Goal: Task Accomplishment & Management: Use online tool/utility

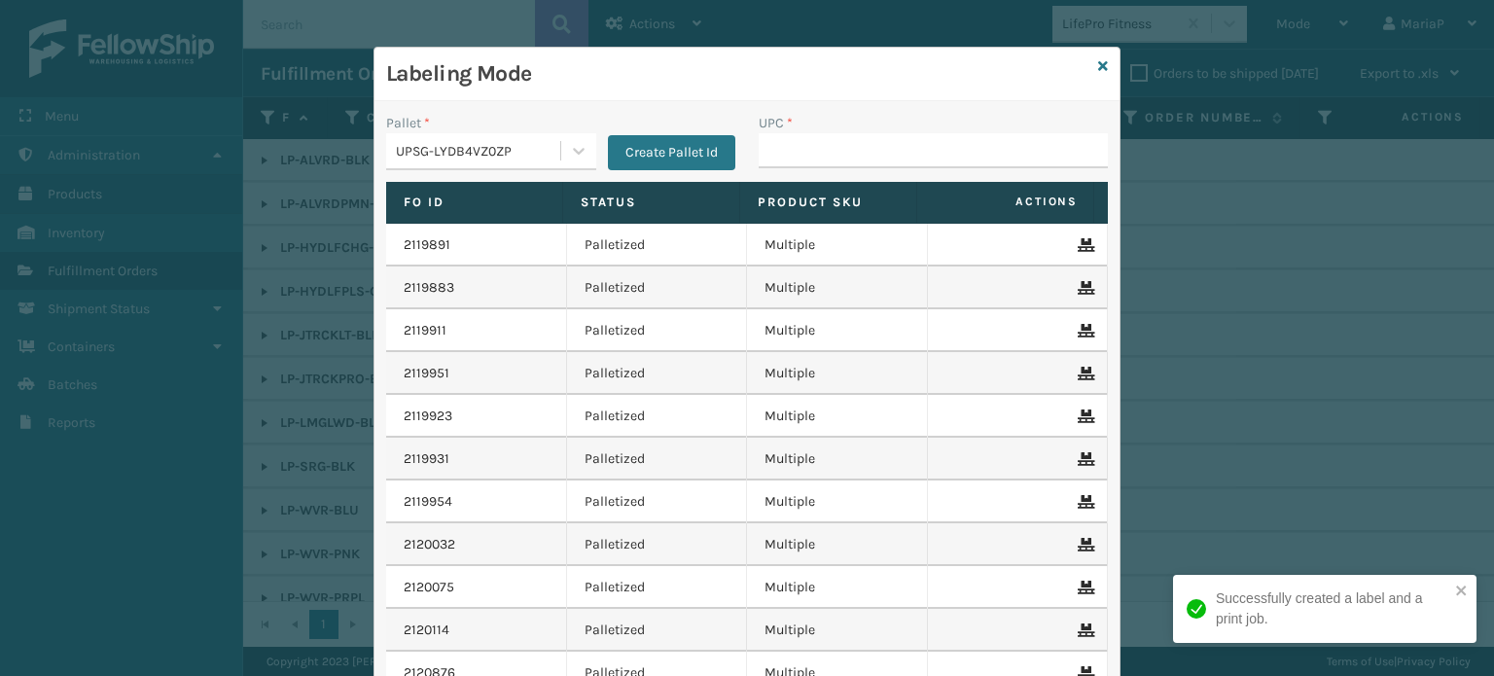
click at [861, 155] on input "UPC *" at bounding box center [933, 150] width 349 height 35
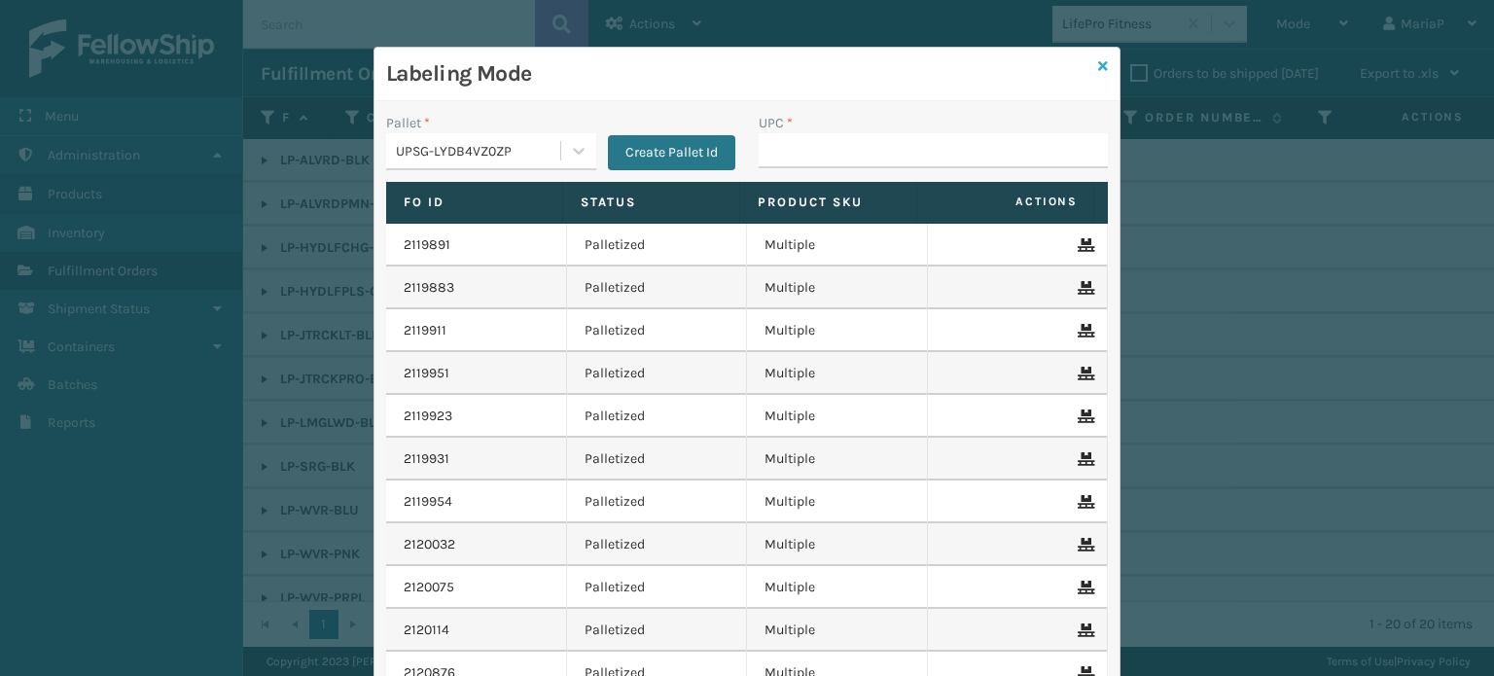
click at [1098, 64] on icon at bounding box center [1103, 66] width 10 height 14
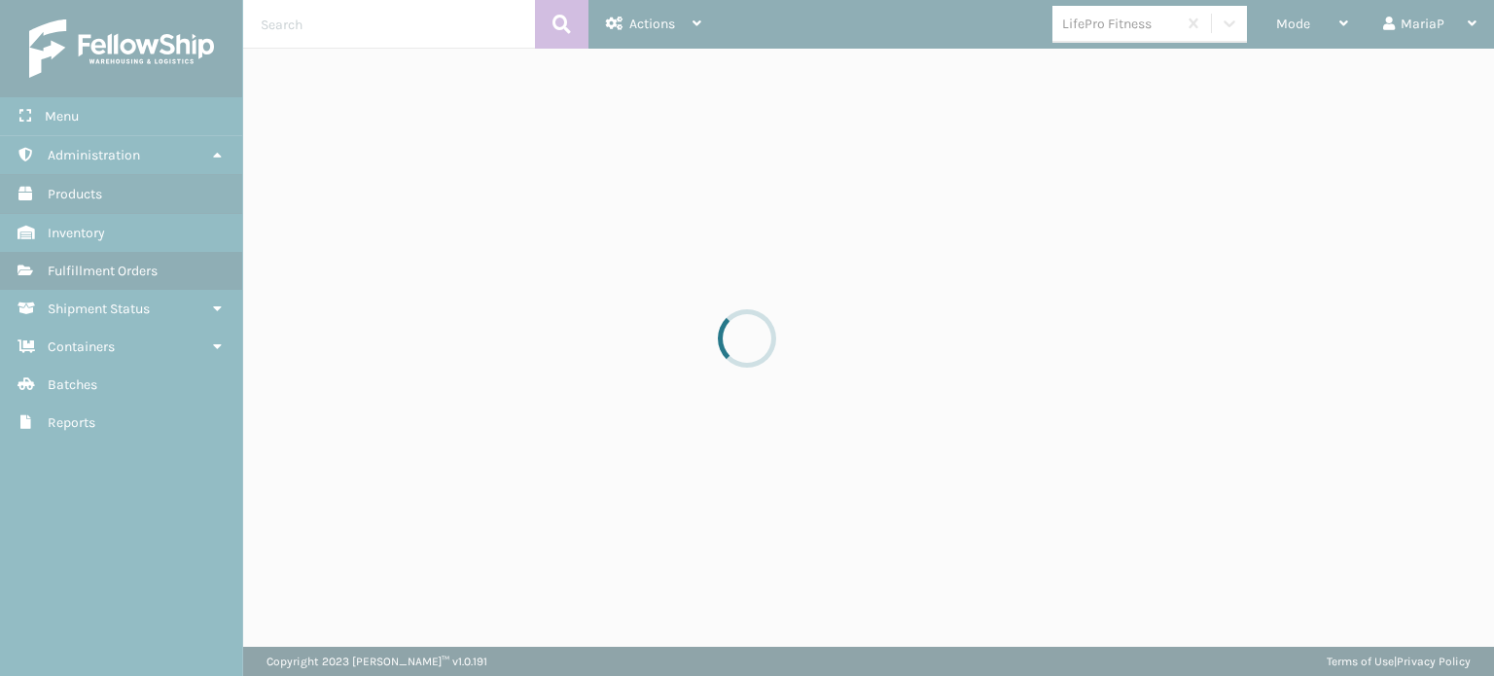
click at [1106, 38] on div at bounding box center [747, 338] width 1494 height 676
click at [1108, 35] on div at bounding box center [747, 338] width 1494 height 676
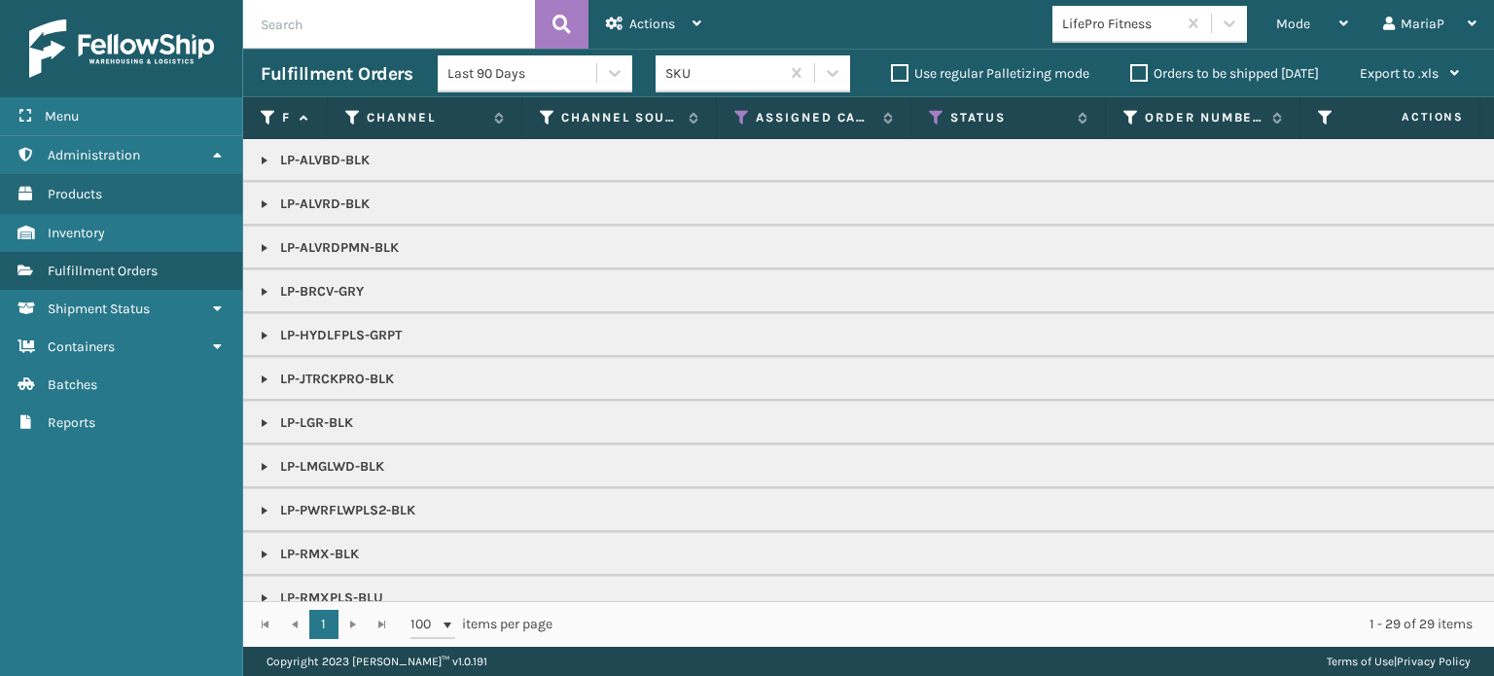
click at [1109, 35] on div "LifePro Fitness" at bounding box center [1115, 24] width 124 height 32
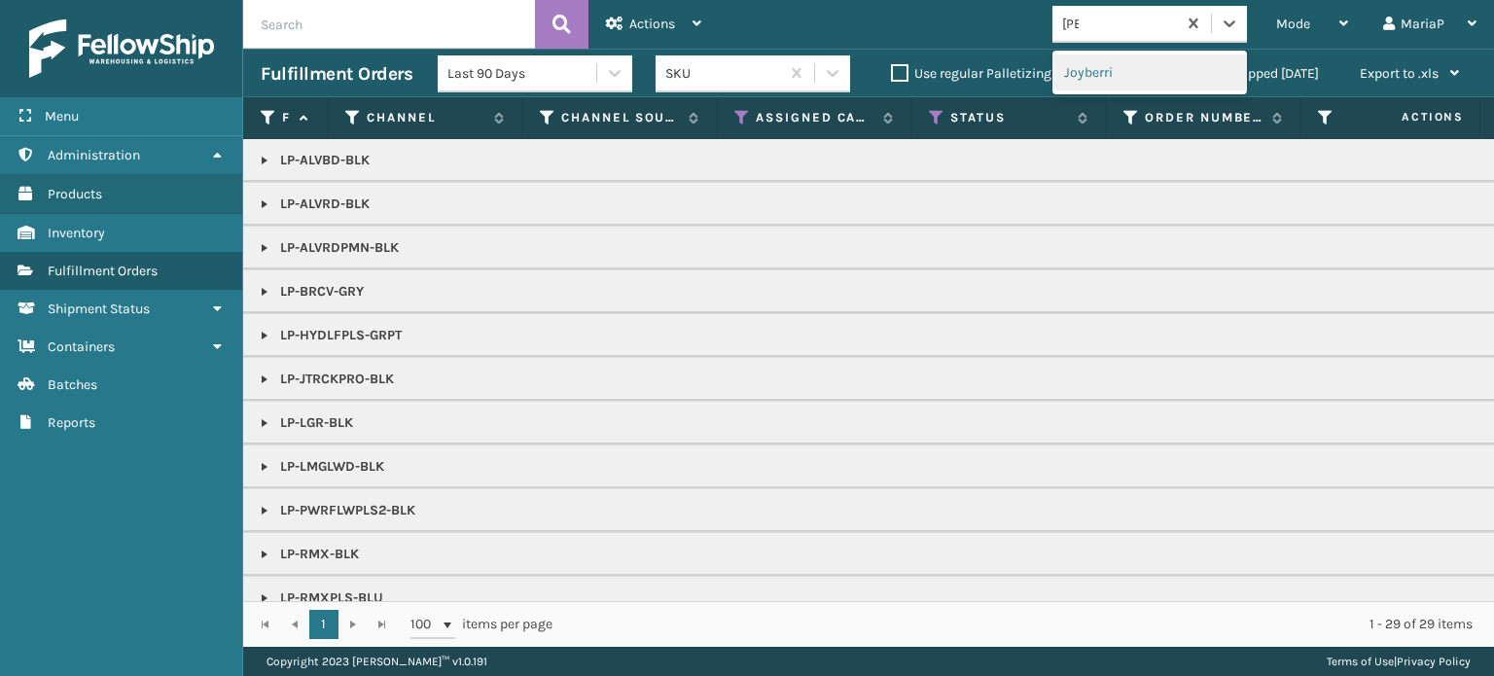
type input "JOY"
click at [1105, 85] on div "Joyberri" at bounding box center [1150, 72] width 195 height 36
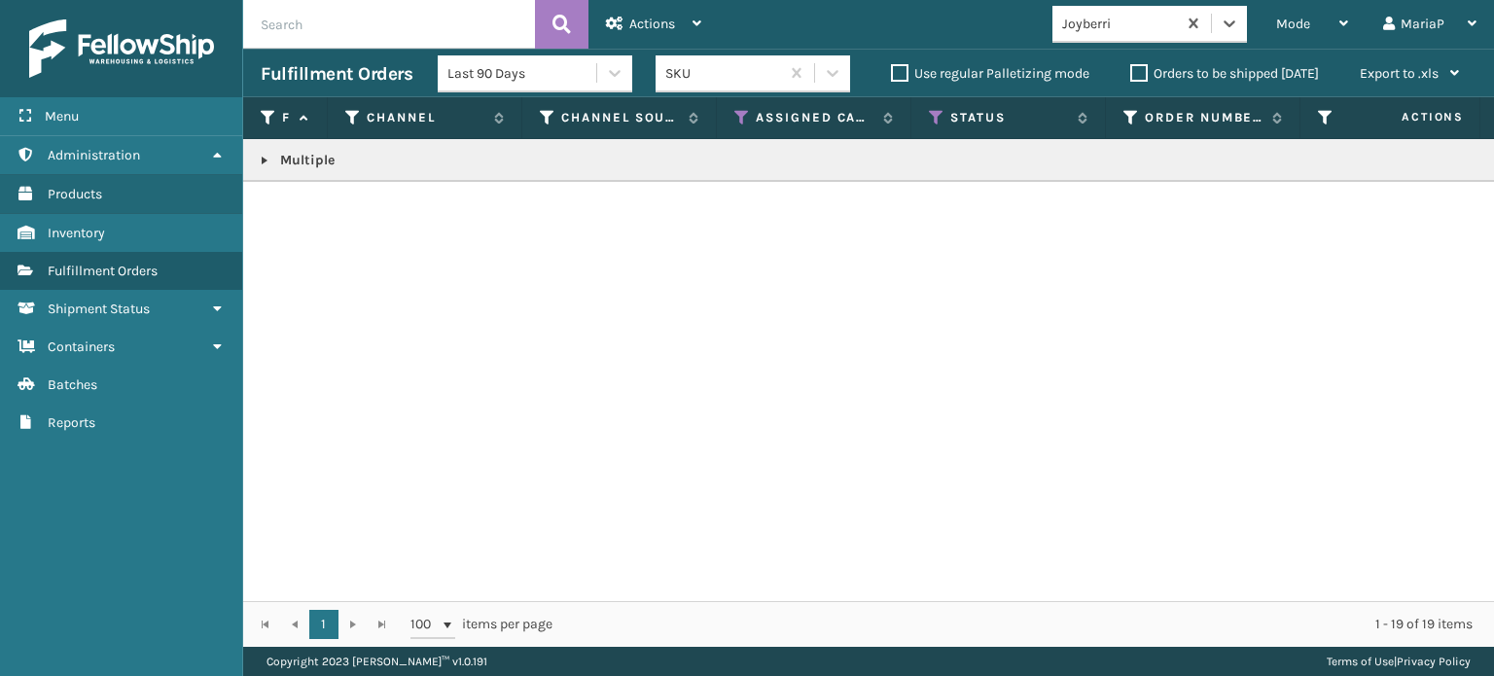
click at [264, 157] on link at bounding box center [265, 161] width 16 height 16
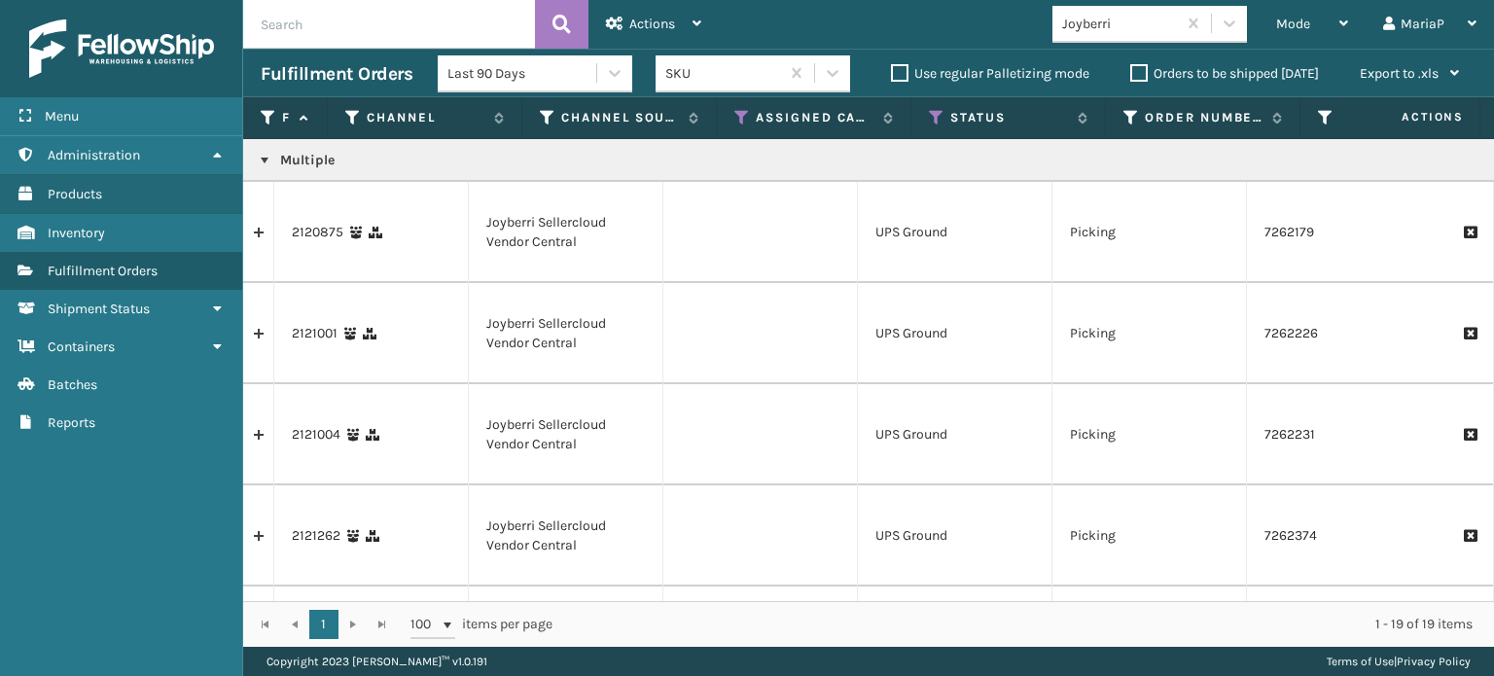
click at [259, 226] on link at bounding box center [258, 232] width 30 height 31
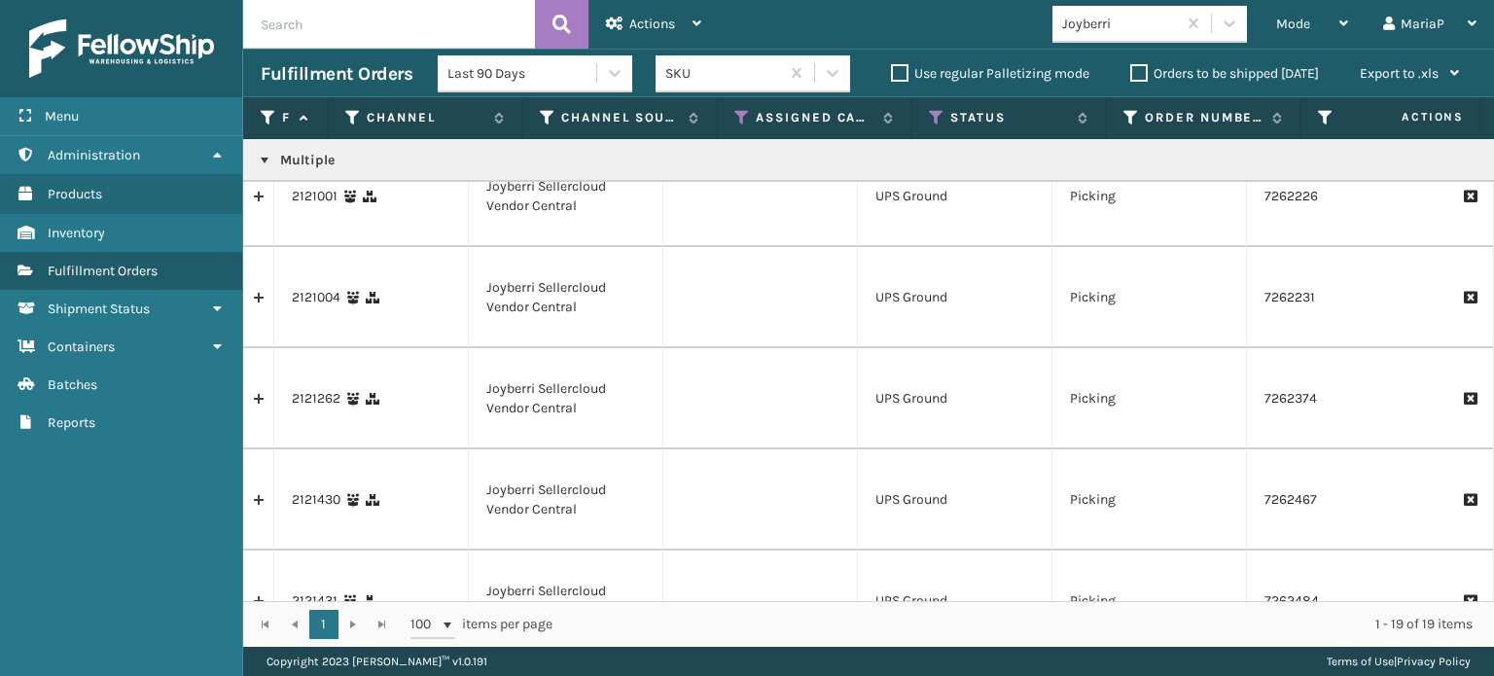
scroll to position [99, 0]
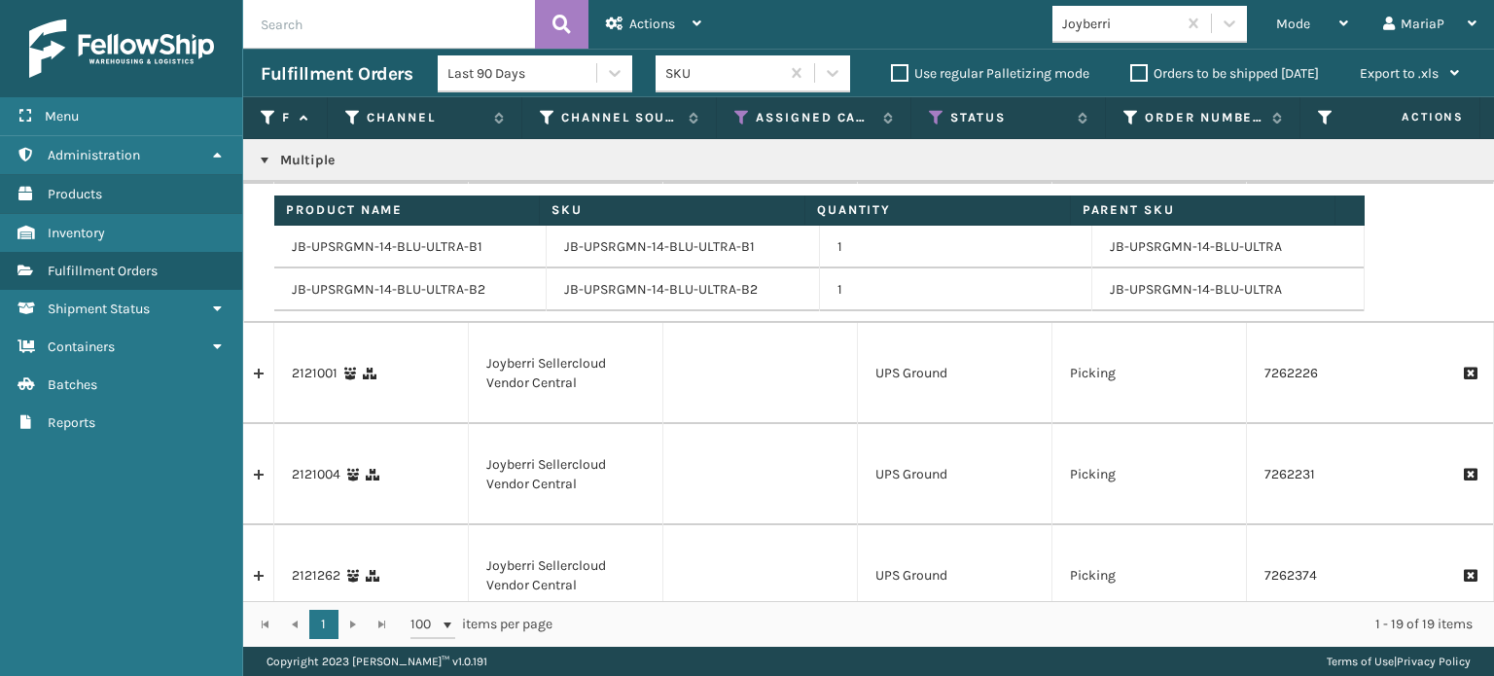
click at [375, 252] on td "JB-UPSRGMN-14-BLU-ULTRA-B1" at bounding box center [410, 247] width 272 height 43
click at [376, 251] on td "JB-UPSRGMN-14-BLU-ULTRA-B1" at bounding box center [410, 247] width 272 height 43
copy td "JB-UPSRGMN-14-BLU-ULTRA-B1"
click at [1287, 27] on span "Mode" at bounding box center [1293, 24] width 34 height 17
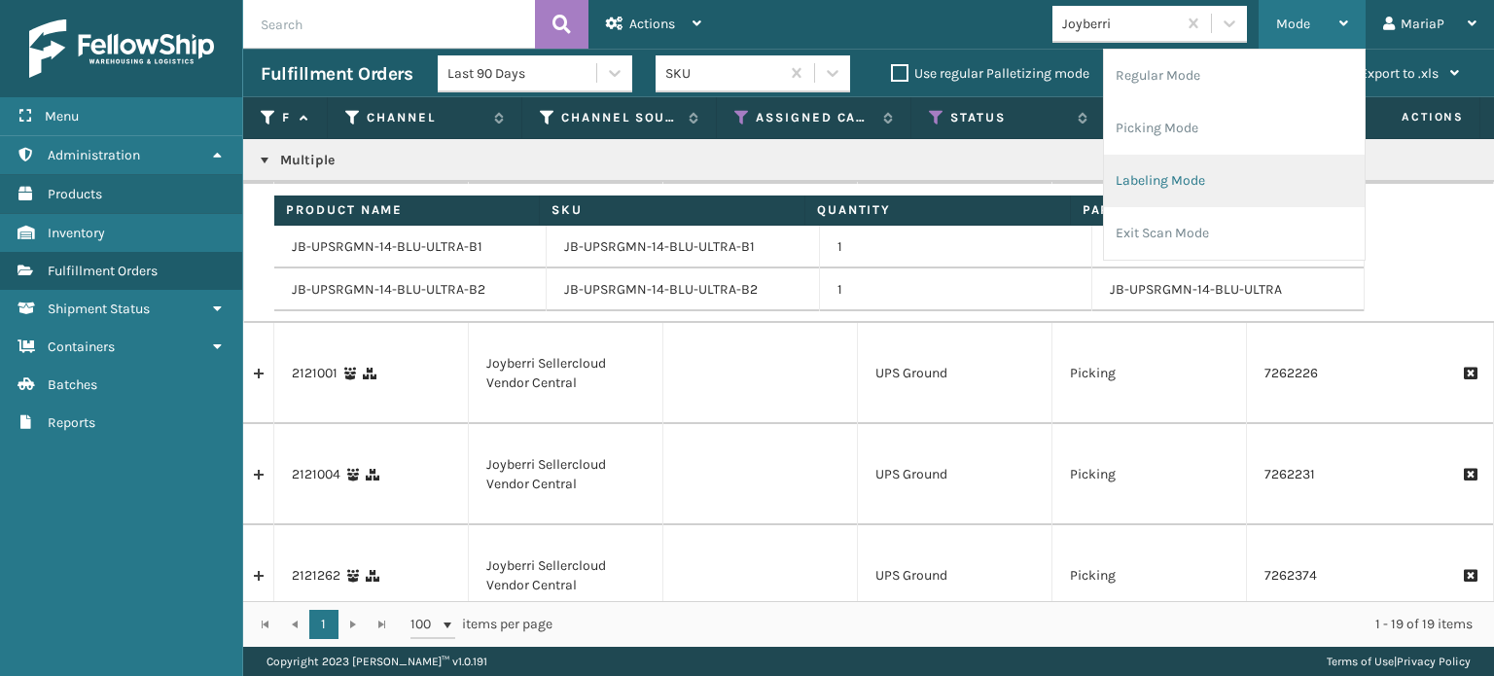
click at [1183, 178] on li "Labeling Mode" at bounding box center [1234, 181] width 261 height 53
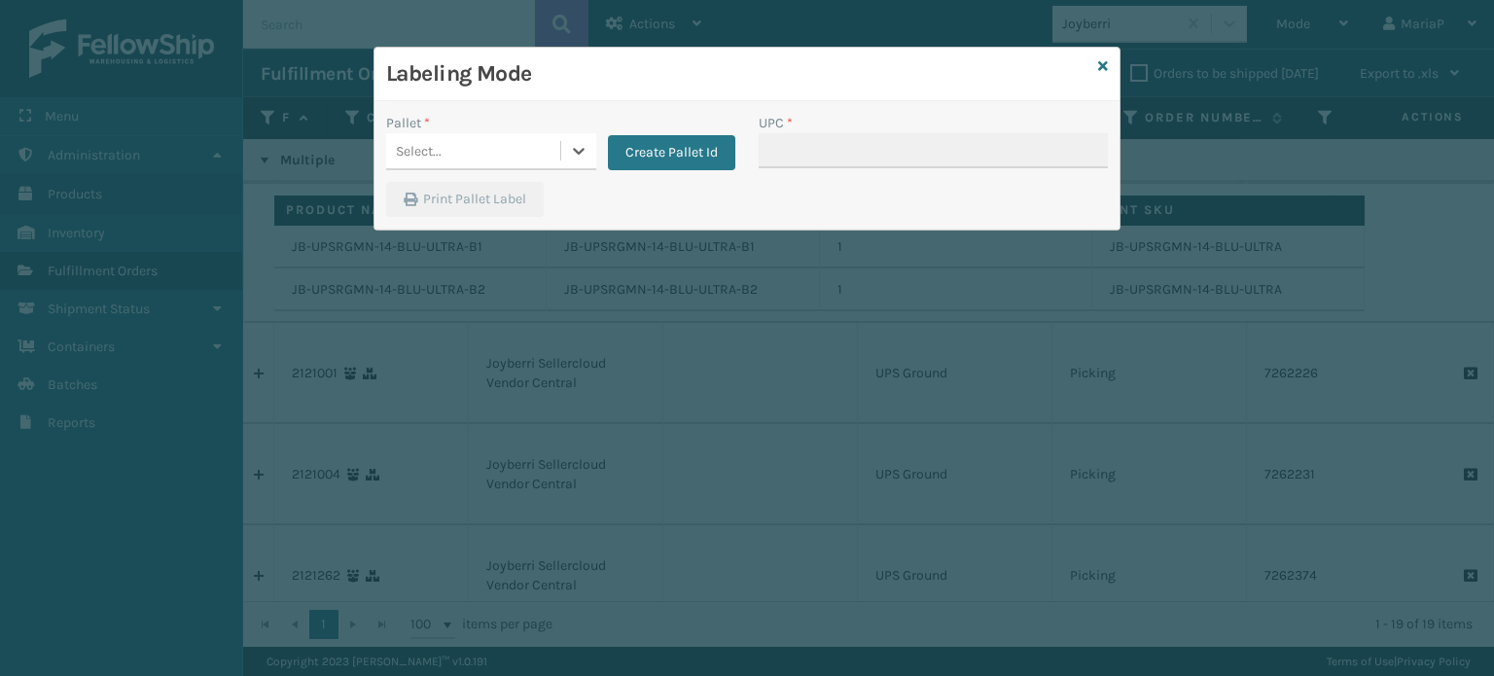
click at [475, 136] on div "Select..." at bounding box center [473, 151] width 174 height 32
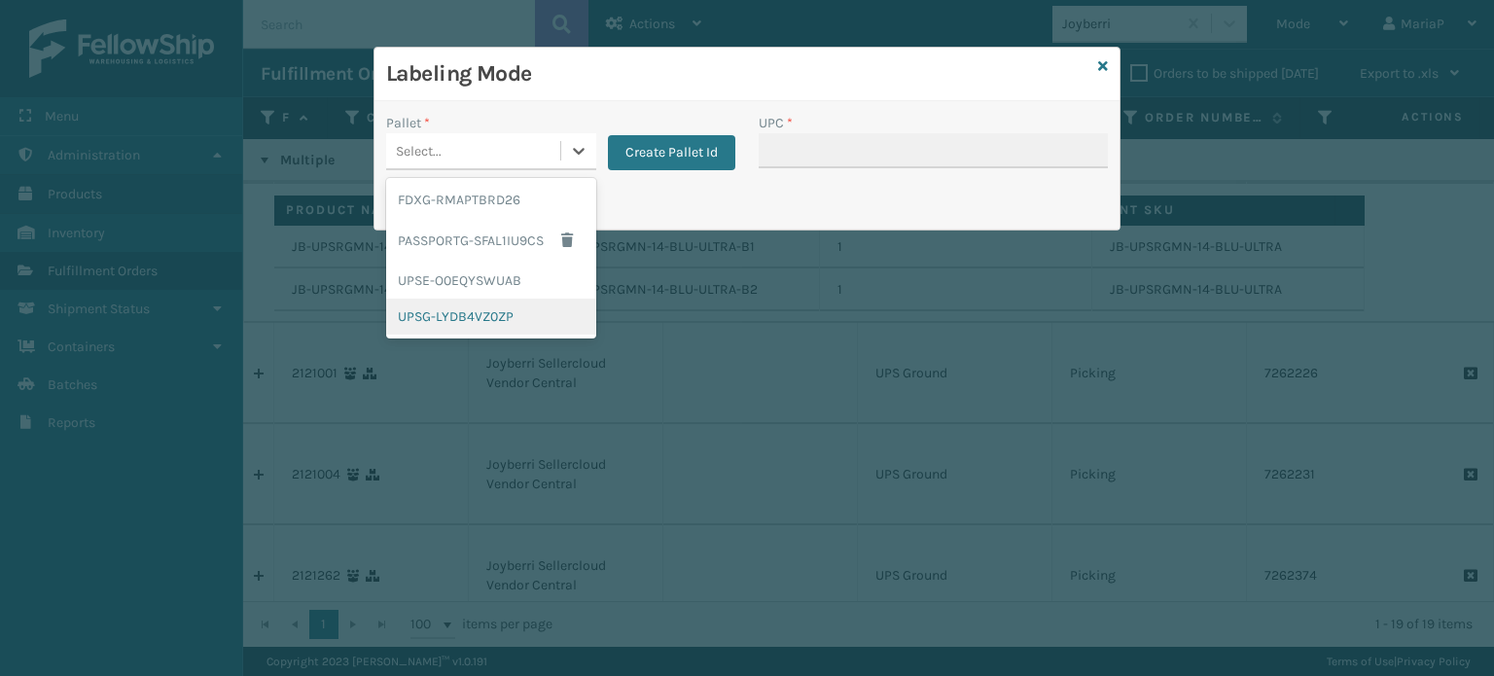
click at [483, 309] on div "UPSG-LYDB4VZ0ZP" at bounding box center [491, 317] width 210 height 36
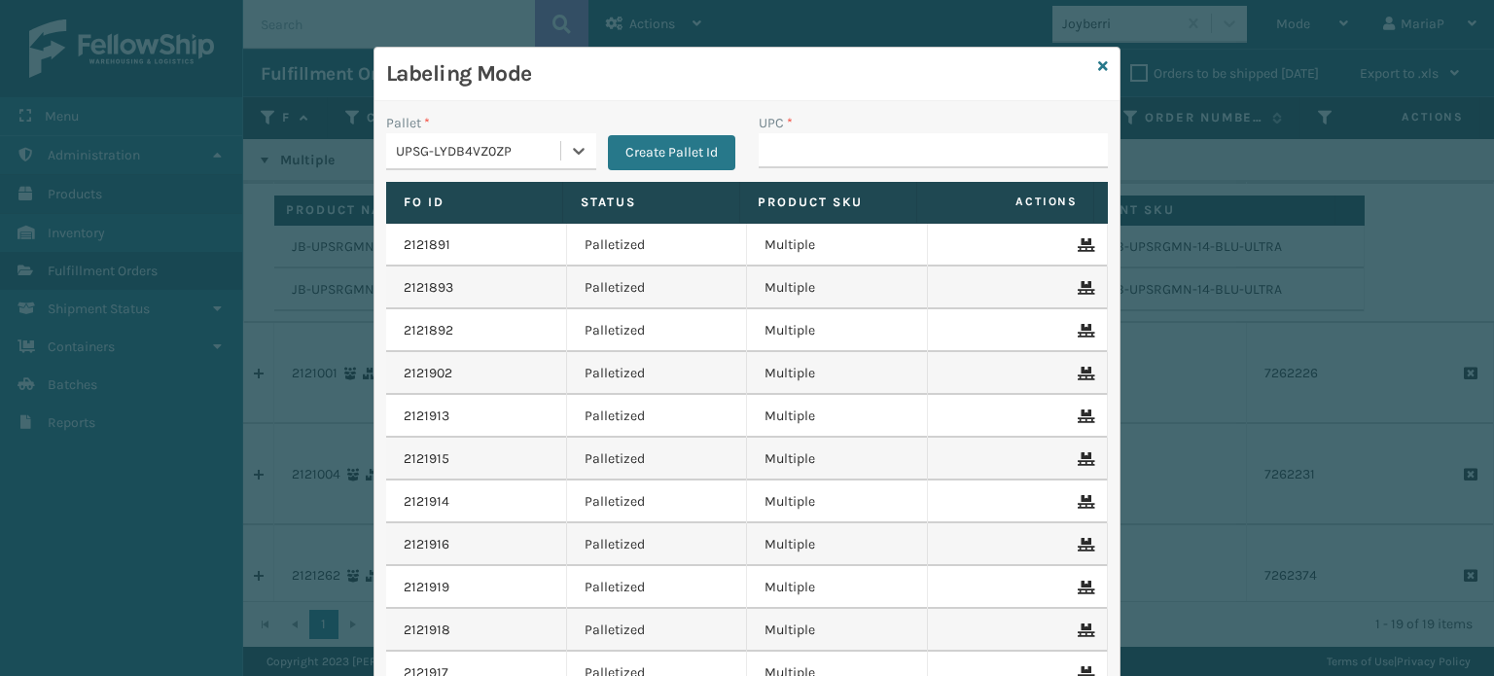
click at [817, 129] on div "UPC *" at bounding box center [933, 123] width 349 height 20
click at [819, 145] on input "UPC *" at bounding box center [933, 150] width 349 height 35
paste input "JB-UPSRGMN-14-BLU-ULTRA-B1"
type input "JB-UPSRGMN-14-BLU-ULTRA-B1"
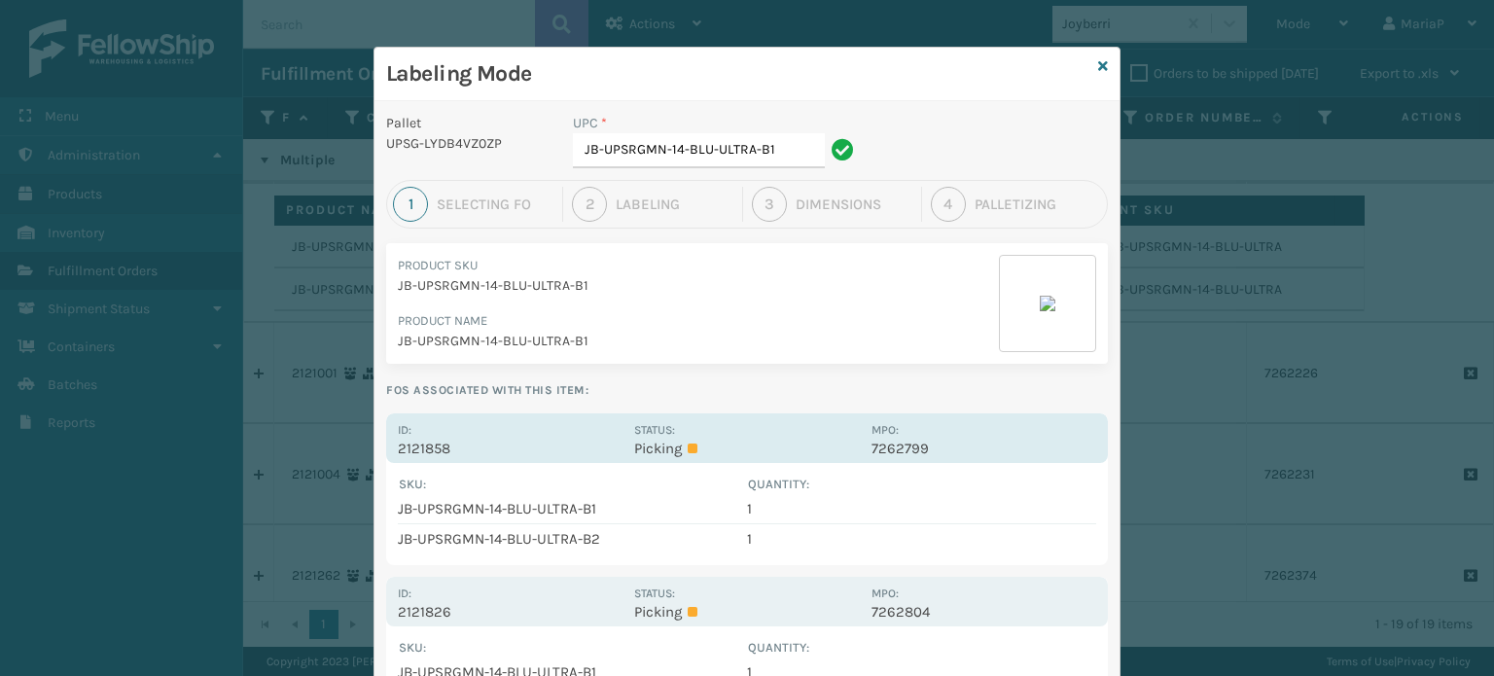
click at [398, 442] on p "2121858" at bounding box center [510, 449] width 225 height 18
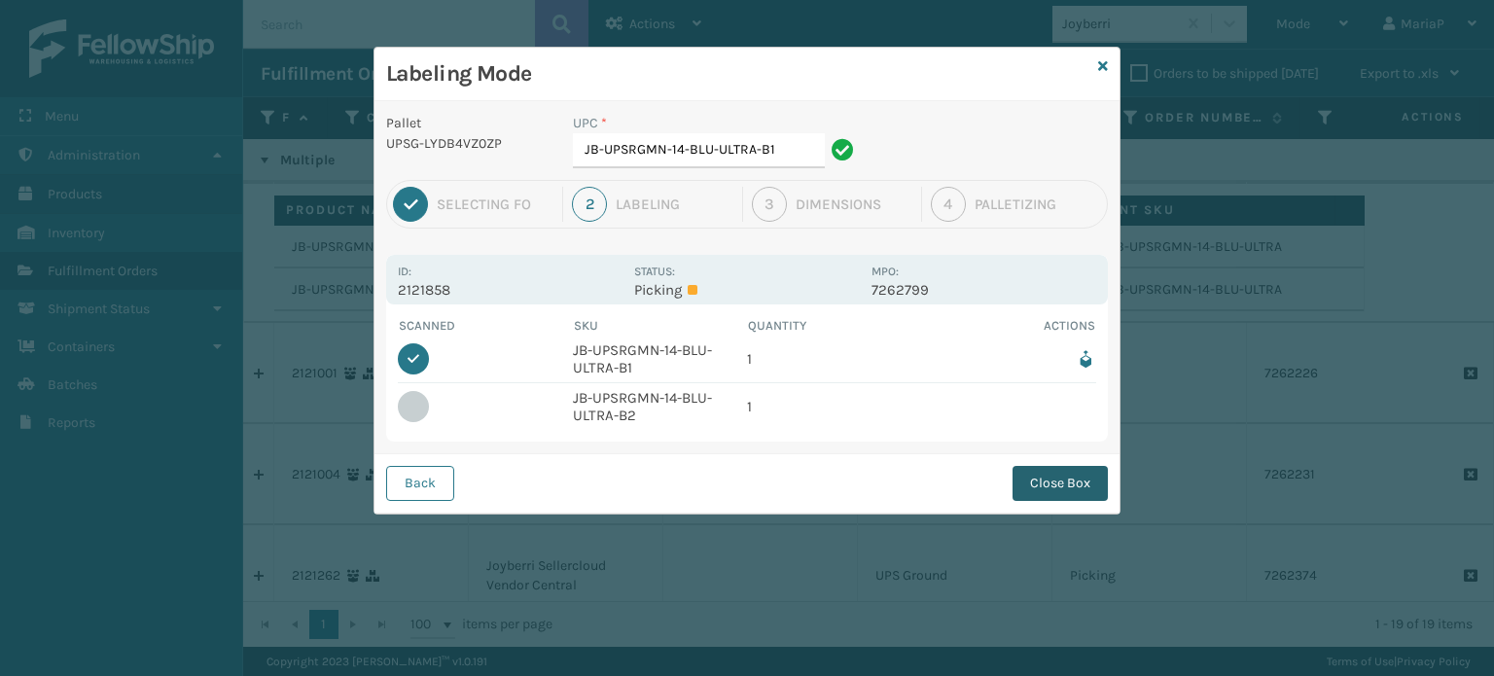
click at [1078, 484] on button "Close Box" at bounding box center [1060, 483] width 95 height 35
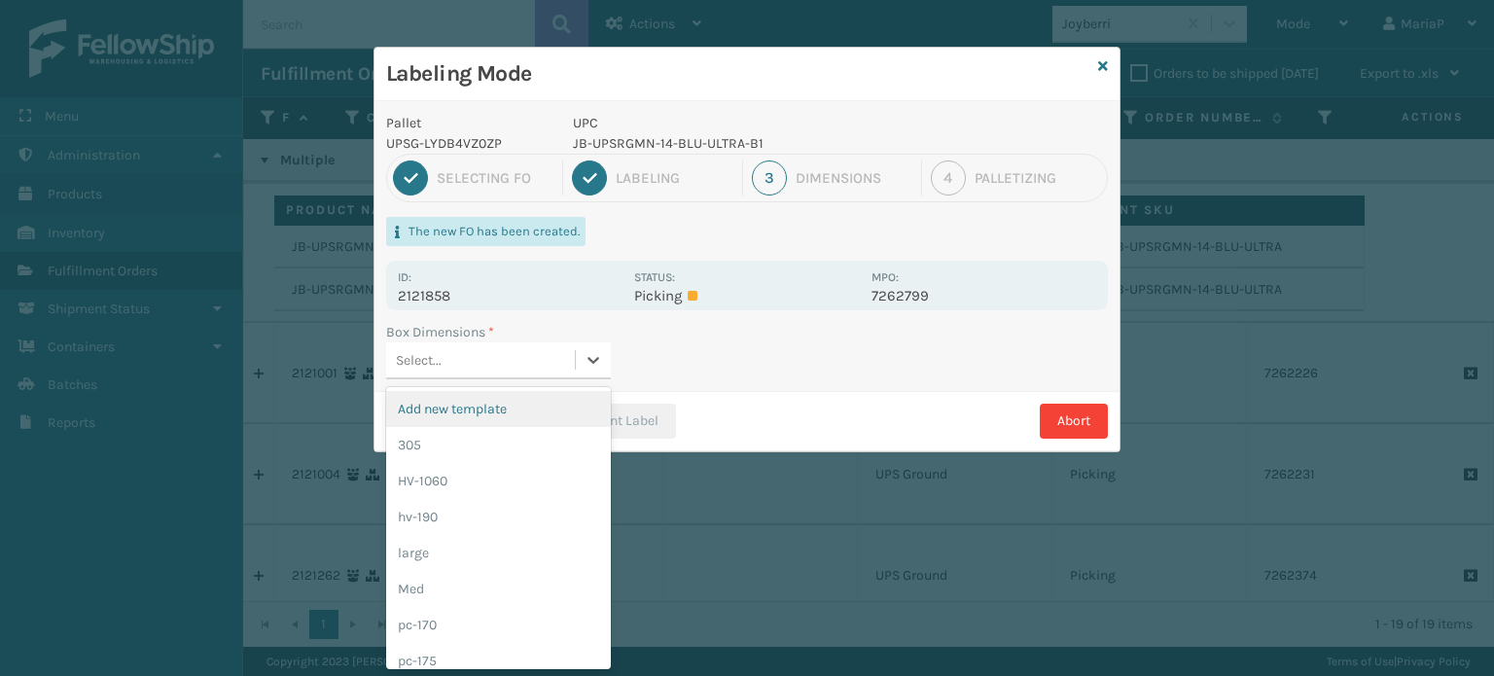
scroll to position [0, 0]
click at [505, 368] on div "Select..." at bounding box center [480, 360] width 189 height 32
type input "LA"
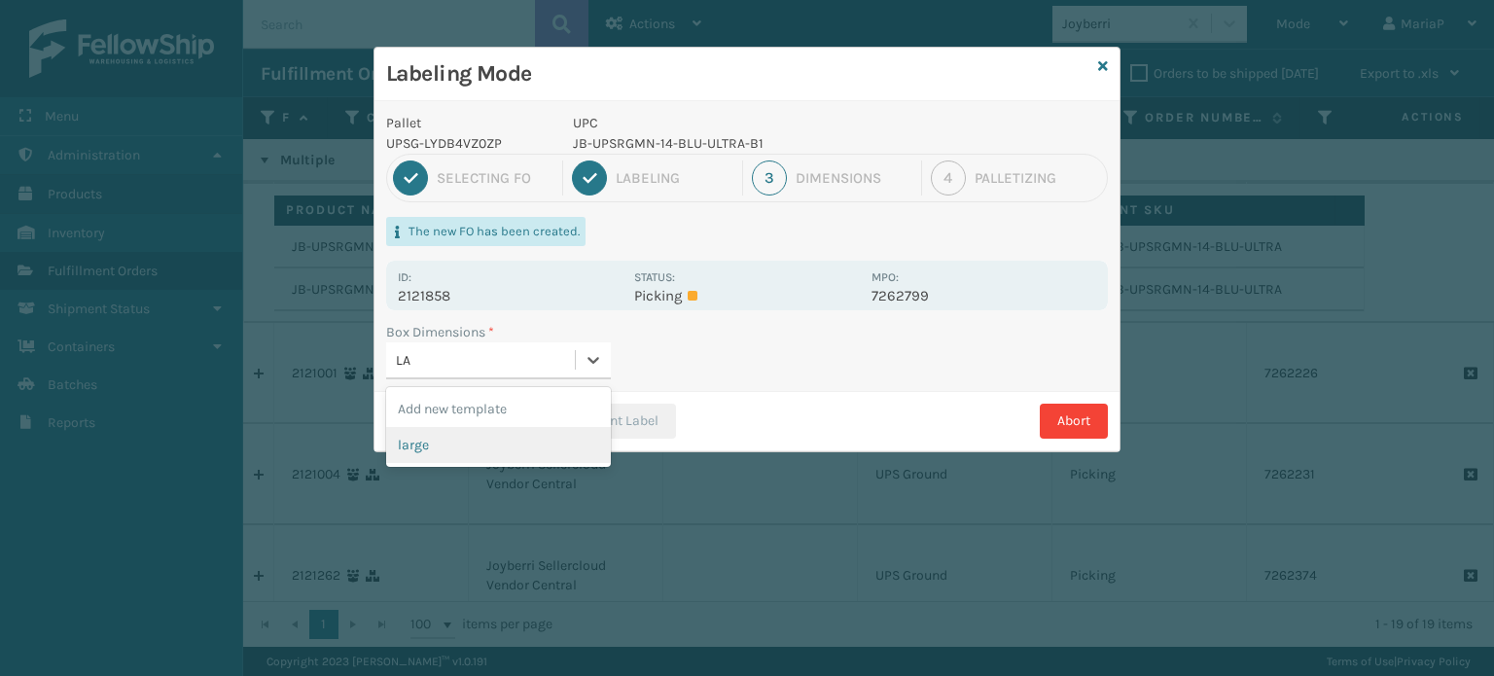
click at [455, 451] on div "large" at bounding box center [498, 445] width 225 height 36
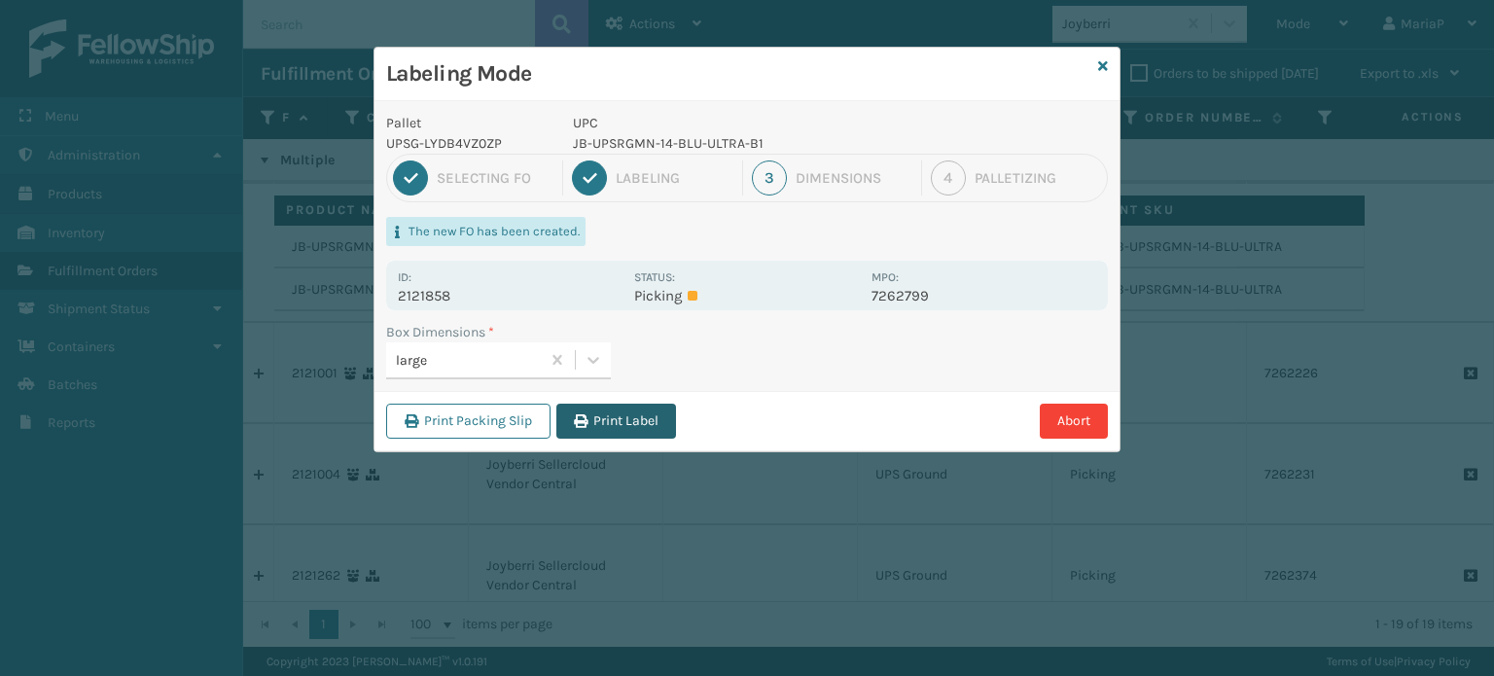
click at [631, 404] on button "Print Label" at bounding box center [616, 421] width 120 height 35
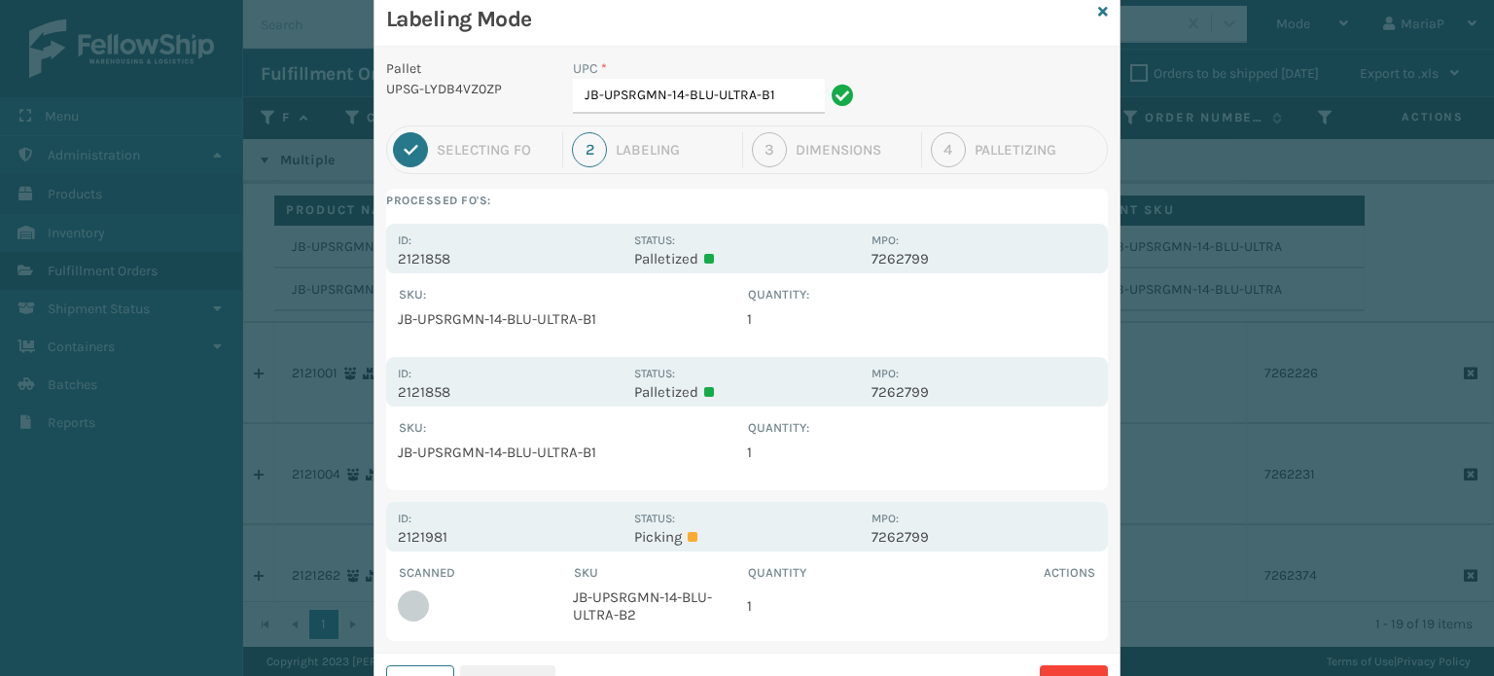
scroll to position [137, 0]
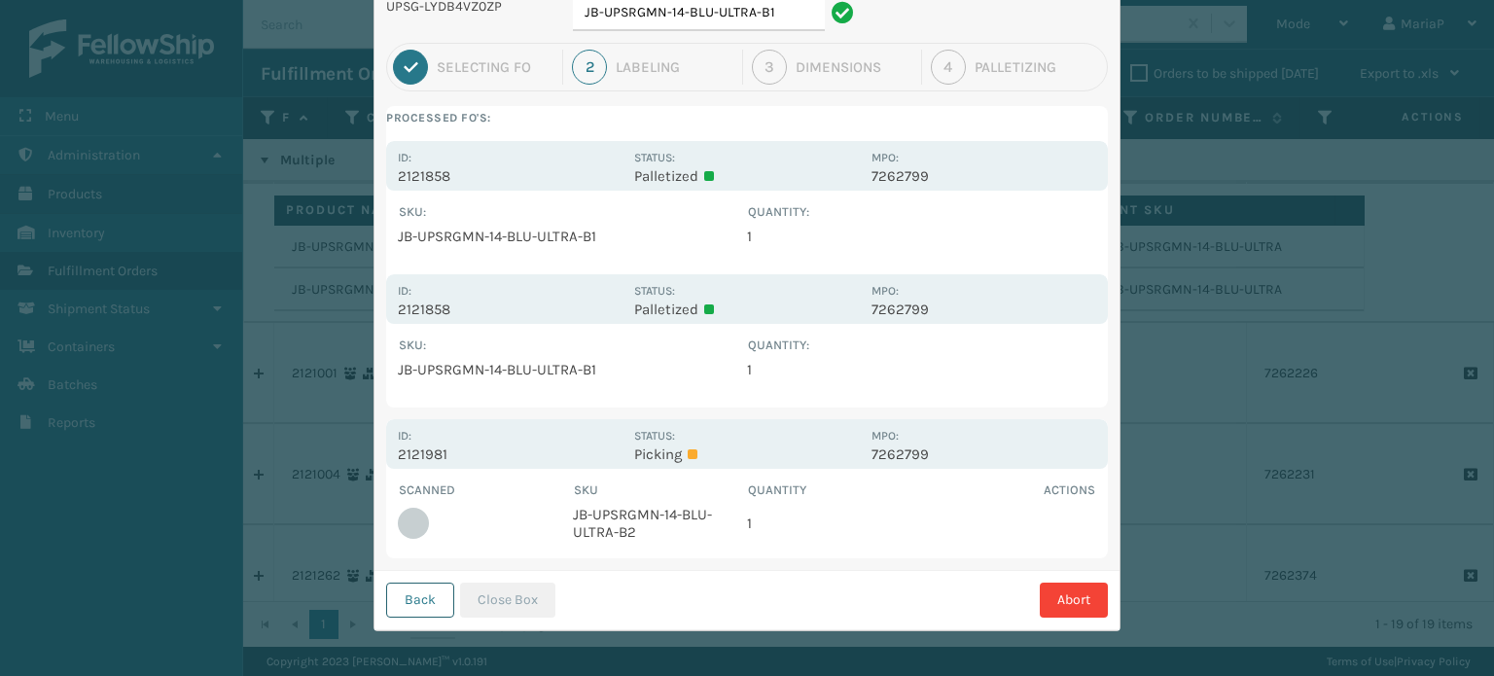
click at [418, 608] on button "Back" at bounding box center [420, 600] width 68 height 35
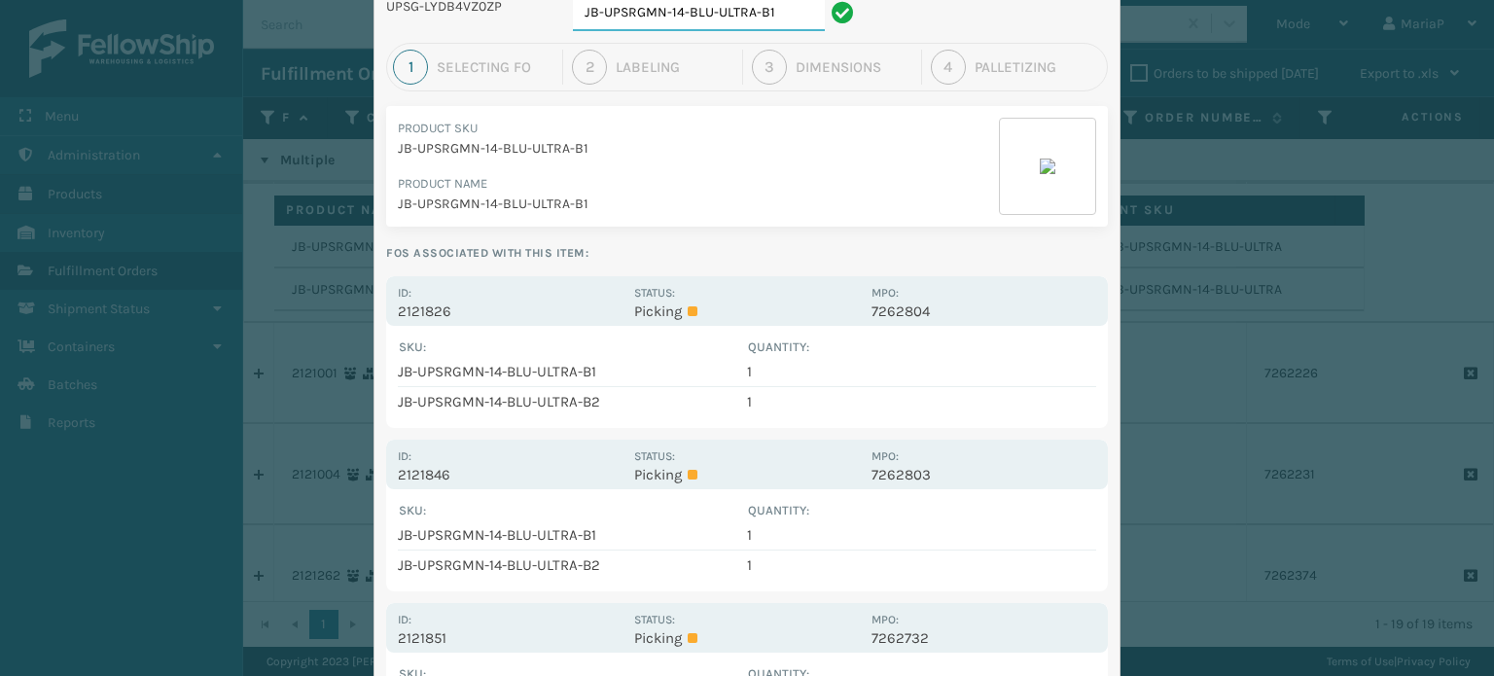
scroll to position [132, 0]
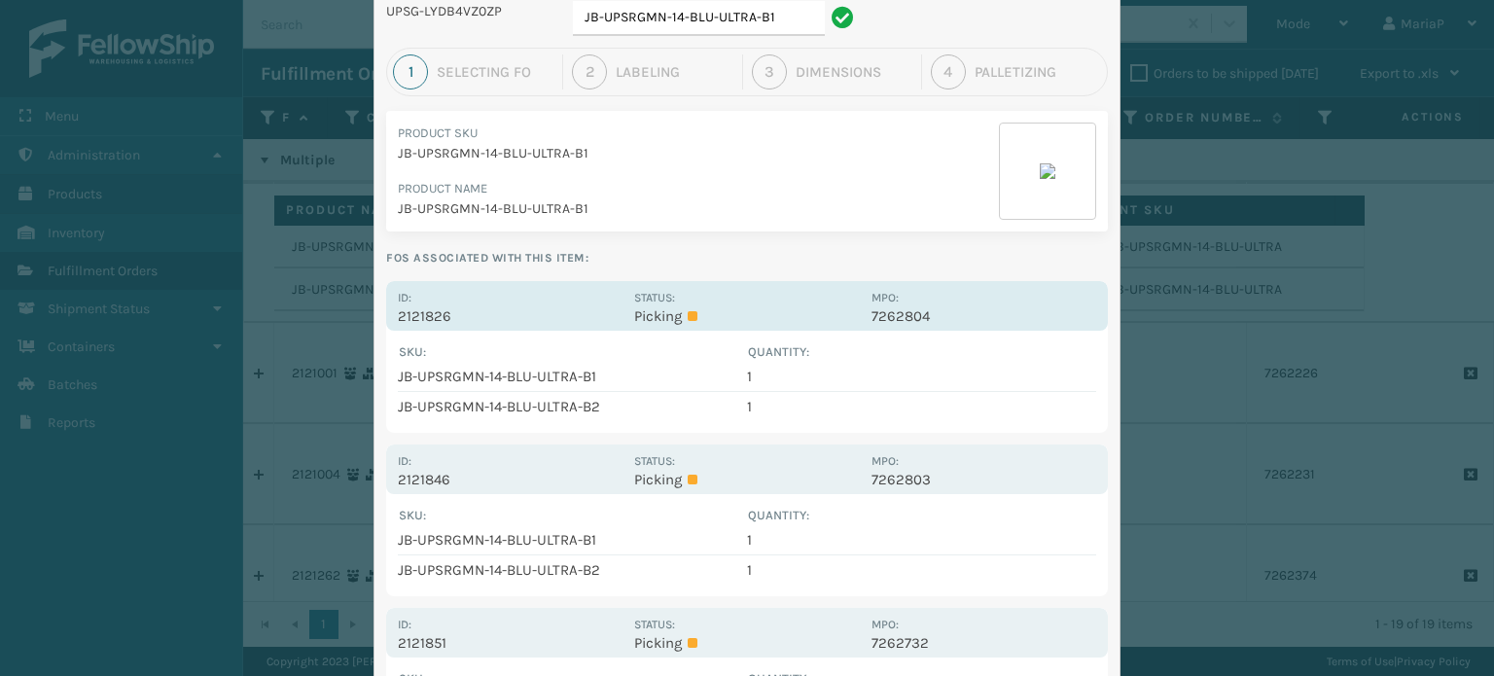
click at [433, 318] on p "2121826" at bounding box center [510, 316] width 225 height 18
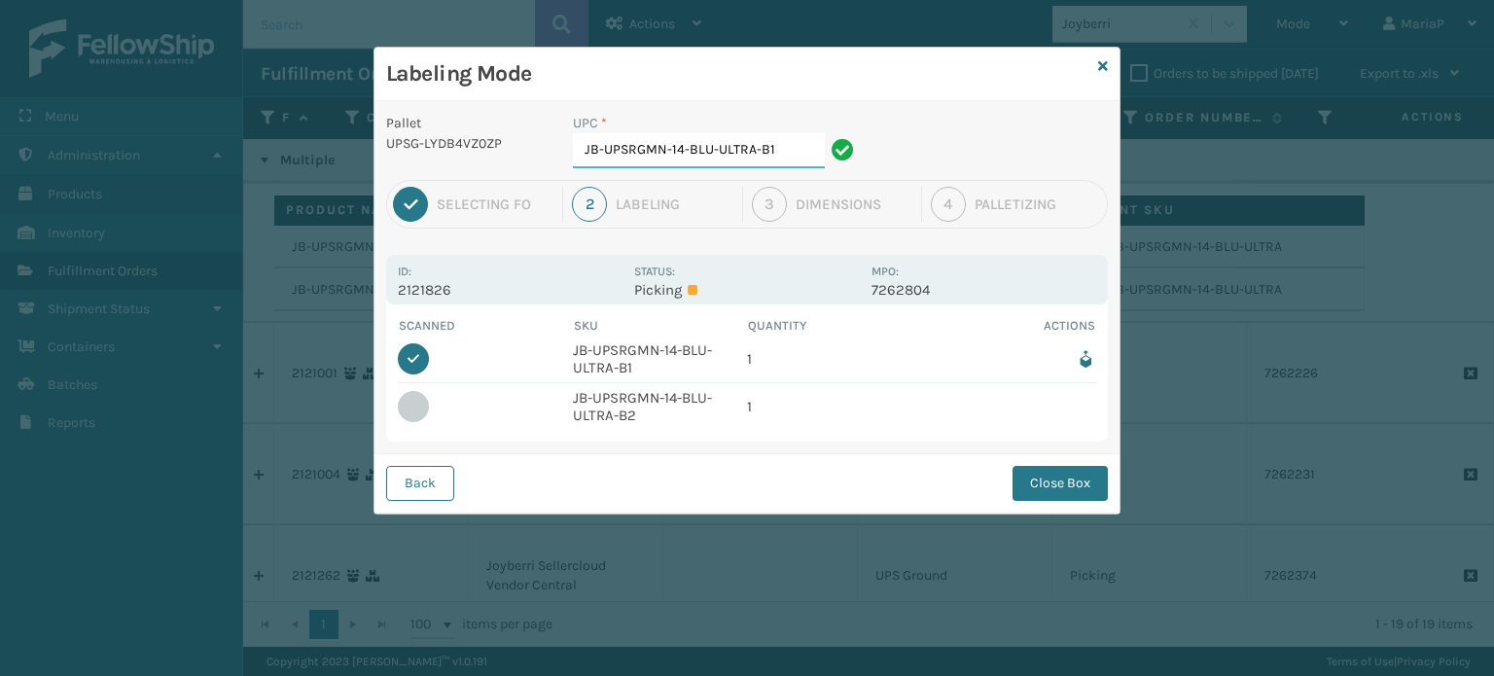
scroll to position [0, 0]
click at [1073, 487] on button "Close Box" at bounding box center [1060, 483] width 95 height 35
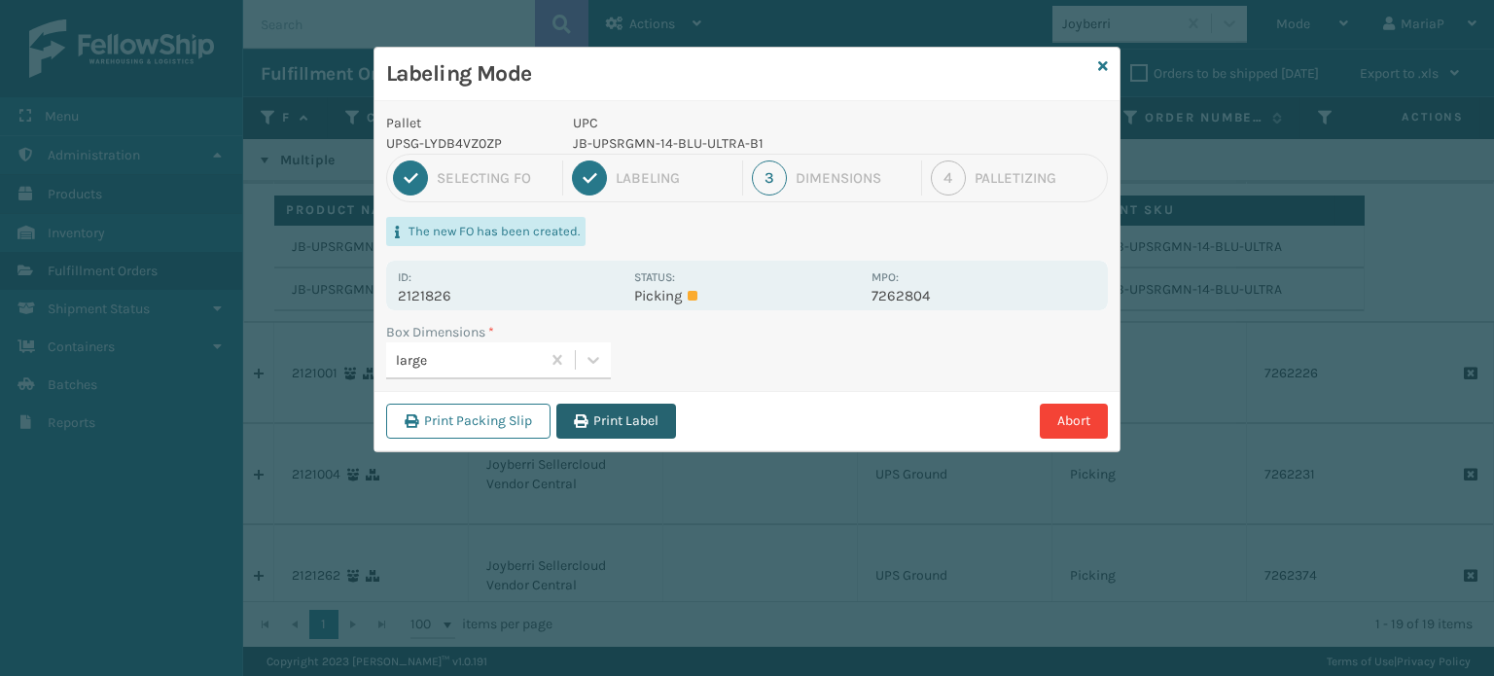
click at [601, 419] on button "Print Label" at bounding box center [616, 421] width 120 height 35
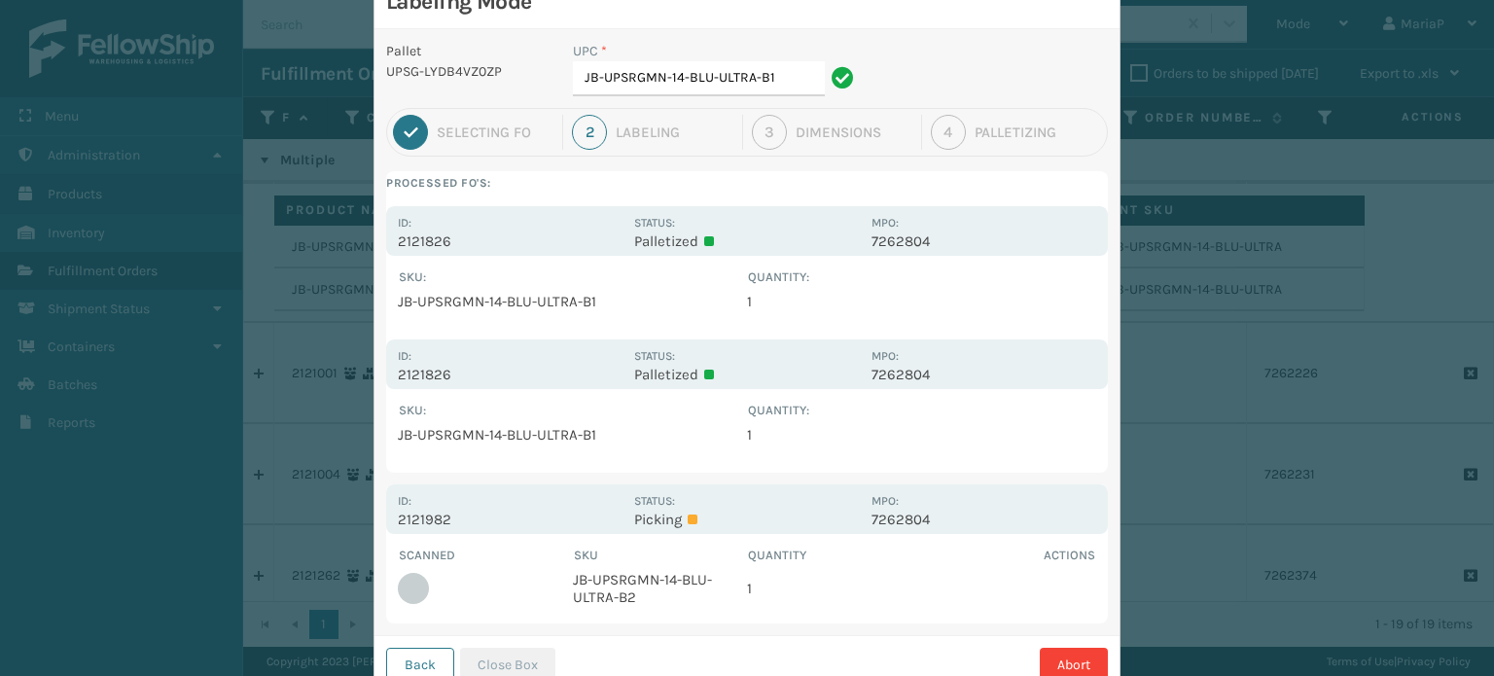
scroll to position [137, 0]
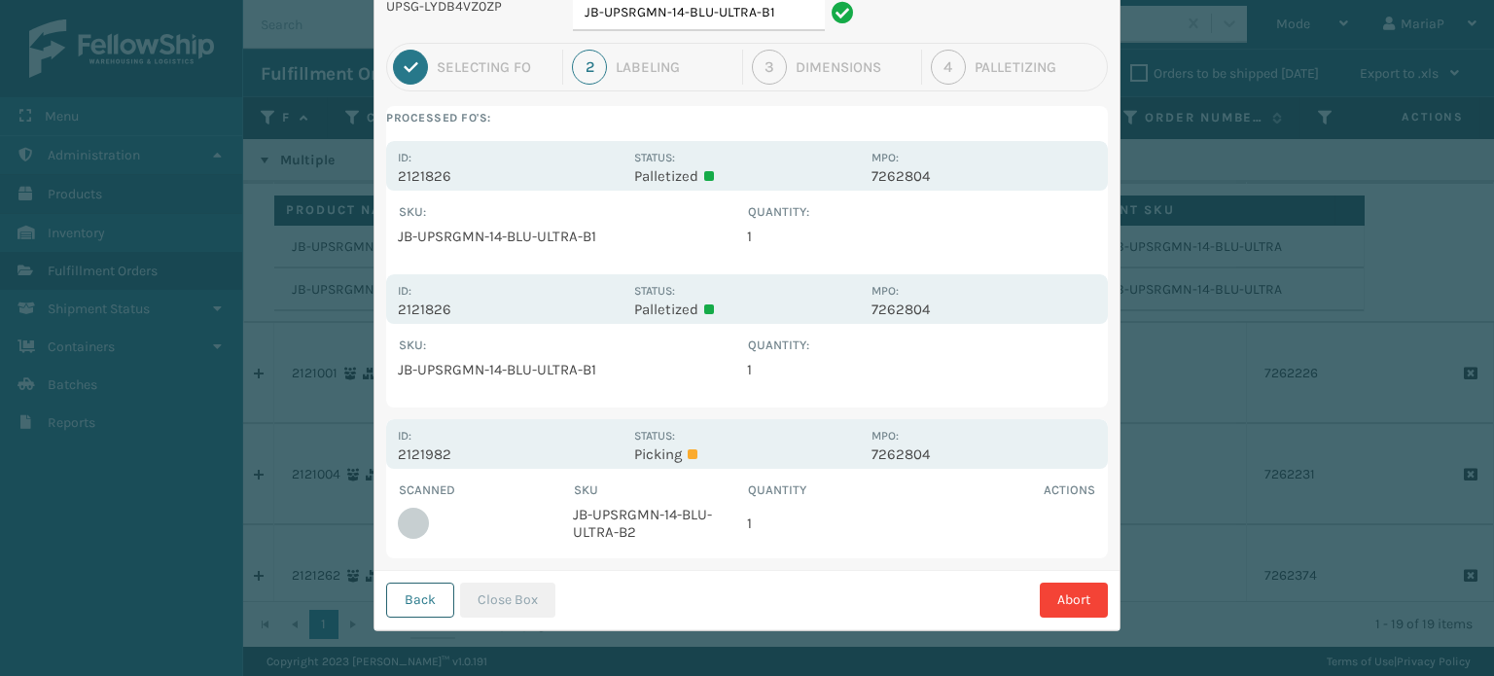
click at [421, 595] on button "Back" at bounding box center [420, 600] width 68 height 35
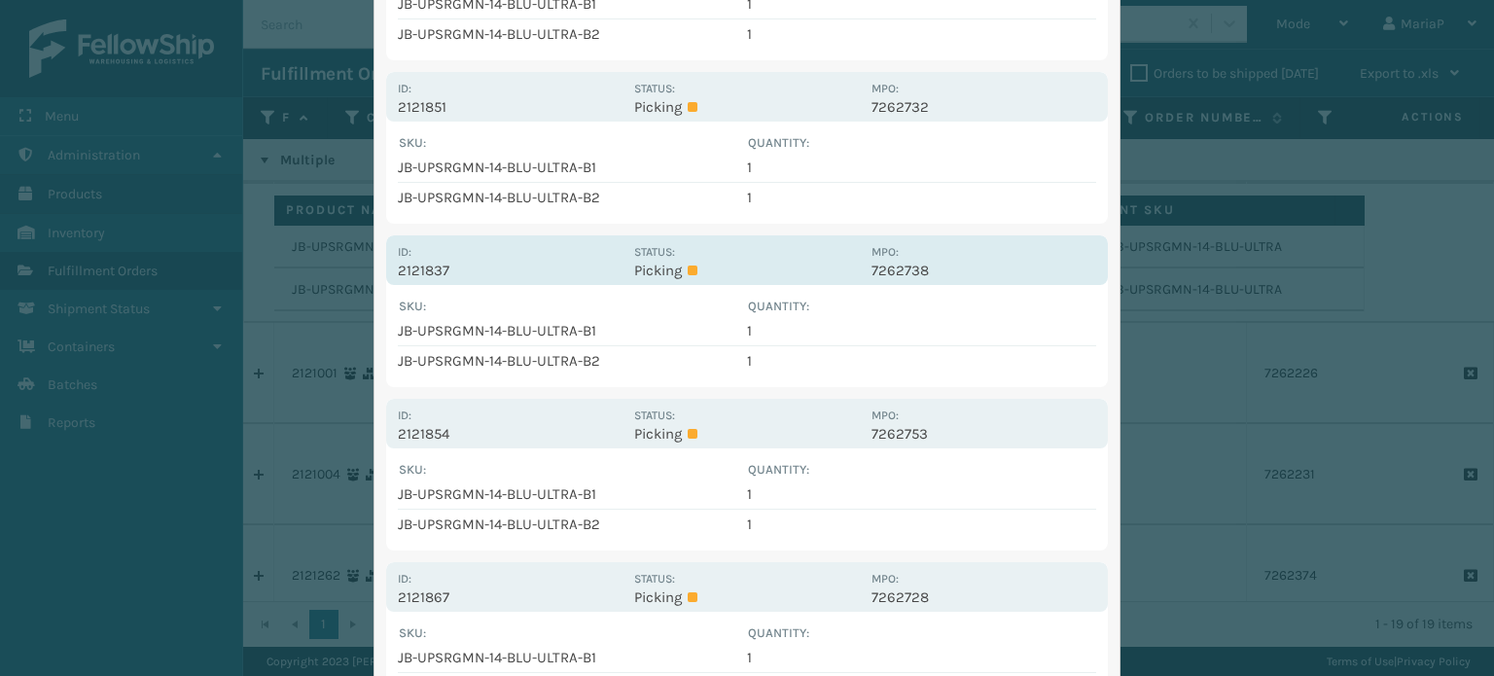
scroll to position [619, 0]
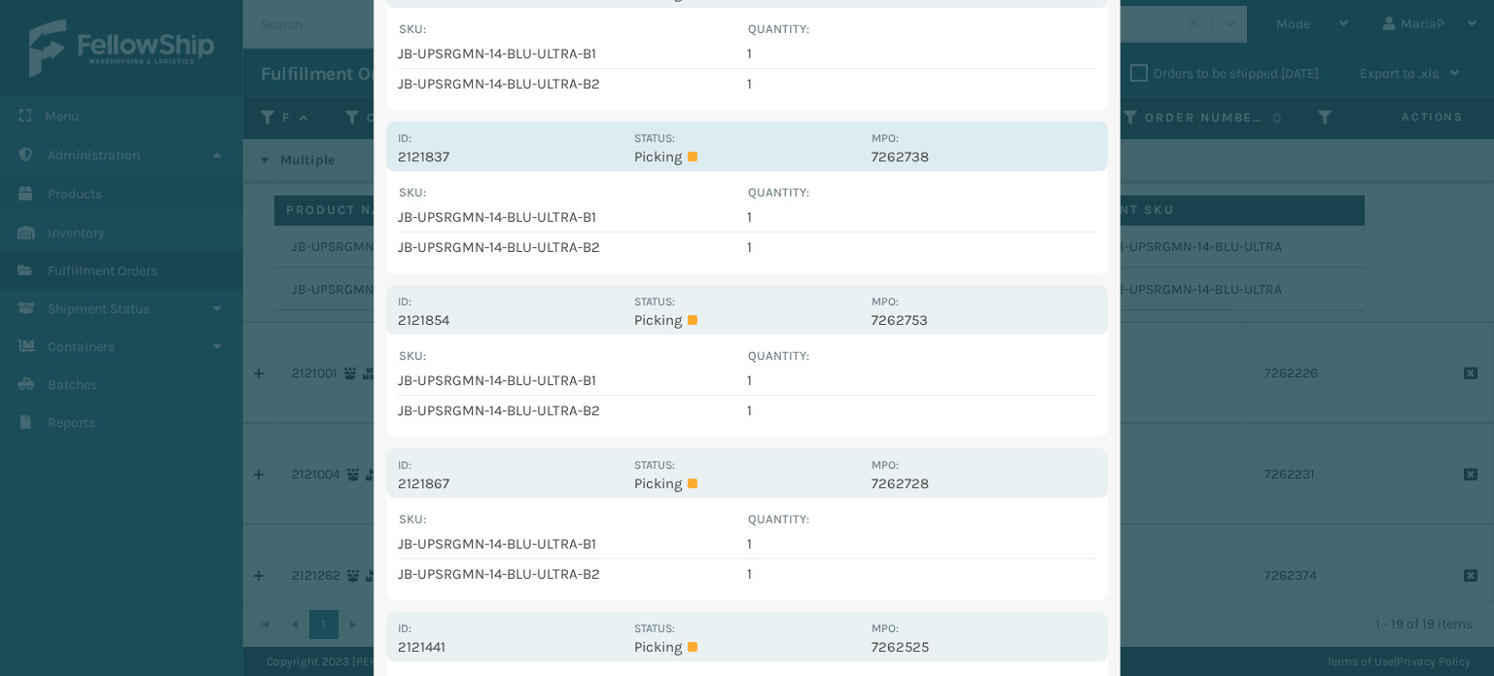
click at [405, 155] on p "2121837" at bounding box center [510, 157] width 225 height 18
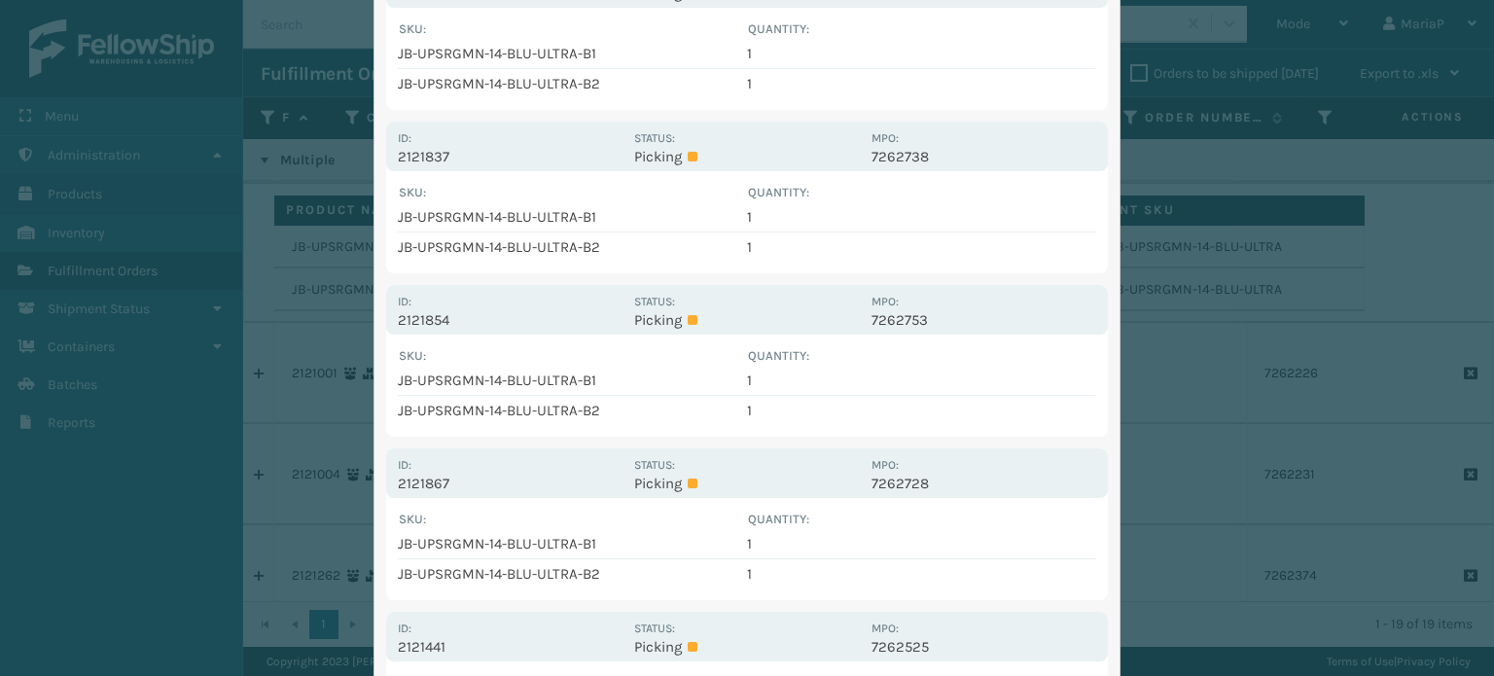
scroll to position [0, 0]
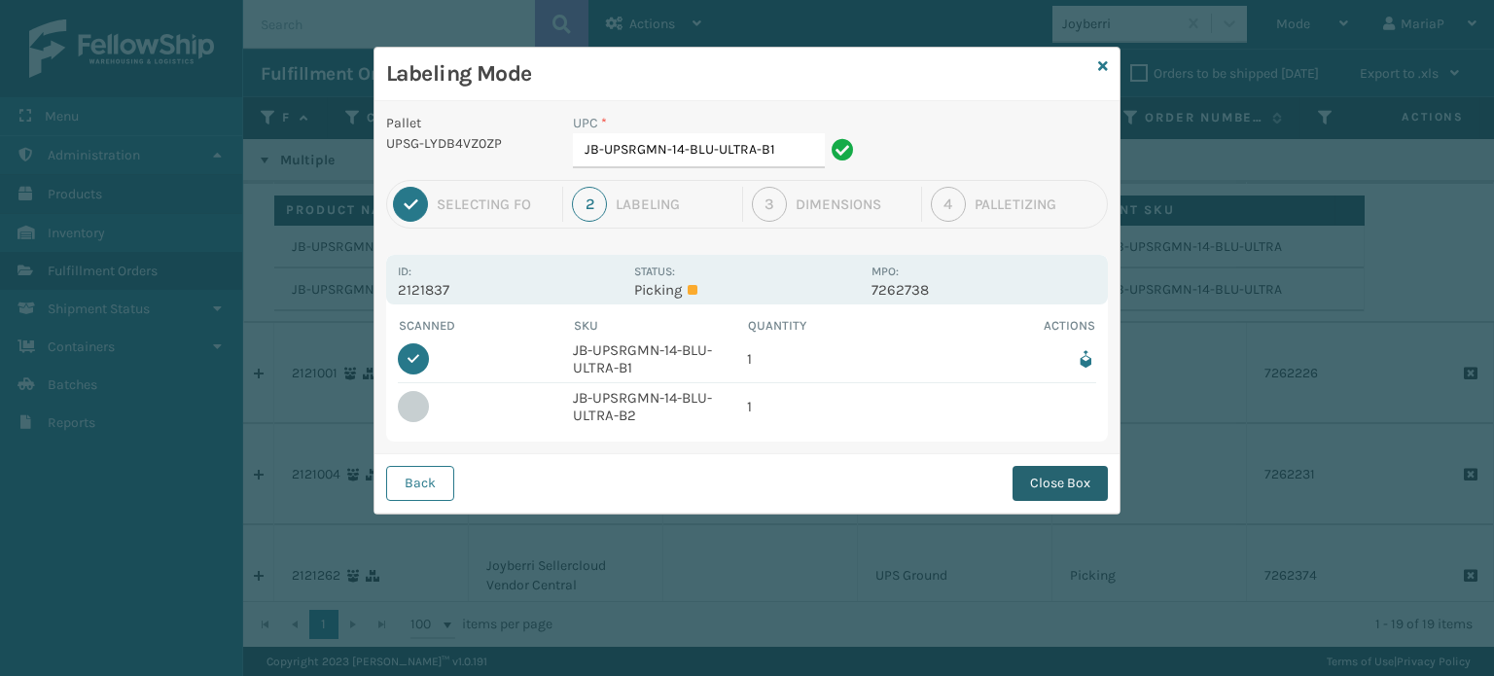
click at [1063, 485] on button "Close Box" at bounding box center [1060, 483] width 95 height 35
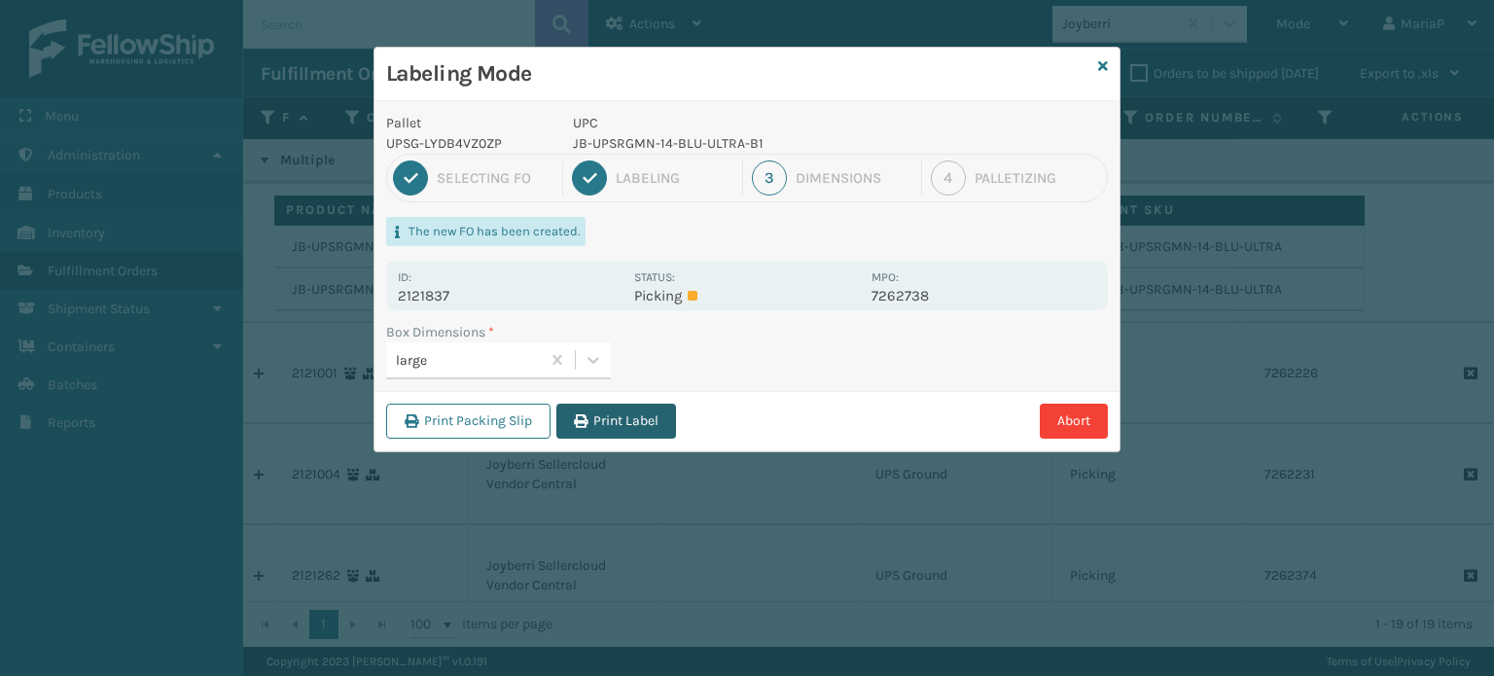
click at [619, 407] on button "Print Label" at bounding box center [616, 421] width 120 height 35
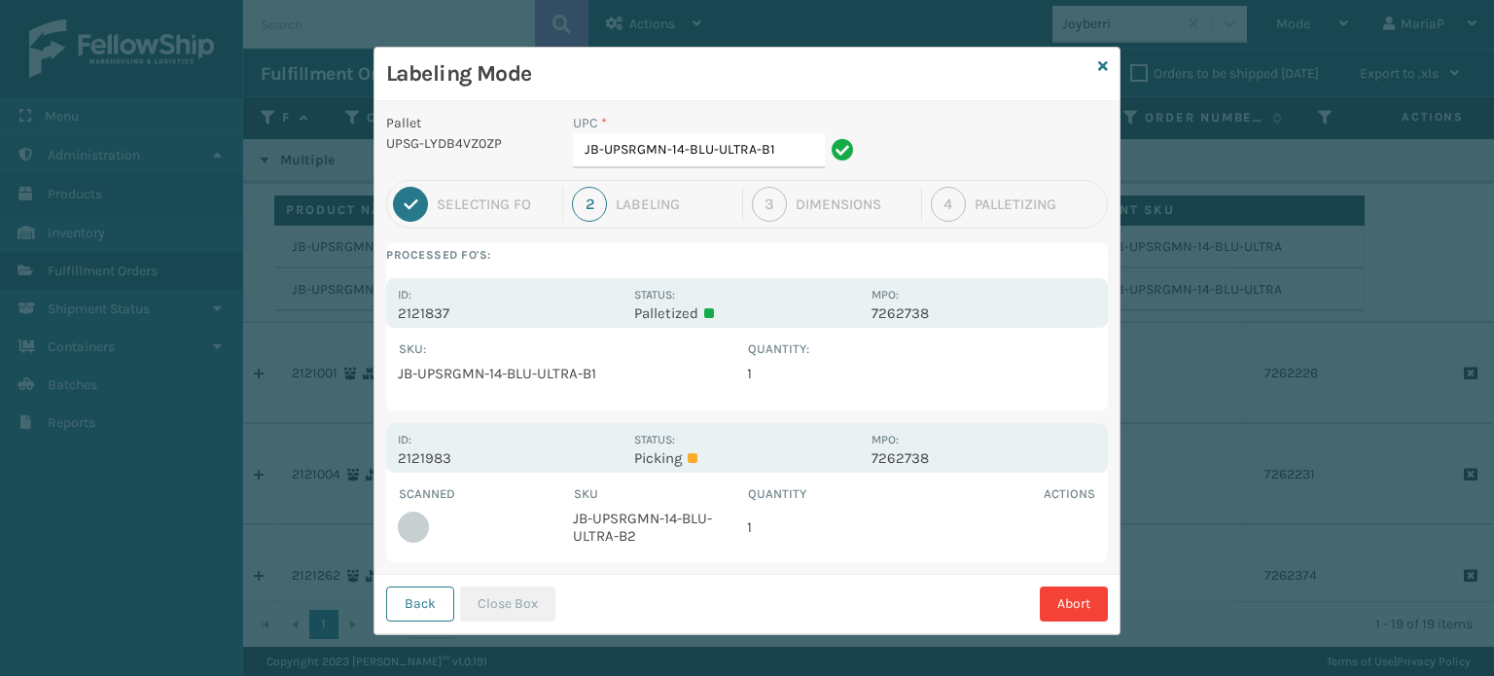
scroll to position [4, 0]
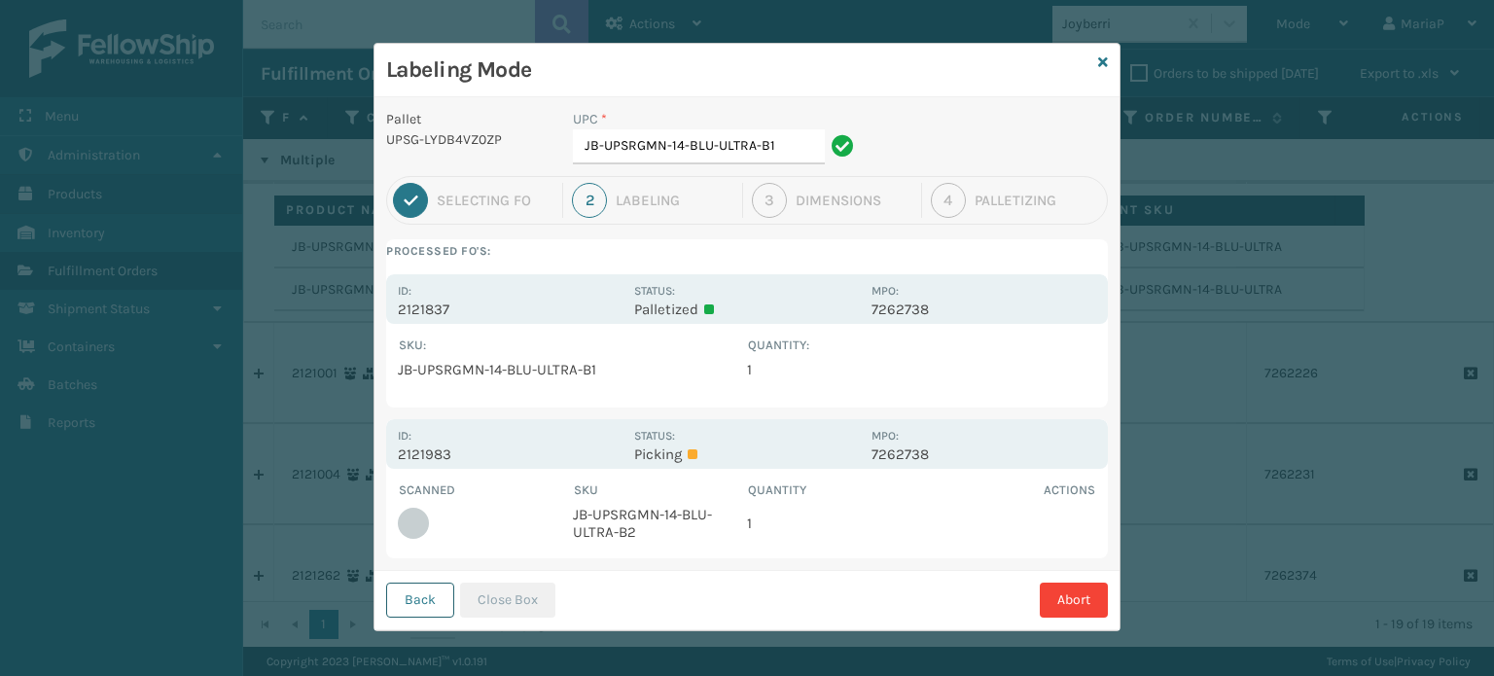
click at [403, 606] on button "Back" at bounding box center [420, 600] width 68 height 35
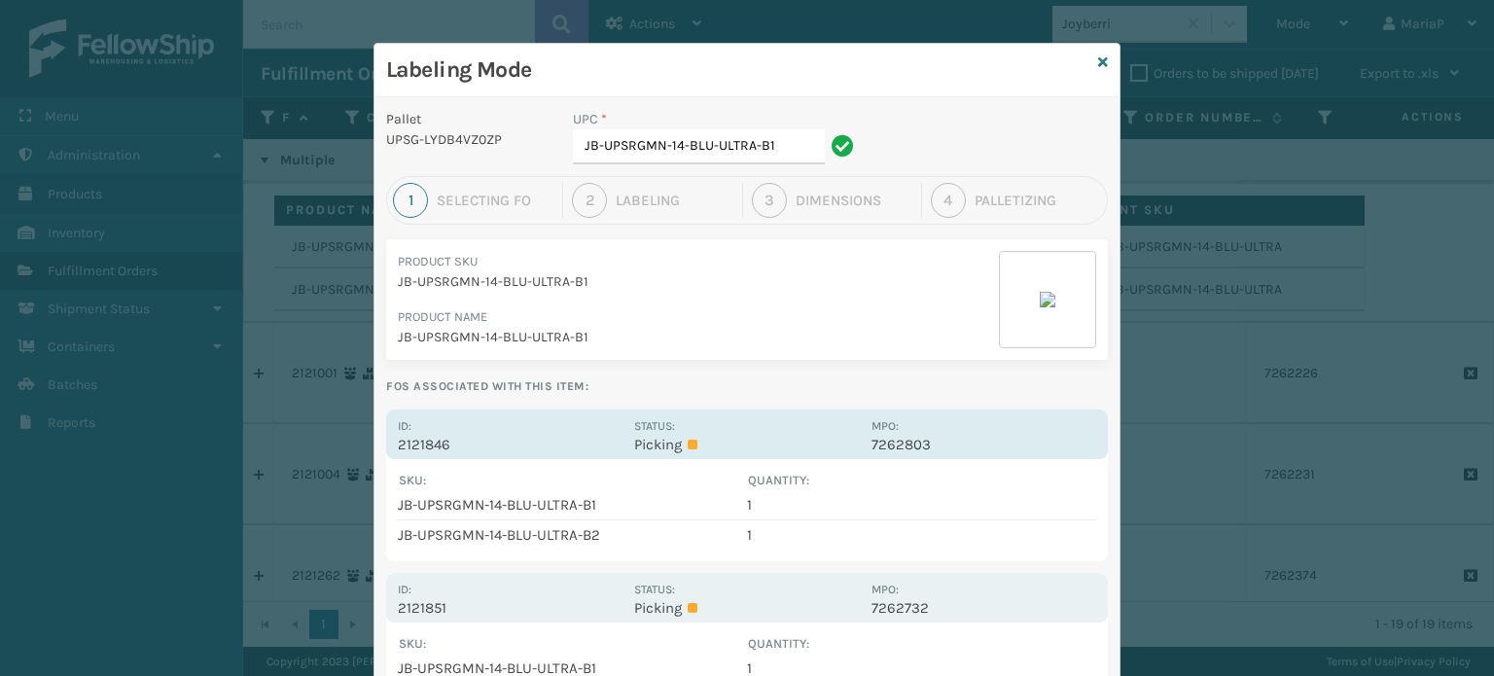
click at [443, 448] on p "2121846" at bounding box center [510, 445] width 225 height 18
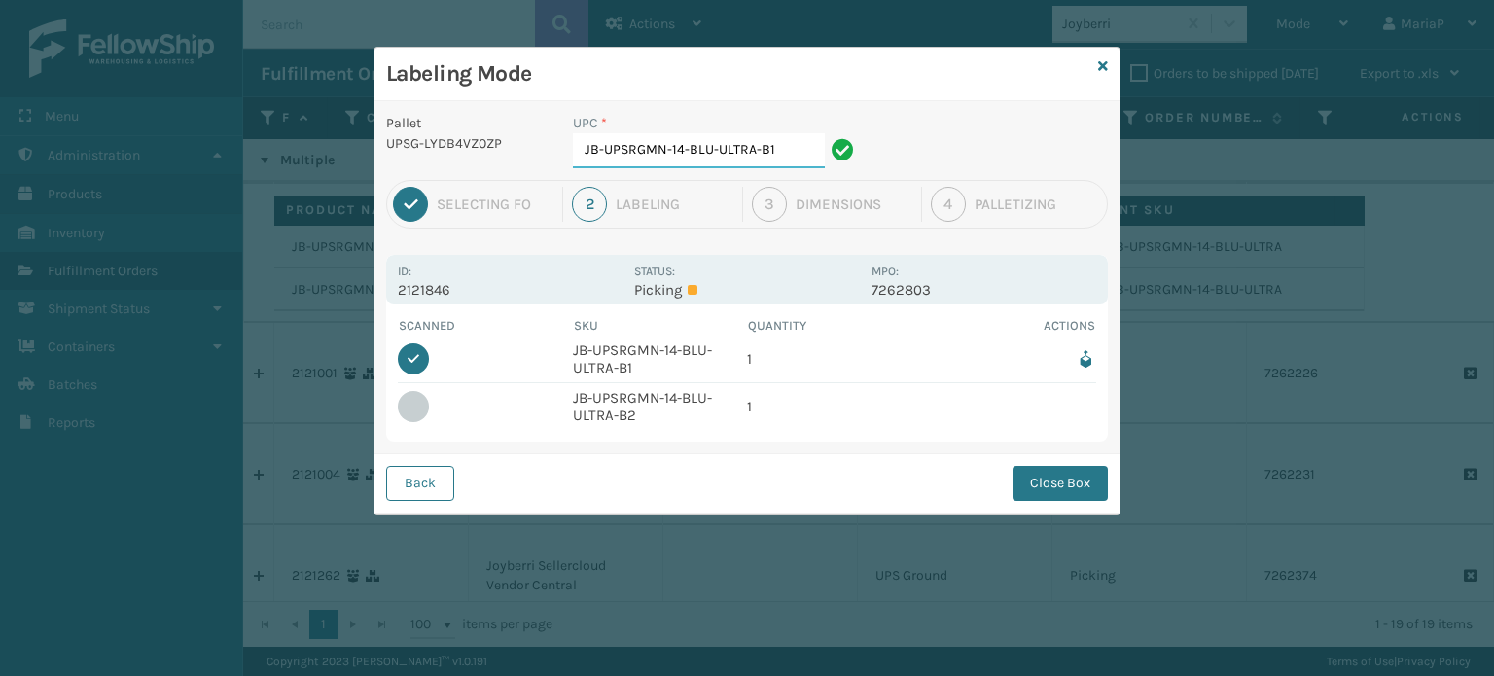
scroll to position [0, 0]
click at [1047, 485] on button "Close Box" at bounding box center [1060, 483] width 95 height 35
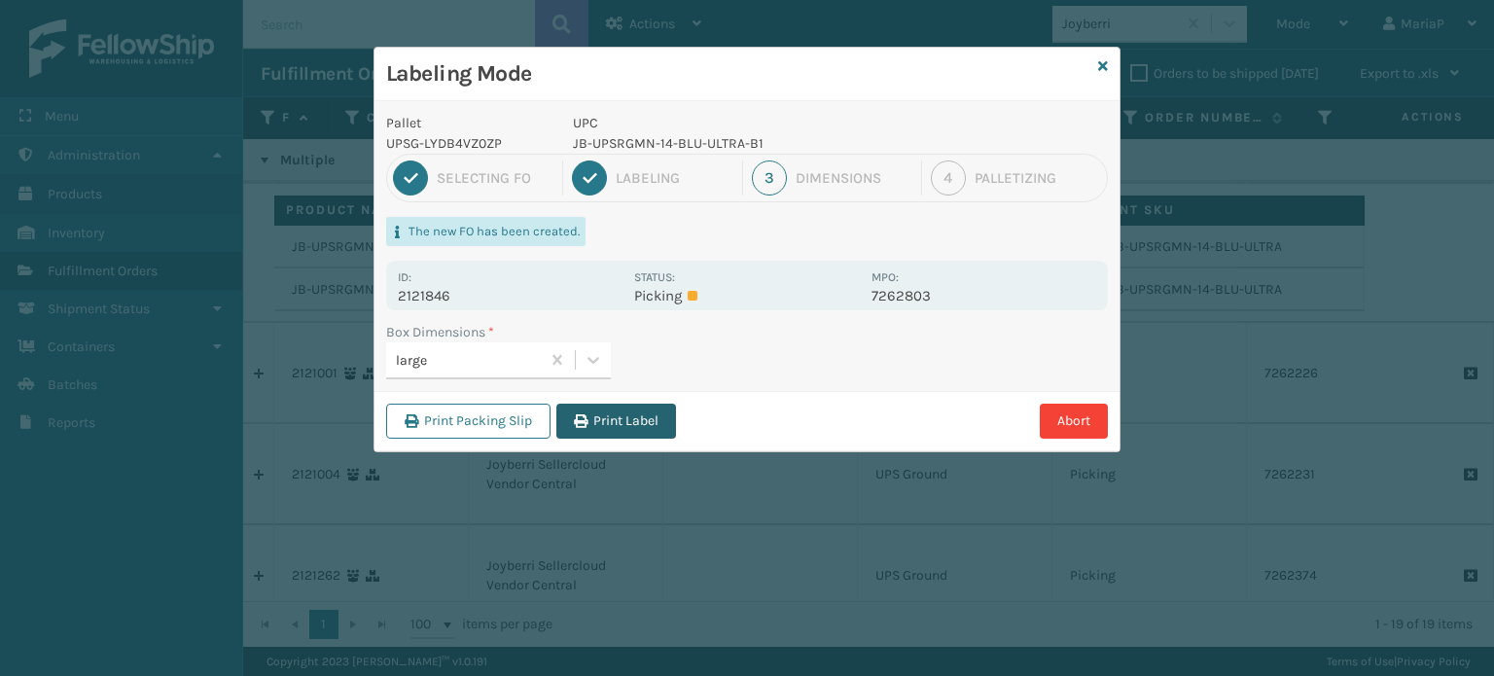
click at [627, 426] on button "Print Label" at bounding box center [616, 421] width 120 height 35
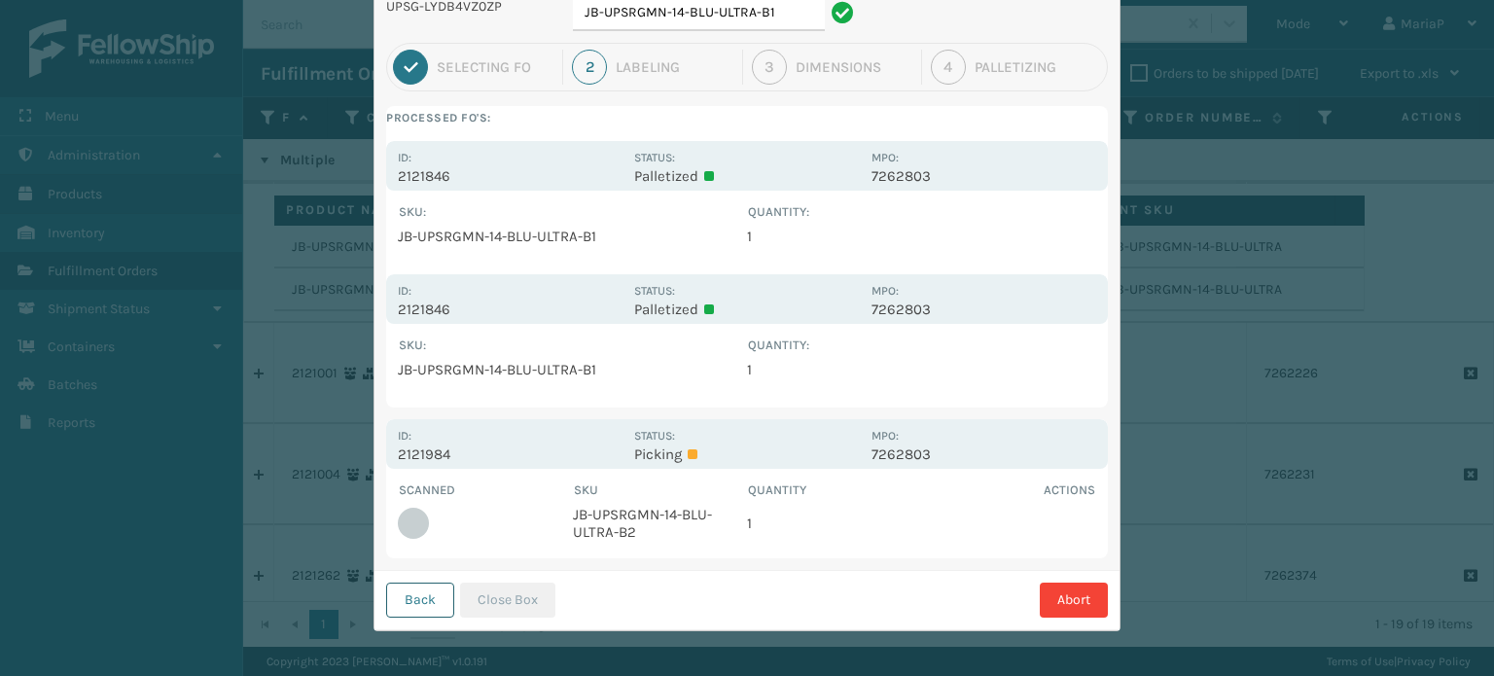
click at [427, 602] on button "Back" at bounding box center [420, 600] width 68 height 35
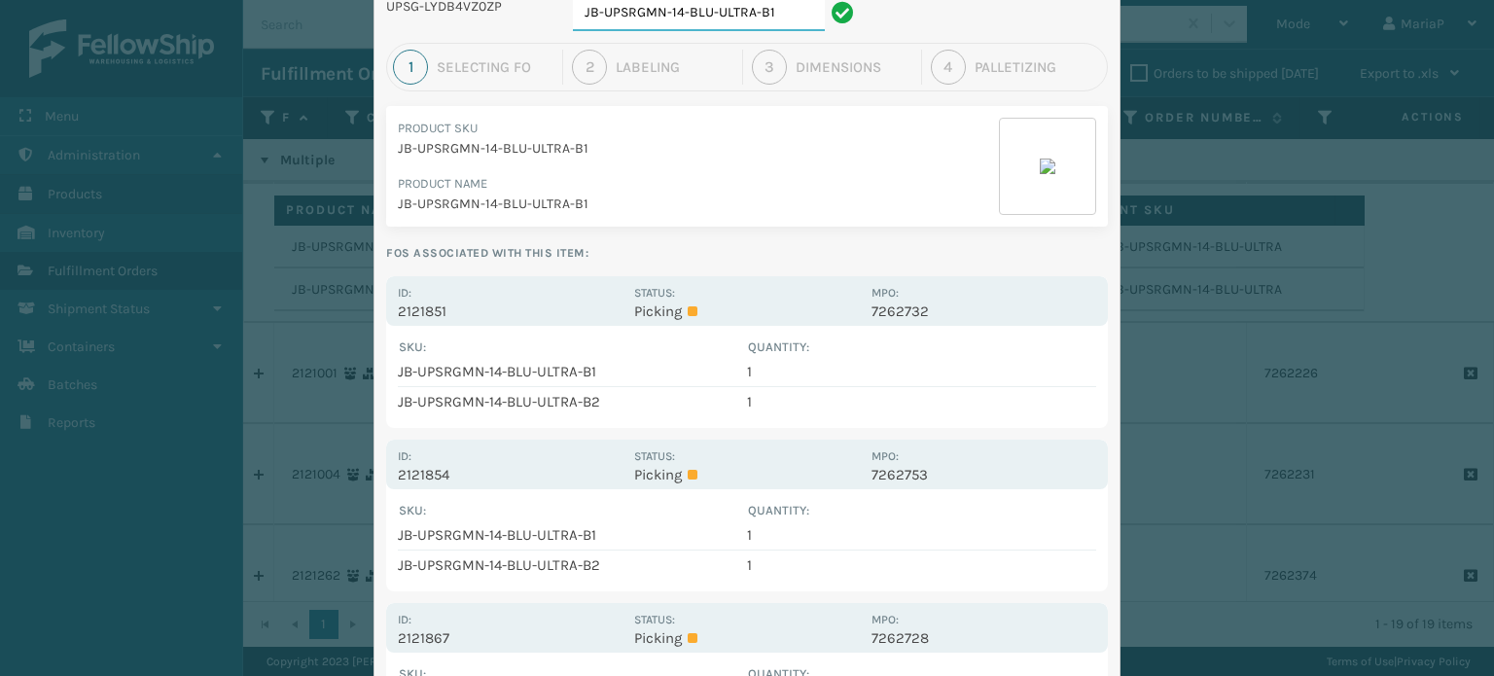
scroll to position [132, 0]
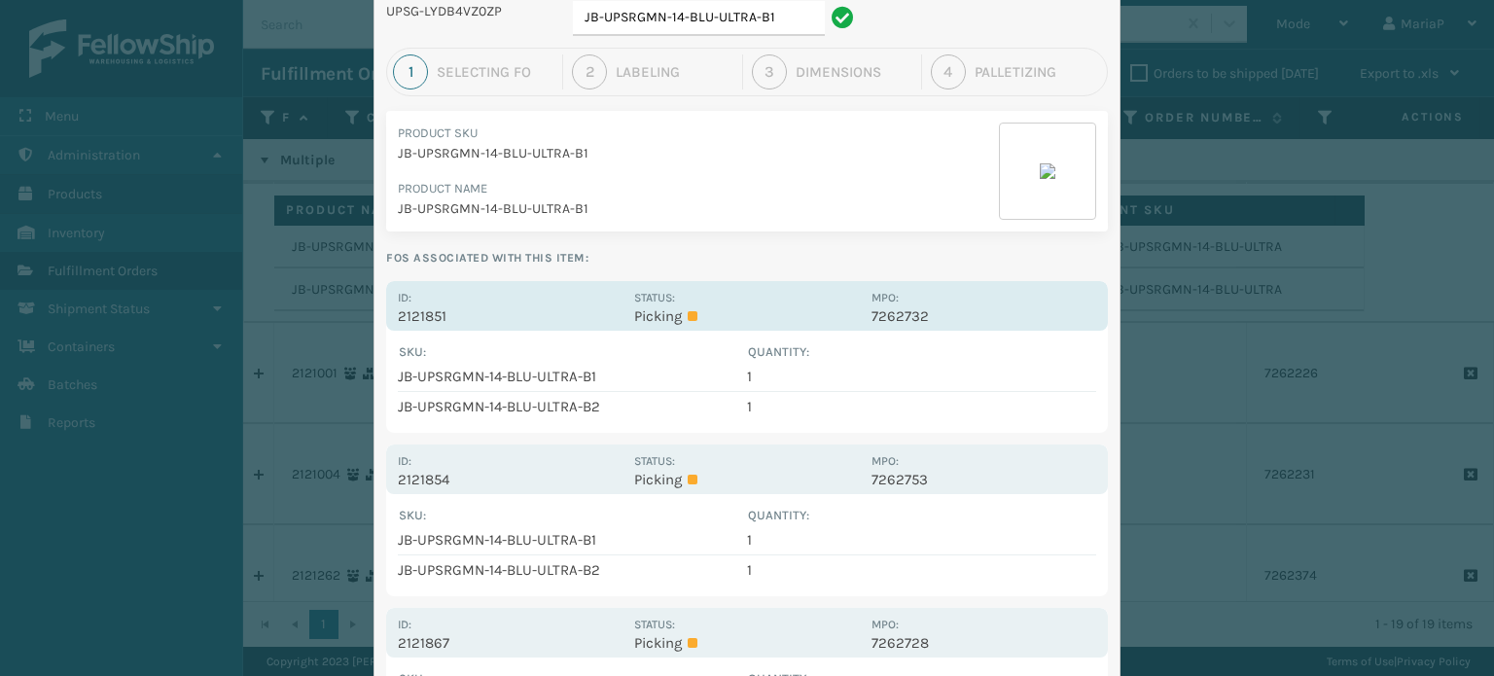
click at [413, 314] on p "2121851" at bounding box center [510, 316] width 225 height 18
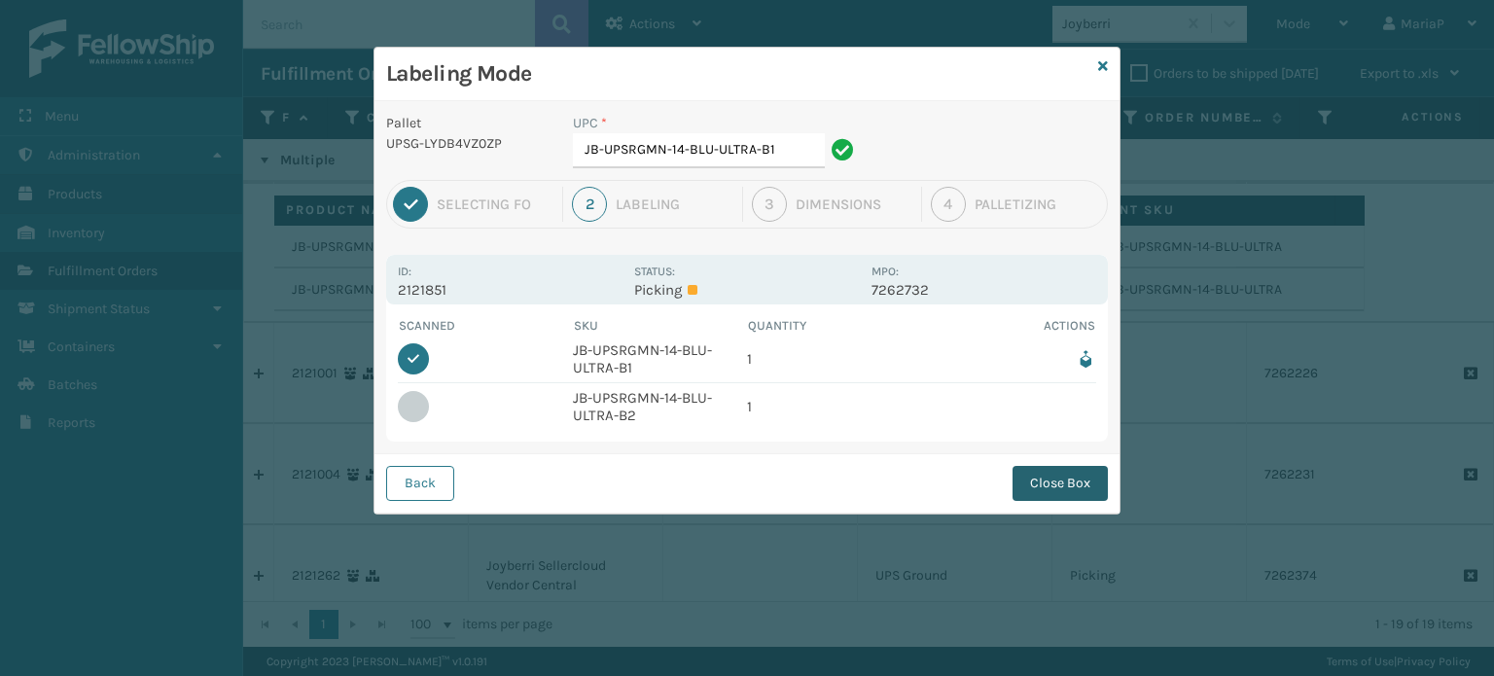
click at [1072, 476] on button "Close Box" at bounding box center [1060, 483] width 95 height 35
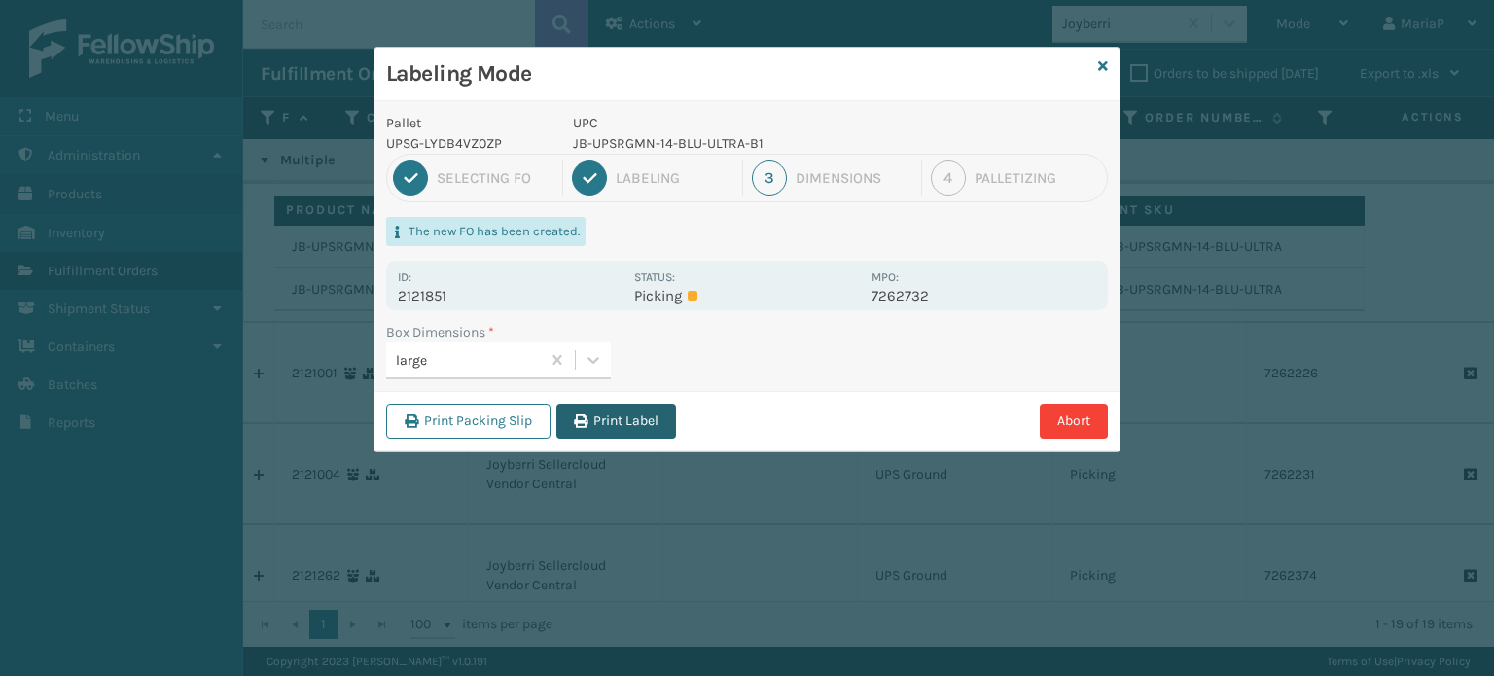
click at [672, 419] on button "Print Label" at bounding box center [616, 421] width 120 height 35
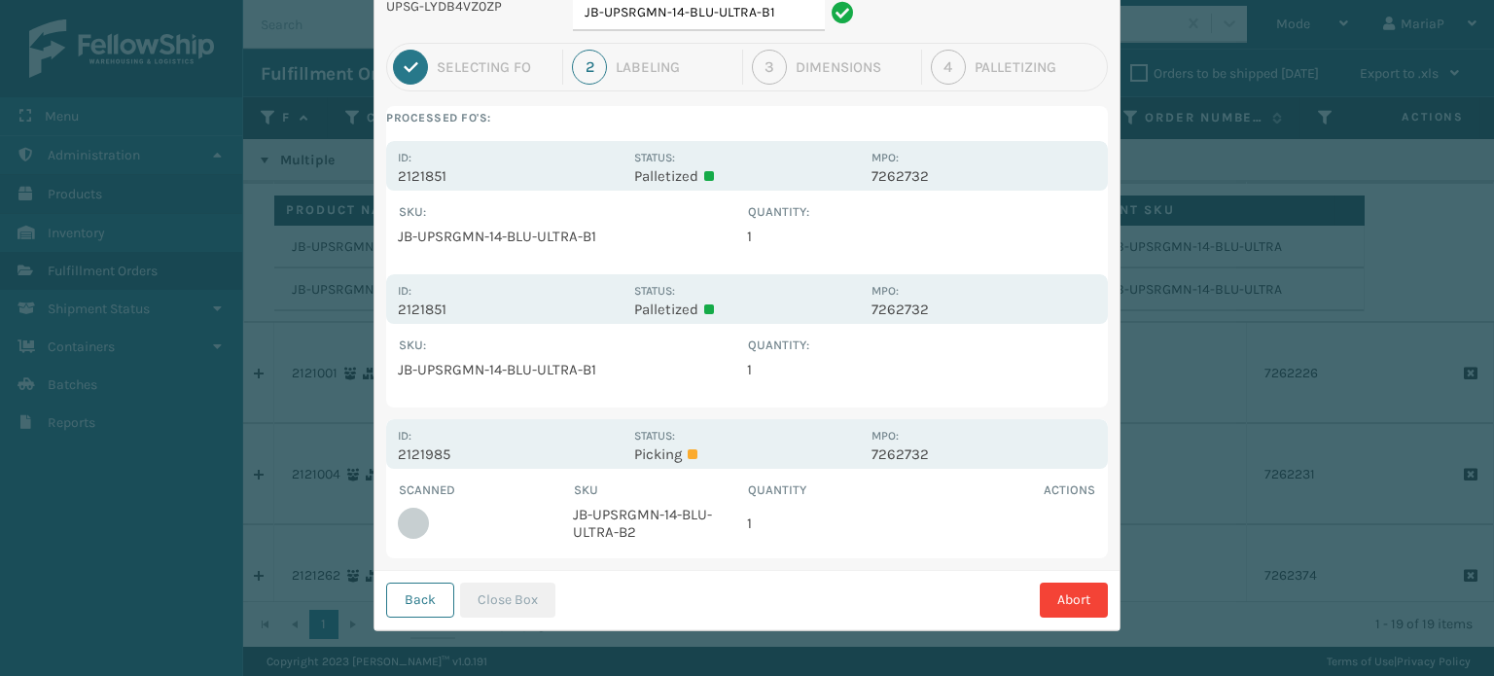
click at [425, 597] on button "Back" at bounding box center [420, 600] width 68 height 35
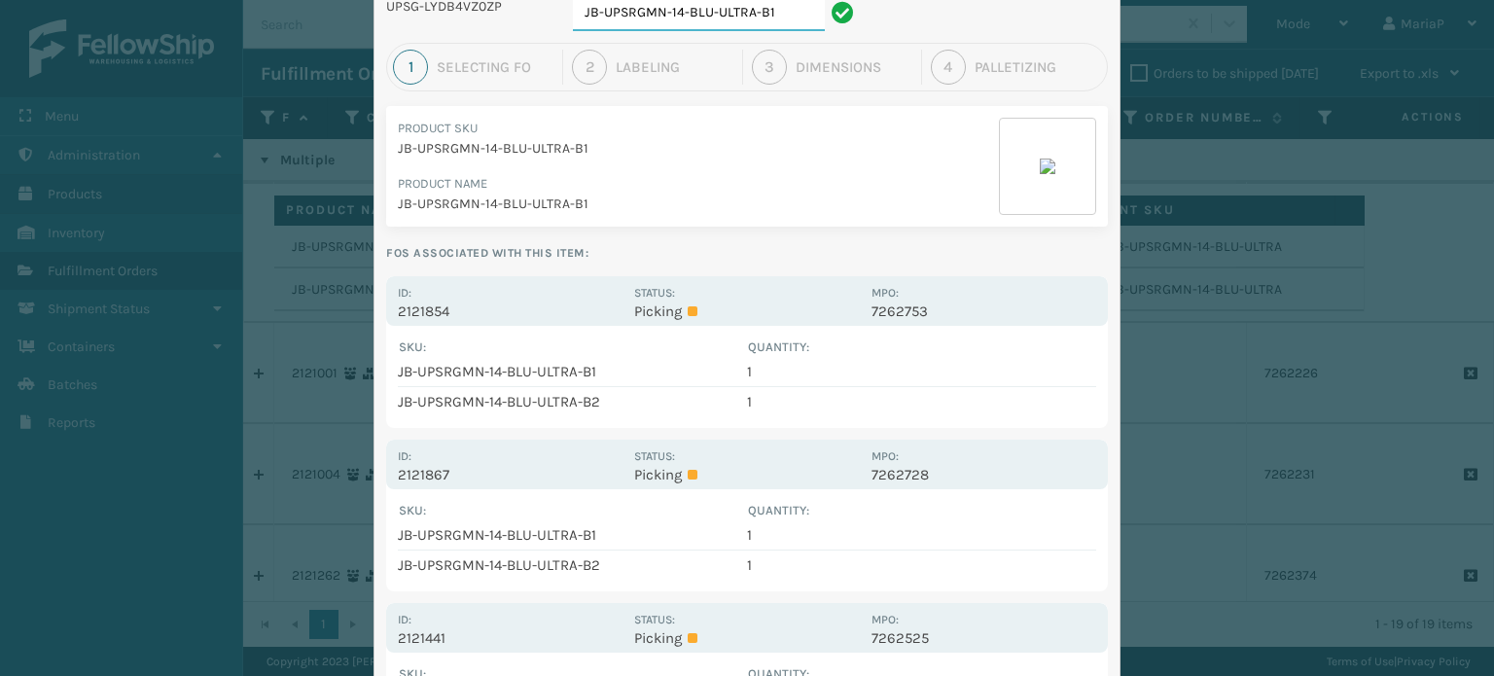
scroll to position [132, 0]
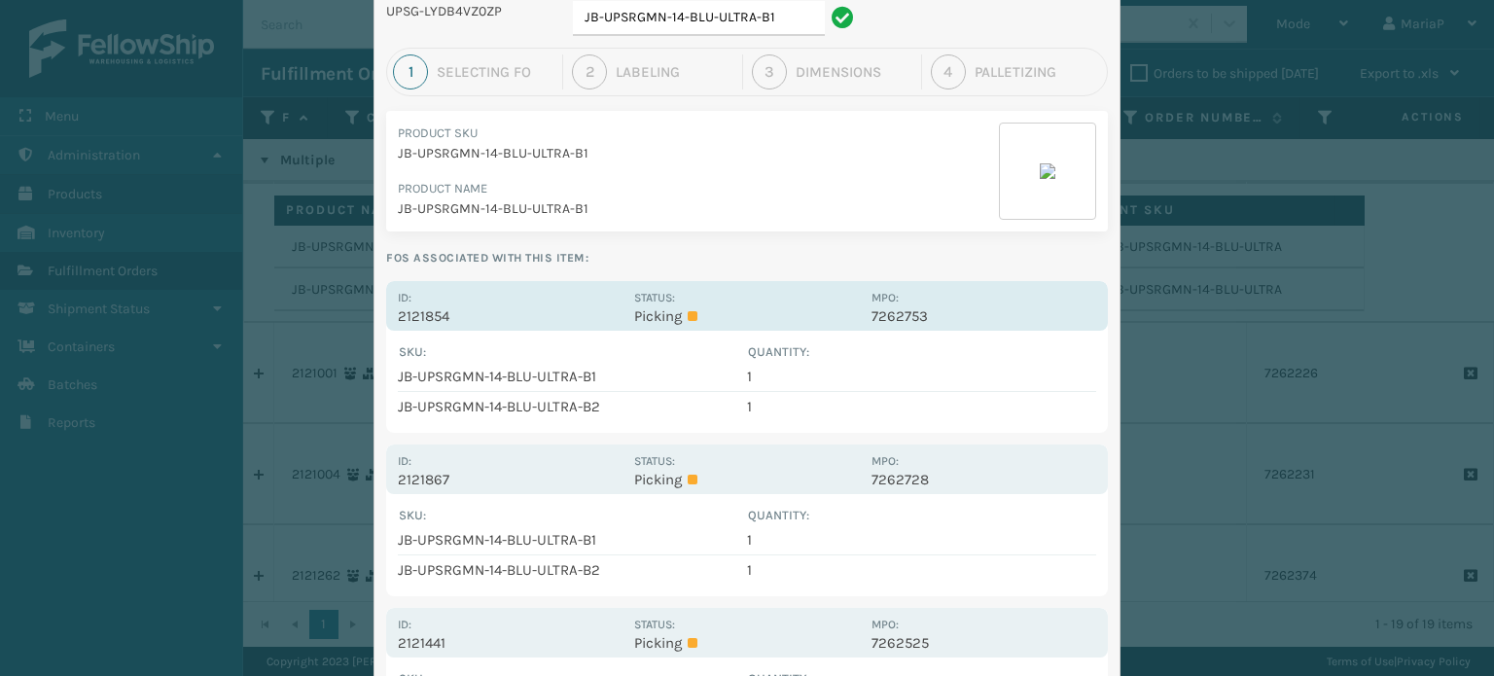
click at [420, 315] on p "2121854" at bounding box center [510, 316] width 225 height 18
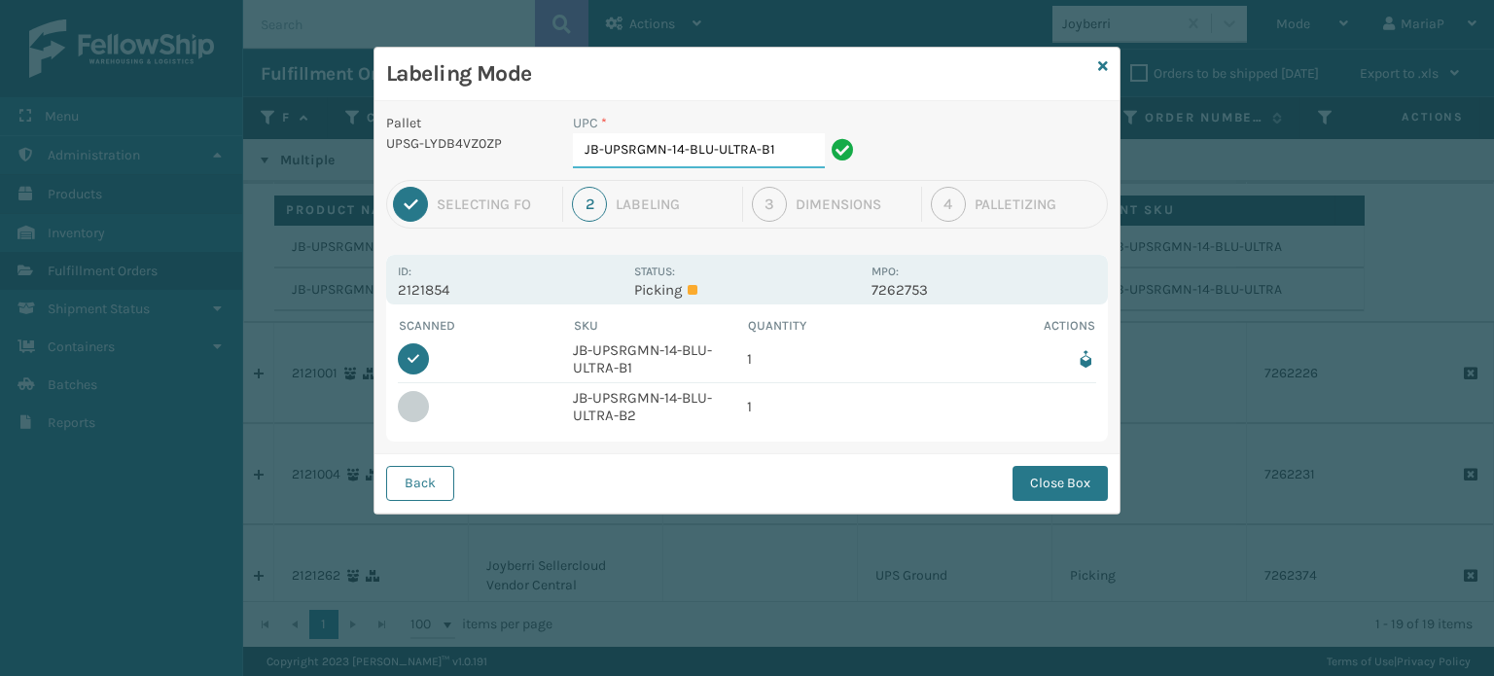
scroll to position [0, 0]
click at [1093, 494] on button "Close Box" at bounding box center [1060, 483] width 95 height 35
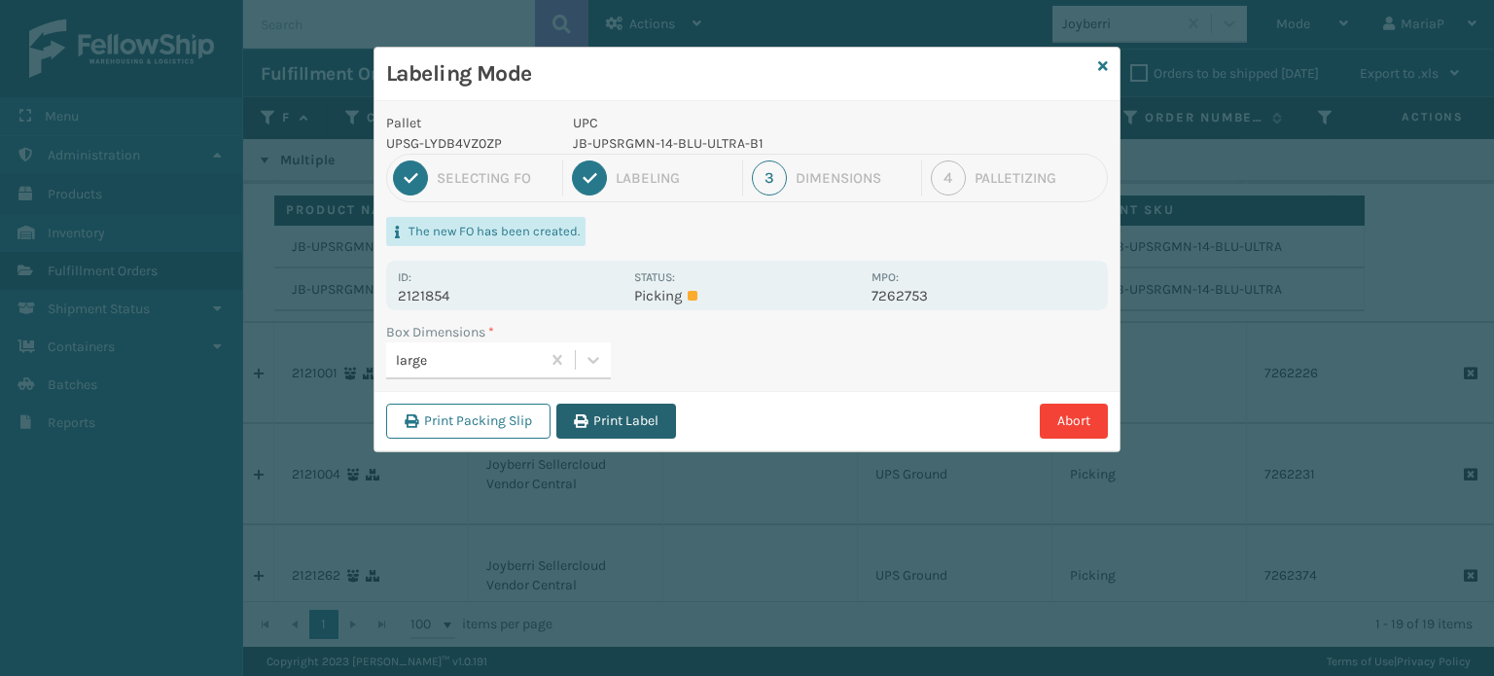
click at [633, 423] on button "Print Label" at bounding box center [616, 421] width 120 height 35
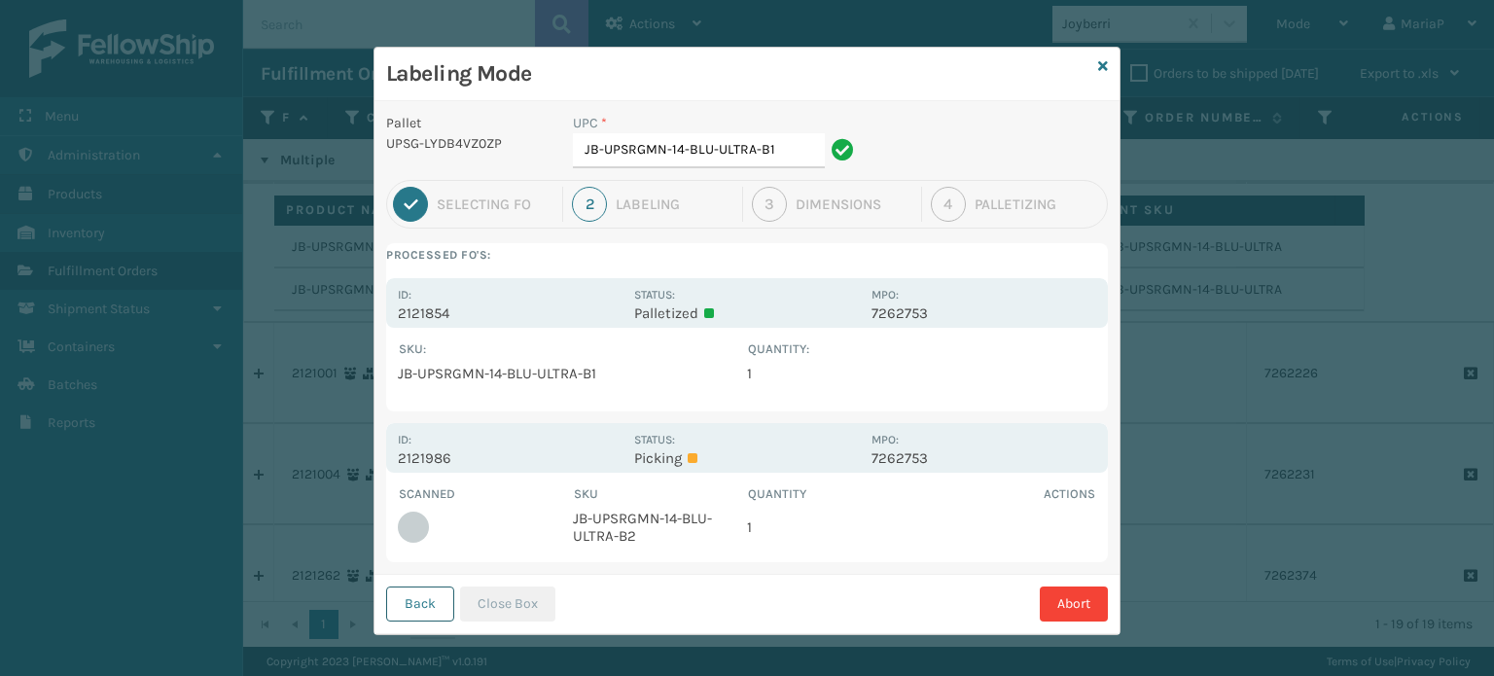
click at [424, 615] on button "Back" at bounding box center [420, 604] width 68 height 35
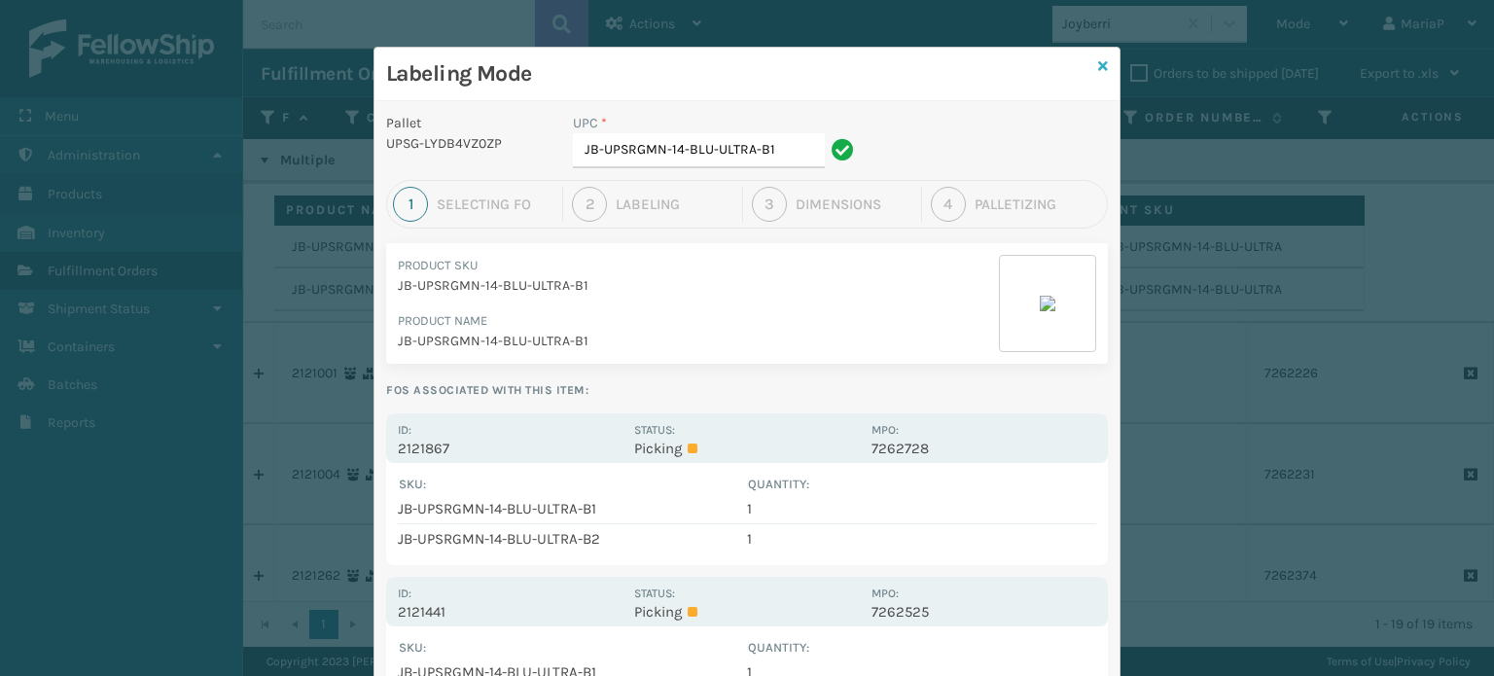
click at [1098, 67] on icon at bounding box center [1103, 66] width 10 height 14
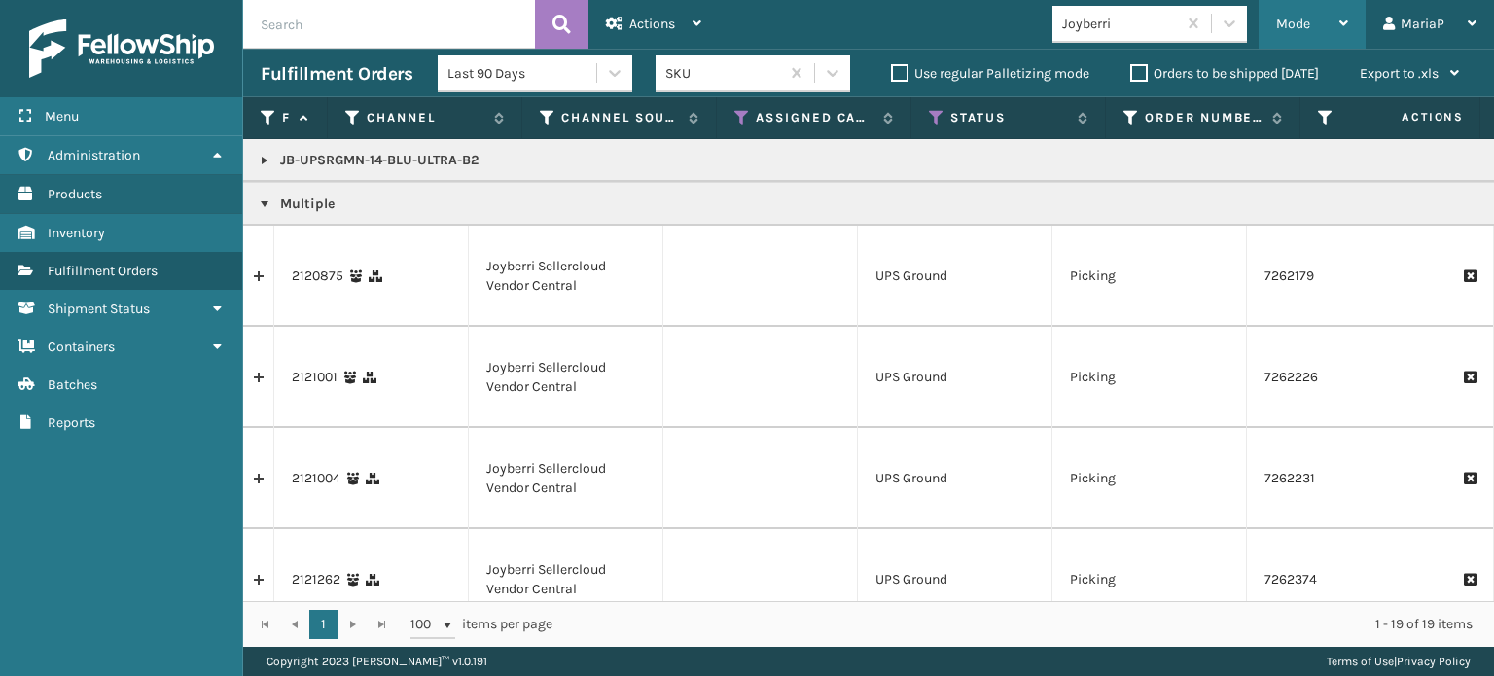
click at [1307, 22] on span "Mode" at bounding box center [1293, 24] width 34 height 17
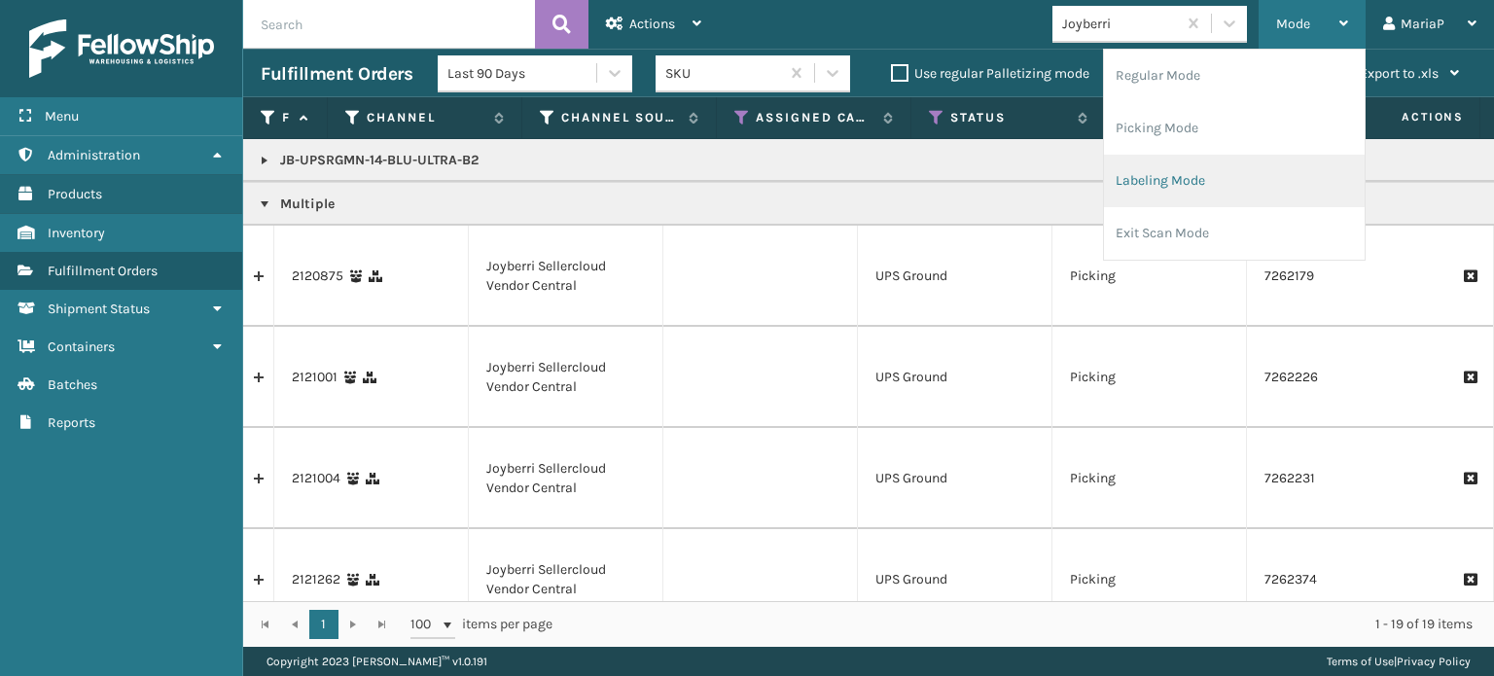
click at [1163, 186] on li "Labeling Mode" at bounding box center [1234, 181] width 261 height 53
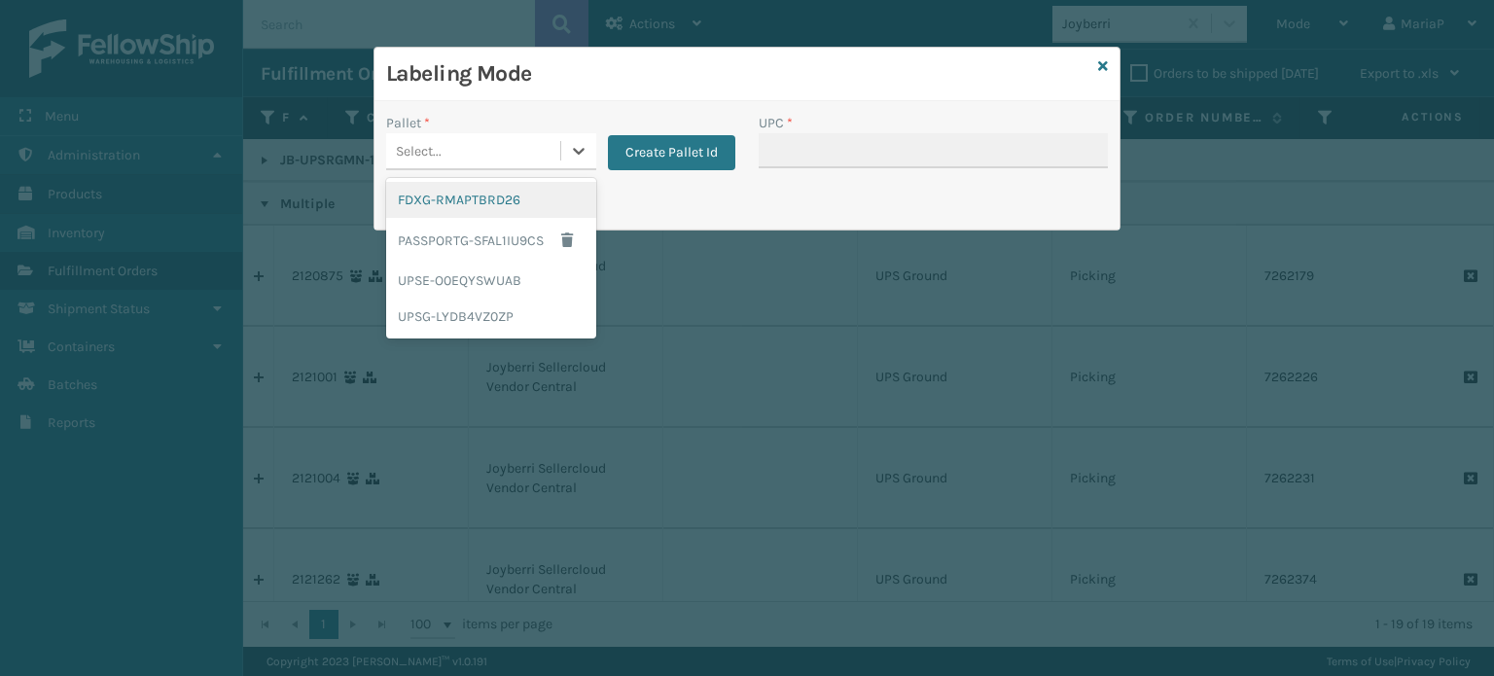
click at [501, 154] on div "Select..." at bounding box center [473, 151] width 174 height 32
click at [507, 310] on div "UPSG-LYDB4VZ0ZP" at bounding box center [491, 317] width 210 height 36
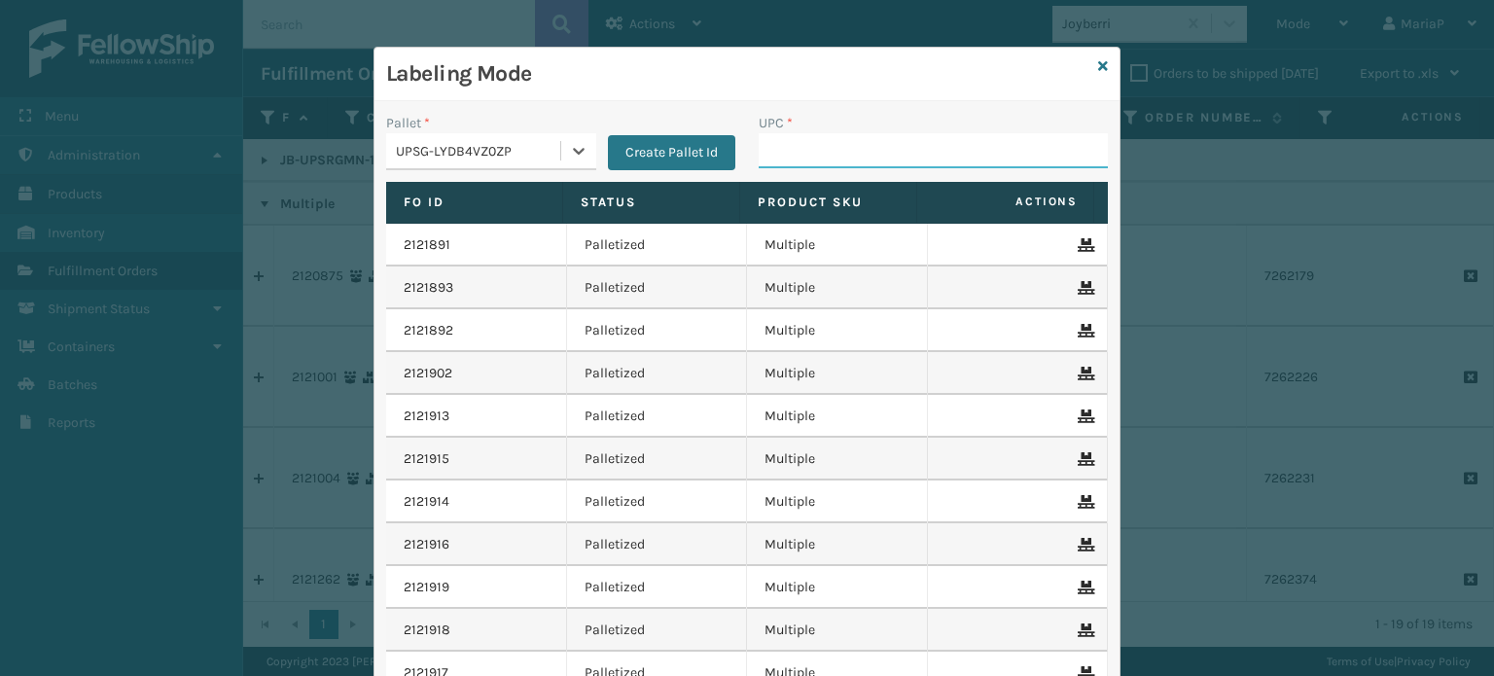
click at [891, 145] on input "UPC *" at bounding box center [933, 150] width 349 height 35
paste input "JB-UPSRGMN-14-BLU-ULTRA-B1"
type input "JB-UPSRGMN-14-BLU-ULTRA-B2"
click at [852, 147] on input "JB-UPSRGMN-14-BLU-ULTRA-B2" at bounding box center [916, 150] width 314 height 35
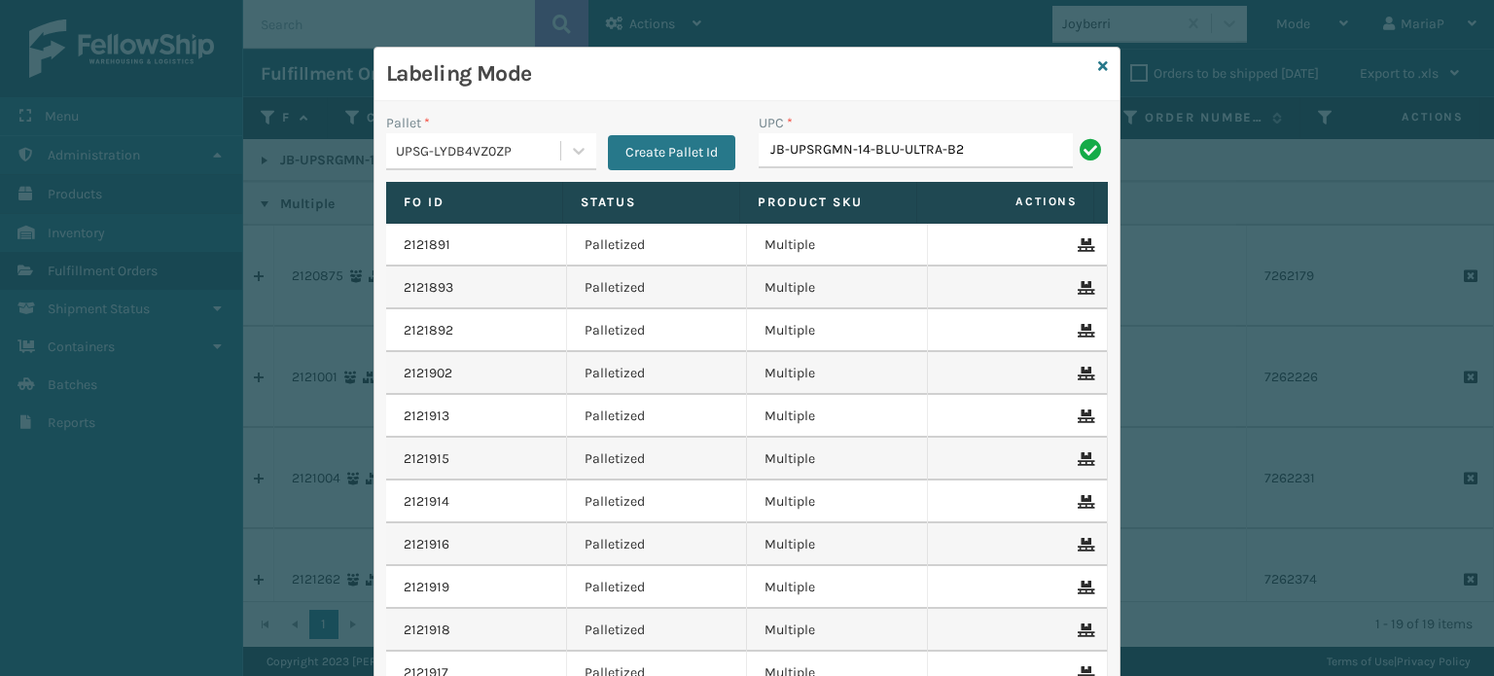
click at [852, 147] on input "JB-UPSRGMN-14-BLU-ULTRA-B2" at bounding box center [916, 150] width 314 height 35
type input "JB-UPSRGMN-14-BLU-ULTRA-B2"
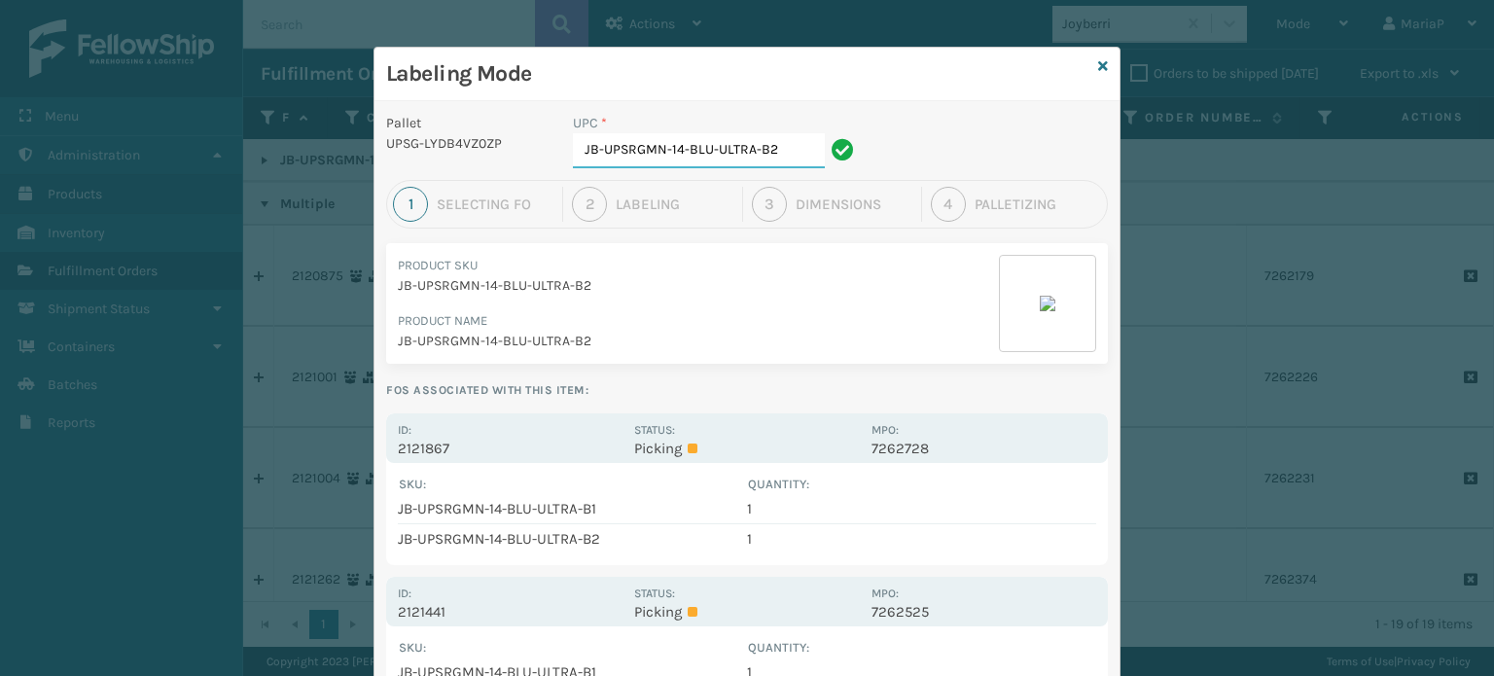
click at [779, 149] on input "JB-UPSRGMN-14-BLU-ULTRA-B2" at bounding box center [699, 150] width 252 height 35
type input "JB-UPSRGMN-14-BLU-ULTRA-B1"
click at [1098, 63] on icon at bounding box center [1103, 66] width 10 height 14
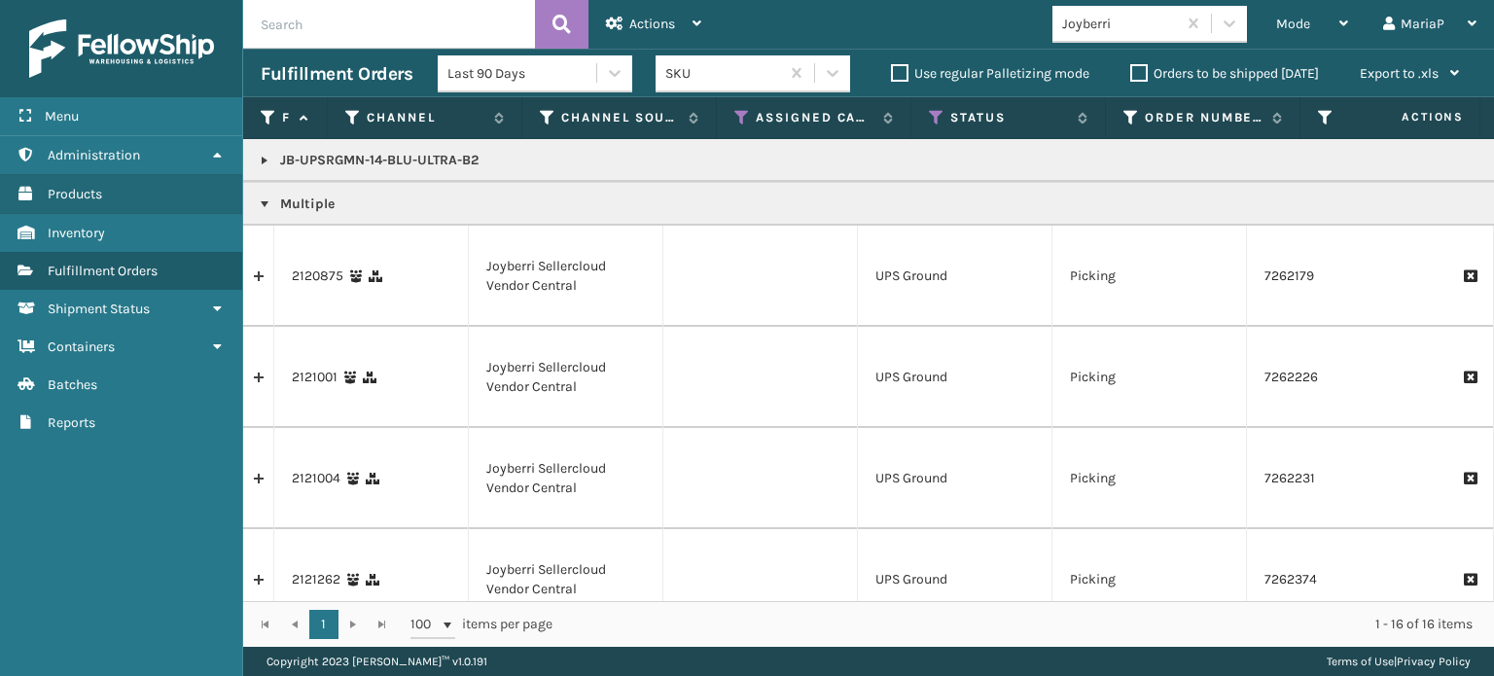
click at [263, 205] on link at bounding box center [265, 205] width 16 height 16
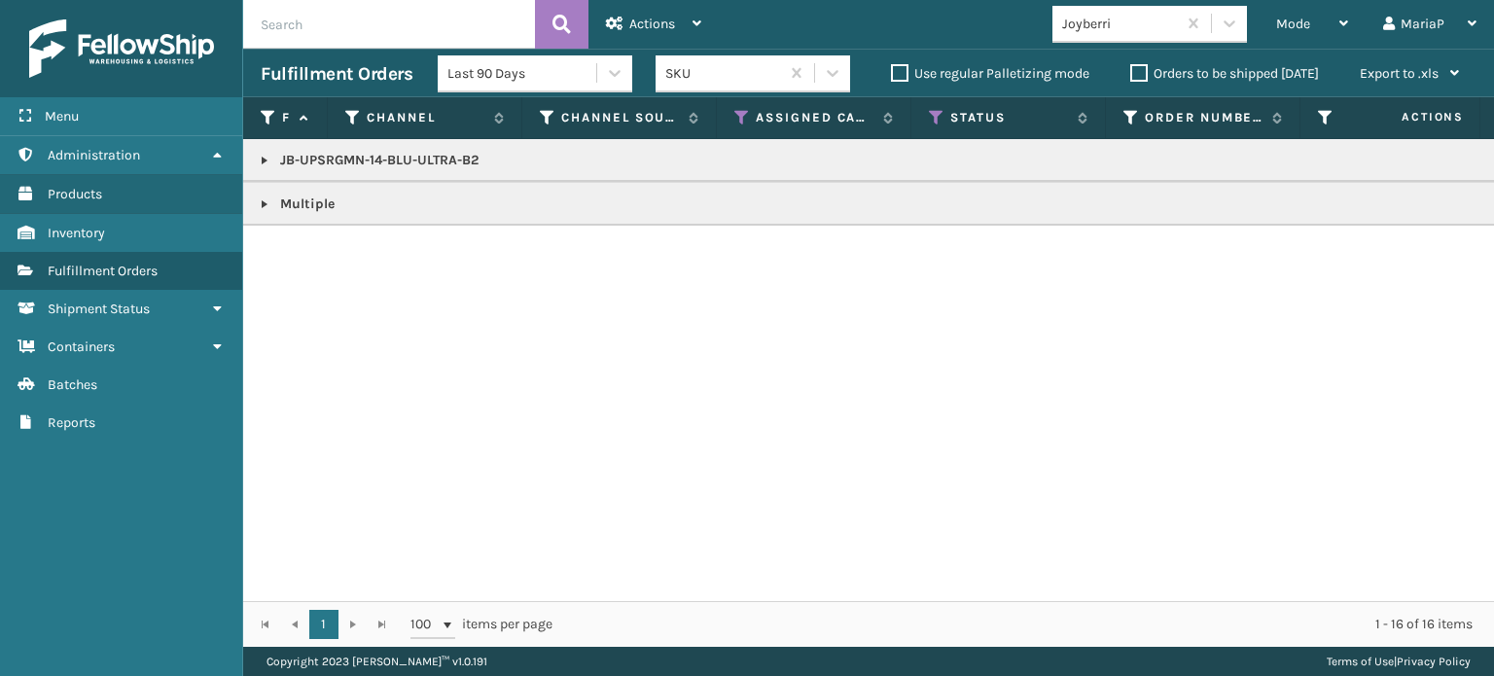
click at [268, 159] on link at bounding box center [265, 161] width 16 height 16
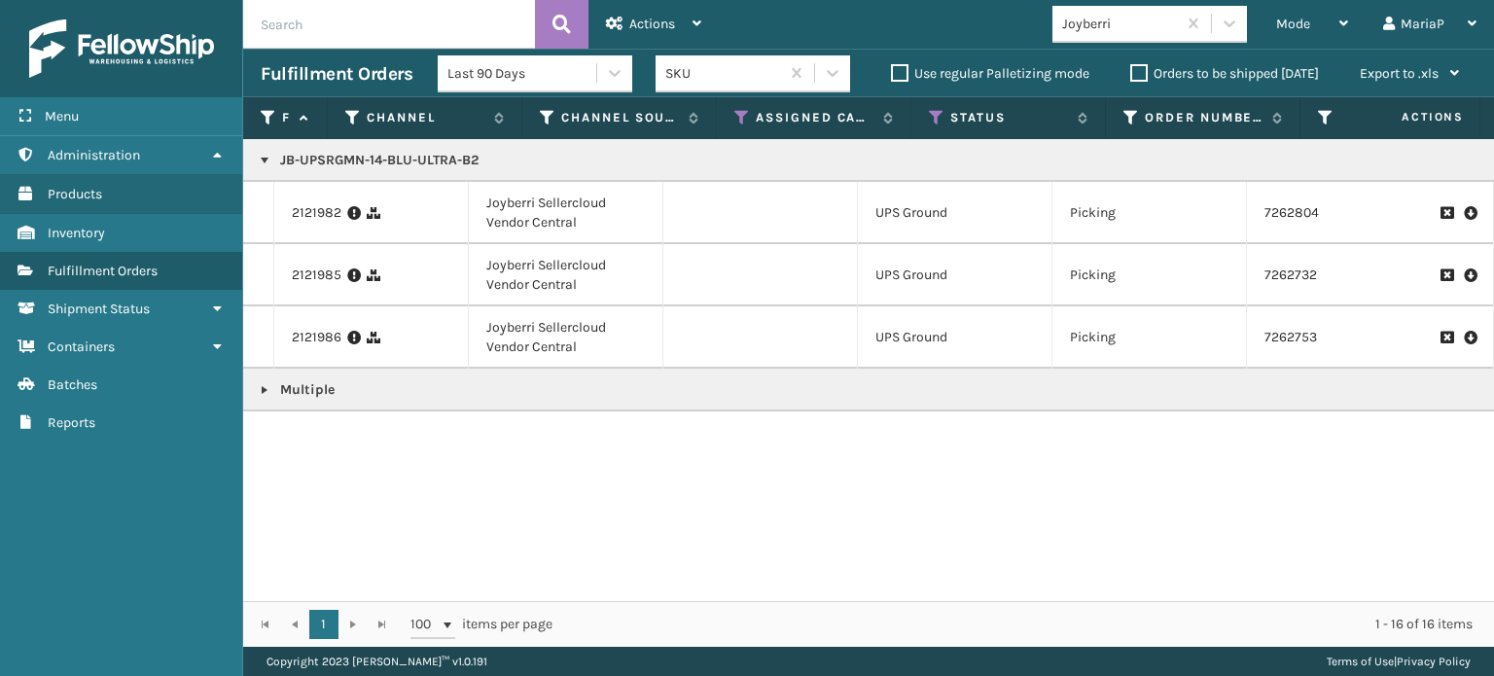
copy p "JB-UPSRGMN-14-BLU-ULTRA-B2"
click at [1296, 15] on div "Mode" at bounding box center [1312, 24] width 72 height 49
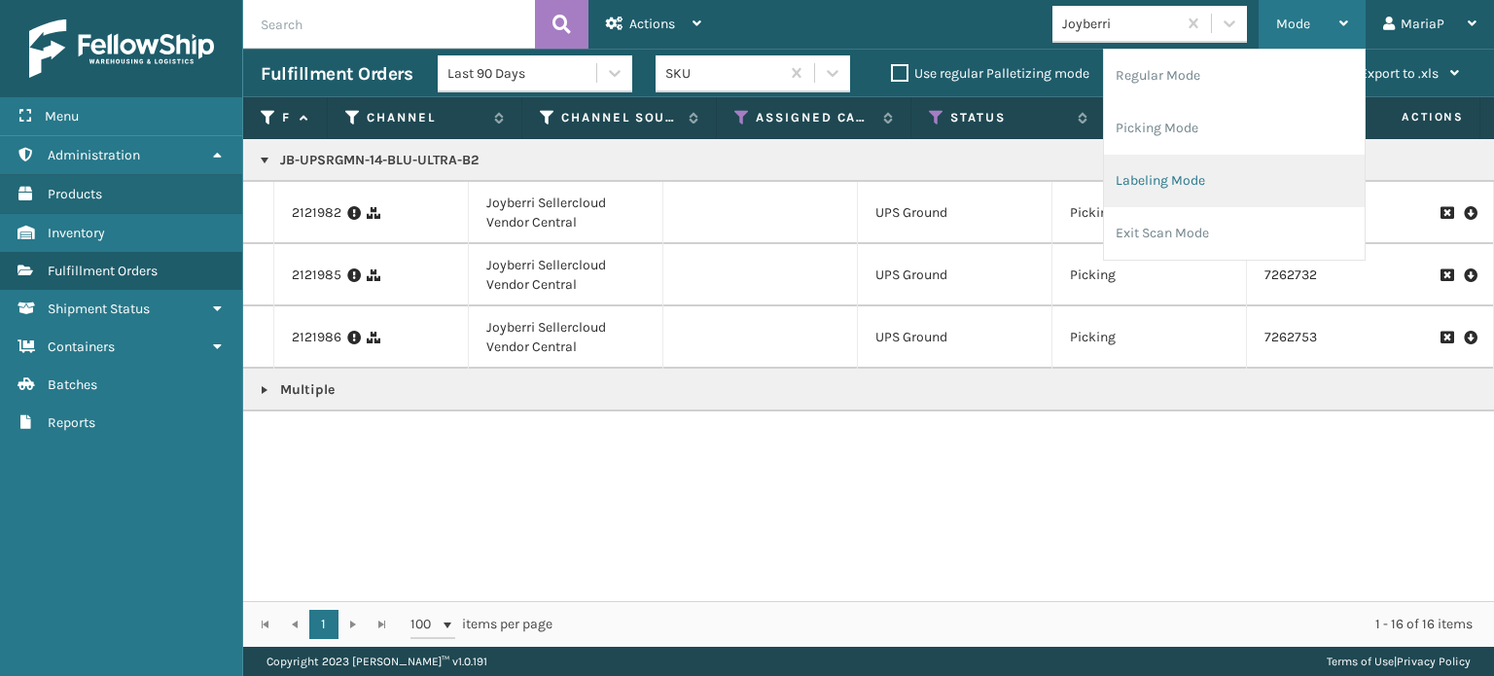
click at [1176, 166] on li "Labeling Mode" at bounding box center [1234, 181] width 261 height 53
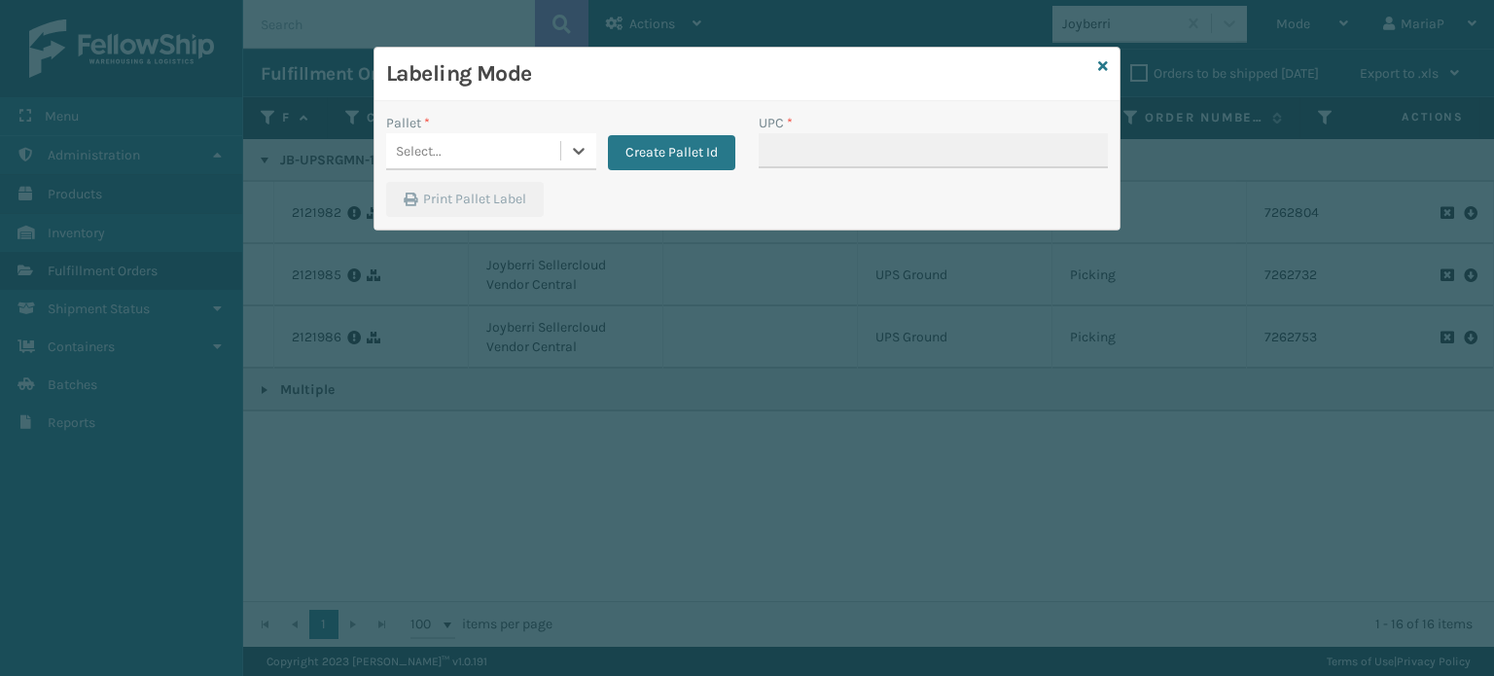
click at [450, 136] on div "Select..." at bounding box center [473, 151] width 174 height 32
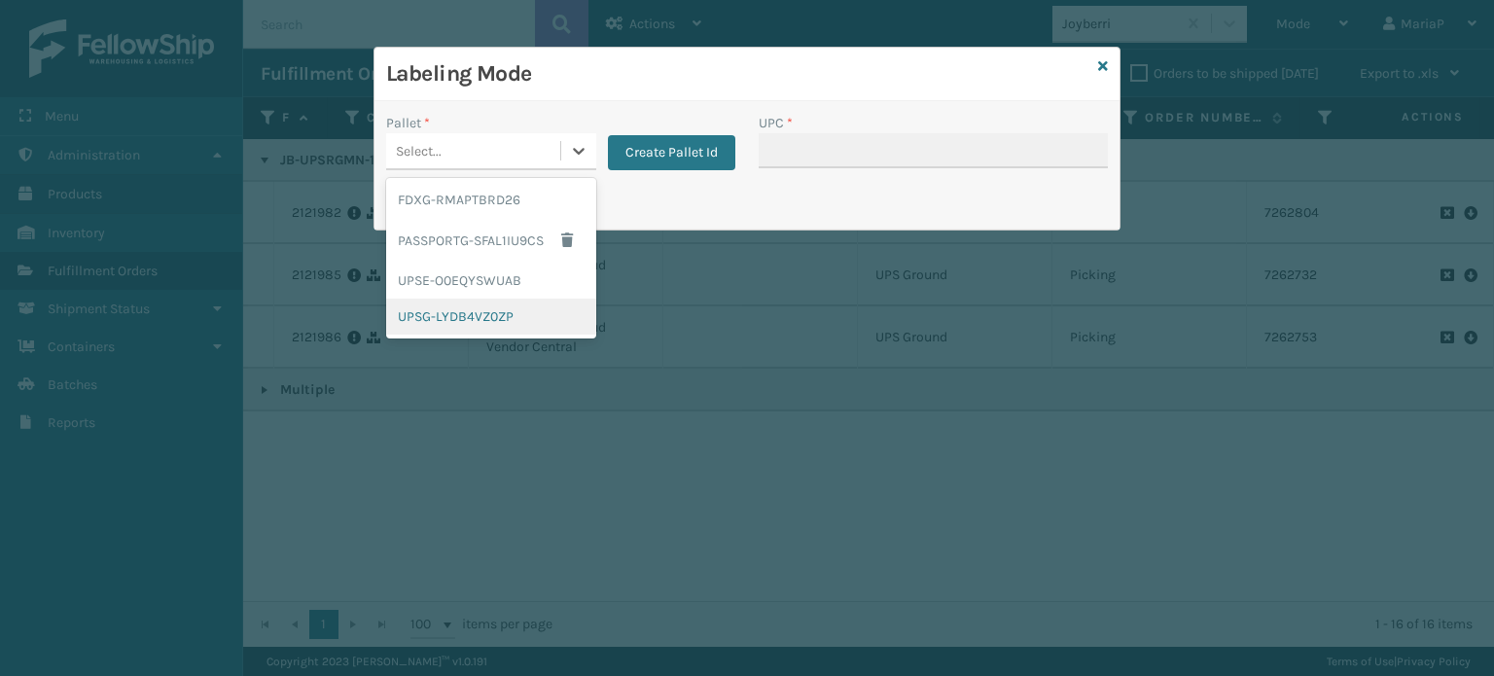
click at [476, 311] on div "UPSG-LYDB4VZ0ZP" at bounding box center [491, 317] width 210 height 36
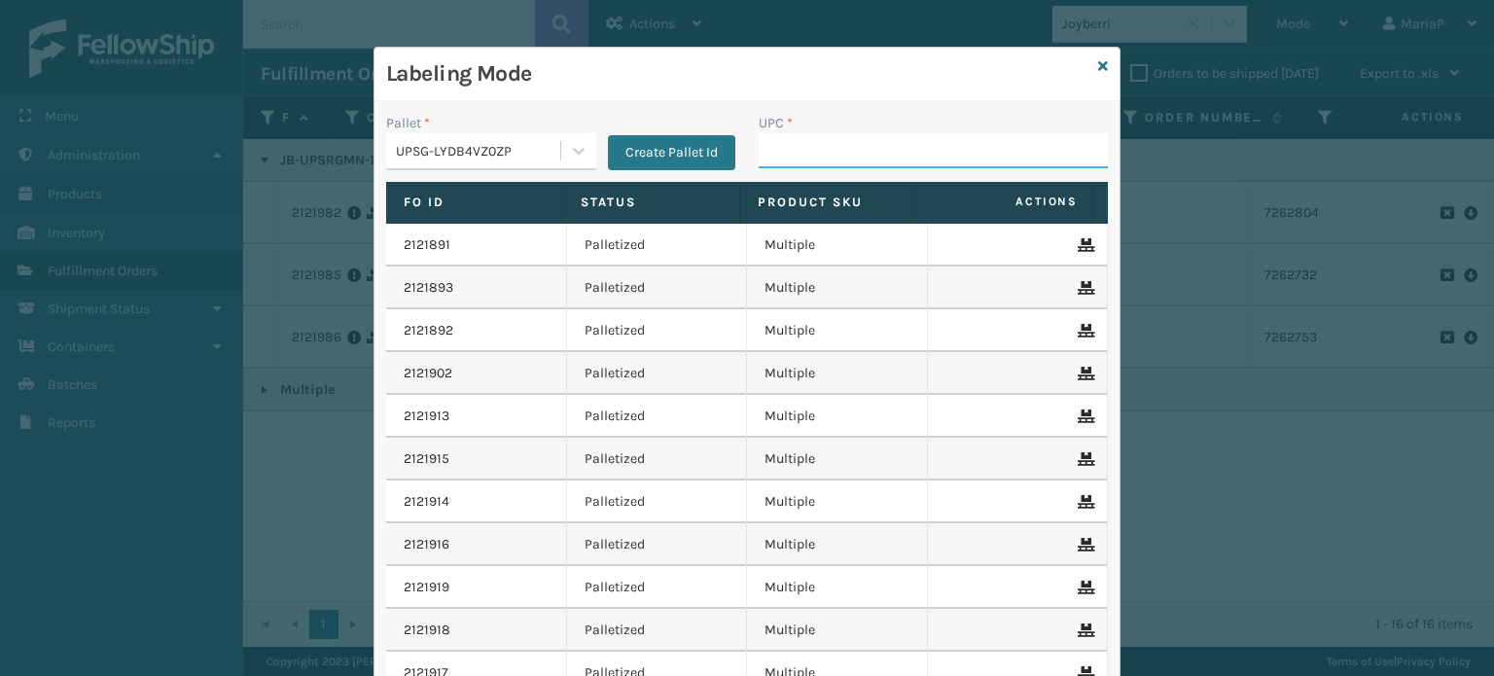
click at [829, 142] on input "UPC *" at bounding box center [933, 150] width 349 height 35
paste input "JB-UPSRGMN-14-BLU-ULTRA-B2"
type input "JB-UPSRGMN-14-BLU-ULTRA-B2"
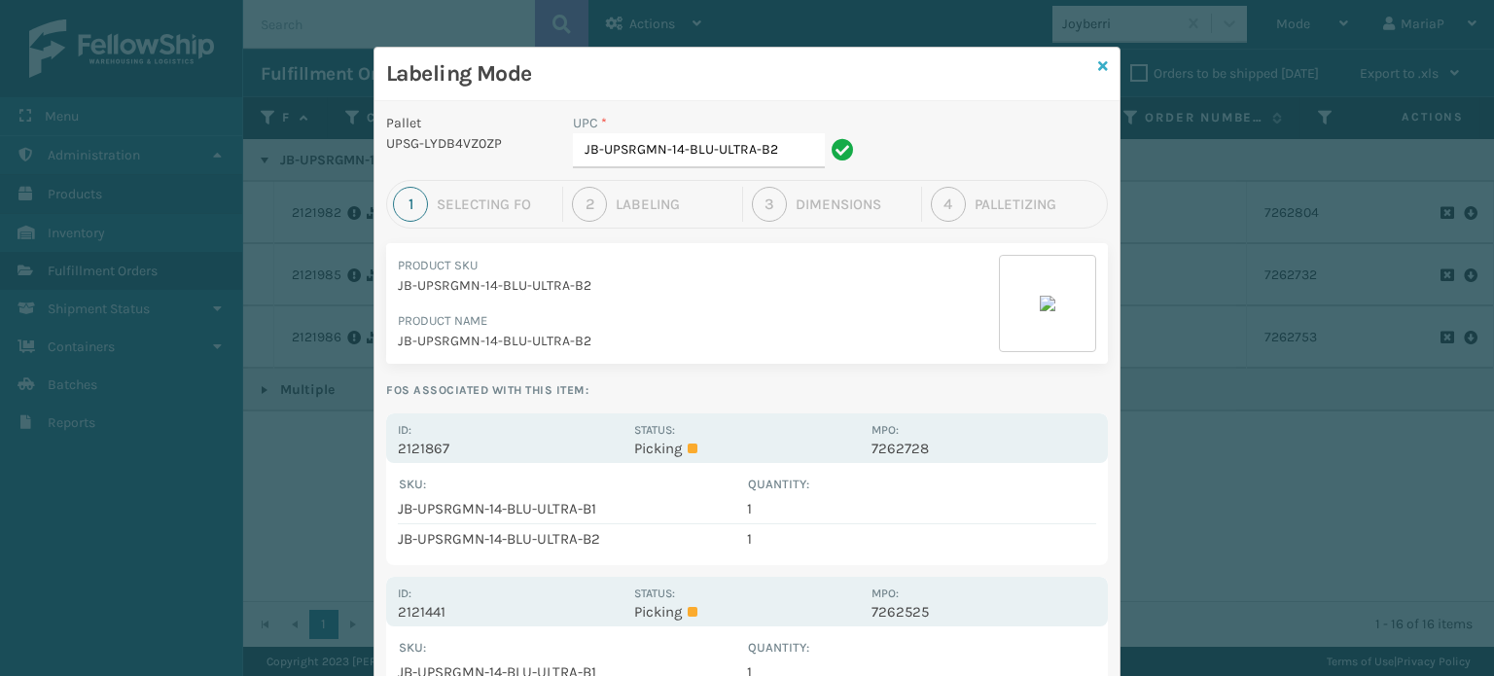
click at [1098, 65] on icon at bounding box center [1103, 66] width 10 height 14
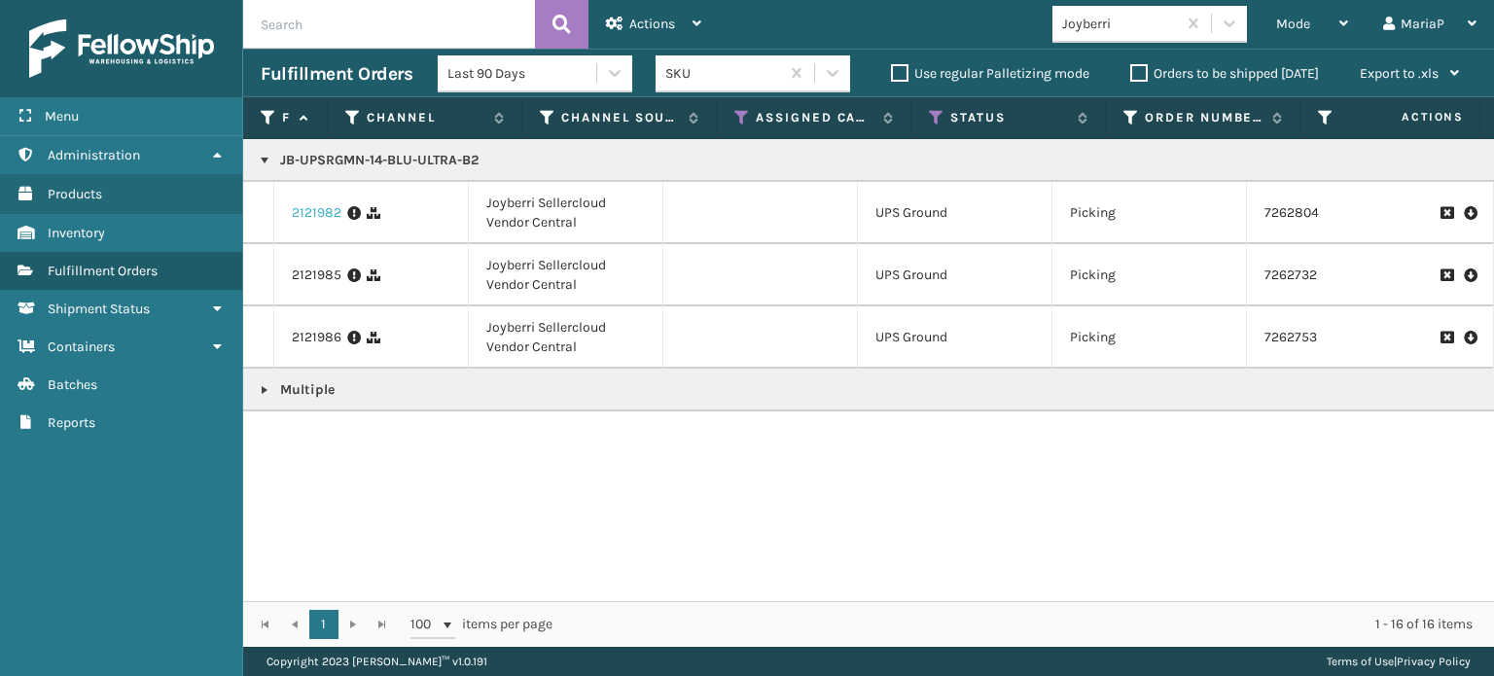
click at [331, 215] on link "2121982" at bounding box center [317, 212] width 50 height 19
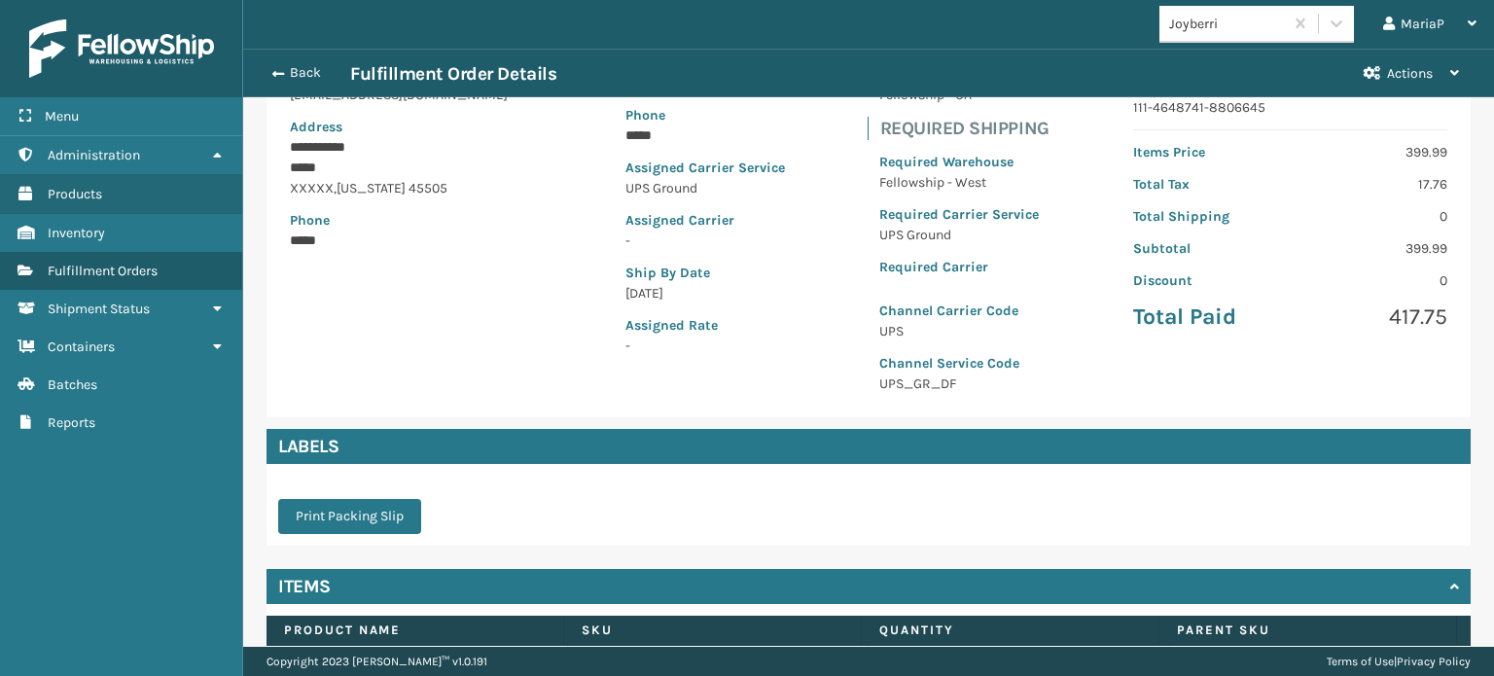
scroll to position [380, 0]
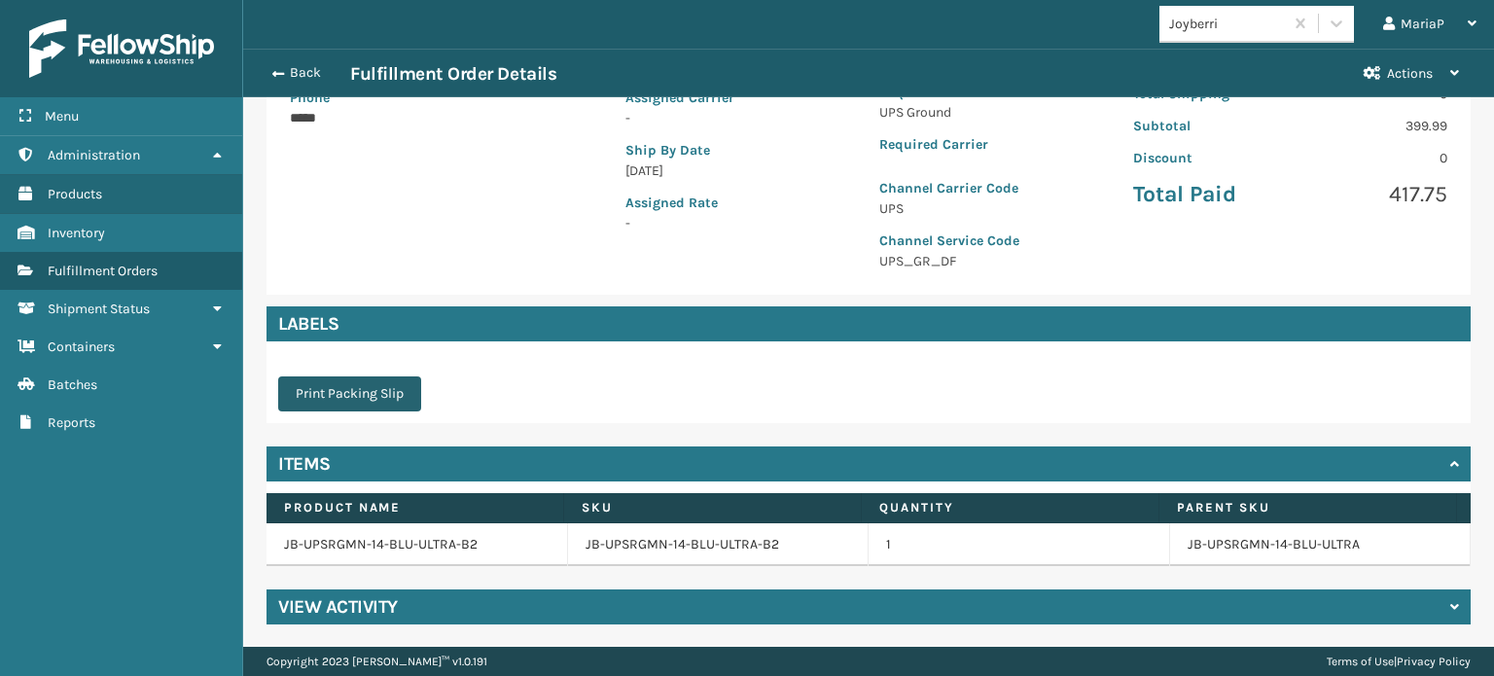
click at [393, 404] on button "Print Packing Slip" at bounding box center [349, 393] width 143 height 35
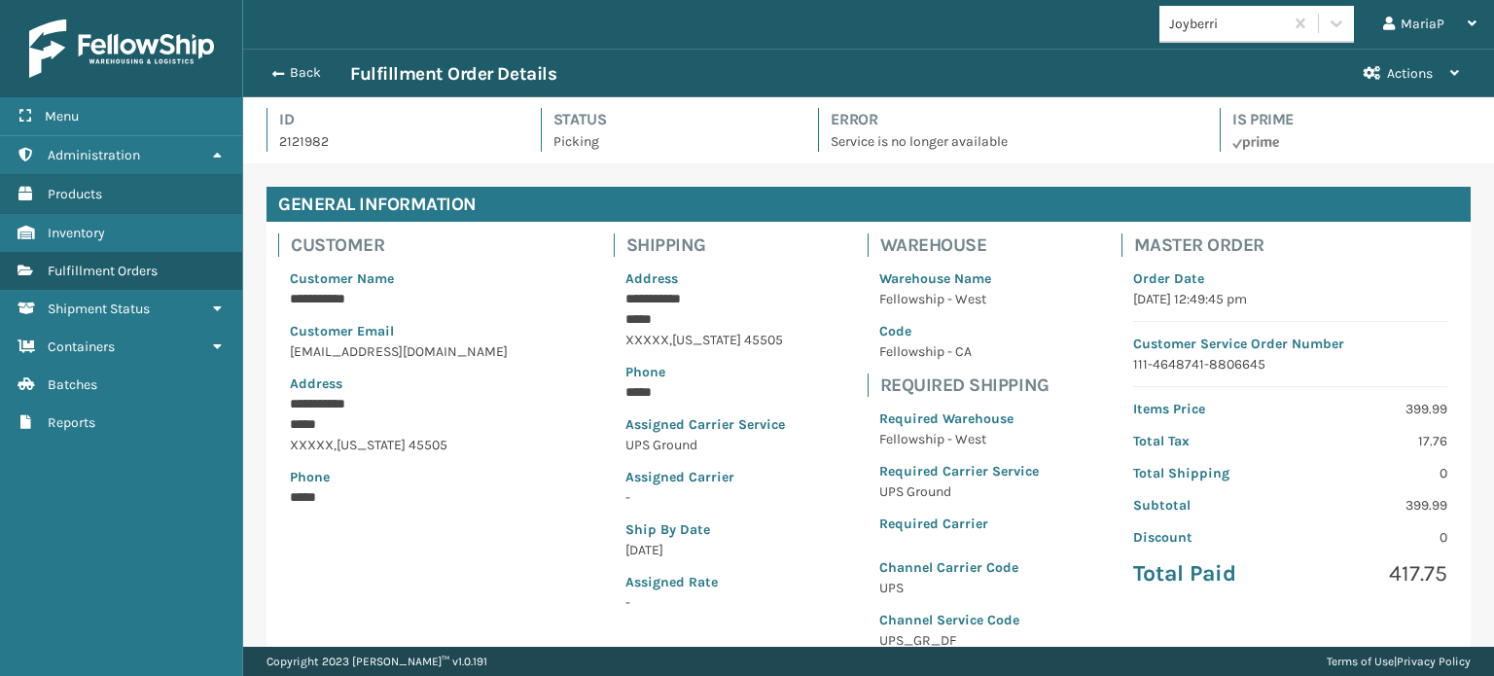
scroll to position [0, 0]
click at [280, 69] on span "button" at bounding box center [275, 74] width 12 height 14
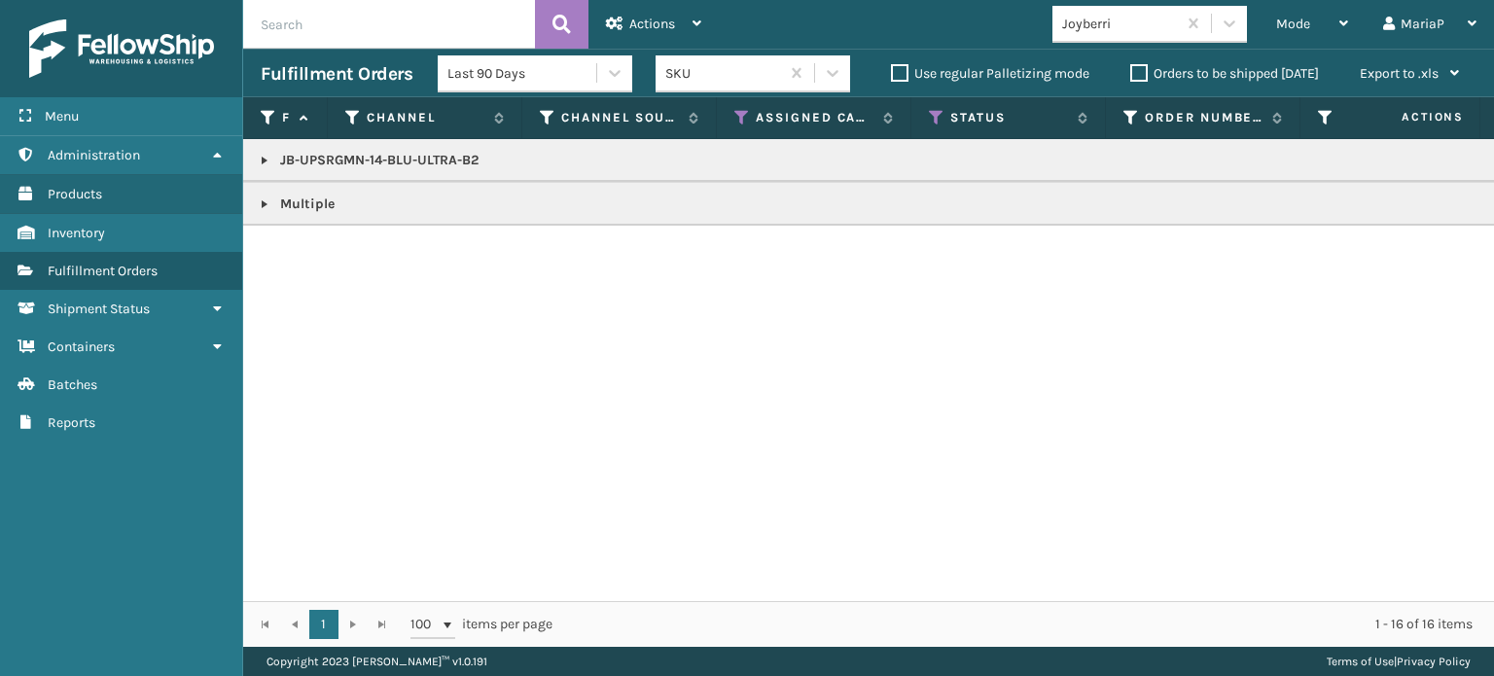
click at [262, 159] on link at bounding box center [265, 161] width 16 height 16
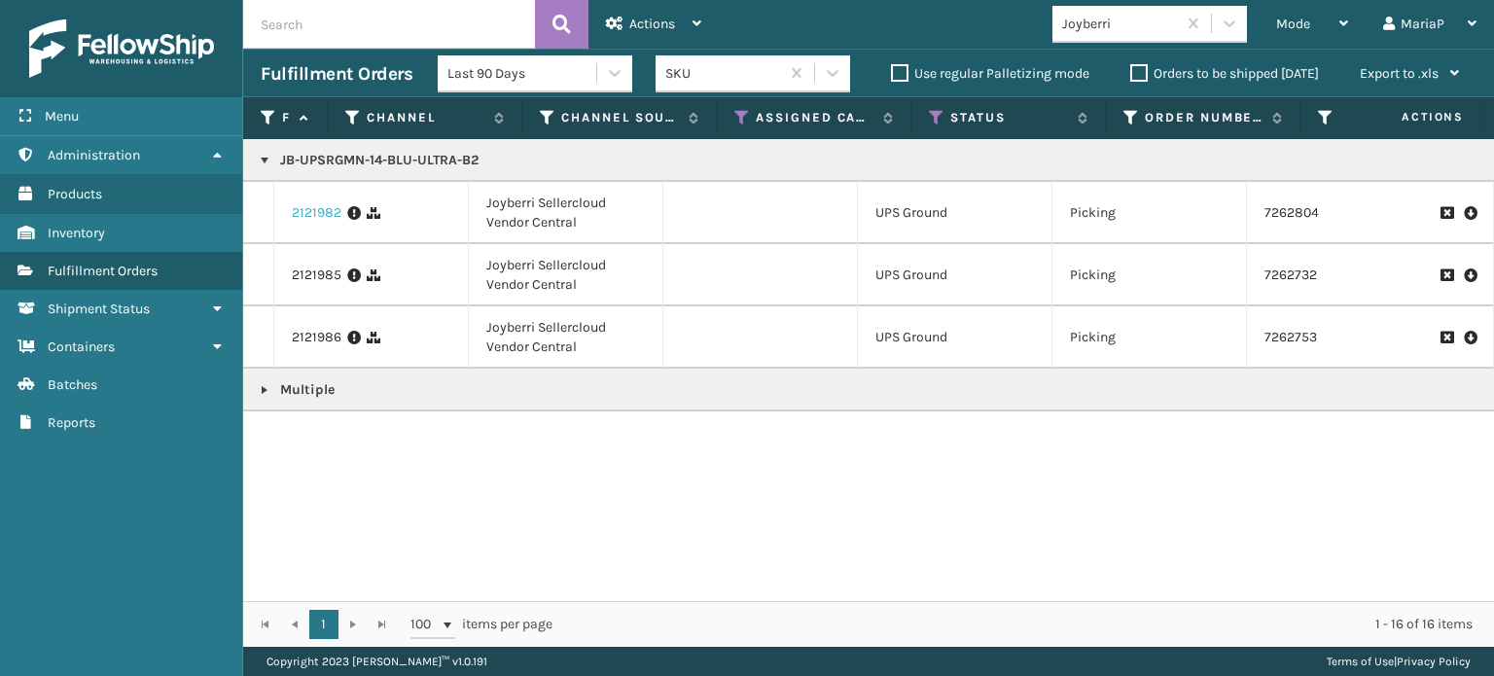
click at [328, 213] on link "2121982" at bounding box center [317, 212] width 50 height 19
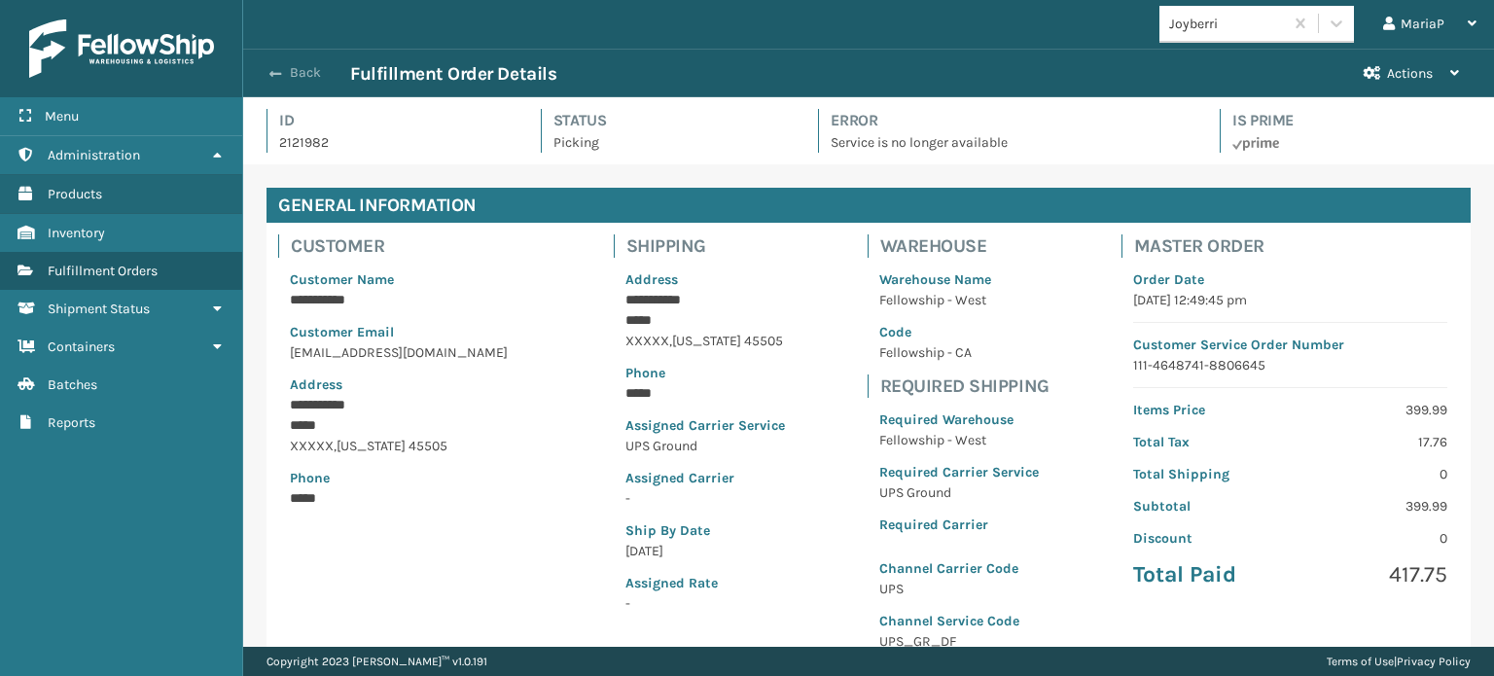
click at [281, 69] on button "Back" at bounding box center [306, 73] width 90 height 18
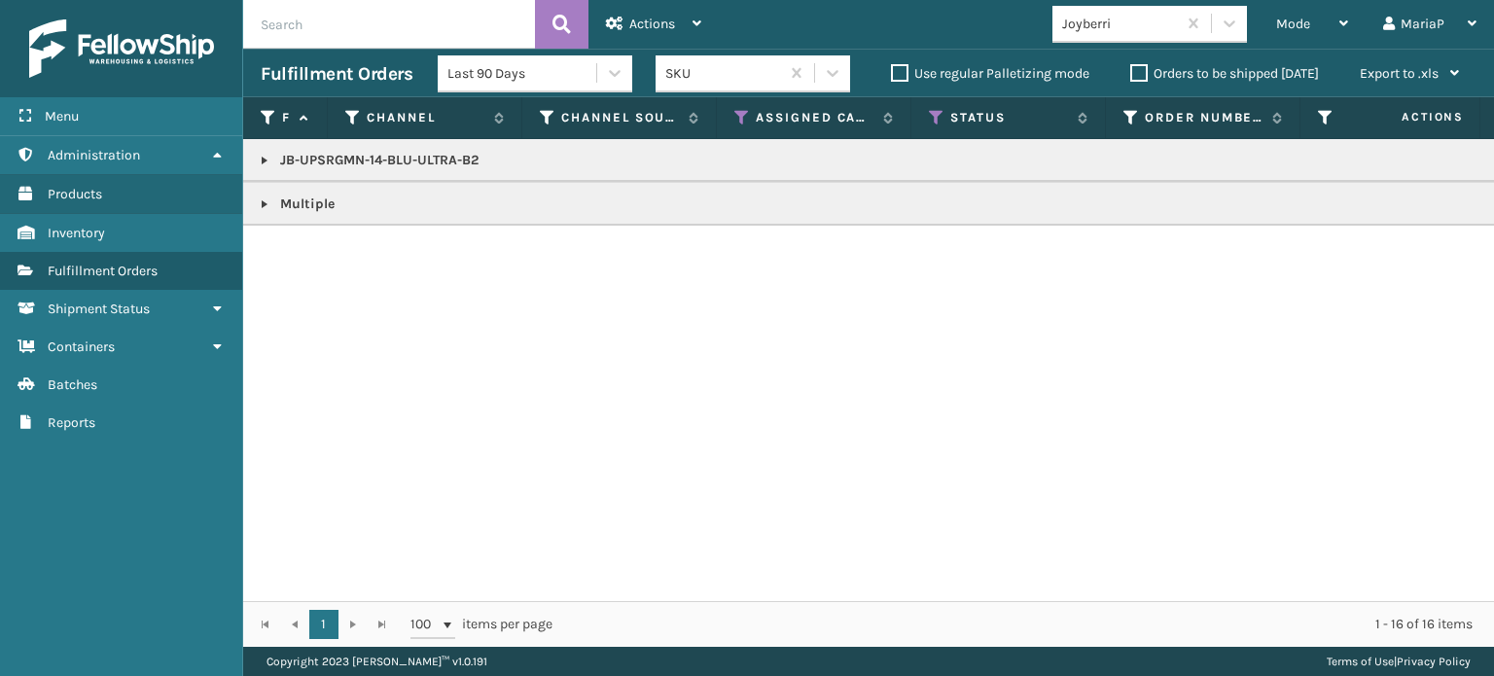
click at [257, 161] on link at bounding box center [265, 161] width 16 height 16
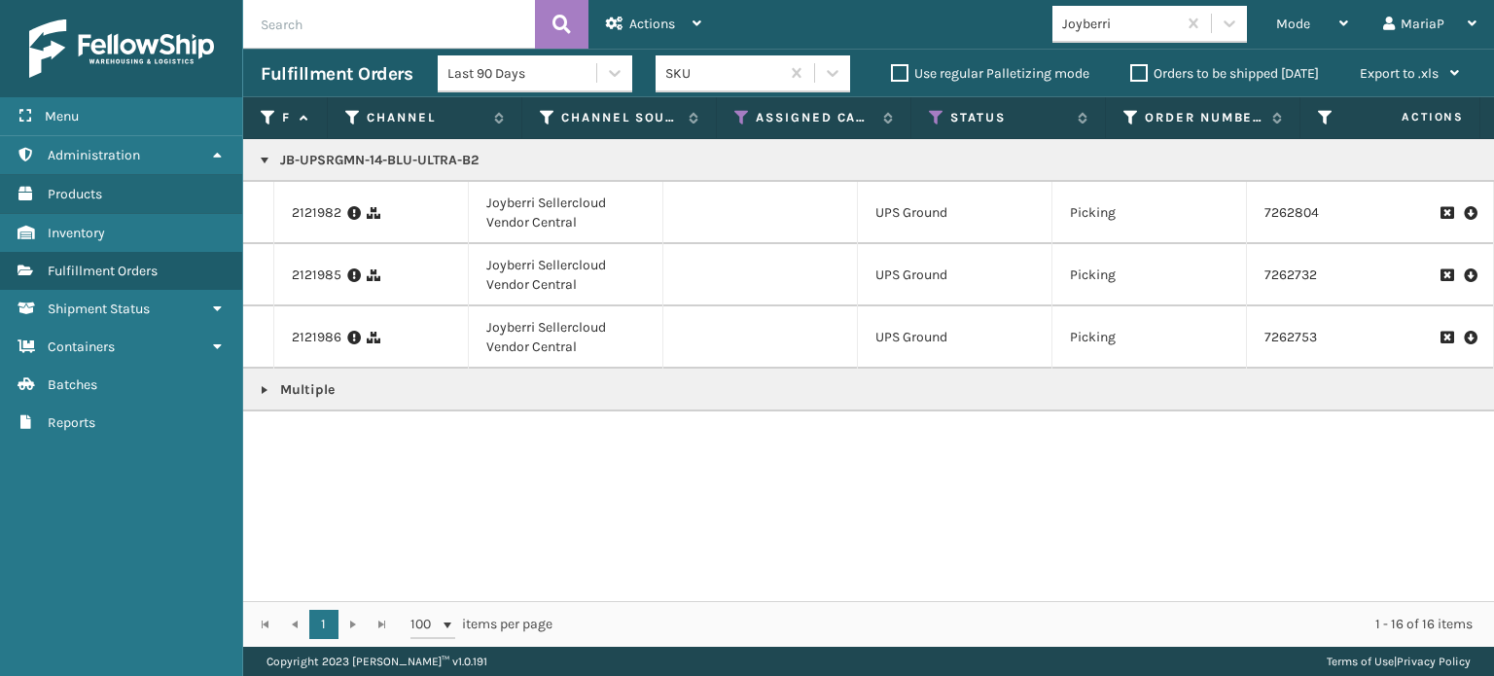
click at [1464, 211] on icon at bounding box center [1470, 212] width 12 height 19
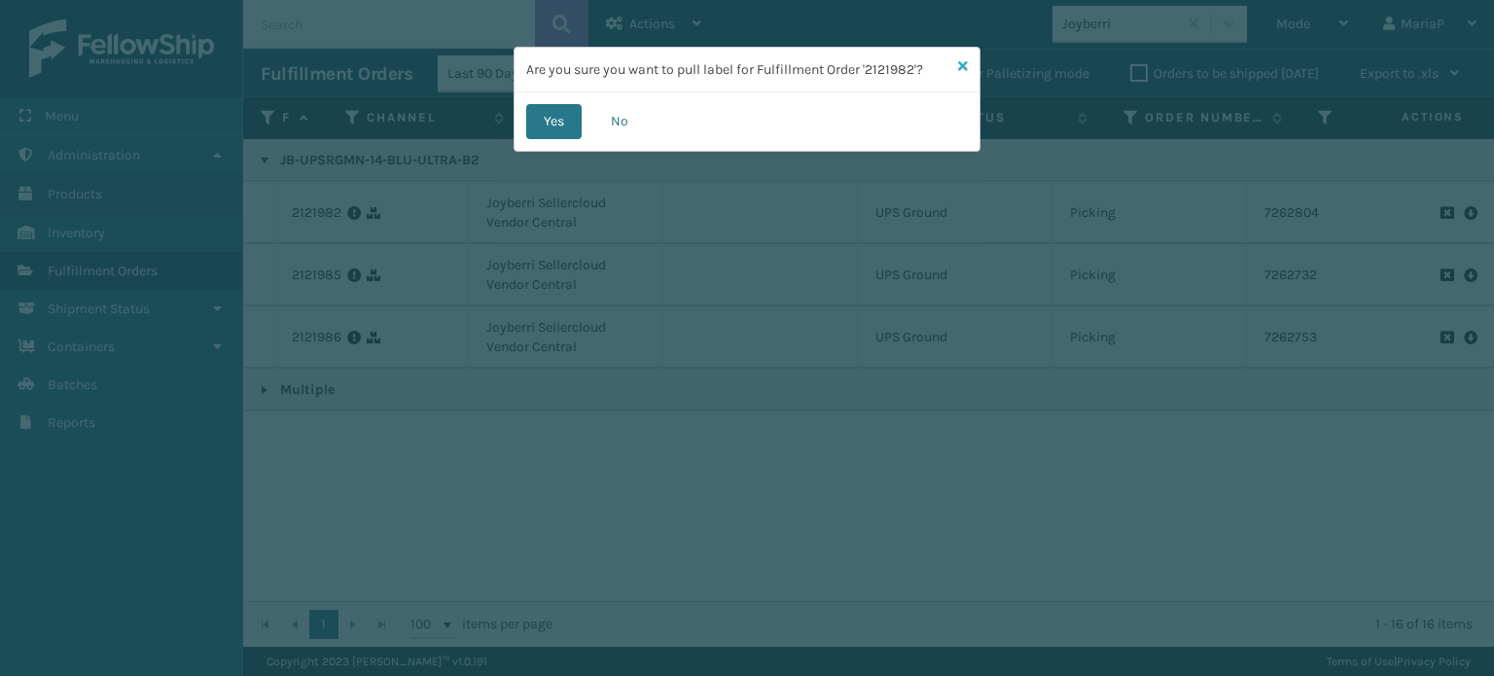
click at [963, 68] on icon at bounding box center [963, 66] width 10 height 14
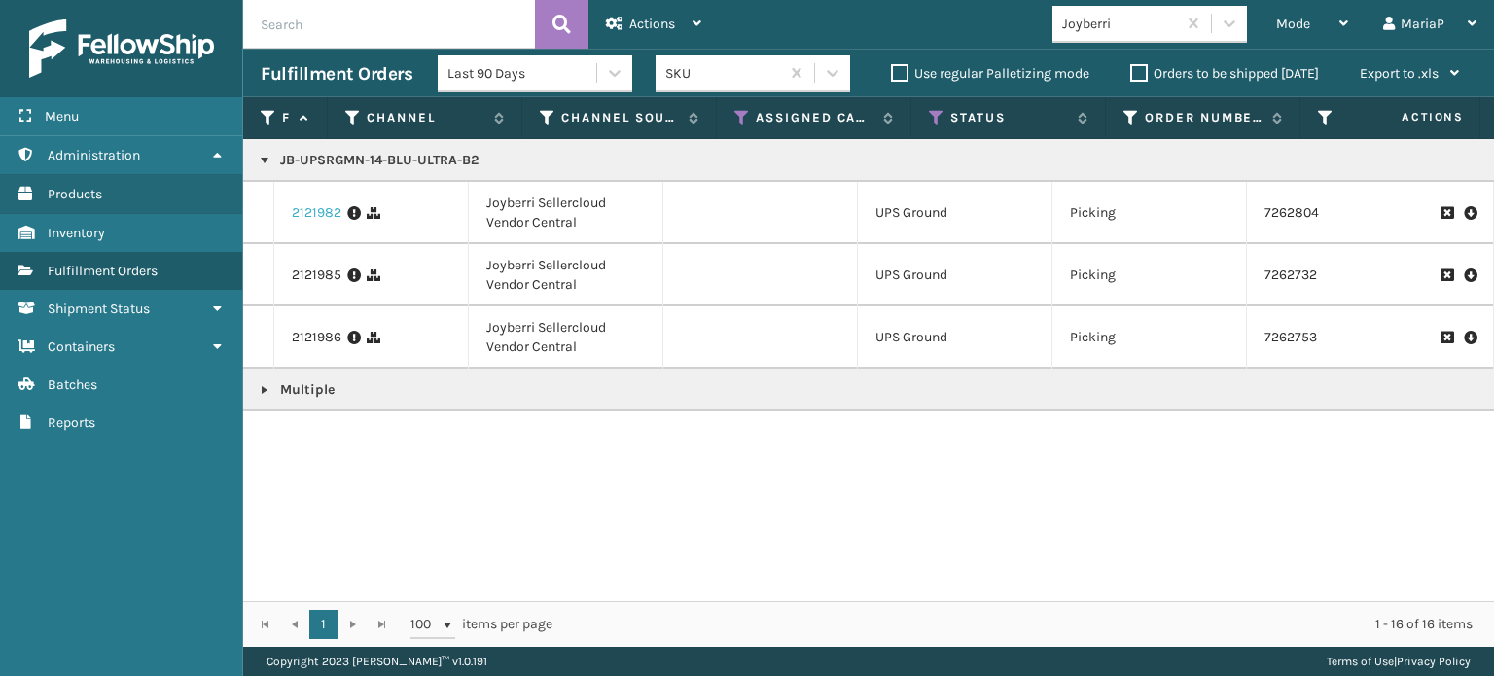
click at [332, 215] on link "2121982" at bounding box center [317, 212] width 50 height 19
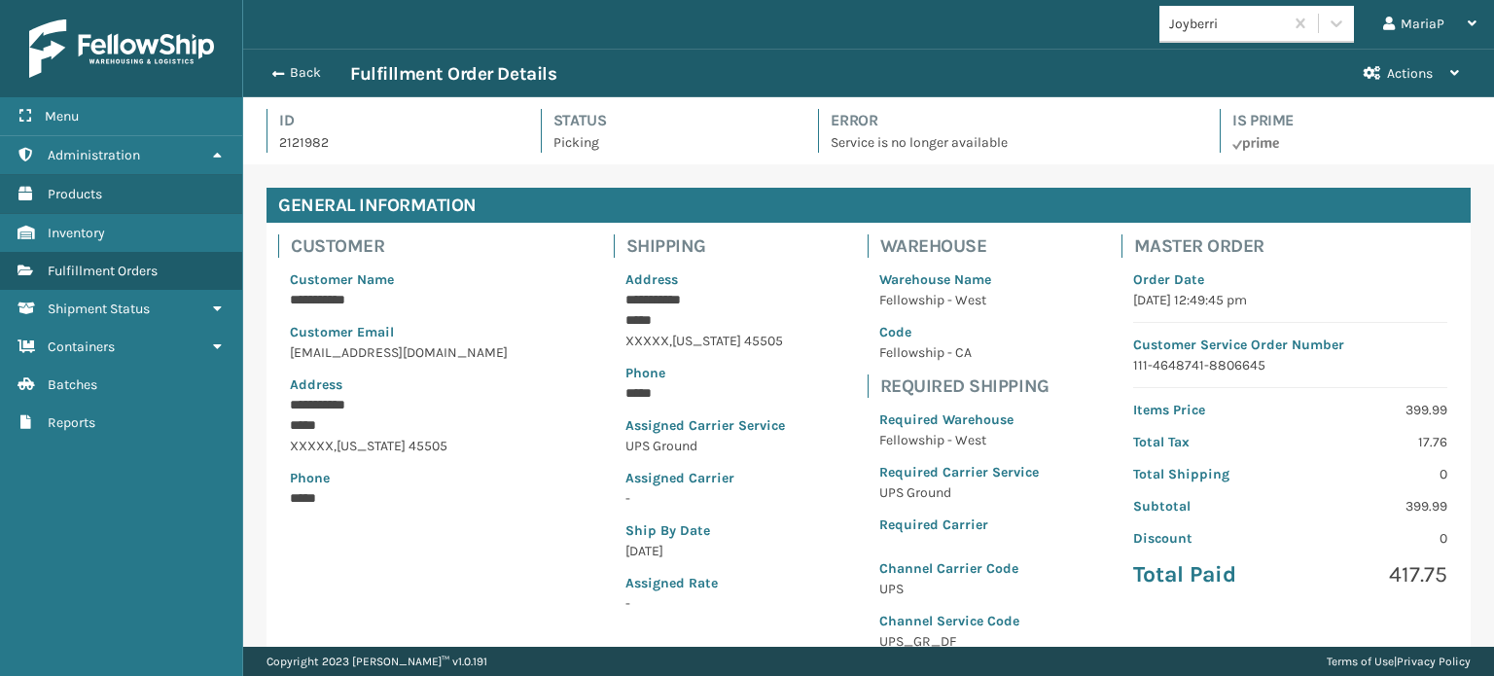
scroll to position [47, 1250]
click at [283, 68] on button "Back" at bounding box center [306, 73] width 90 height 18
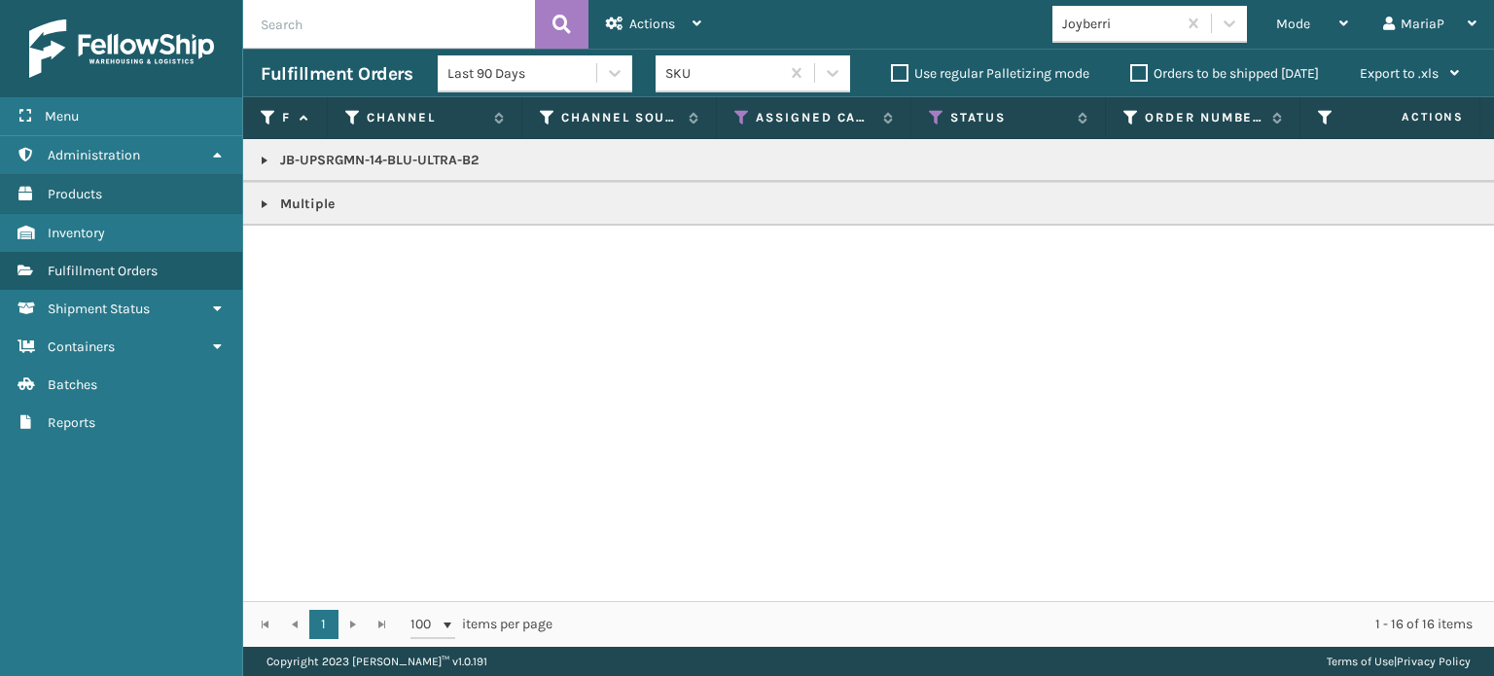
click at [269, 158] on link at bounding box center [265, 161] width 16 height 16
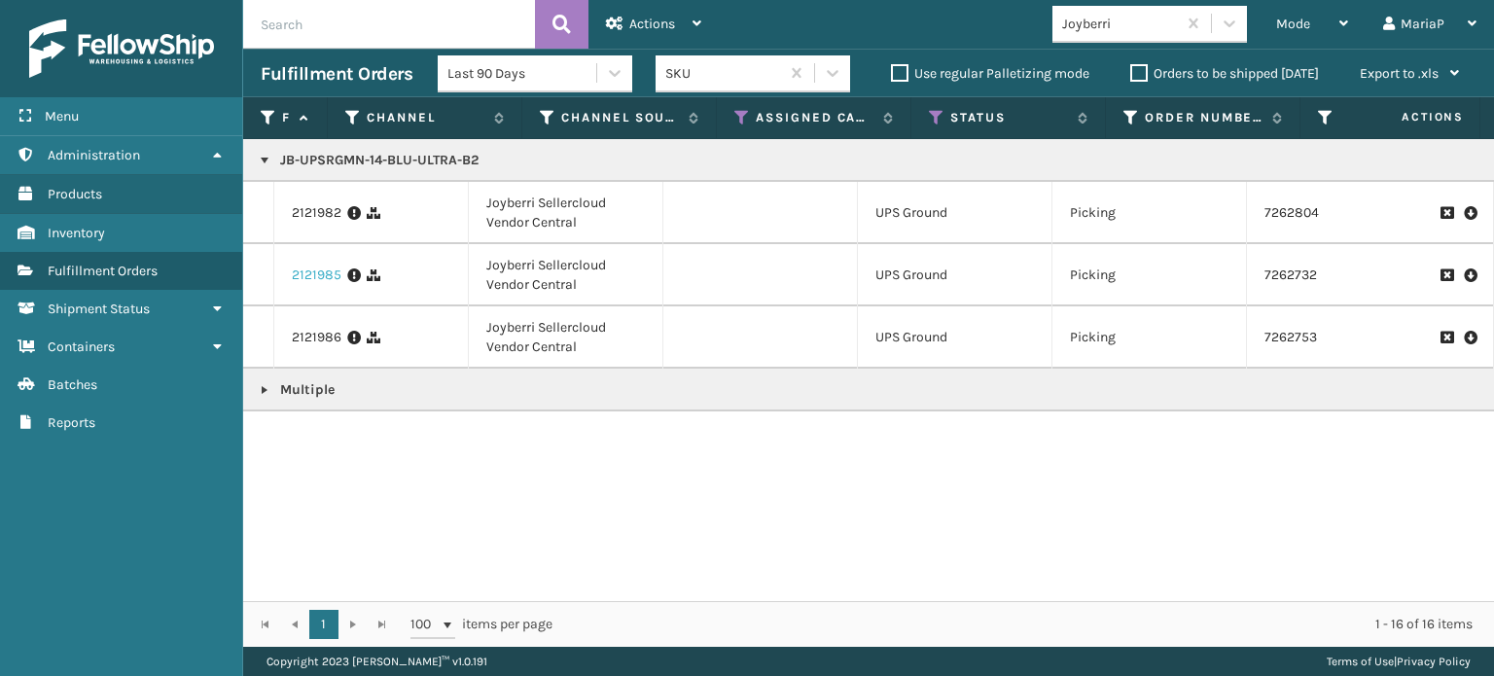
click at [308, 268] on link "2121985" at bounding box center [317, 275] width 50 height 19
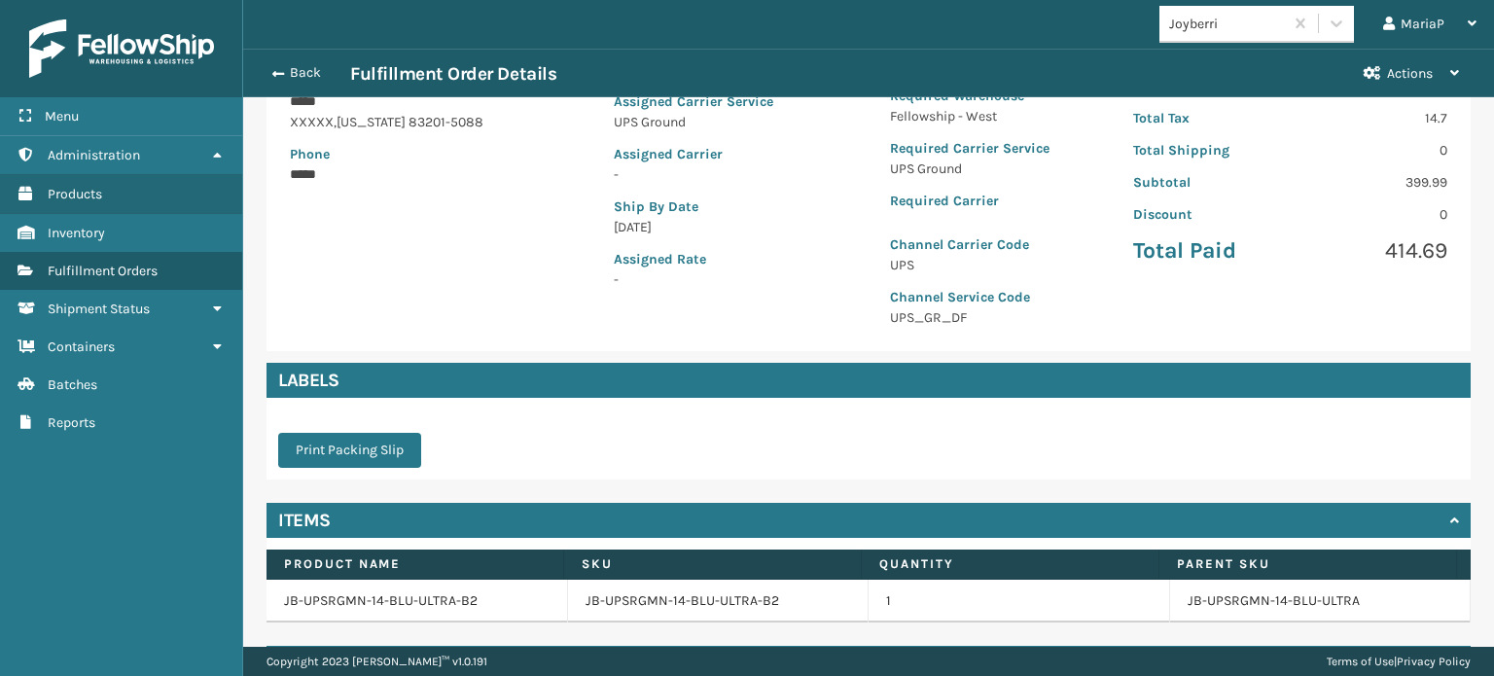
scroll to position [380, 0]
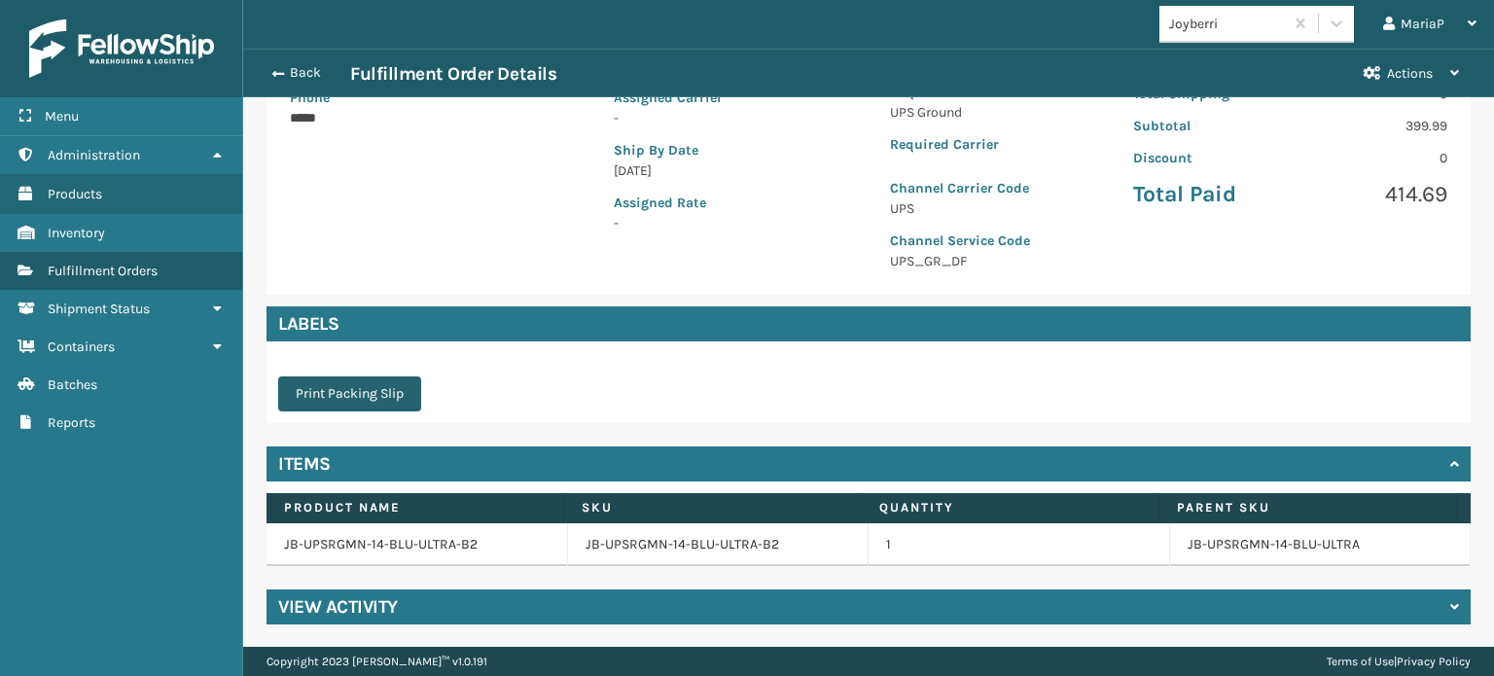
click at [324, 389] on button "Print Packing Slip" at bounding box center [349, 393] width 143 height 35
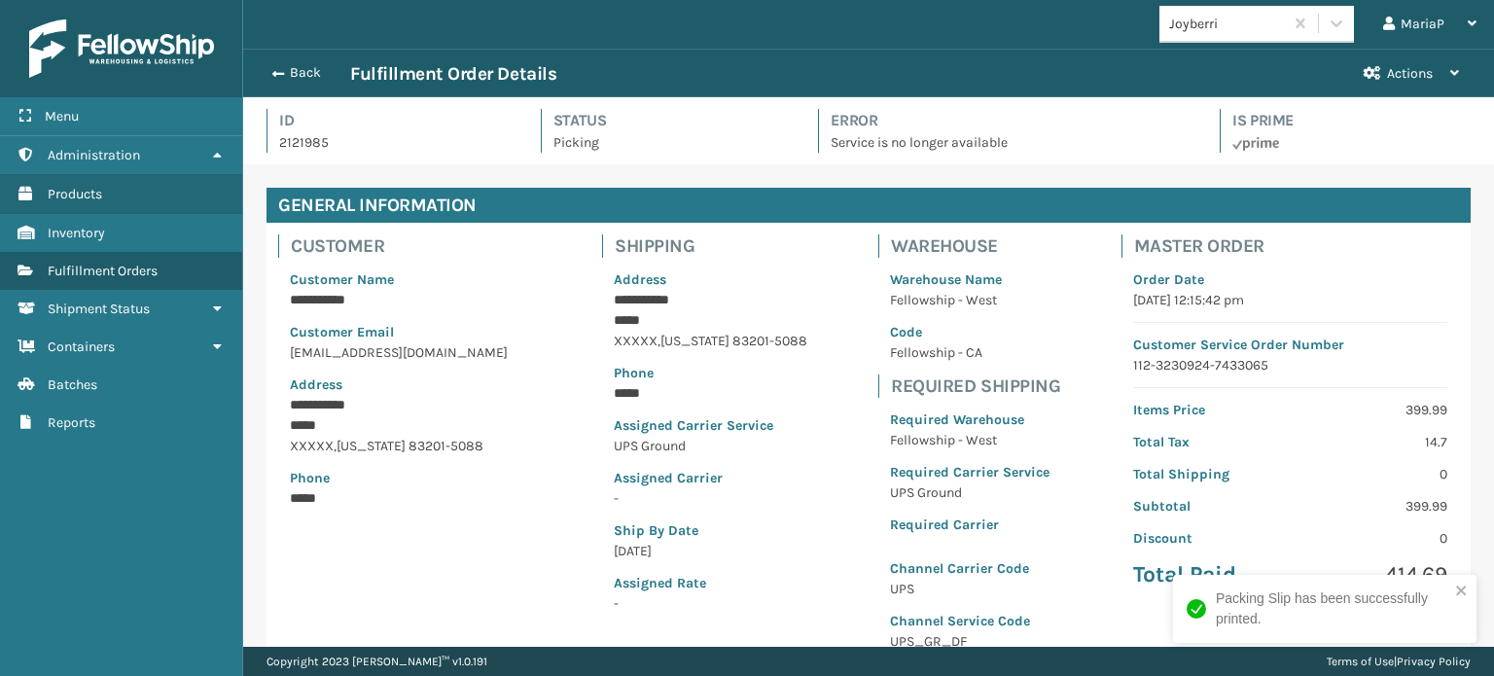
scroll to position [47, 1250]
click at [280, 71] on span "button" at bounding box center [275, 74] width 12 height 14
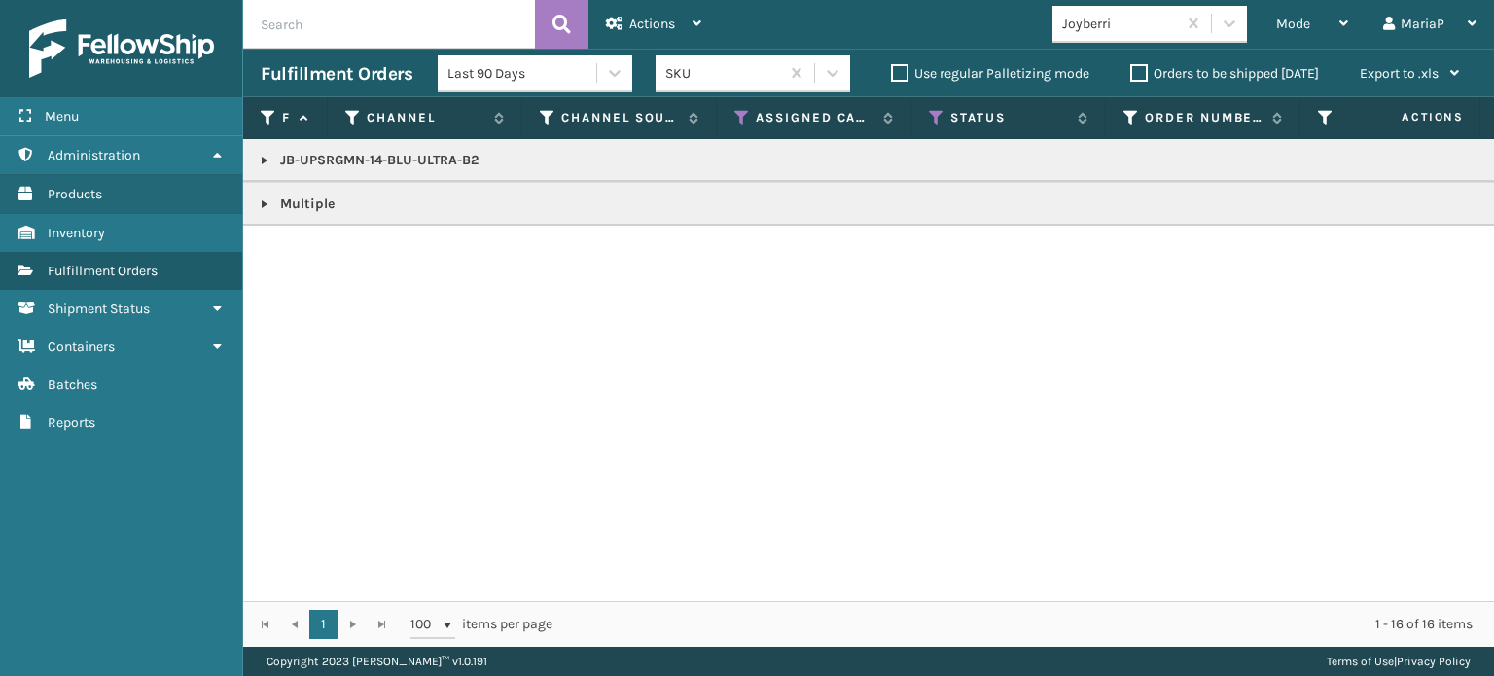
click at [265, 164] on link at bounding box center [265, 161] width 16 height 16
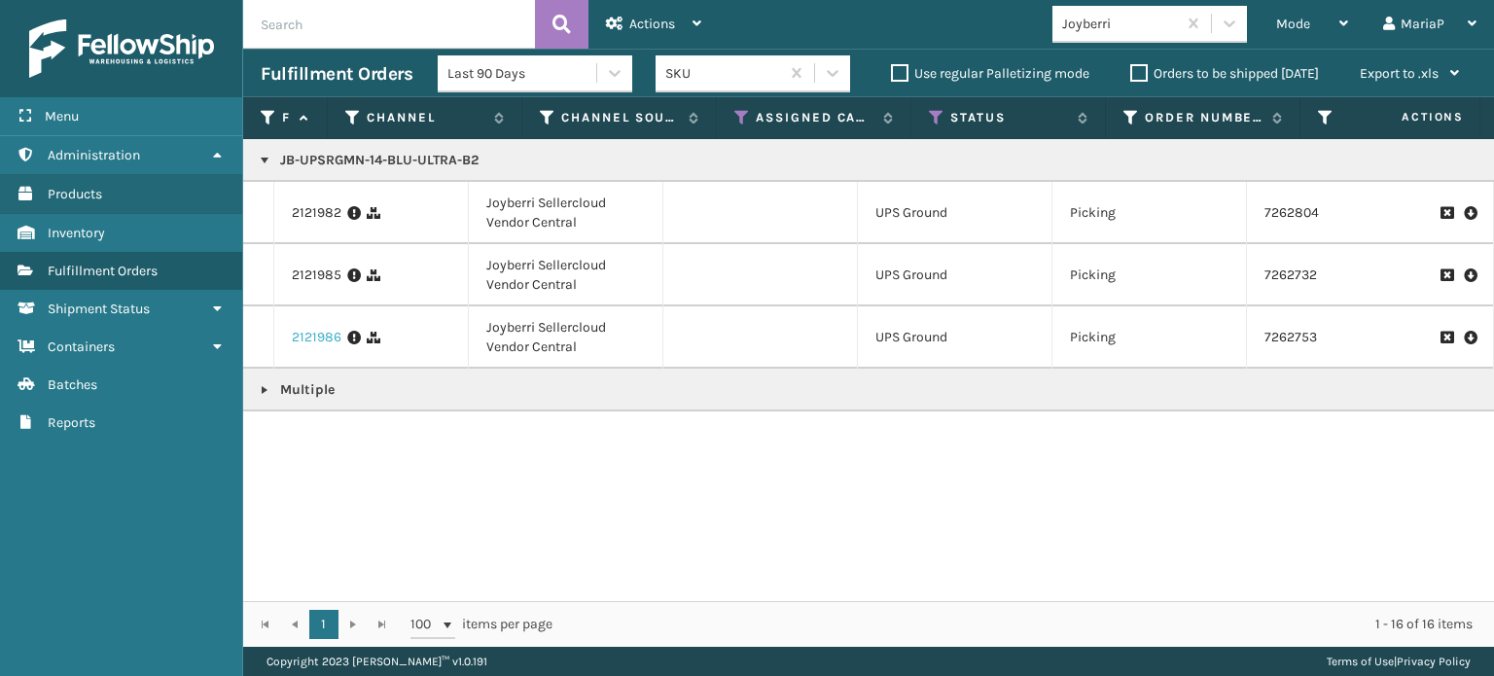
click at [320, 343] on link "2121986" at bounding box center [317, 337] width 50 height 19
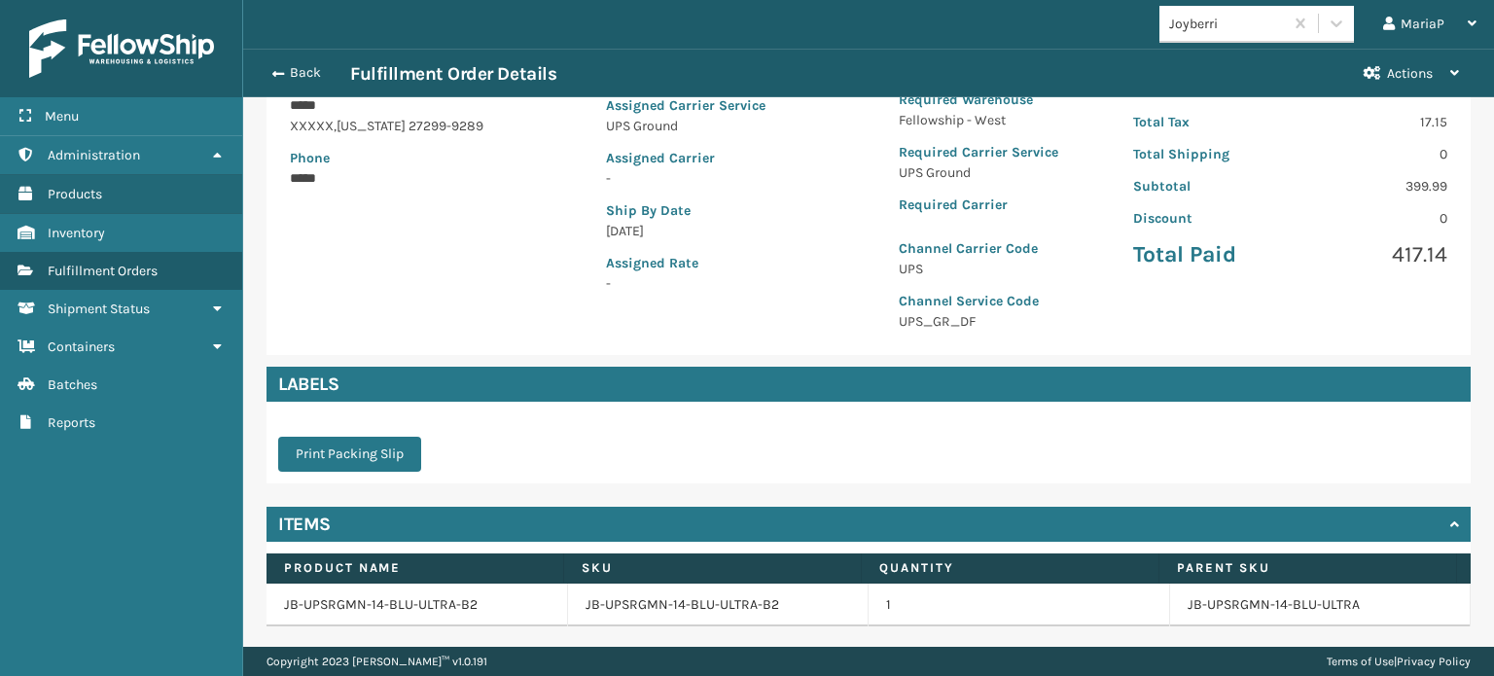
scroll to position [380, 0]
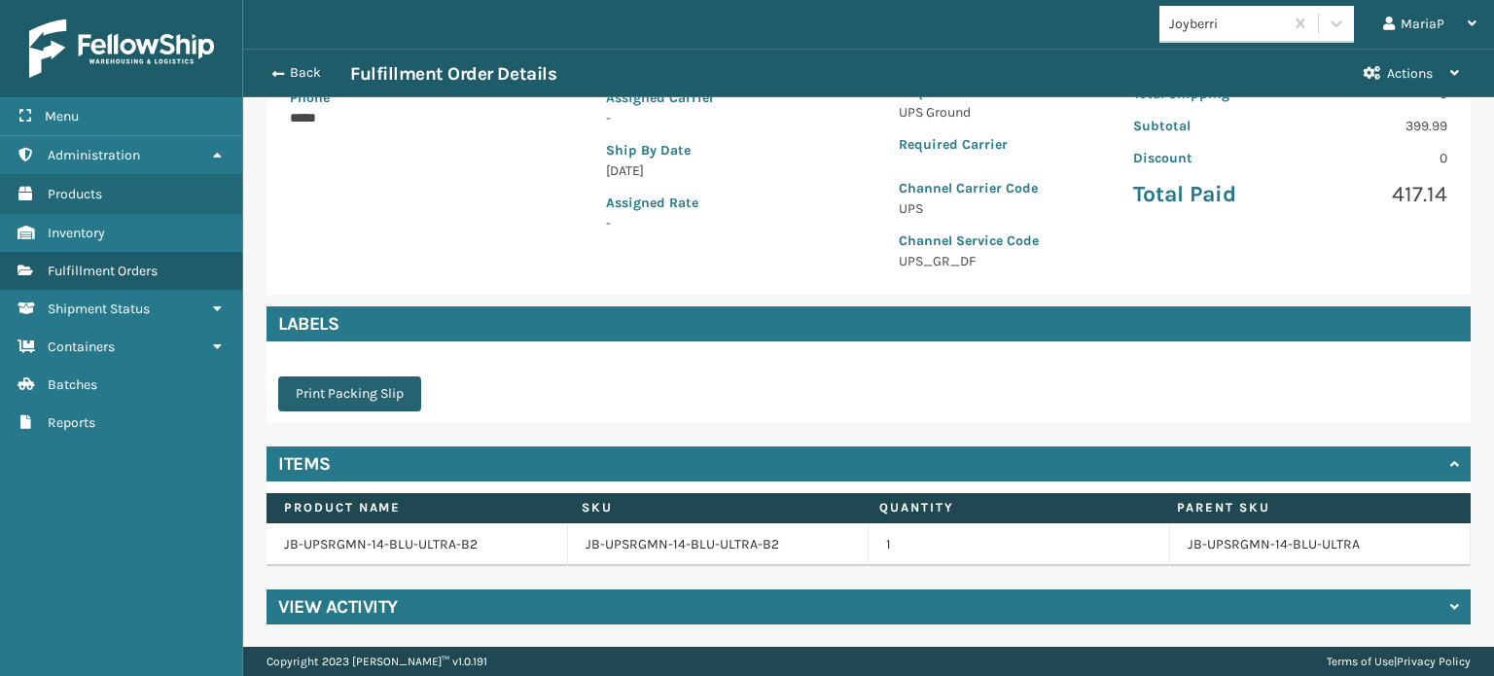
click at [370, 396] on button "Print Packing Slip" at bounding box center [349, 393] width 143 height 35
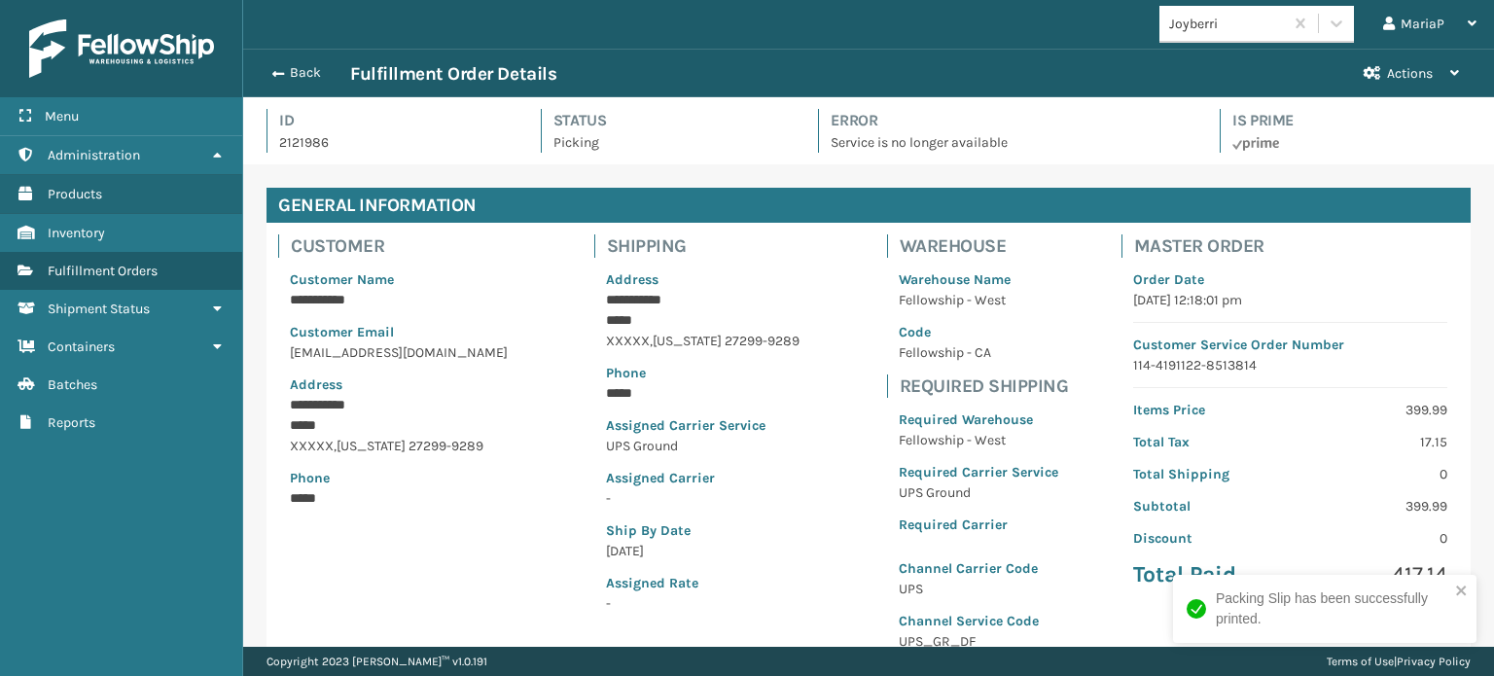
scroll to position [47, 1250]
click at [271, 76] on span "button" at bounding box center [275, 74] width 12 height 14
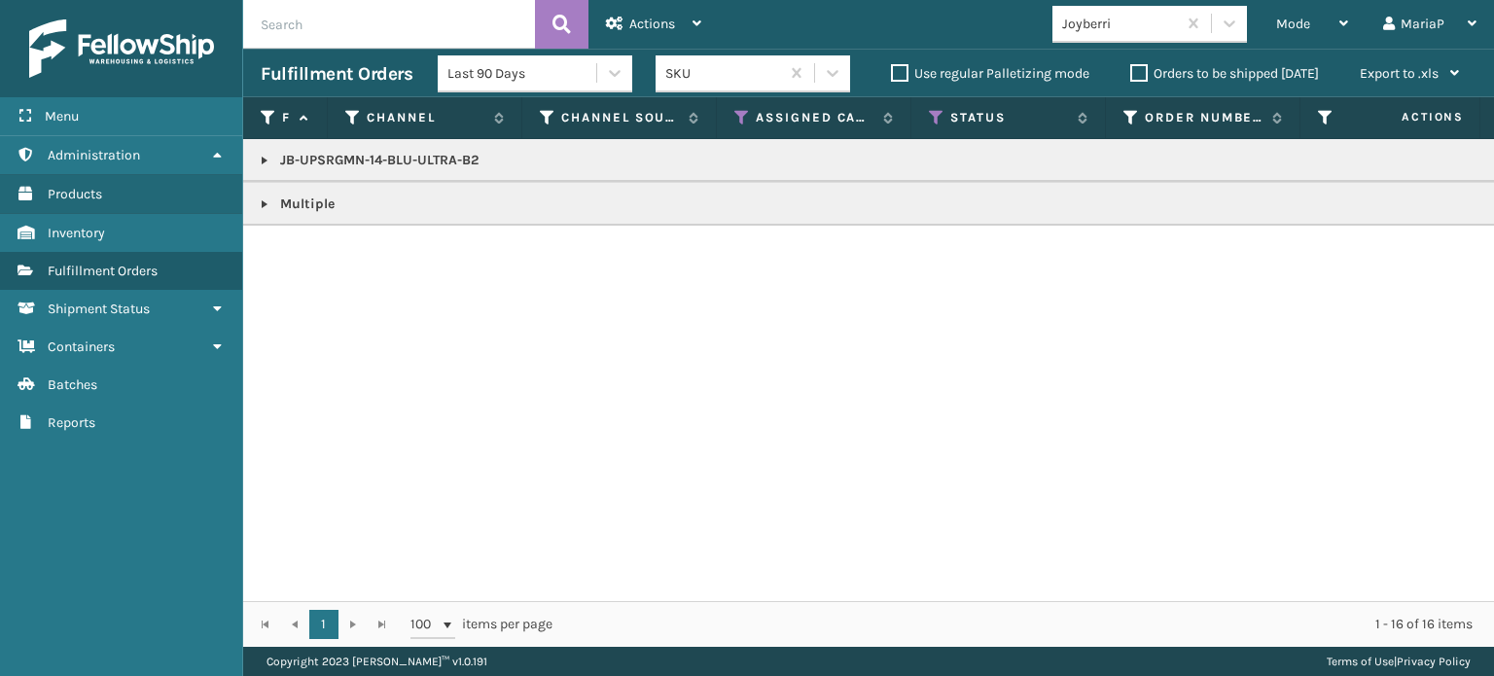
click at [269, 163] on link at bounding box center [265, 161] width 16 height 16
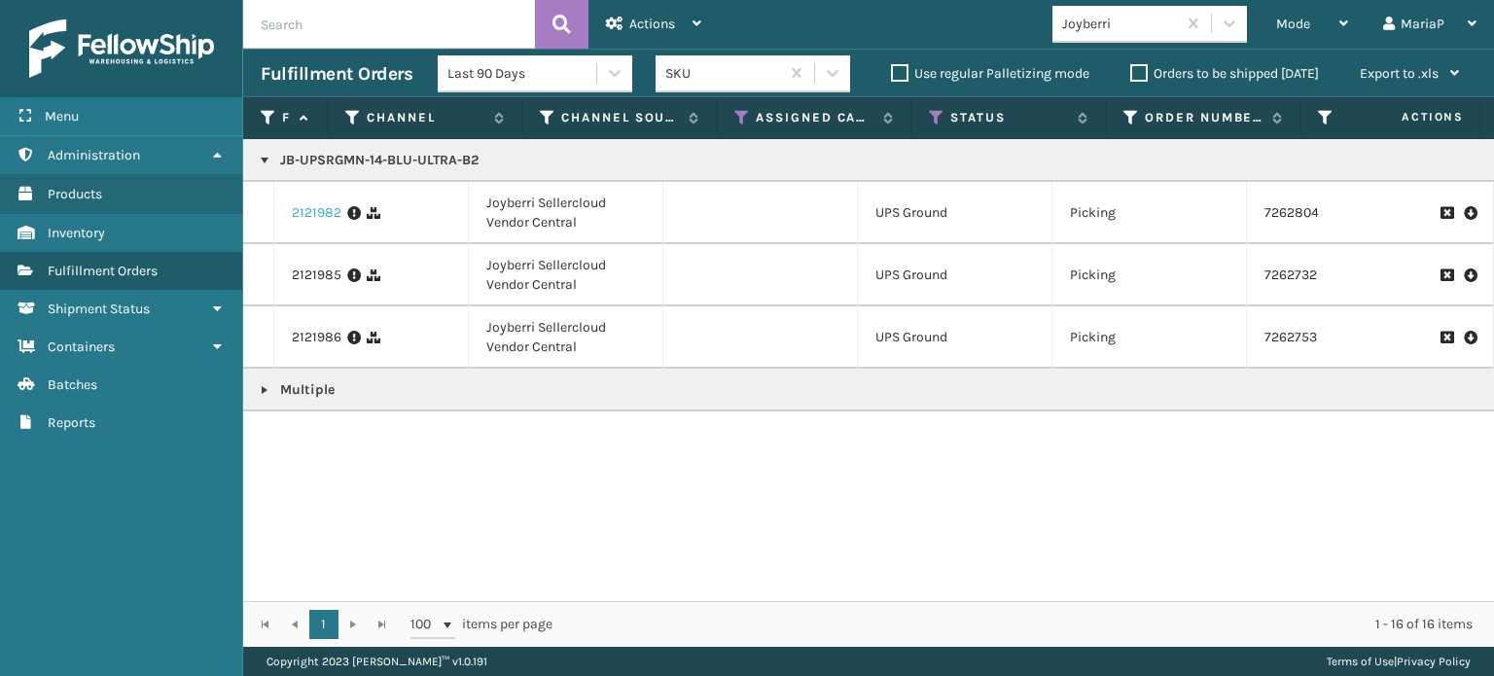
click at [306, 217] on link "2121982" at bounding box center [317, 212] width 50 height 19
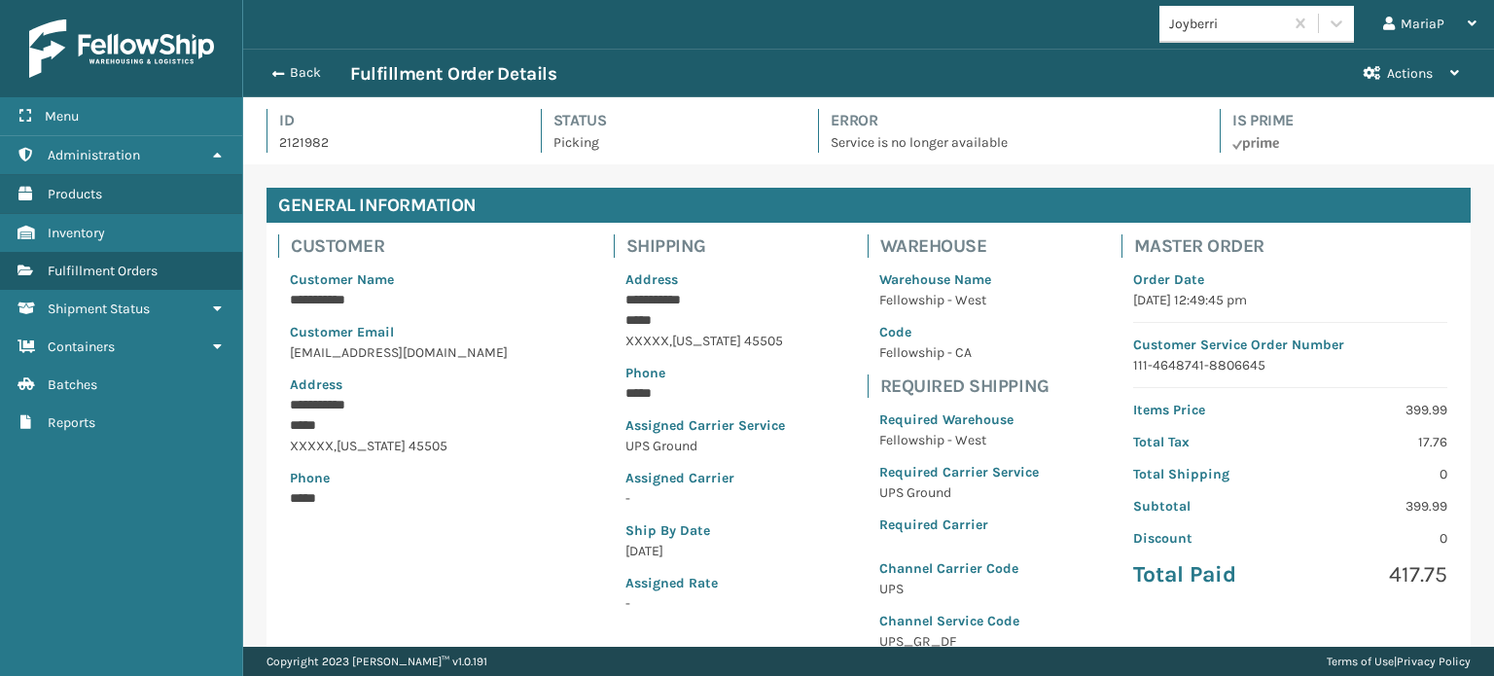
scroll to position [47, 1250]
click at [286, 68] on button "Back" at bounding box center [306, 73] width 90 height 18
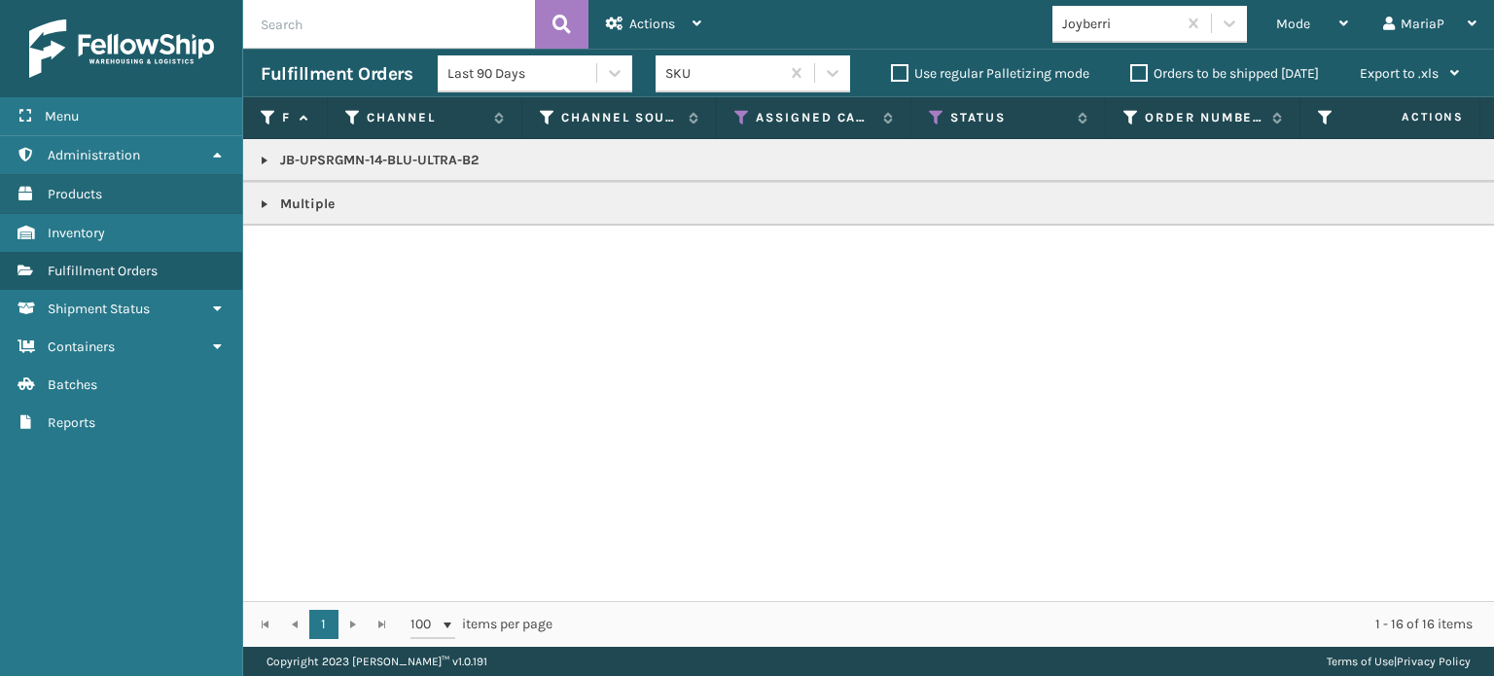
click at [267, 162] on link at bounding box center [265, 161] width 16 height 16
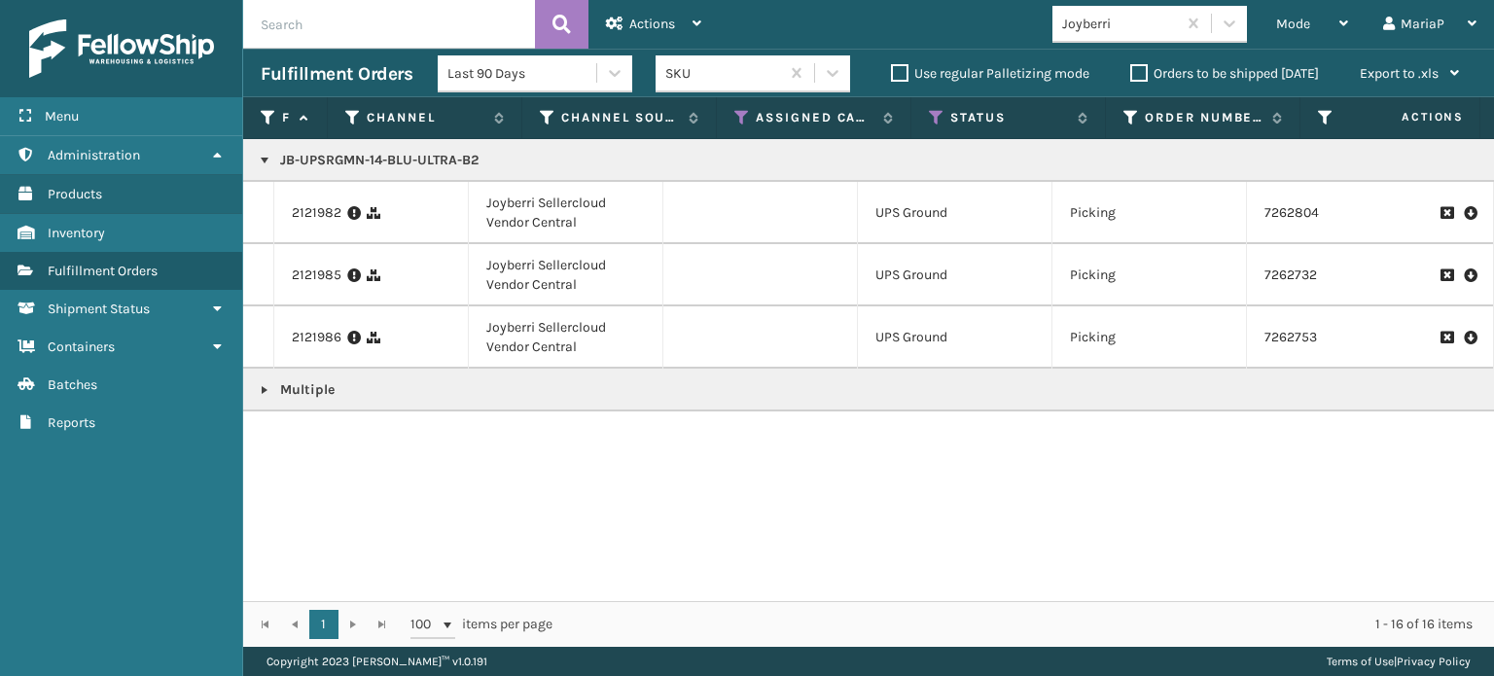
click at [269, 383] on link at bounding box center [265, 390] width 16 height 16
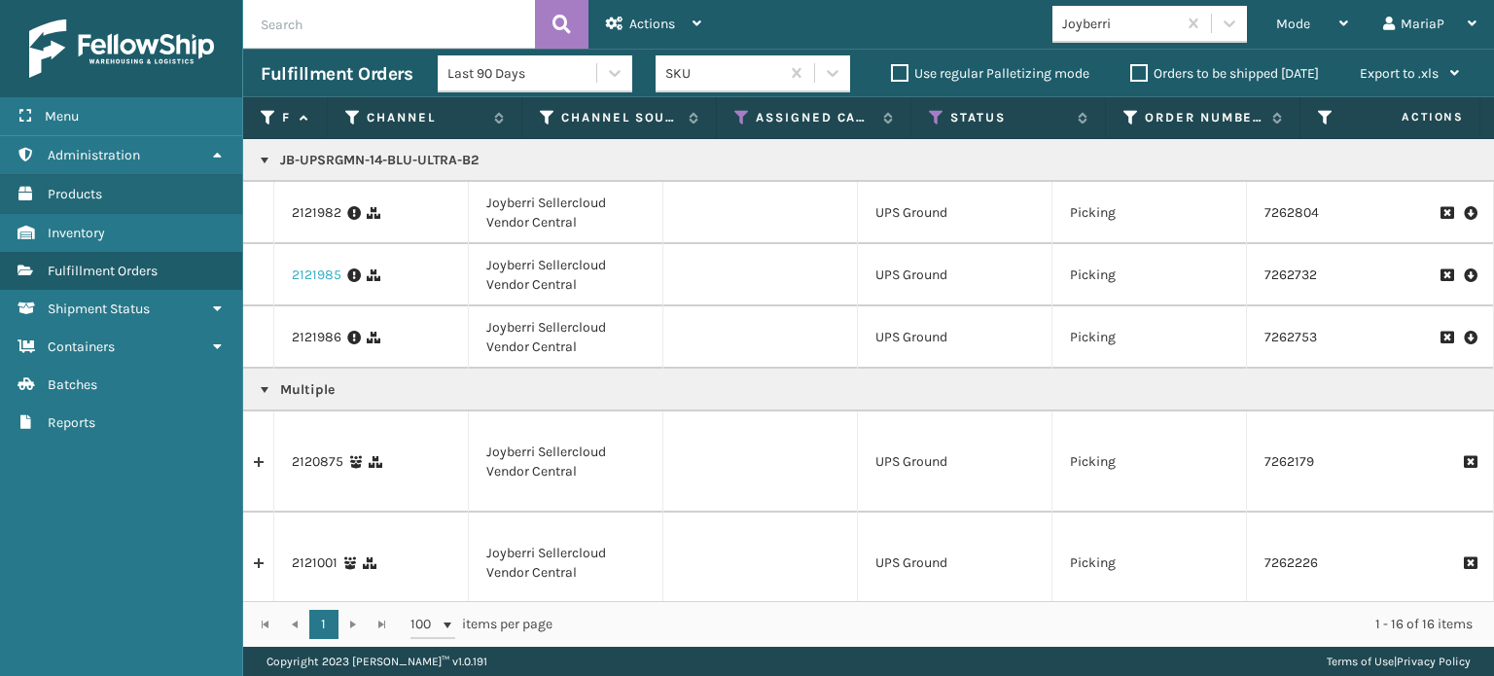
click at [329, 275] on link "2121985" at bounding box center [317, 275] width 50 height 19
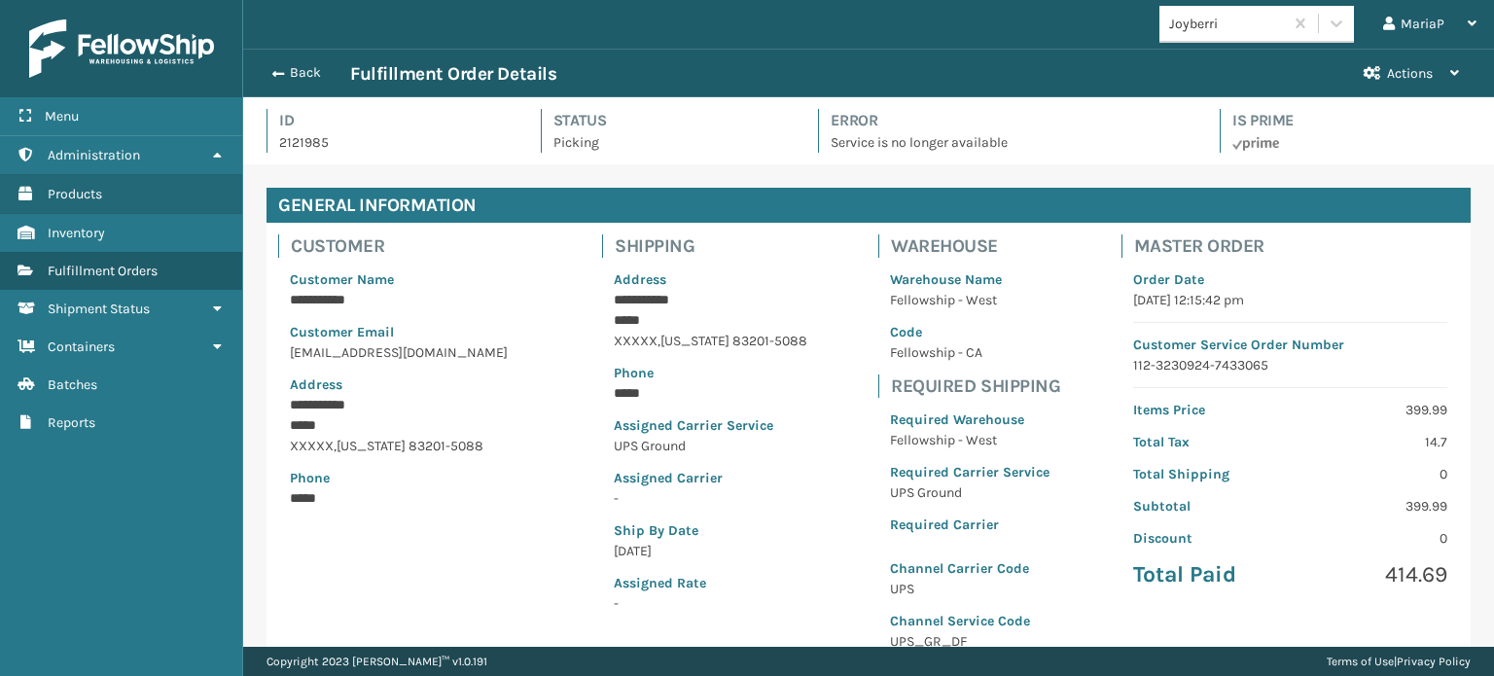
scroll to position [47, 1250]
click at [282, 71] on button "Back" at bounding box center [306, 73] width 90 height 18
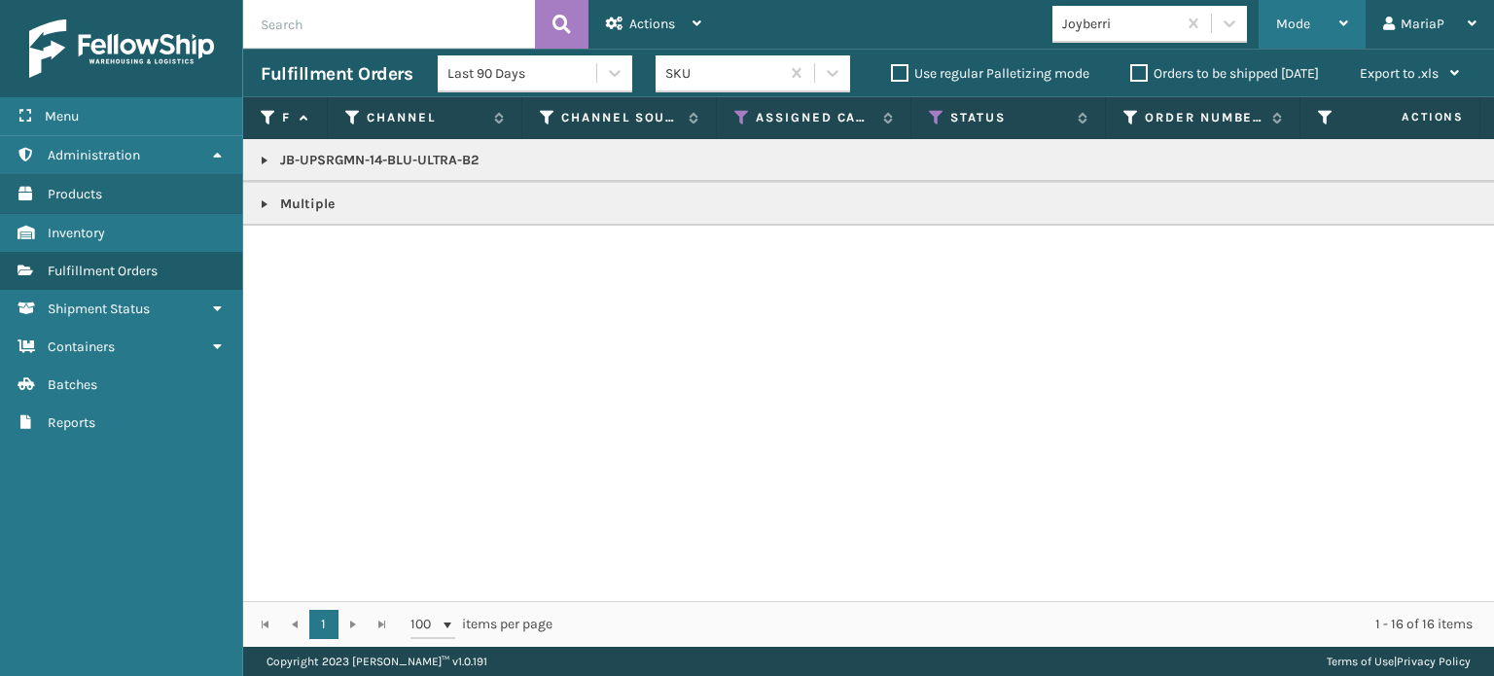
click at [1304, 15] on div "Mode" at bounding box center [1312, 24] width 72 height 49
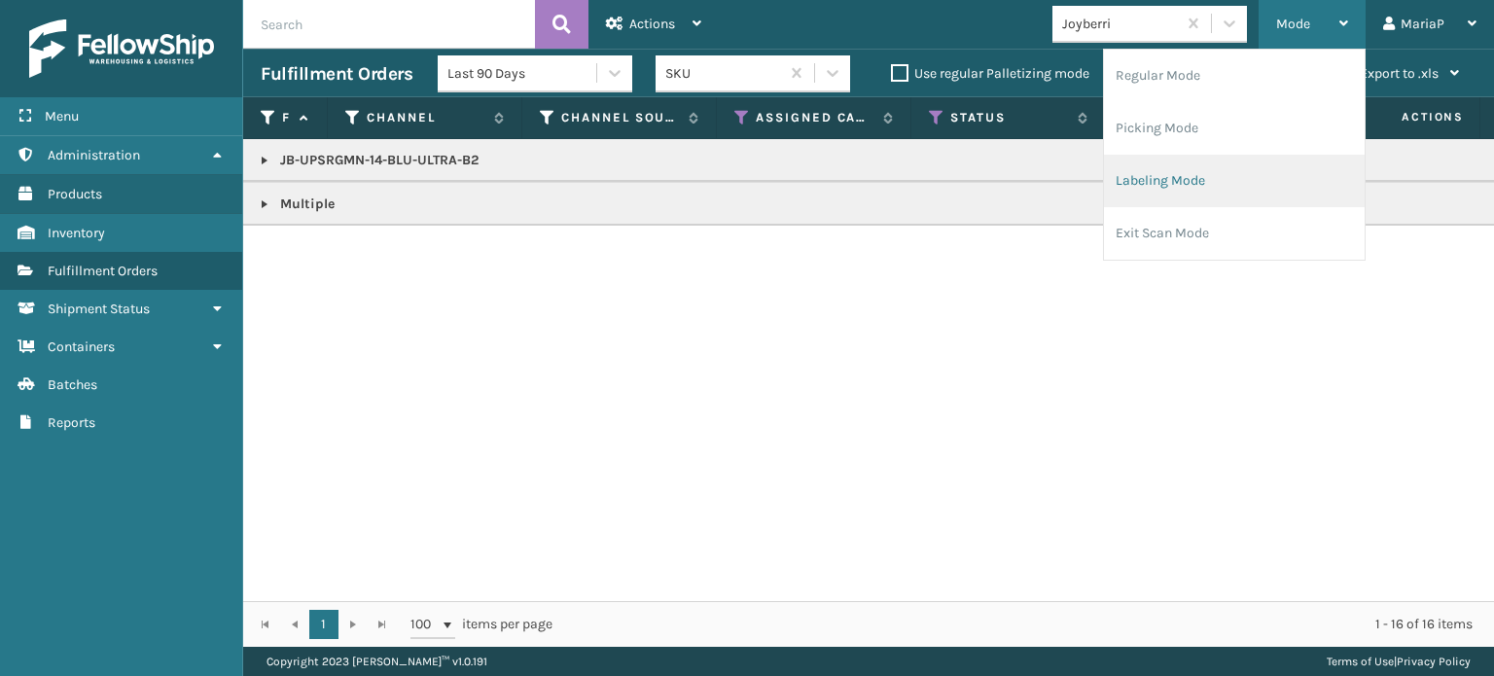
click at [1197, 171] on li "Labeling Mode" at bounding box center [1234, 181] width 261 height 53
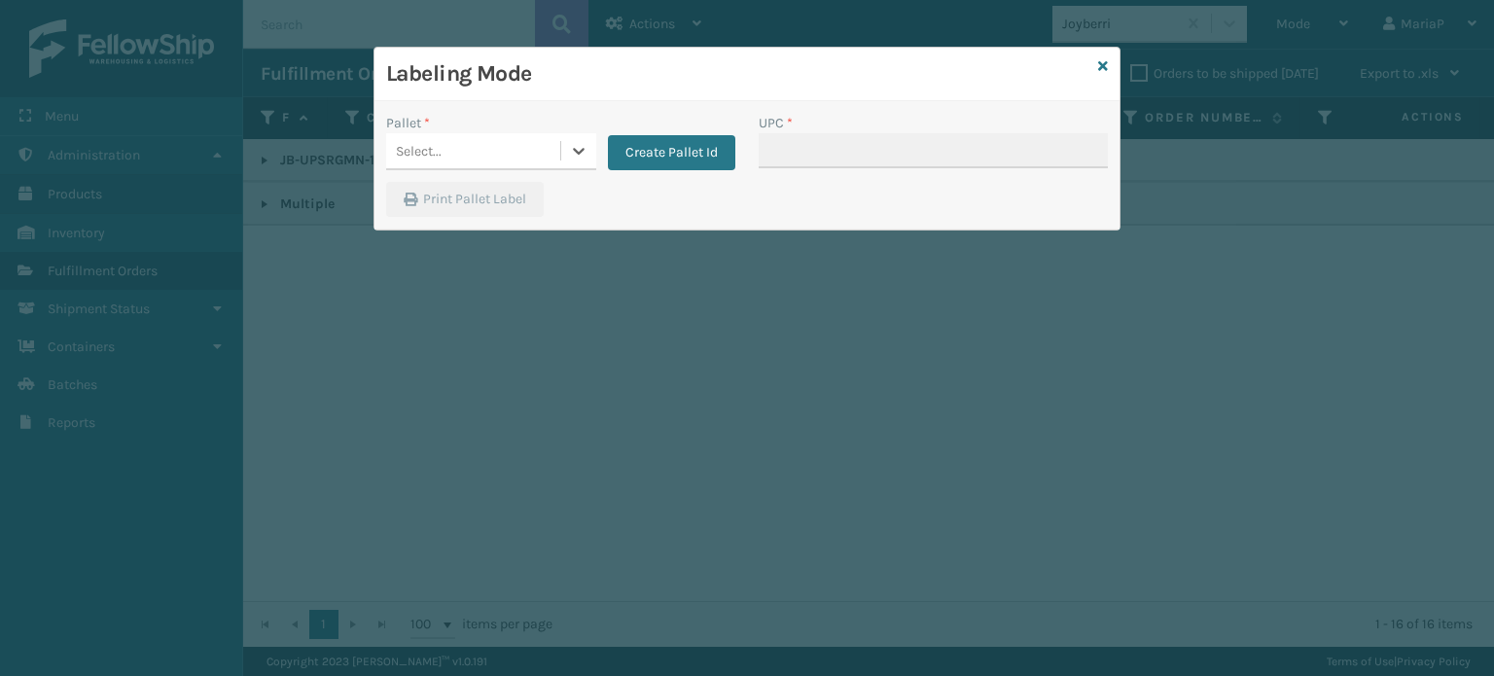
click at [441, 146] on div "Select..." at bounding box center [473, 151] width 174 height 32
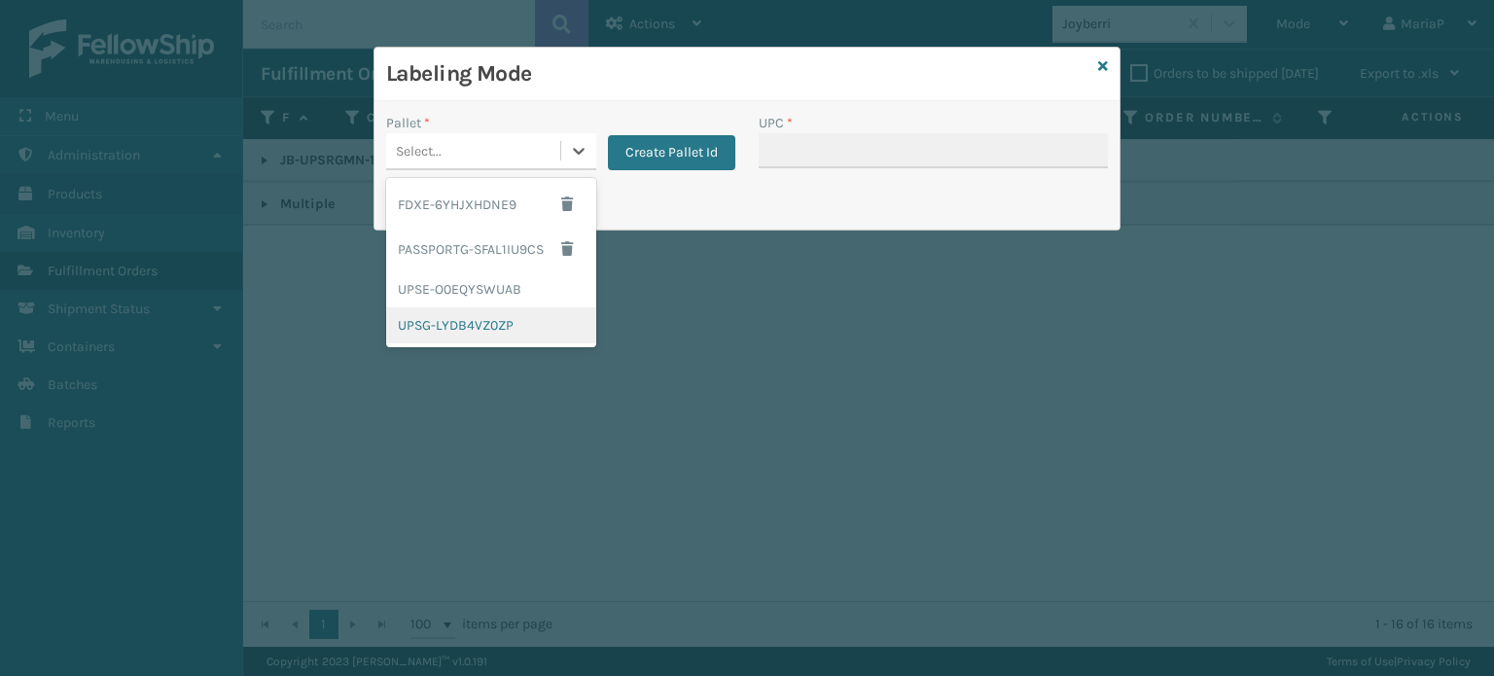
click at [442, 330] on div "UPSG-LYDB4VZ0ZP" at bounding box center [491, 325] width 210 height 36
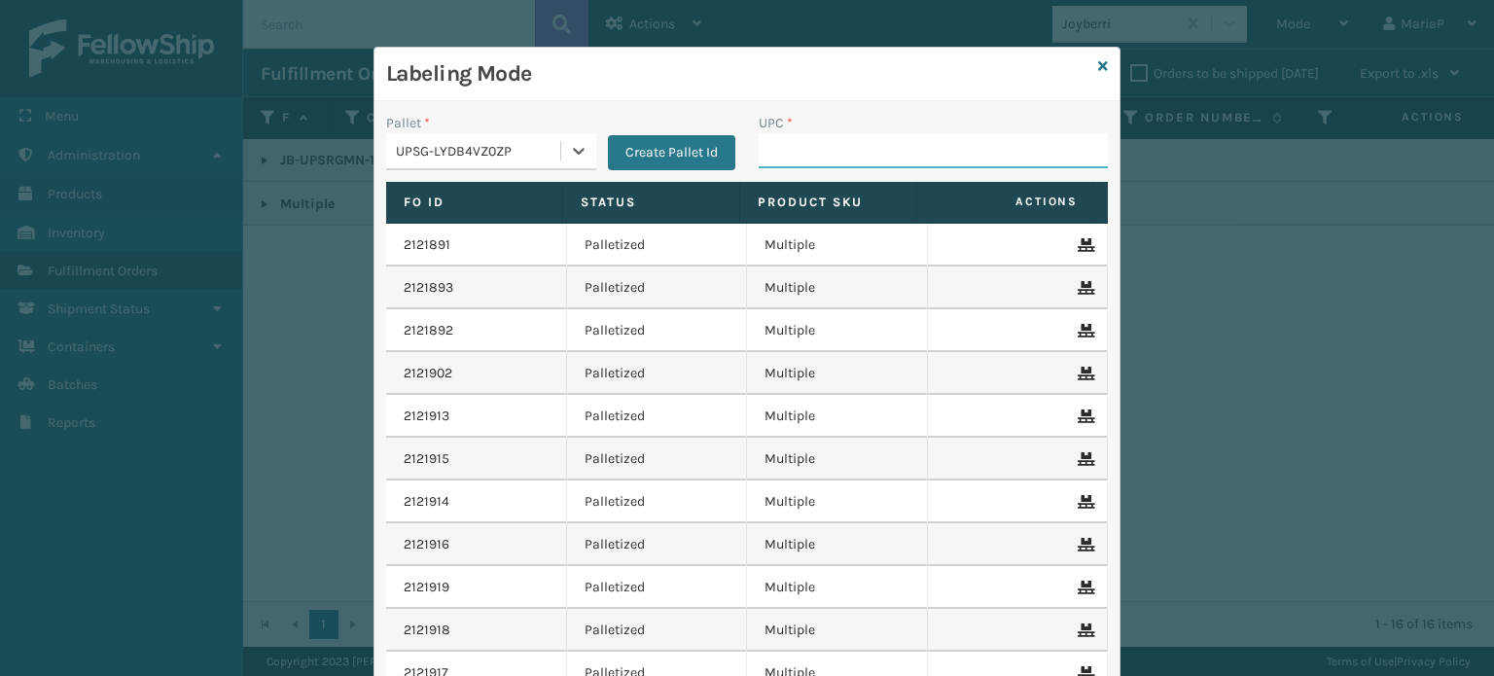
click at [800, 156] on input "UPC *" at bounding box center [933, 150] width 349 height 35
paste input "JB-UPSRGMN-14-BLU-ULTRA-B2"
type input "JB-UPSRGMN-14-BLU-ULTRA-B2"
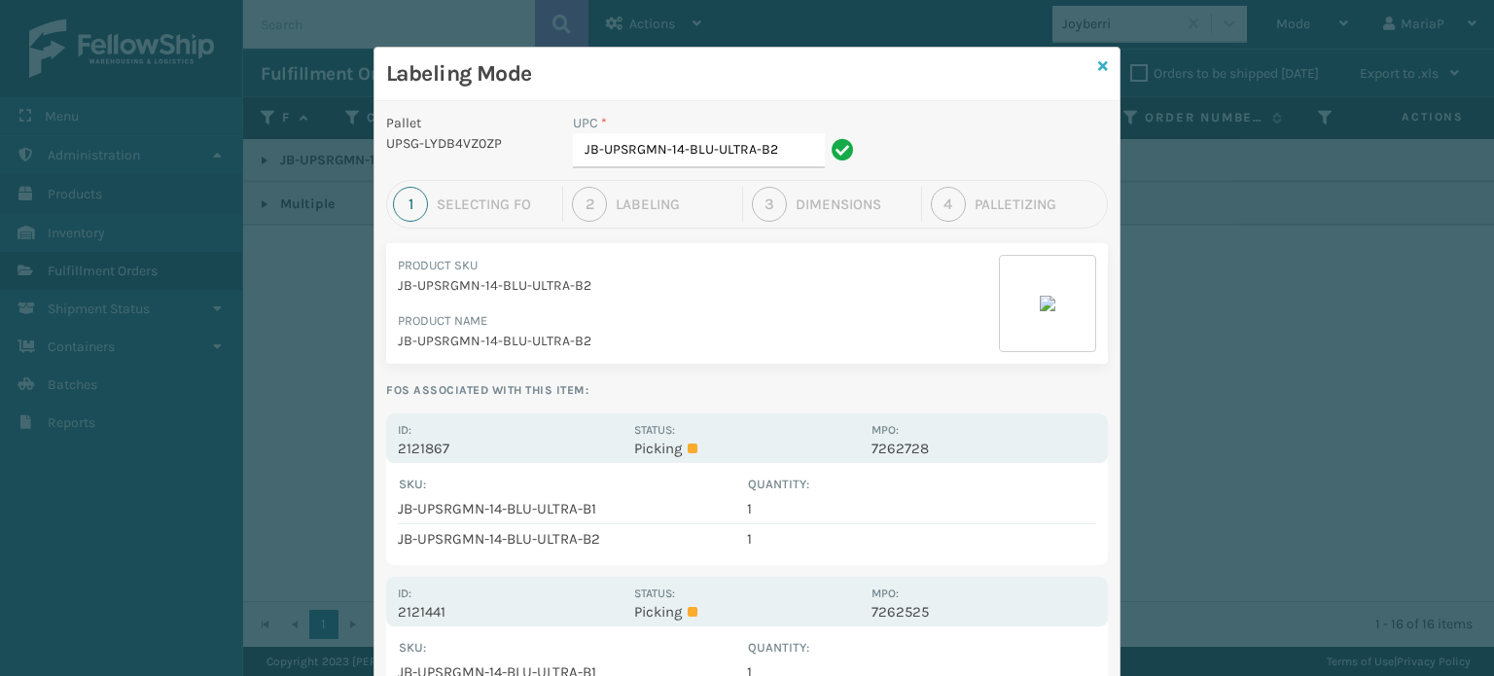
click at [1098, 66] on icon at bounding box center [1103, 66] width 10 height 14
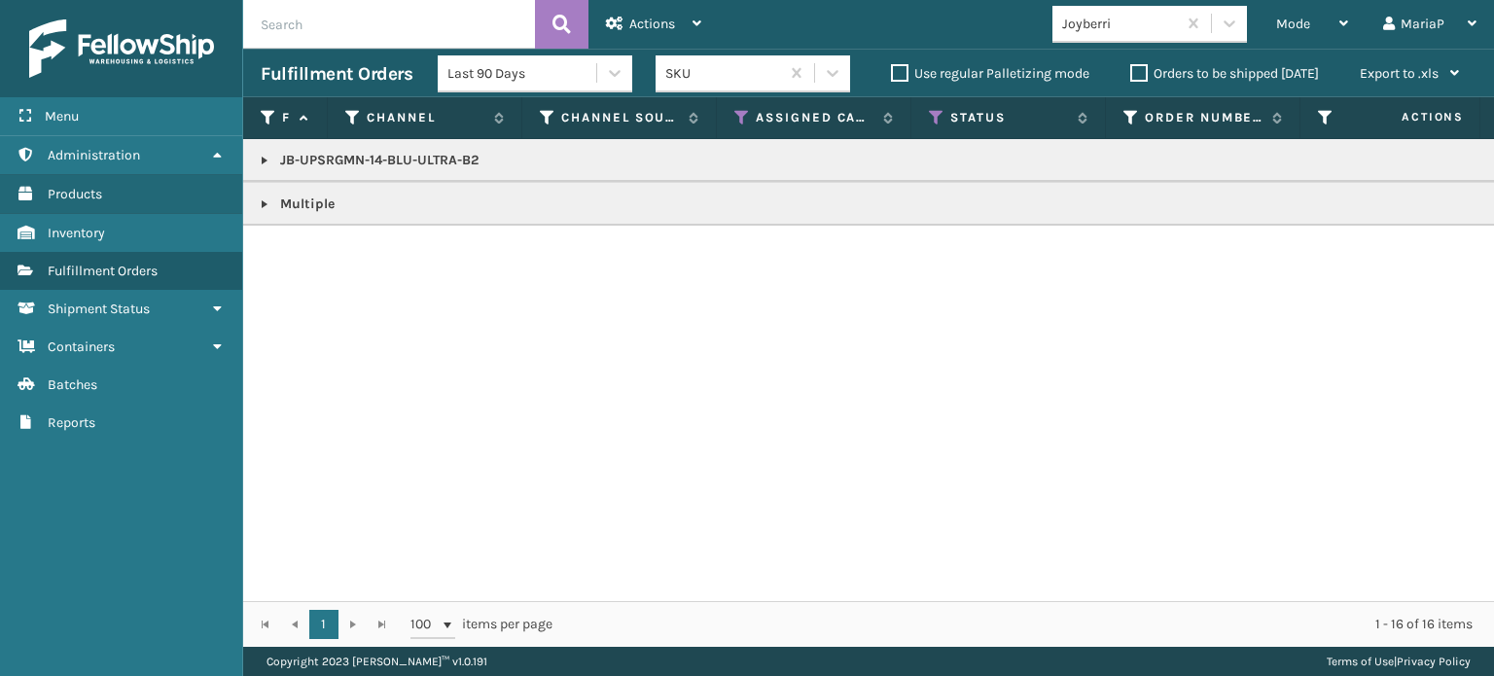
click at [261, 163] on link at bounding box center [265, 161] width 16 height 16
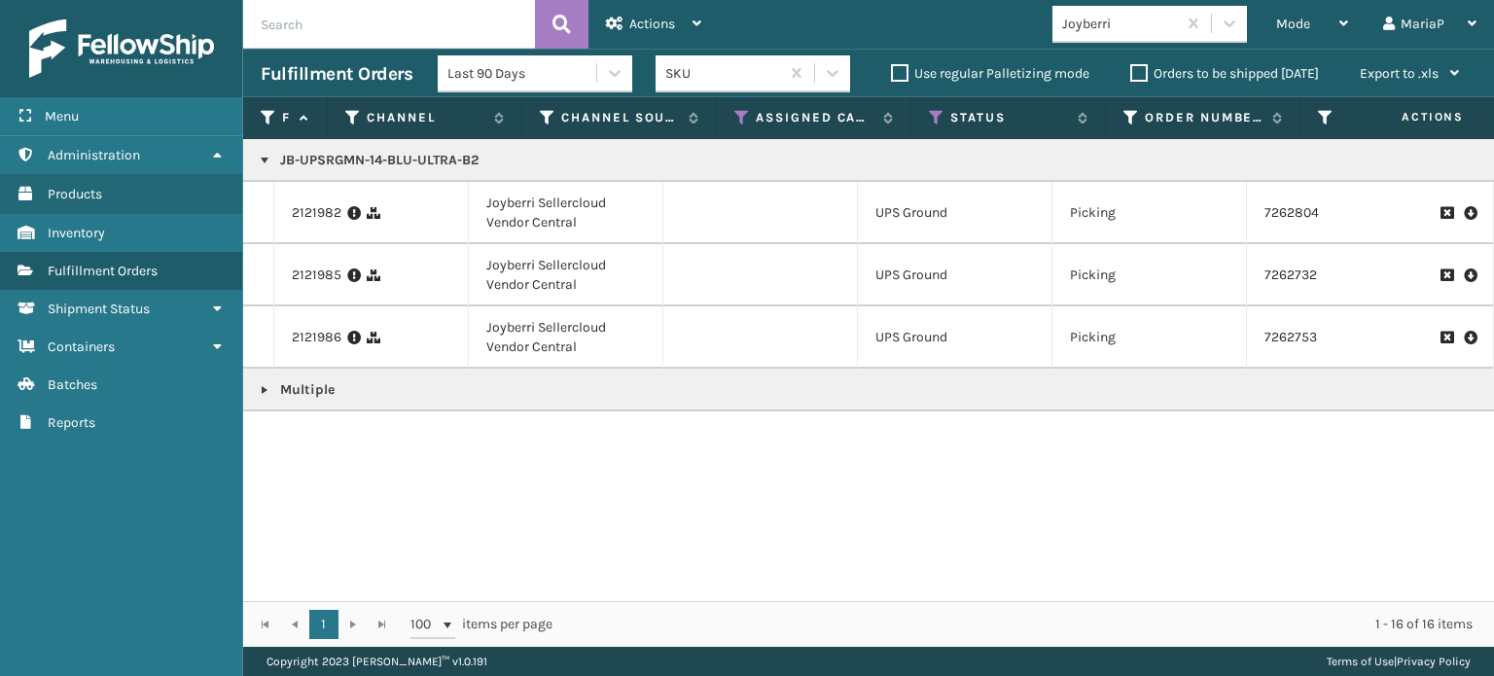
click at [1227, 485] on div "JB-UPSRGMN-14-BLU-ULTRA-B2 2121982 Joyberri Sellercloud Vendor Central UPS Grou…" at bounding box center [868, 370] width 1251 height 462
click at [261, 389] on link at bounding box center [265, 390] width 16 height 16
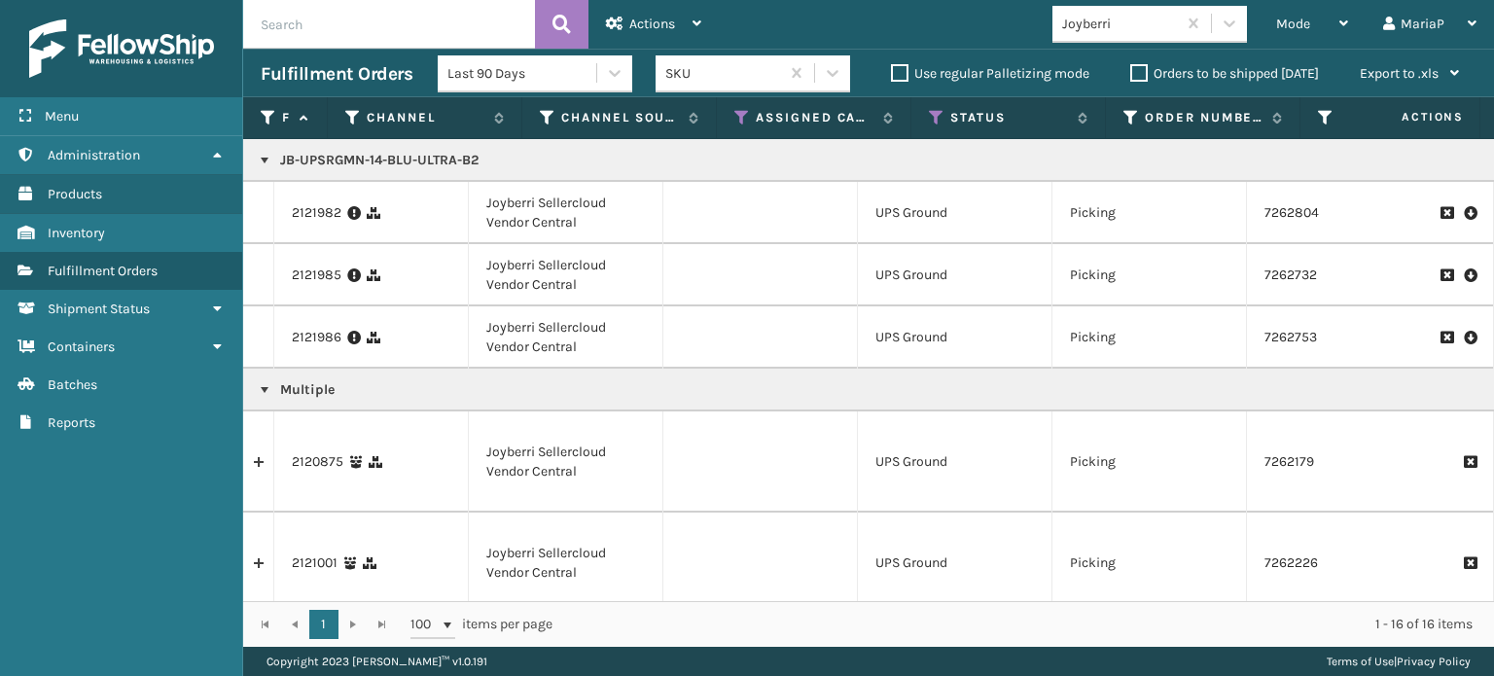
click at [262, 390] on link at bounding box center [265, 390] width 16 height 16
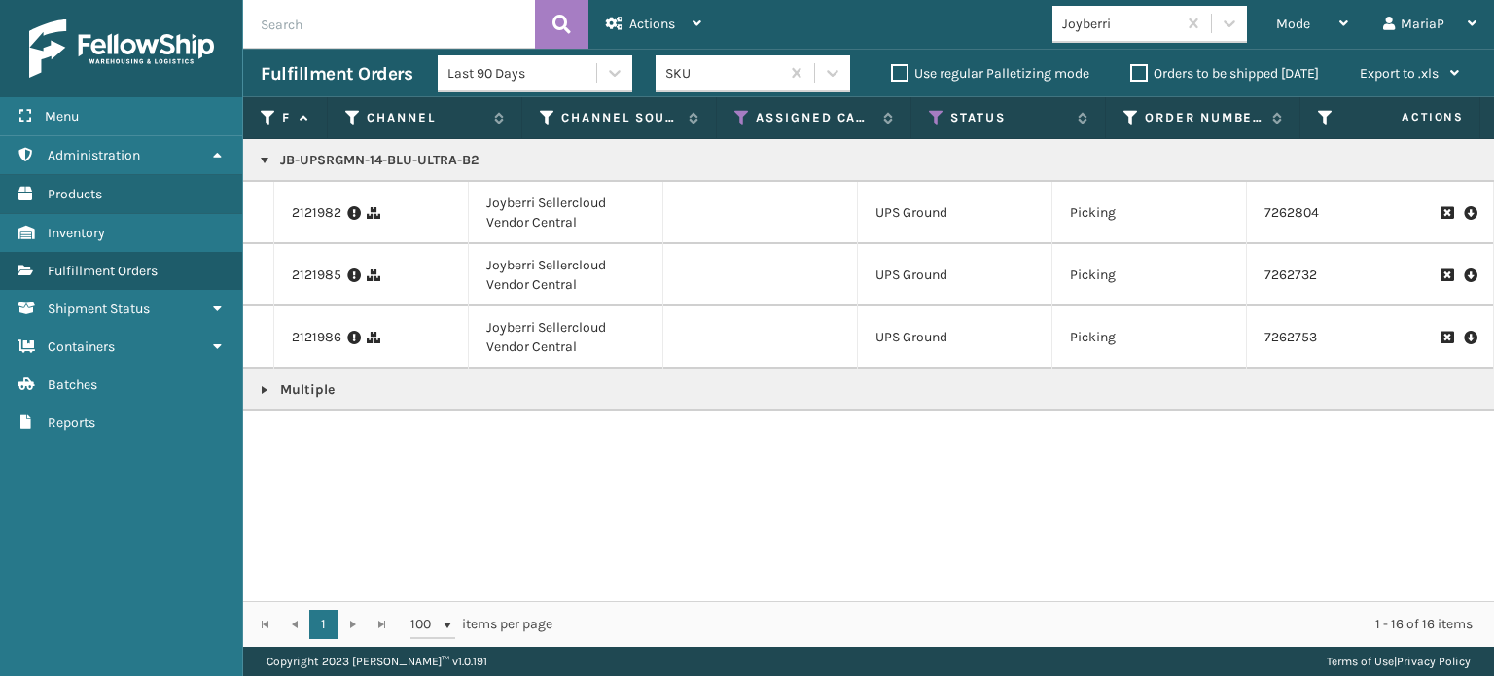
click at [262, 390] on link at bounding box center [265, 390] width 16 height 16
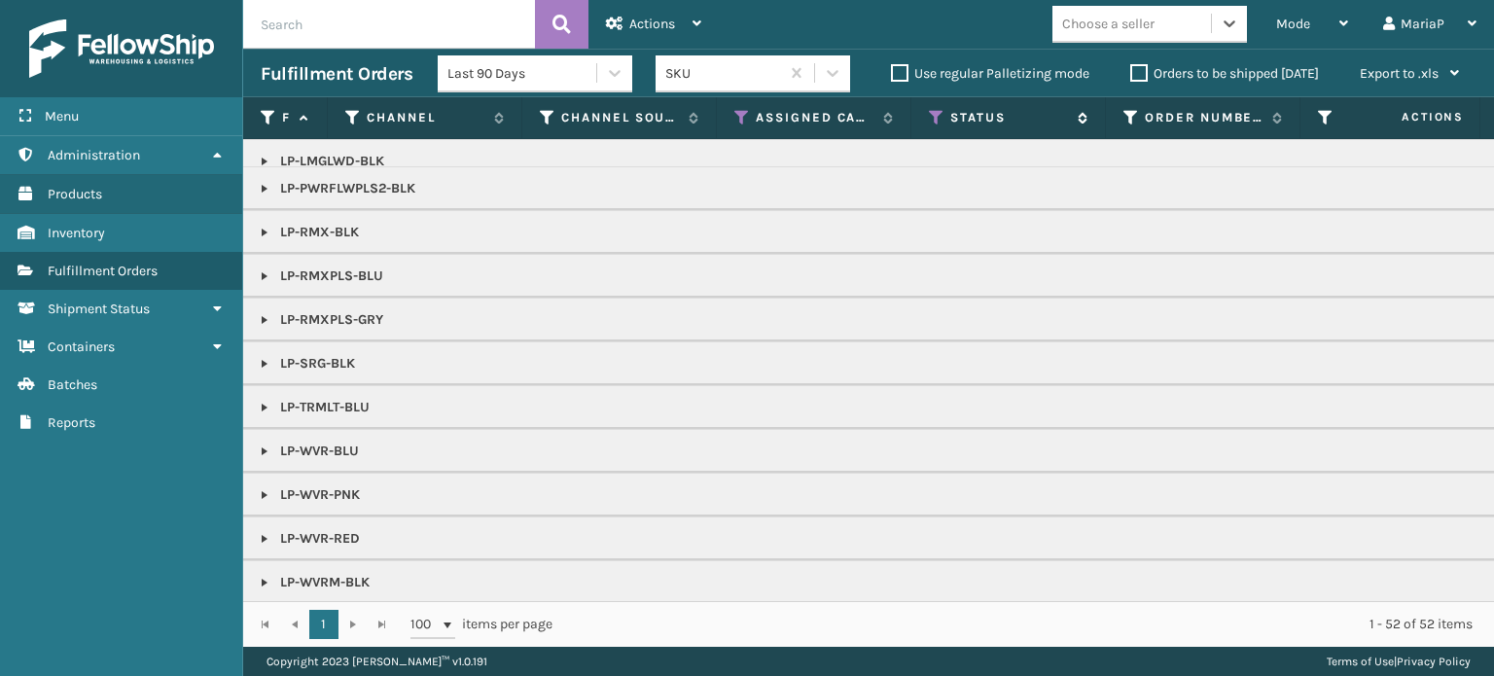
scroll to position [778, 0]
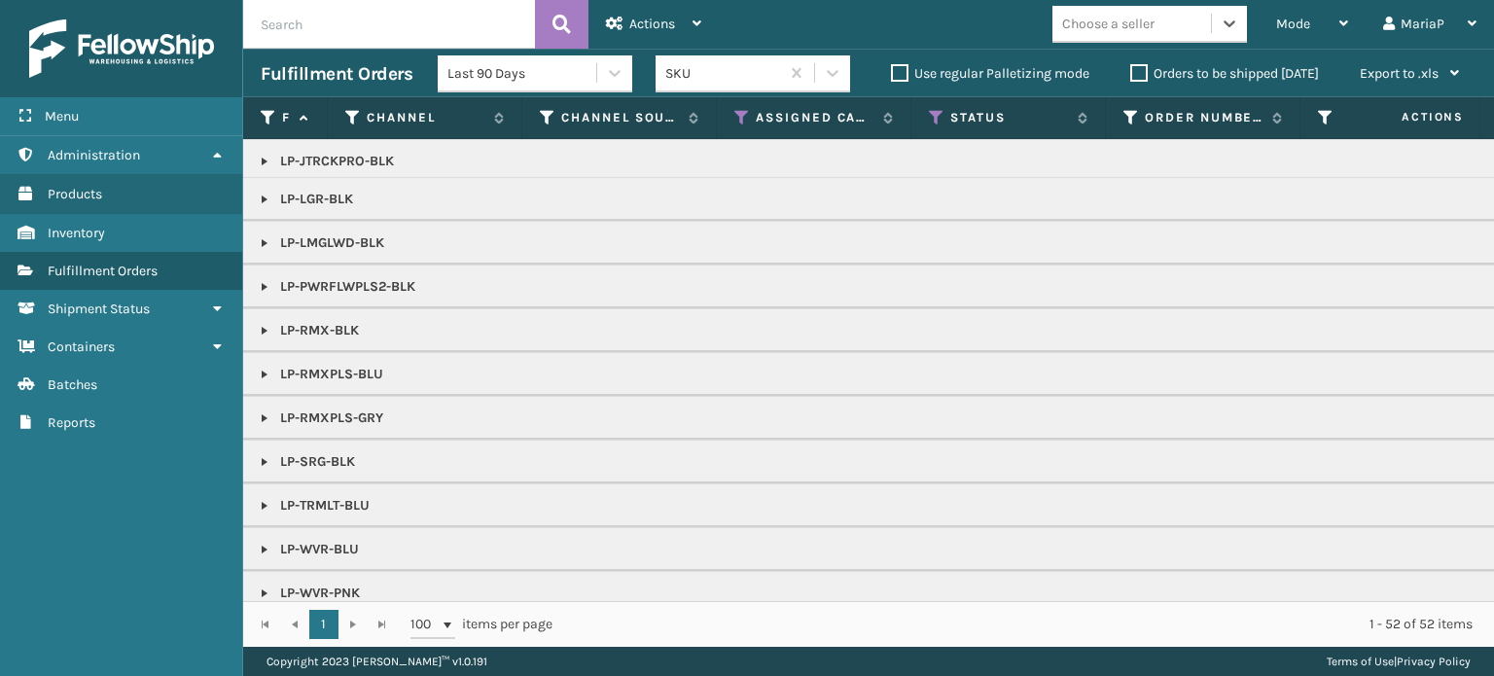
click at [1081, 25] on div "Choose a seller" at bounding box center [1108, 24] width 92 height 20
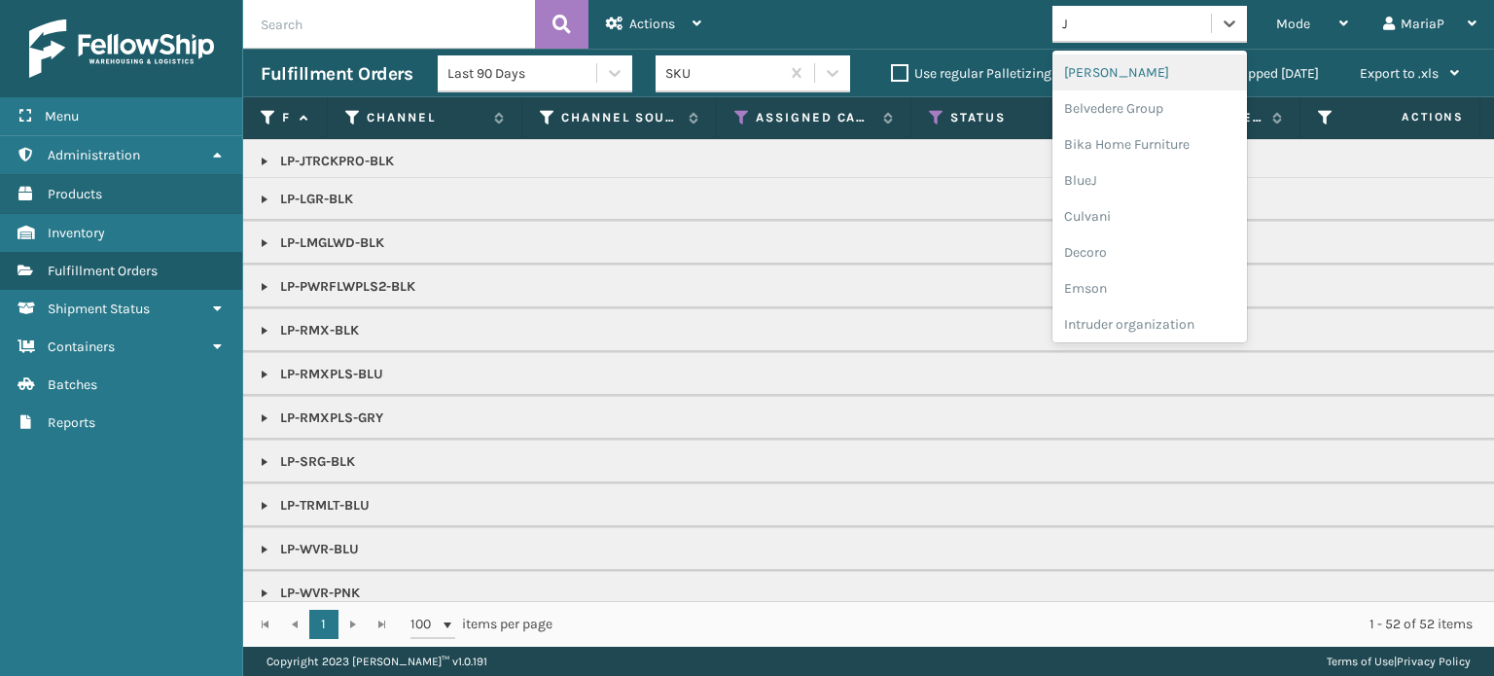
type input "[PERSON_NAME]"
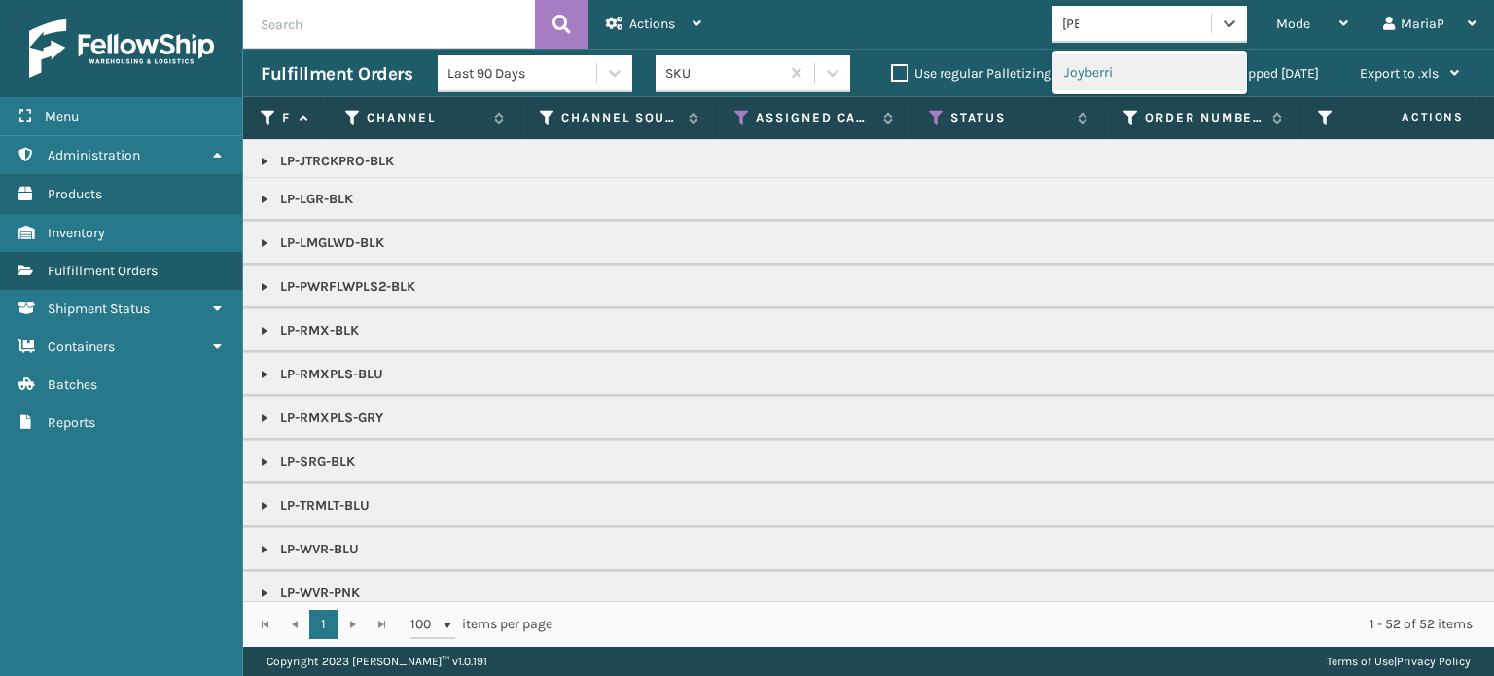
click at [1069, 75] on div "Joyberri" at bounding box center [1150, 72] width 195 height 36
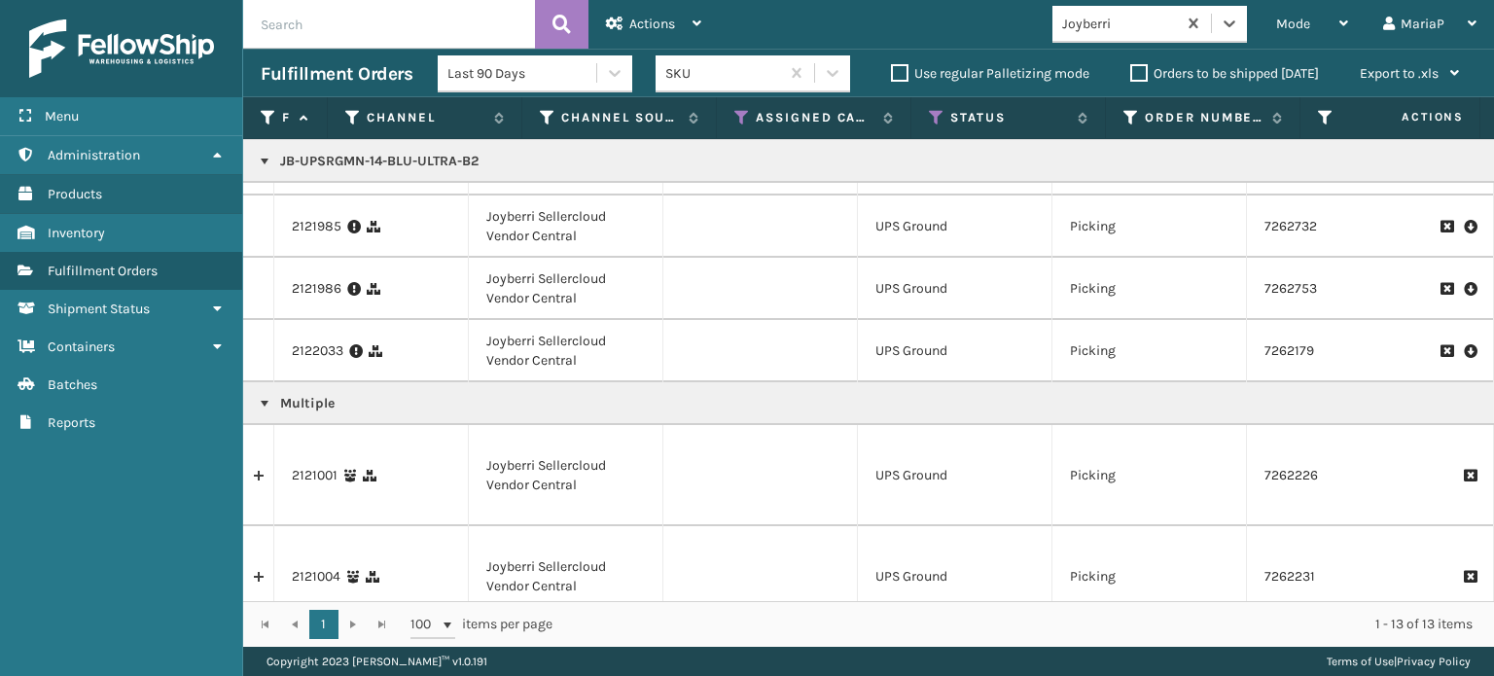
scroll to position [58, 0]
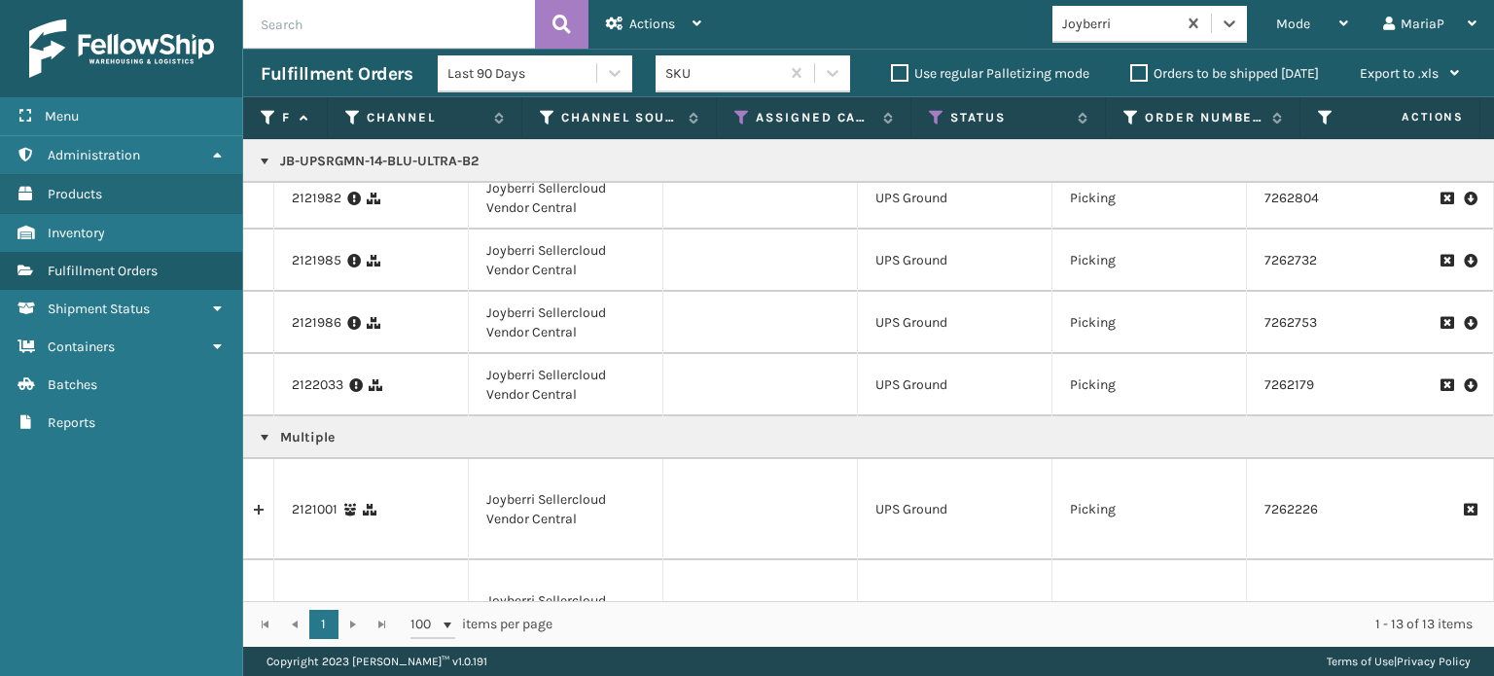
click at [257, 436] on link at bounding box center [265, 438] width 16 height 16
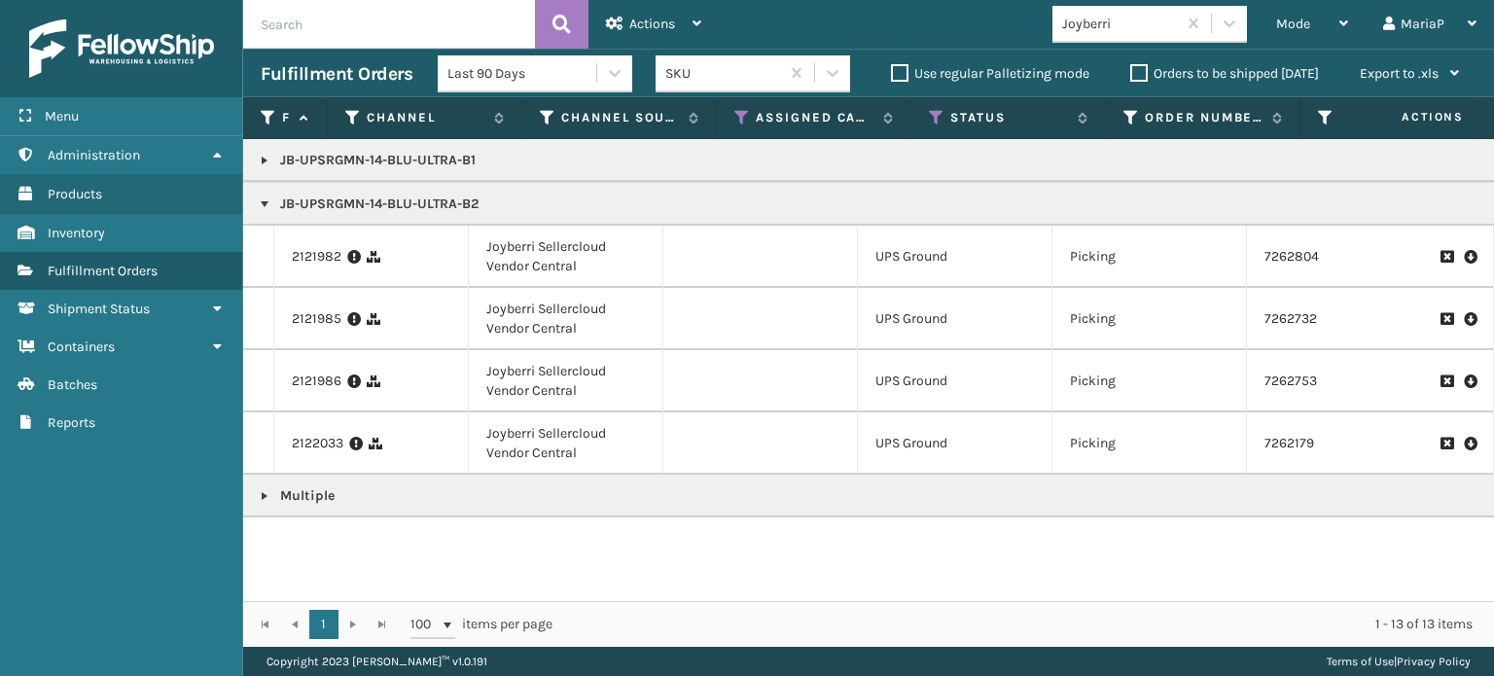
scroll to position [0, 0]
click at [257, 158] on link at bounding box center [265, 161] width 16 height 16
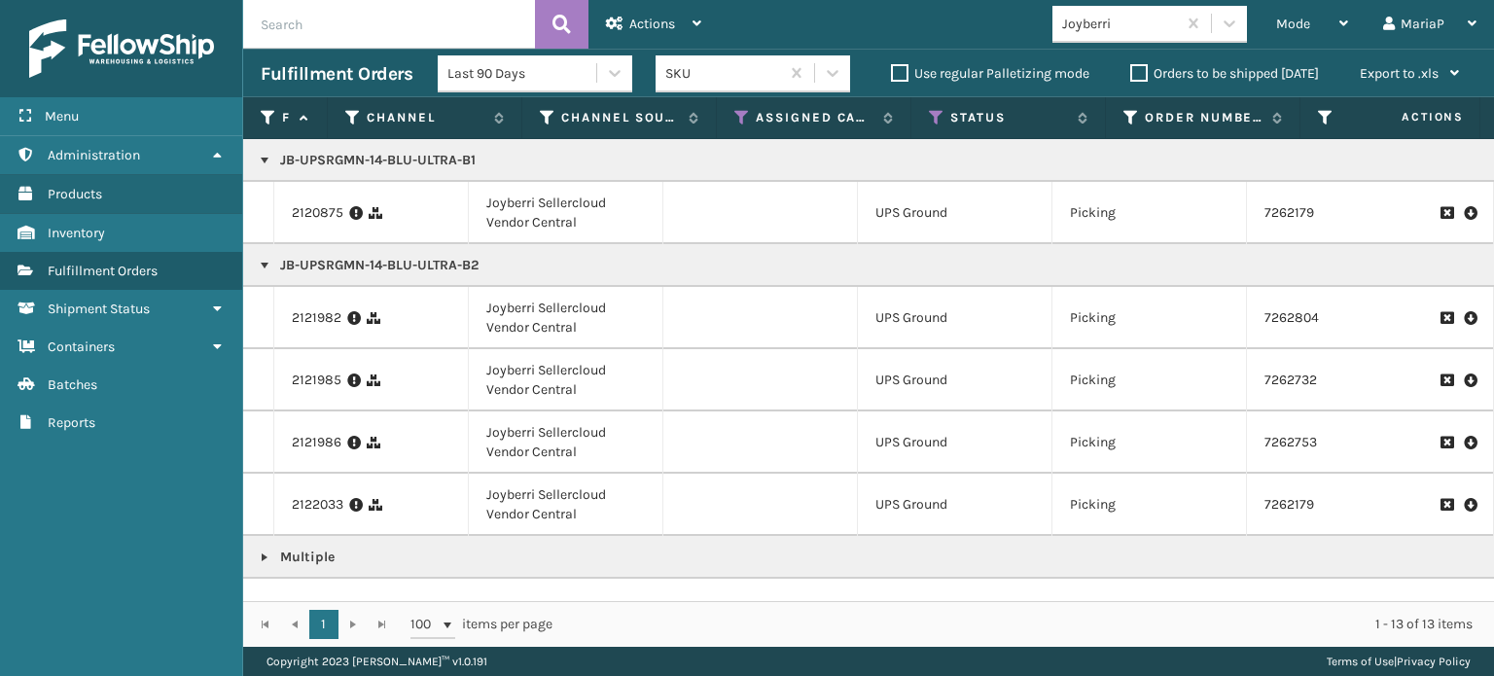
click at [261, 264] on link at bounding box center [265, 266] width 16 height 16
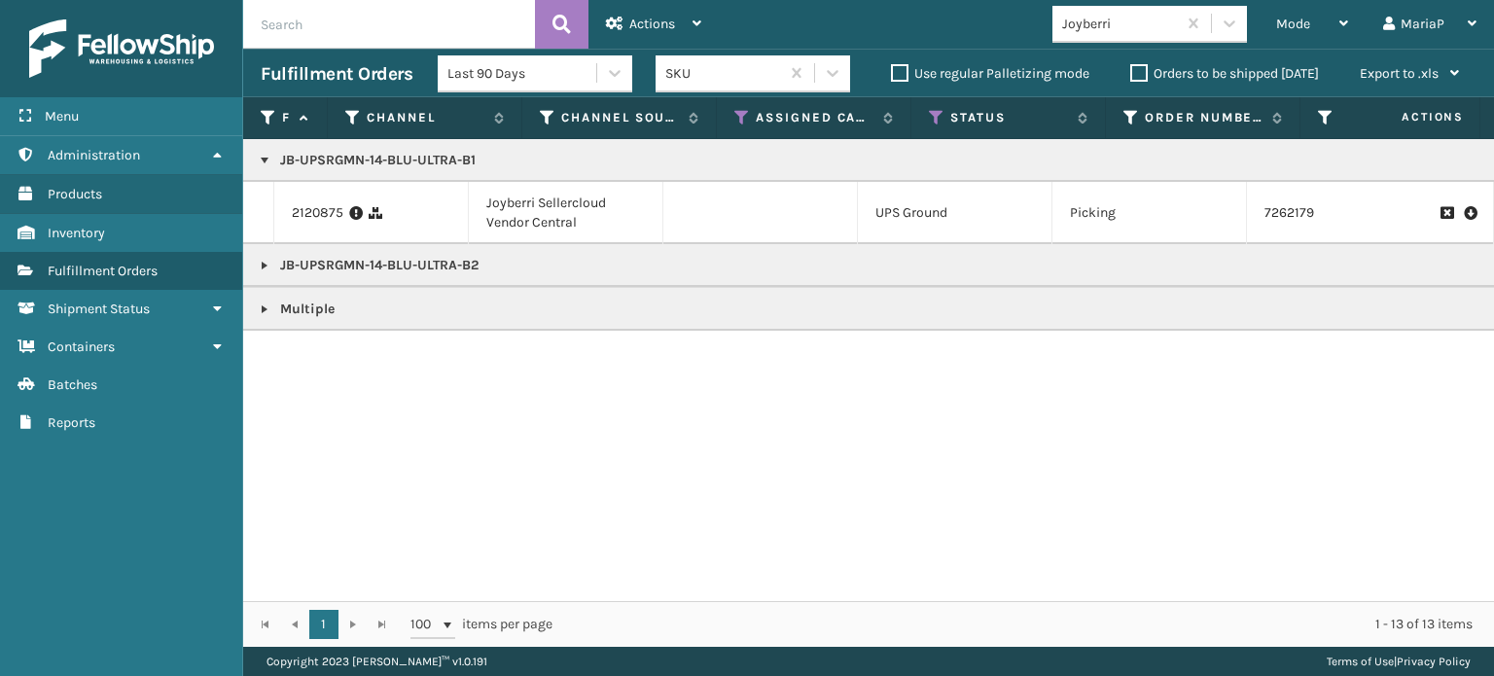
click at [269, 305] on link at bounding box center [265, 310] width 16 height 16
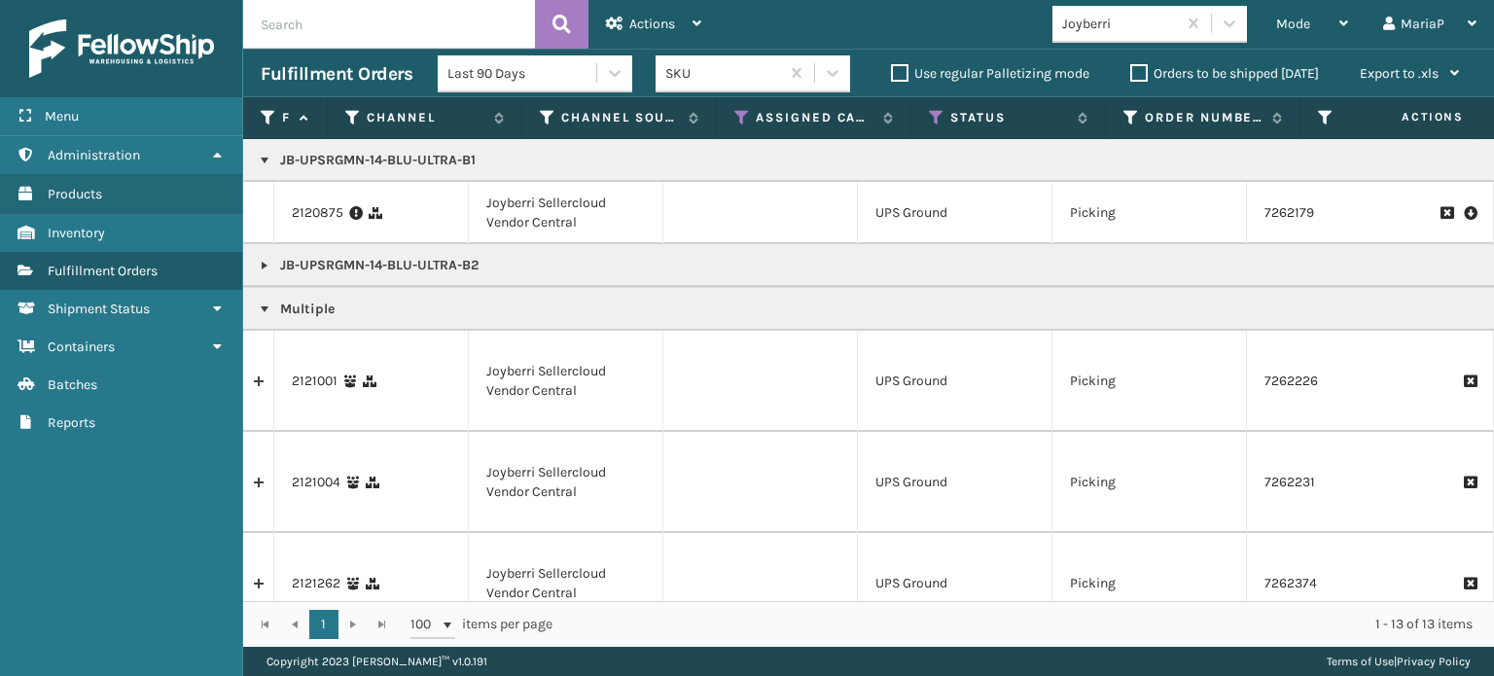
click at [259, 306] on link at bounding box center [265, 310] width 16 height 16
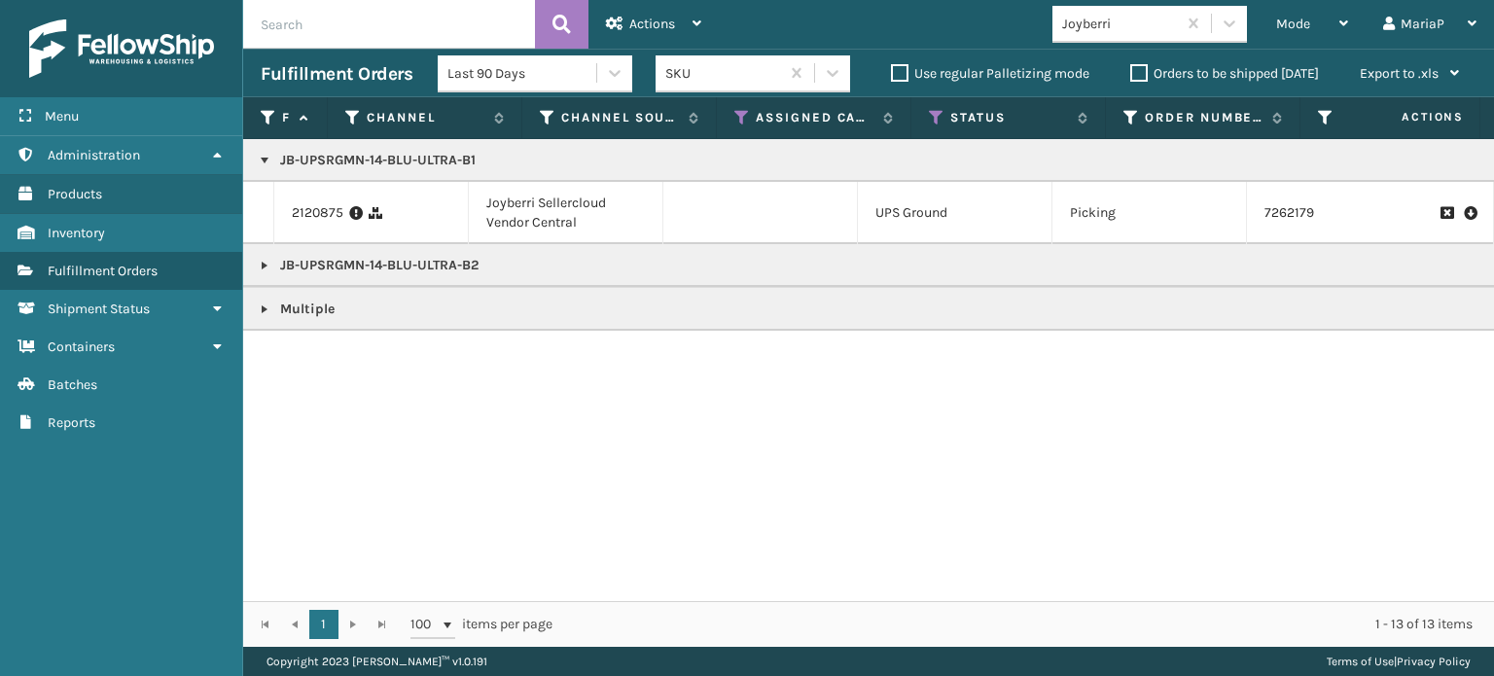
click at [261, 261] on link at bounding box center [265, 266] width 16 height 16
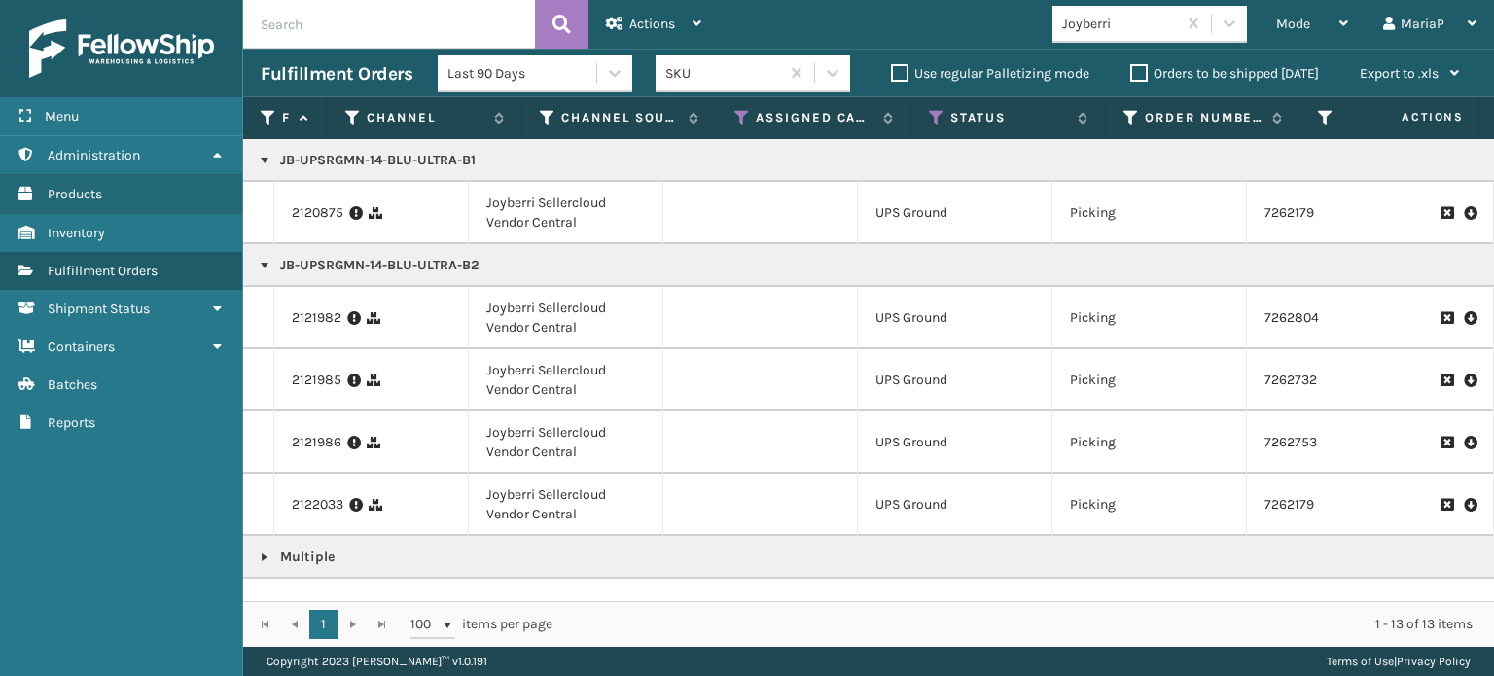
click at [265, 162] on link at bounding box center [265, 161] width 16 height 16
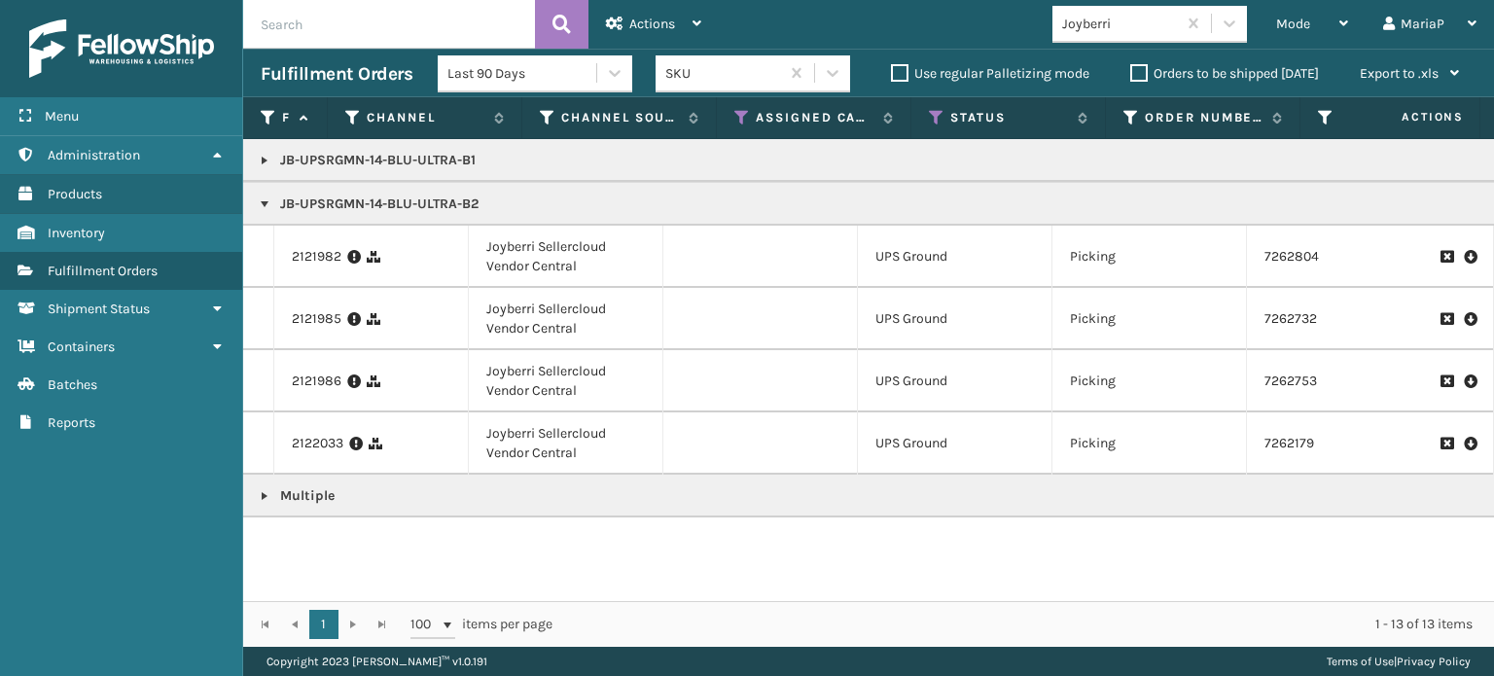
click at [265, 162] on link at bounding box center [265, 161] width 16 height 16
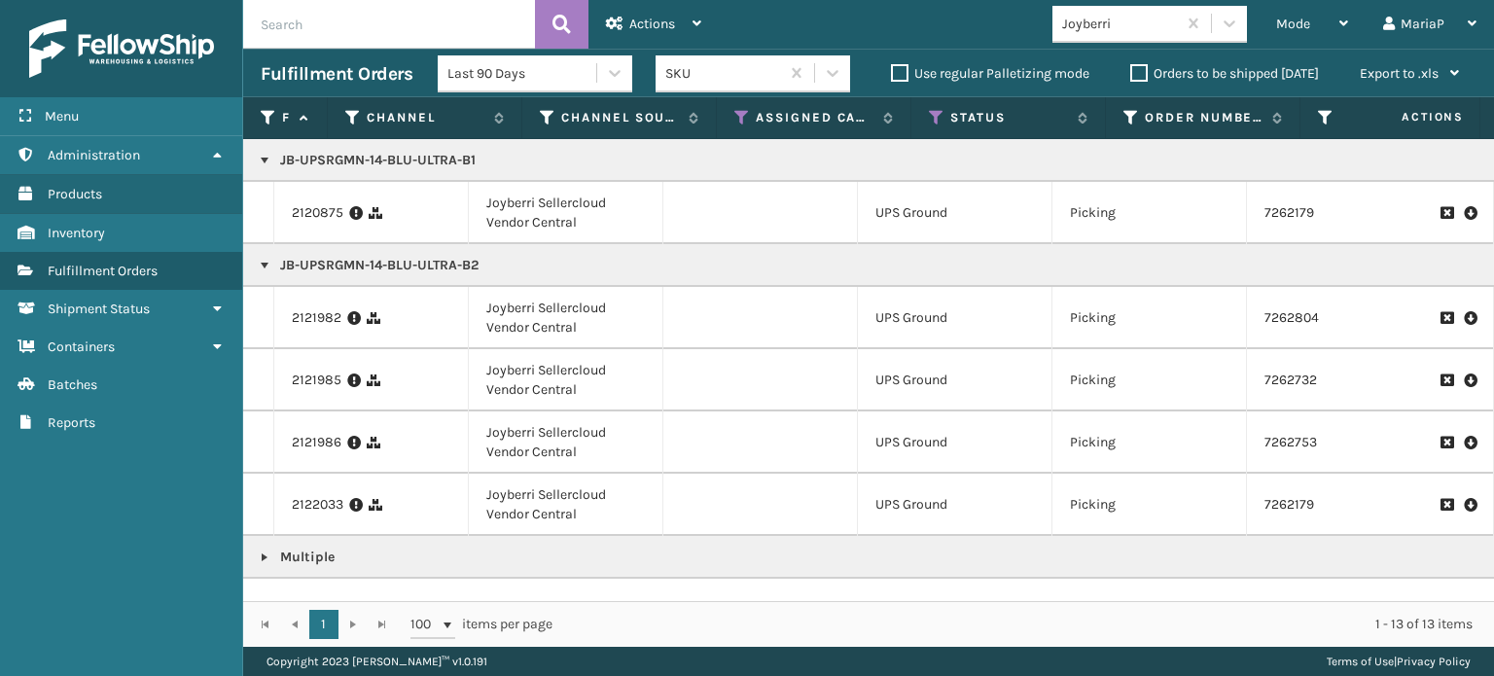
click at [265, 264] on link at bounding box center [265, 266] width 16 height 16
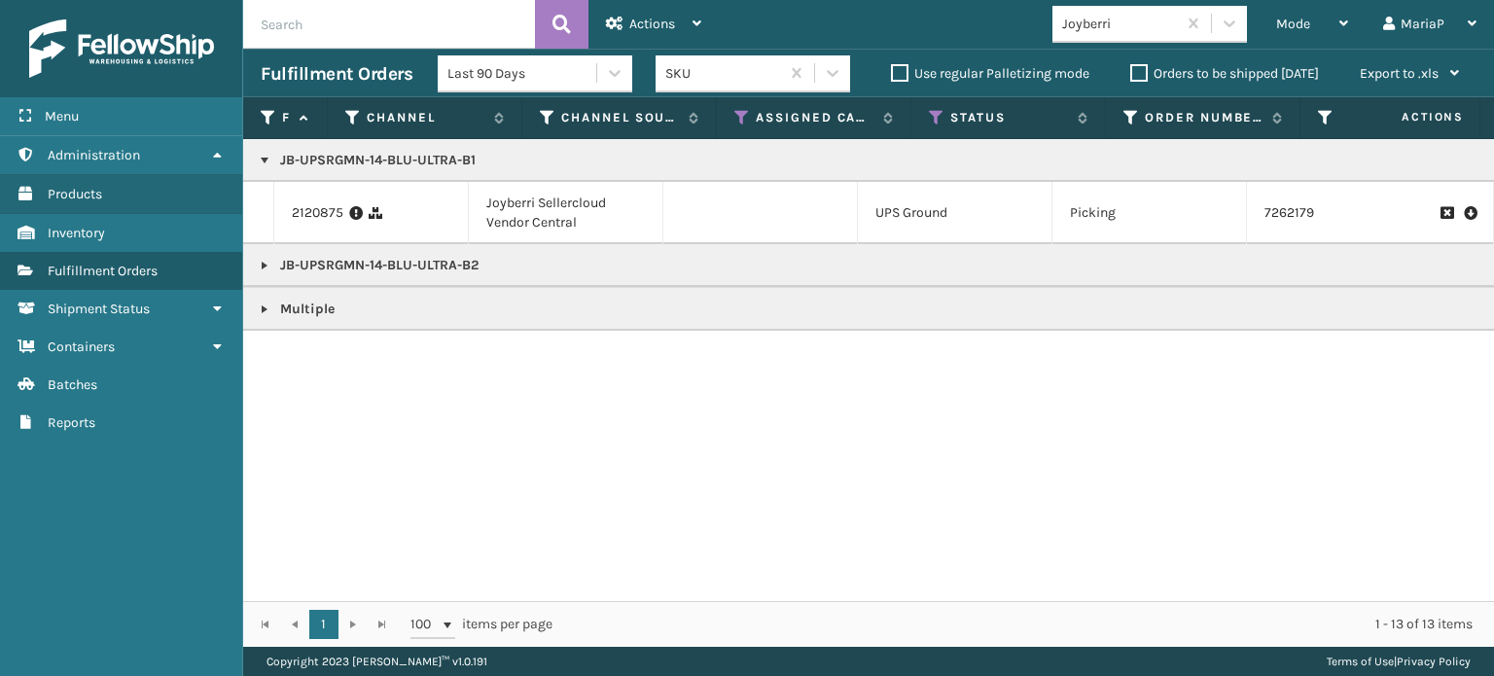
click at [262, 266] on link at bounding box center [265, 266] width 16 height 16
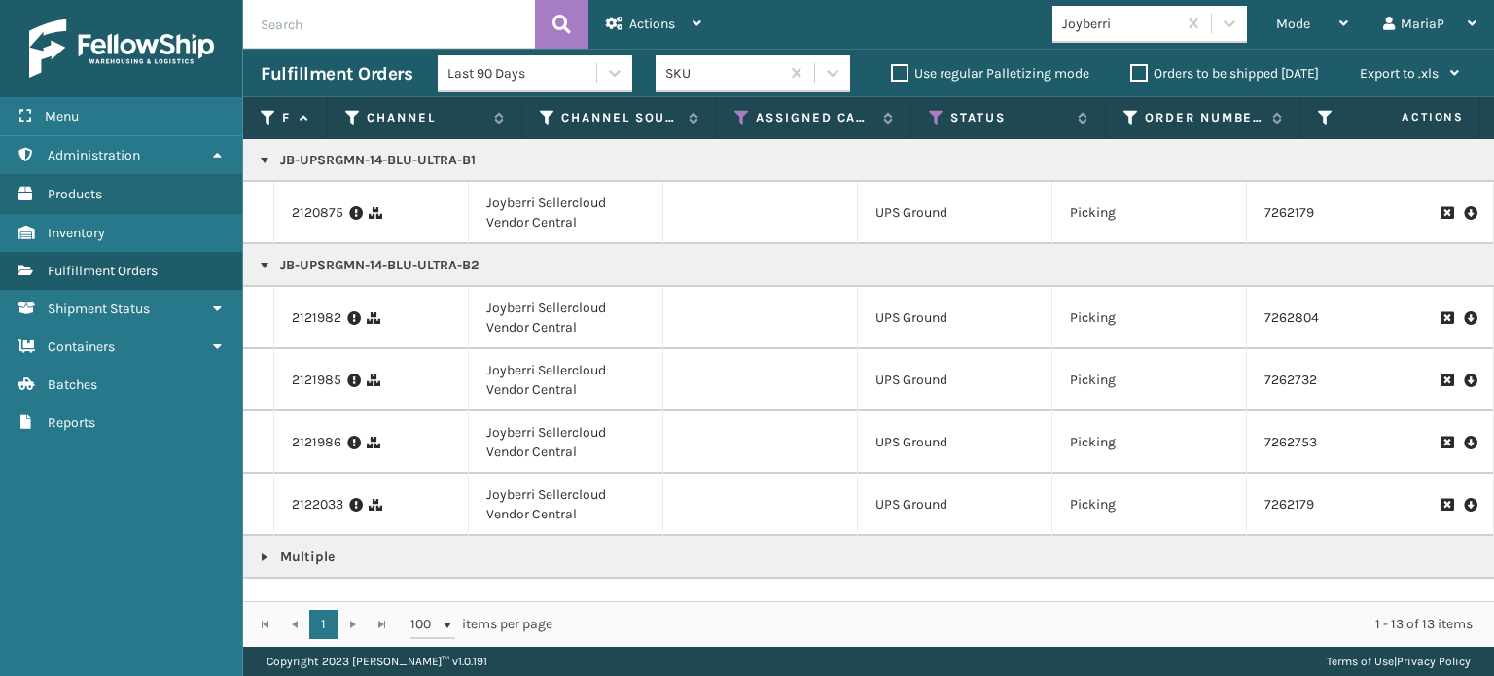
click at [263, 265] on link at bounding box center [265, 266] width 16 height 16
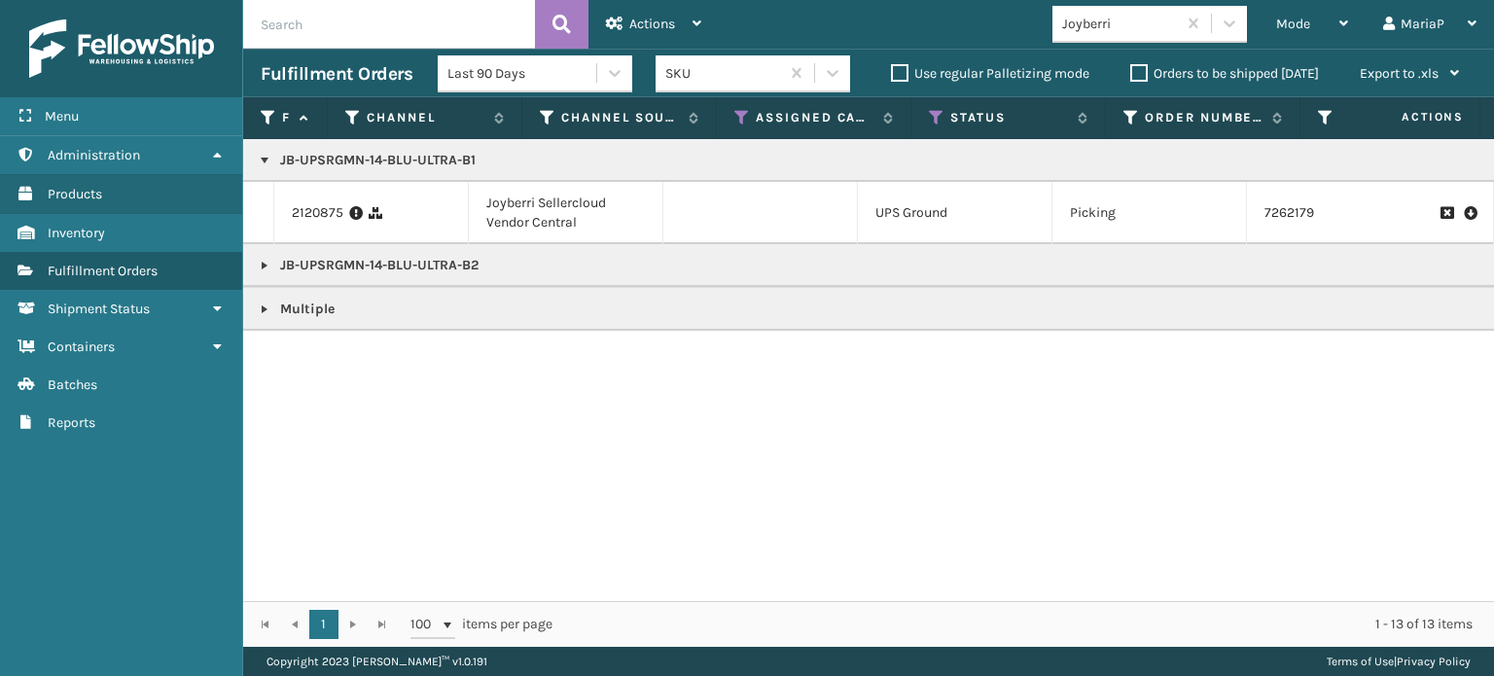
click at [269, 157] on link at bounding box center [265, 161] width 16 height 16
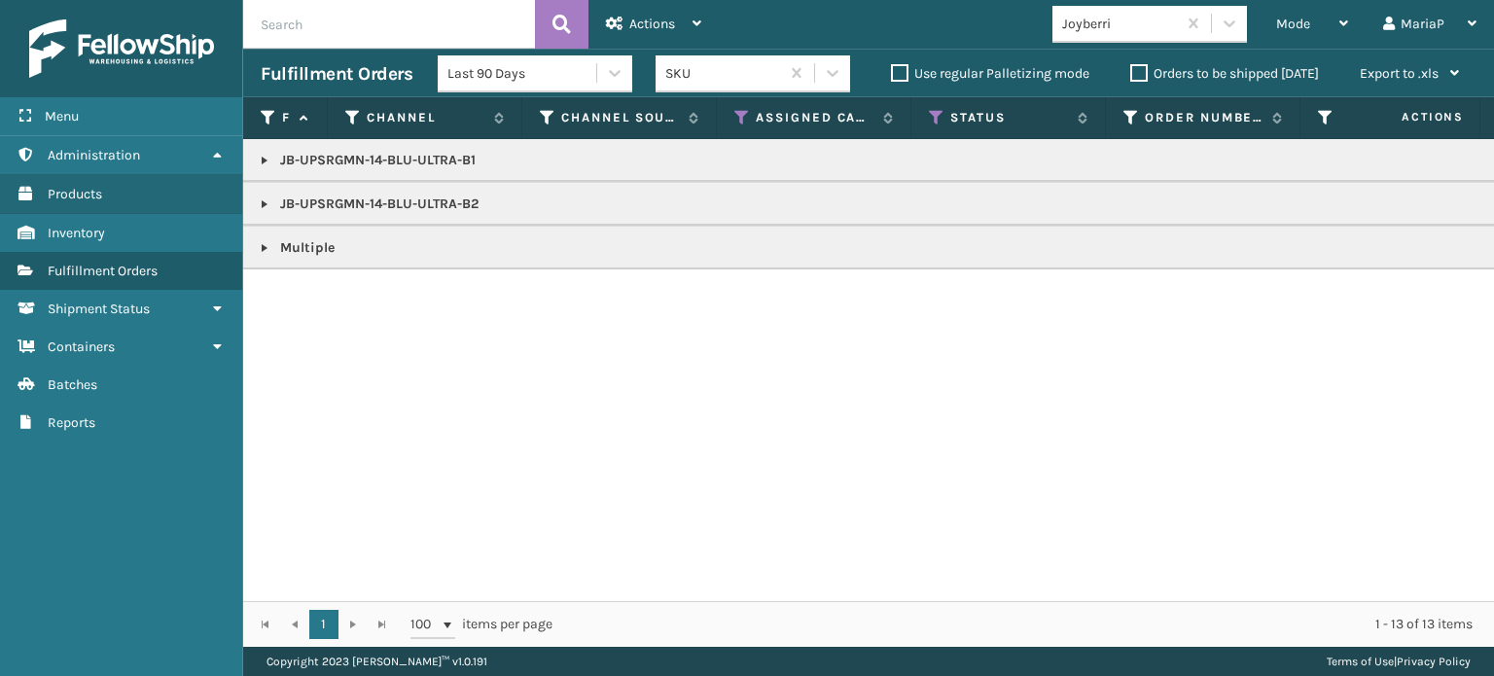
click at [258, 155] on link at bounding box center [265, 161] width 16 height 16
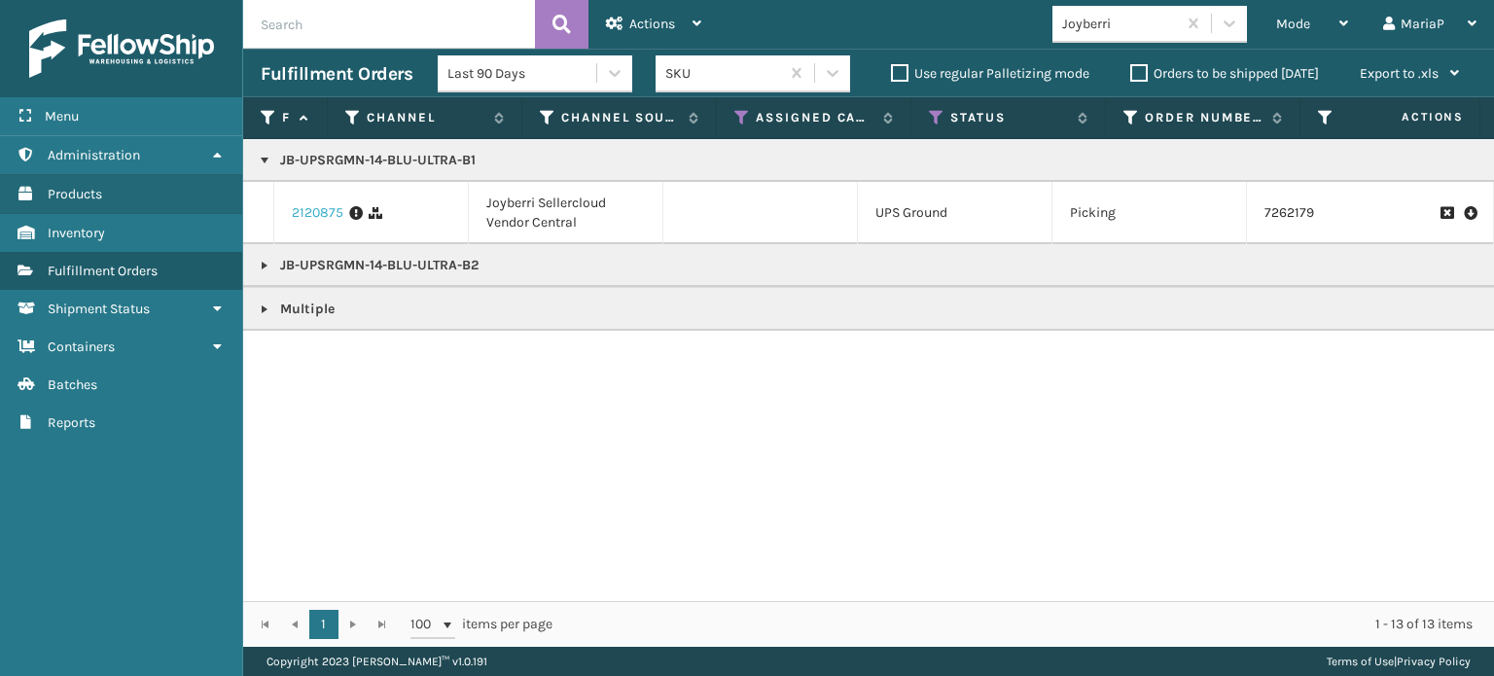
click at [307, 213] on link "2120875" at bounding box center [318, 212] width 52 height 19
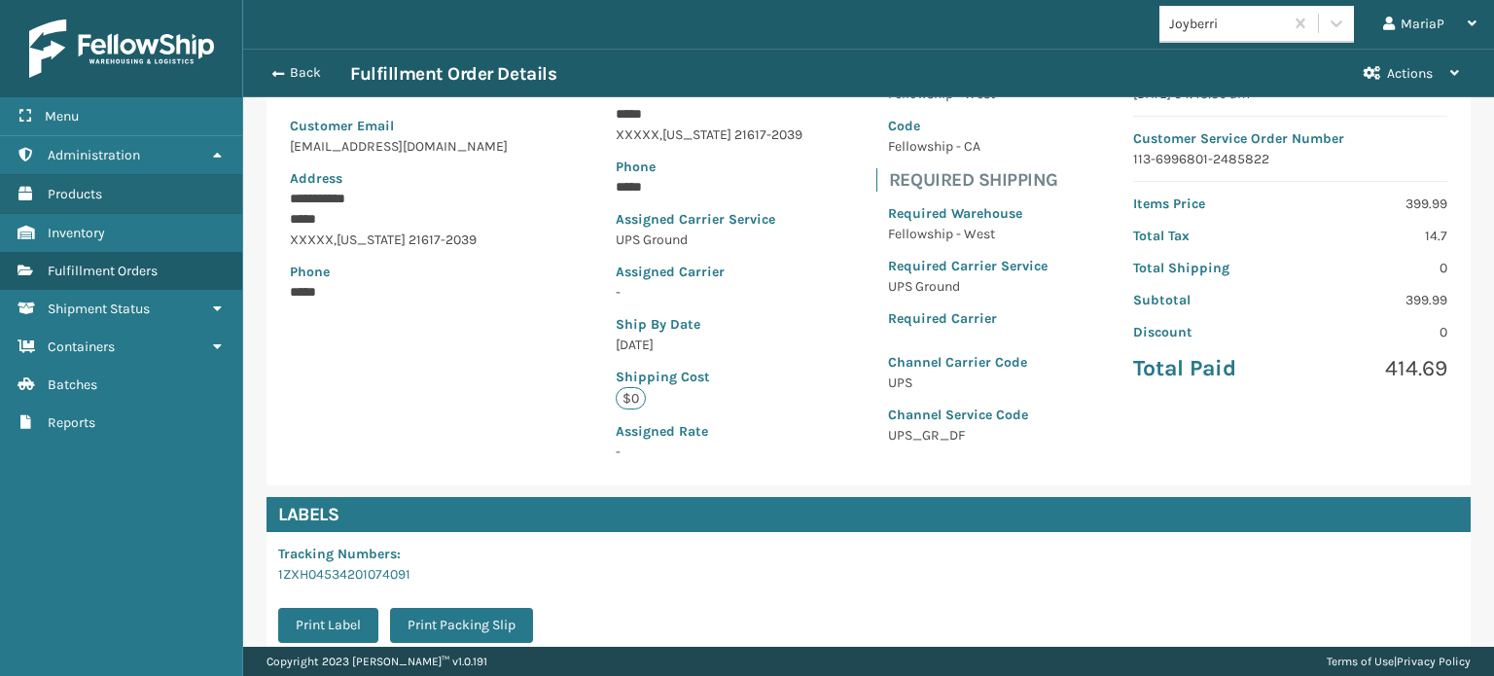
scroll to position [438, 0]
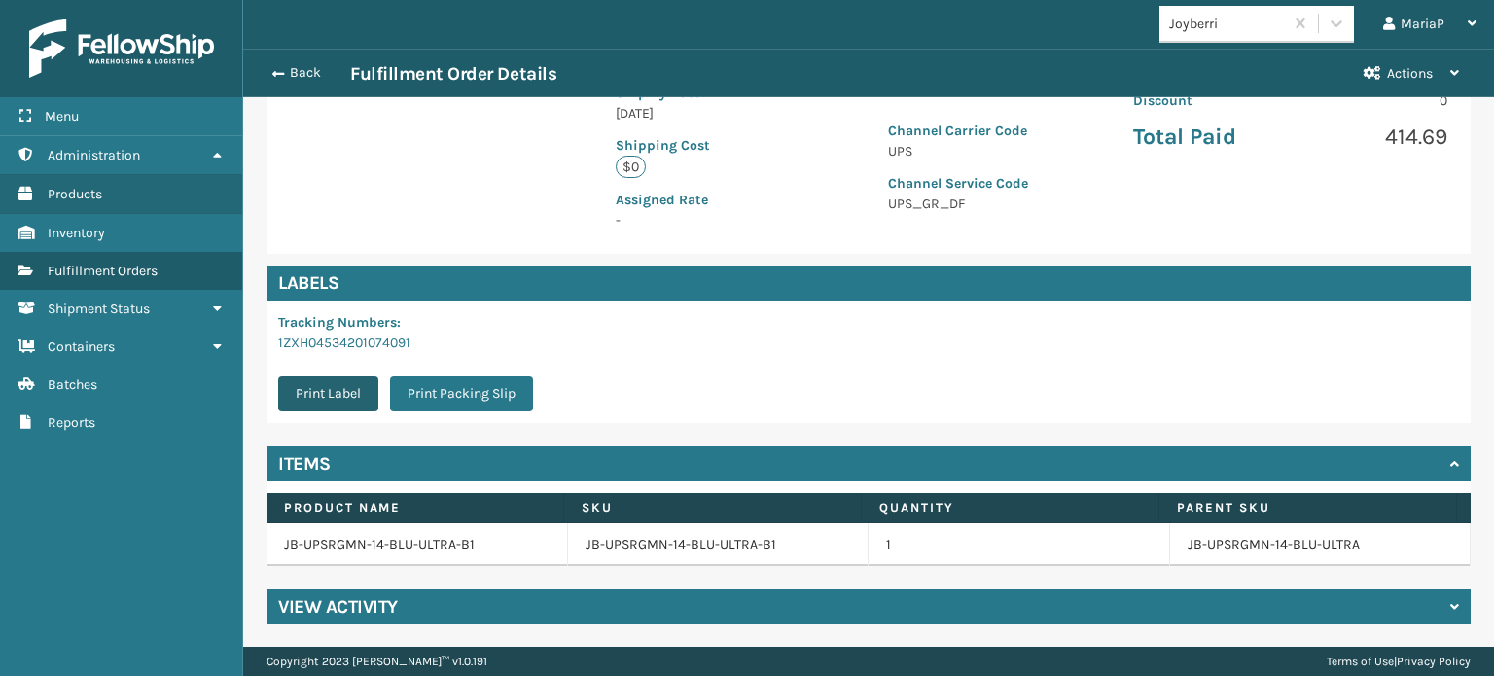
click at [325, 397] on button "Print Label" at bounding box center [328, 393] width 100 height 35
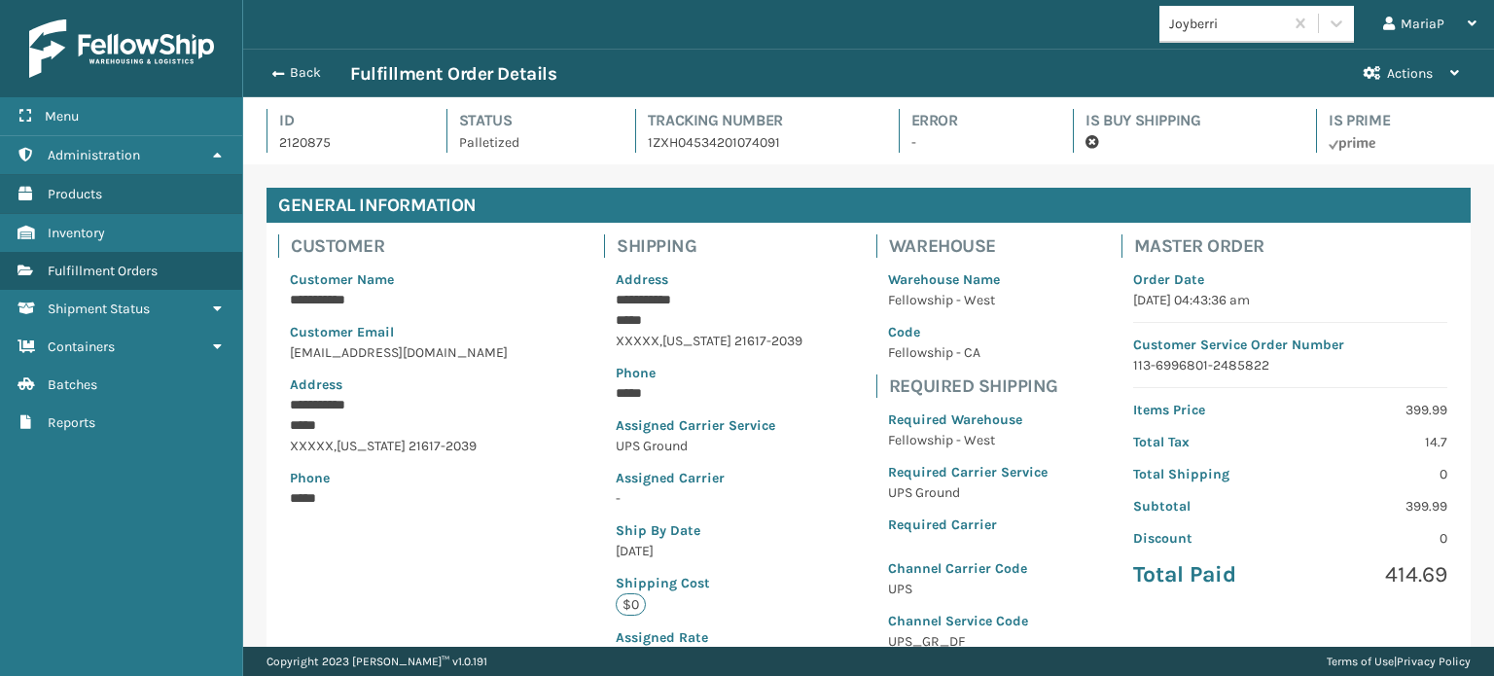
scroll to position [47, 1250]
click at [290, 67] on button "Back" at bounding box center [306, 73] width 90 height 18
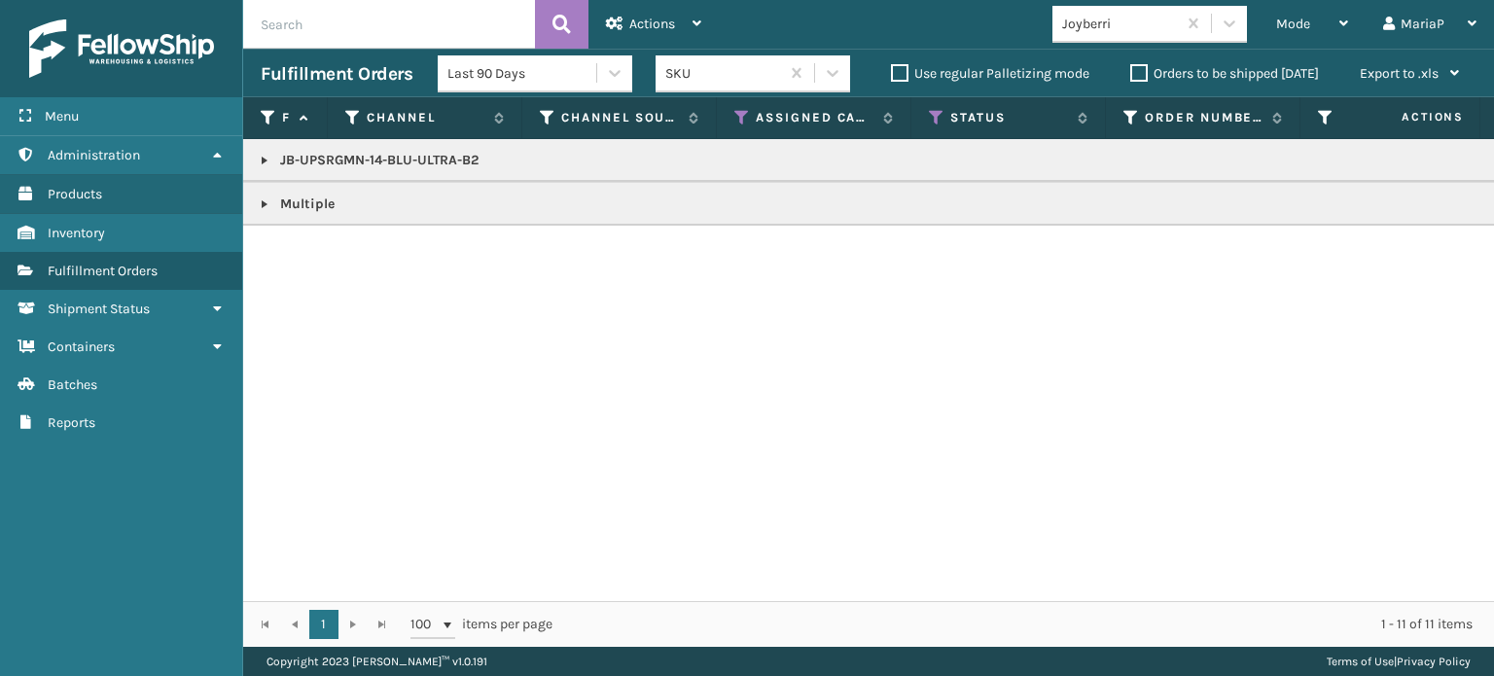
click at [266, 159] on link at bounding box center [265, 161] width 16 height 16
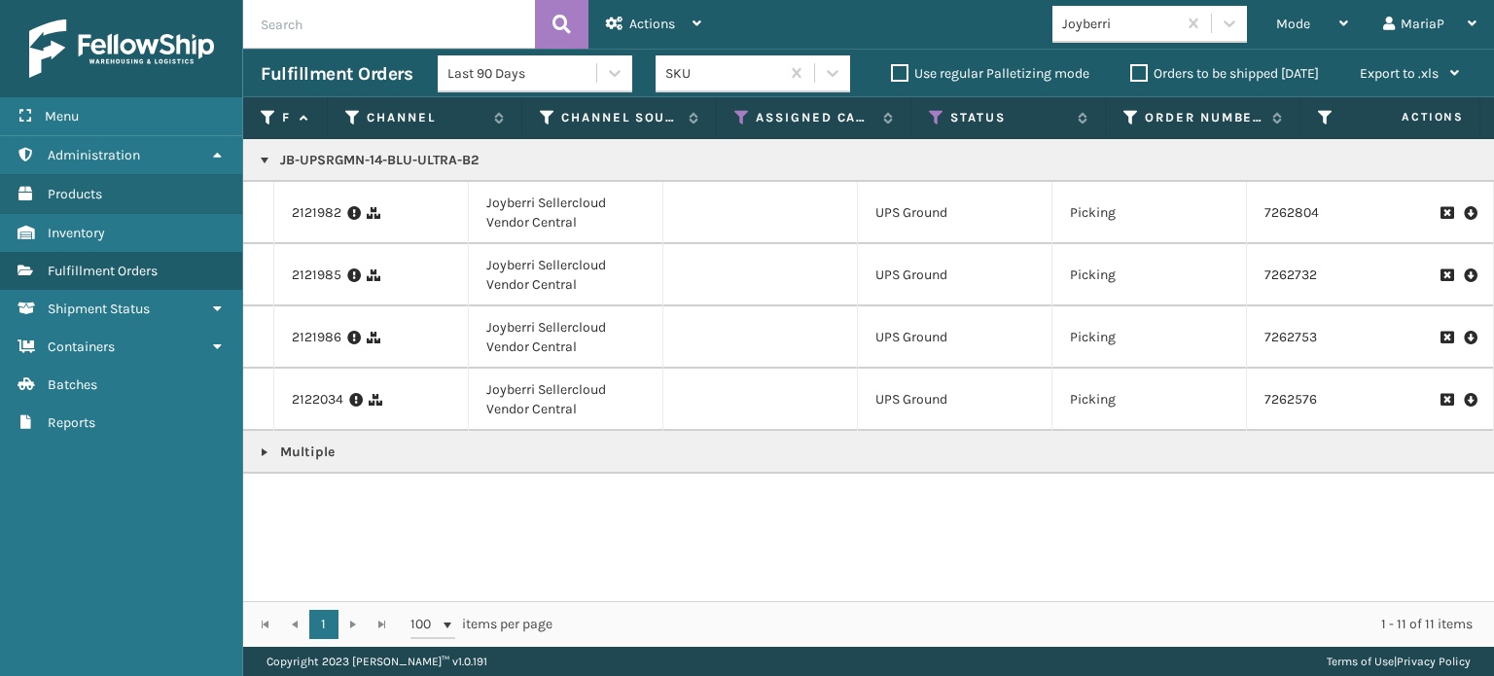
click at [271, 449] on link at bounding box center [265, 453] width 16 height 16
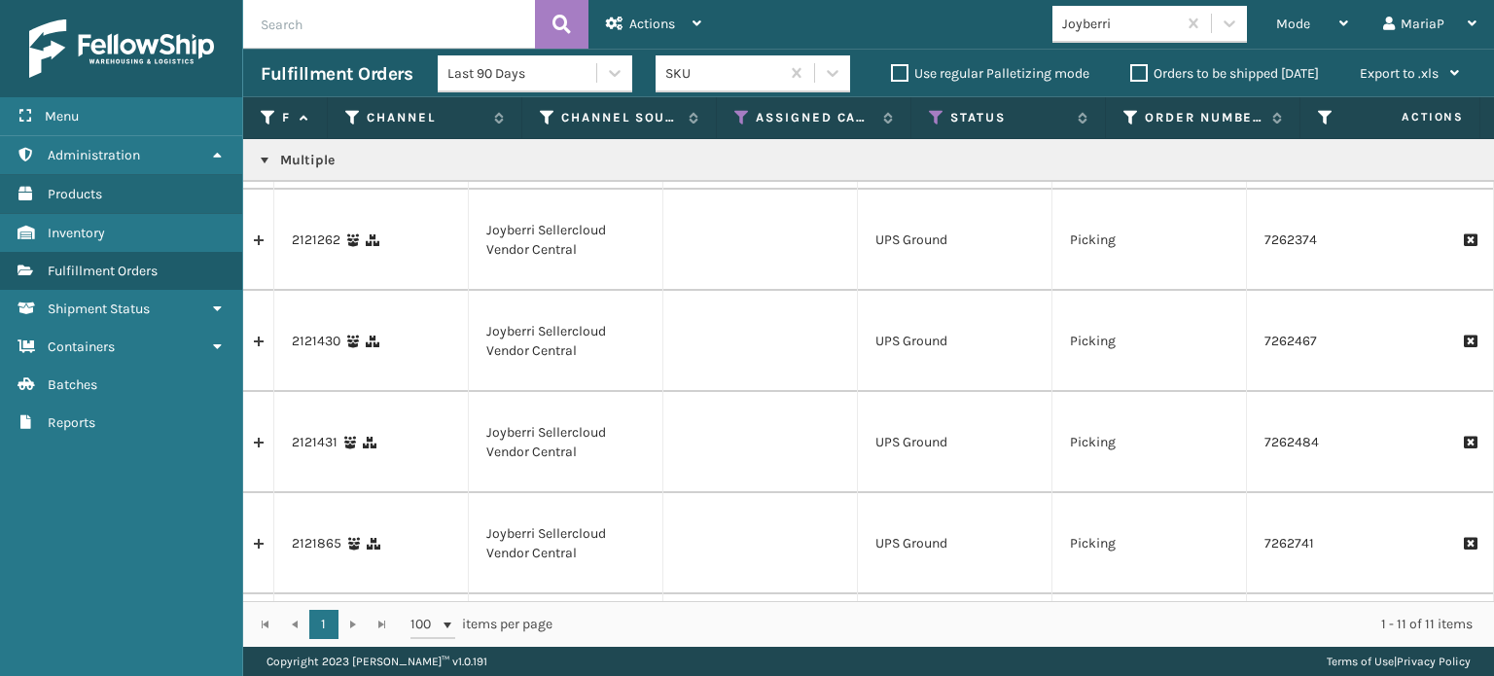
scroll to position [594, 0]
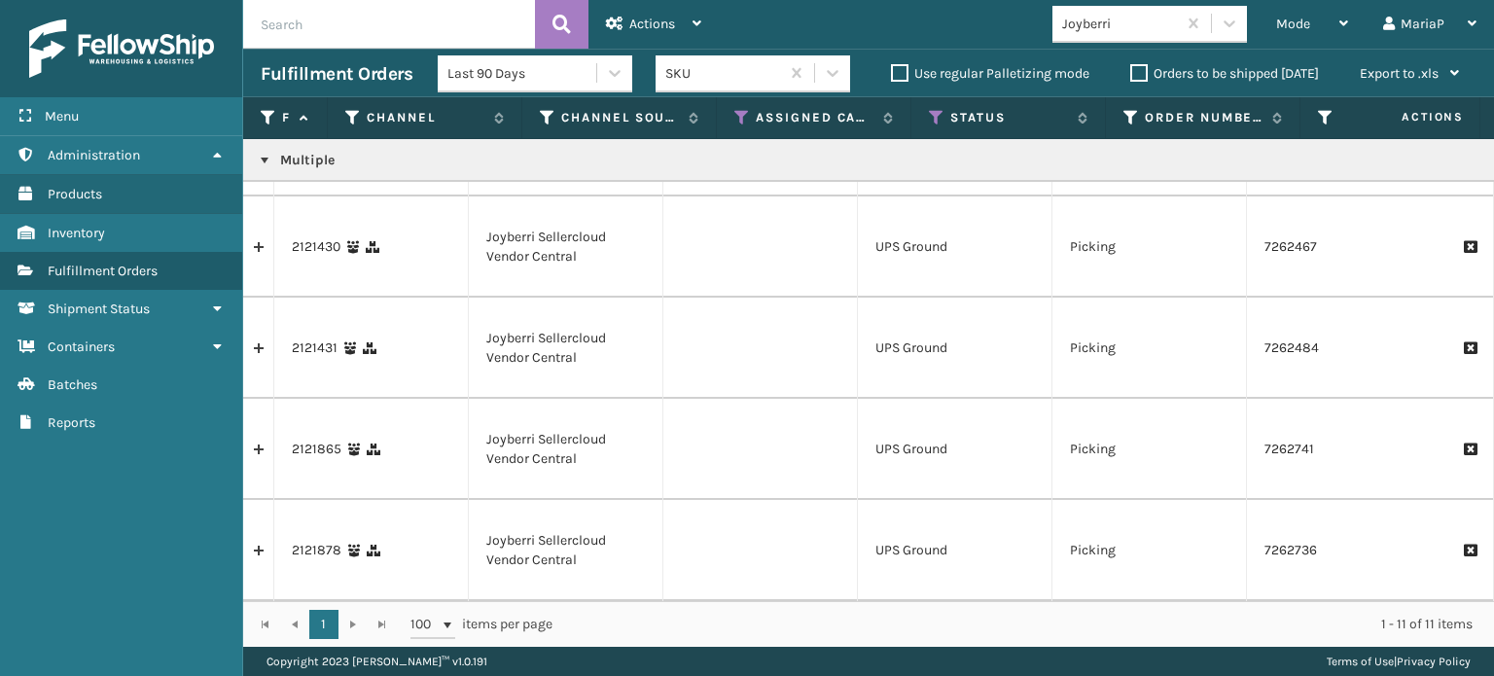
click at [258, 158] on link at bounding box center [265, 161] width 16 height 16
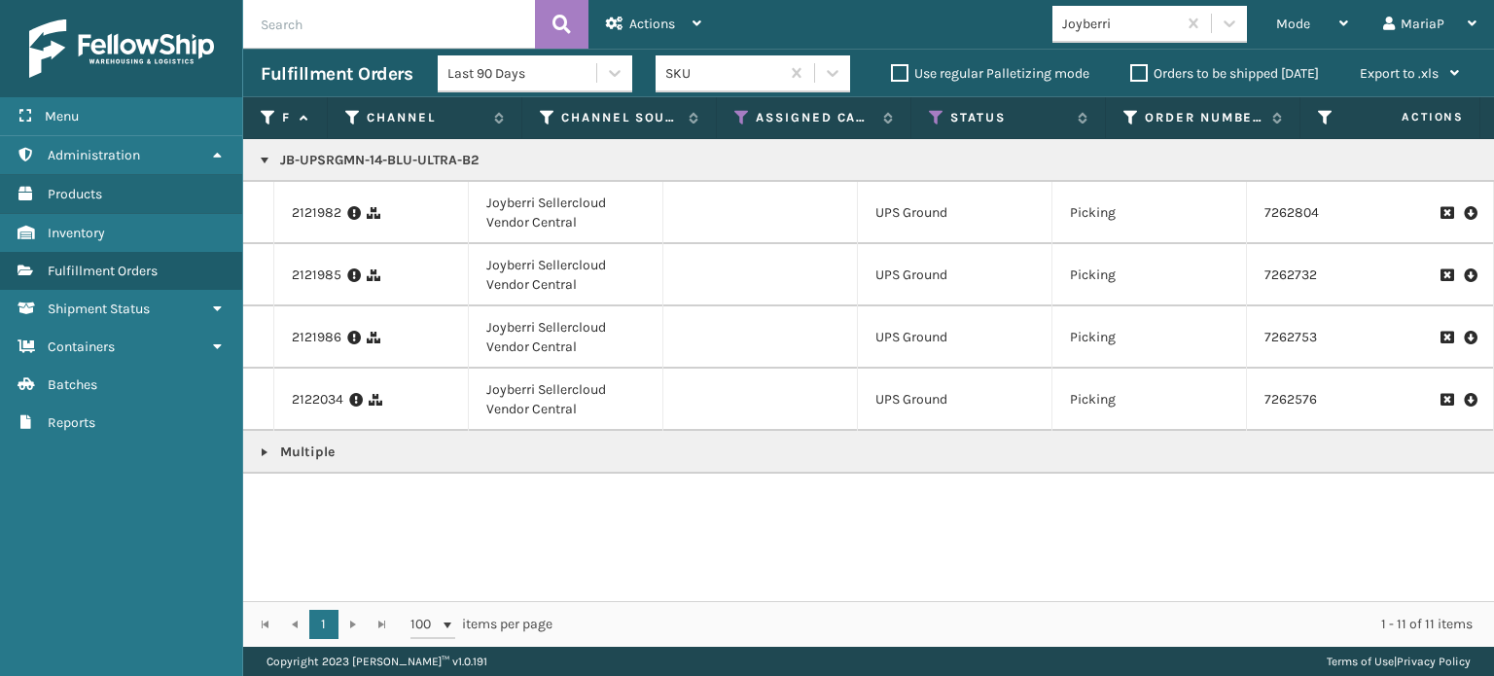
click at [258, 159] on link at bounding box center [265, 161] width 16 height 16
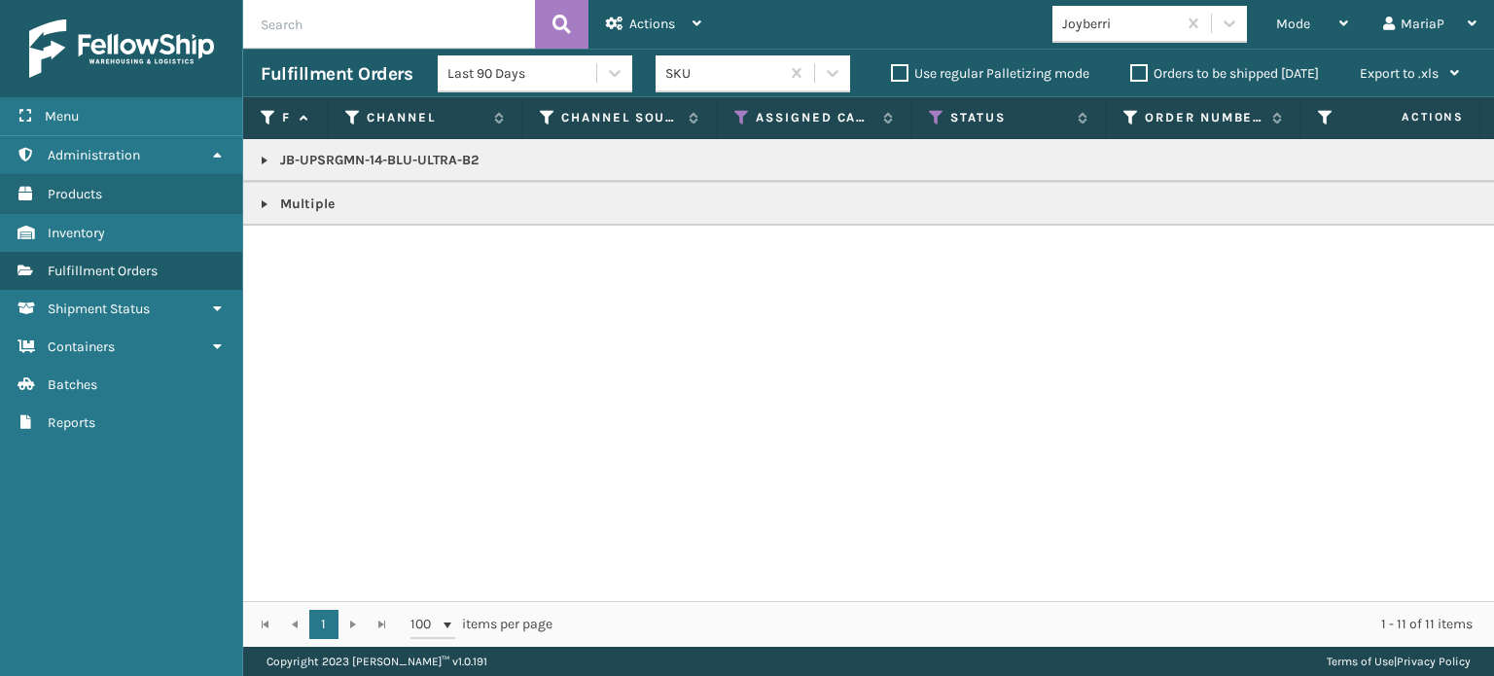
click at [265, 159] on link at bounding box center [265, 161] width 16 height 16
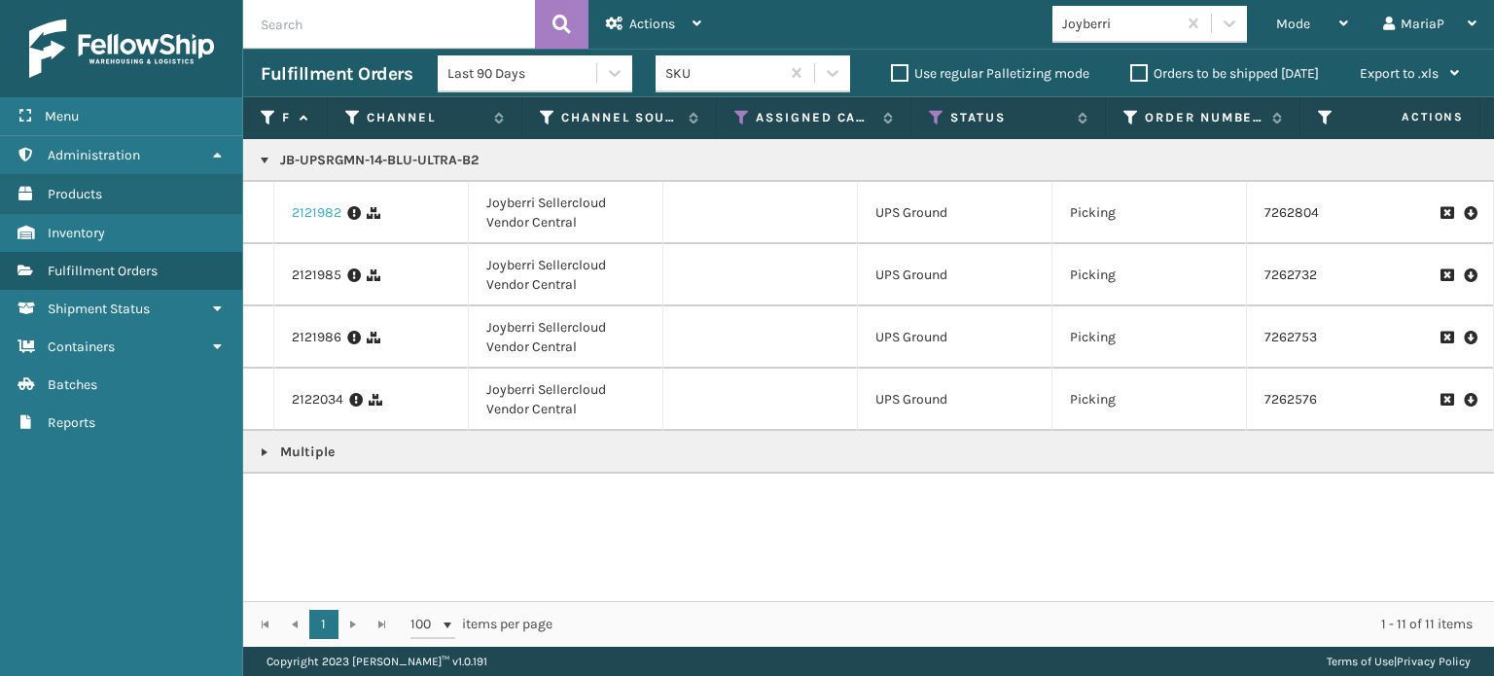
click at [328, 220] on link "2121982" at bounding box center [317, 212] width 50 height 19
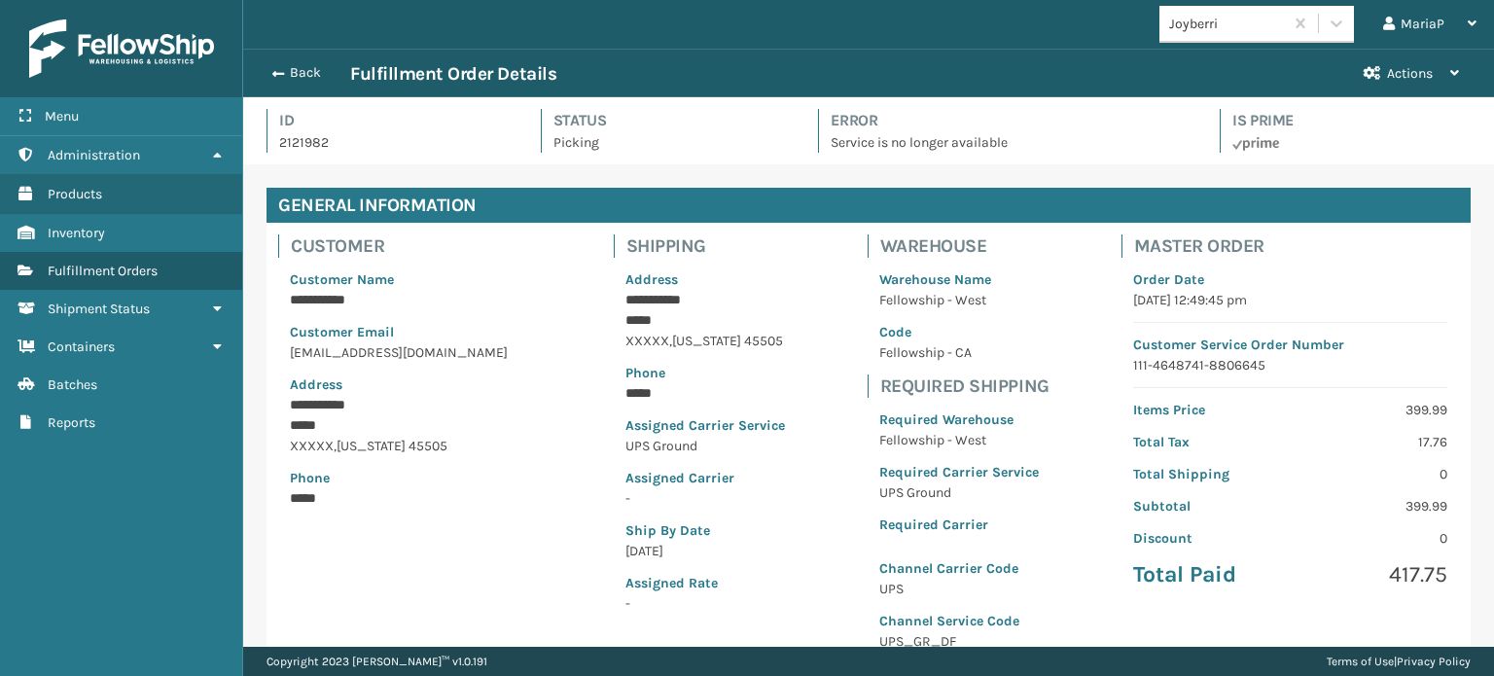
scroll to position [47, 1250]
click at [295, 74] on button "Back" at bounding box center [306, 73] width 90 height 18
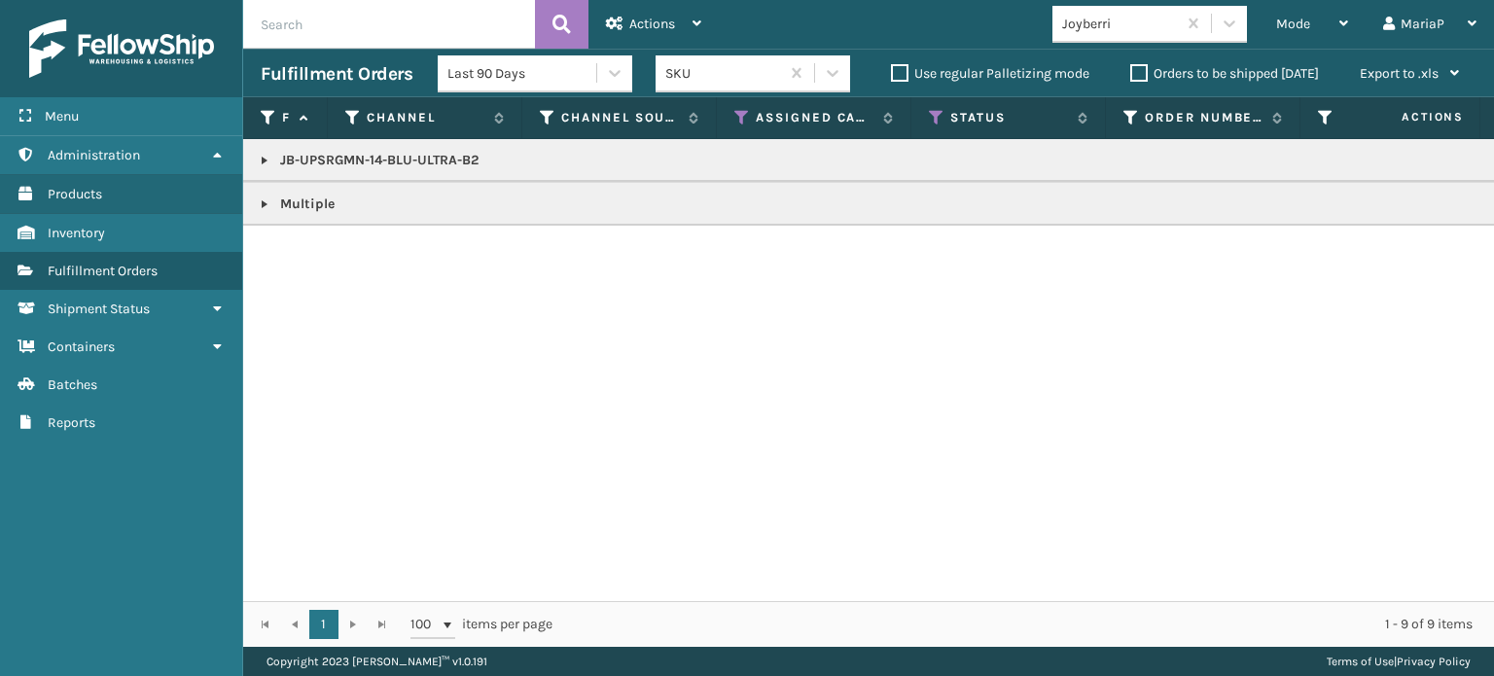
click at [265, 162] on link at bounding box center [265, 161] width 16 height 16
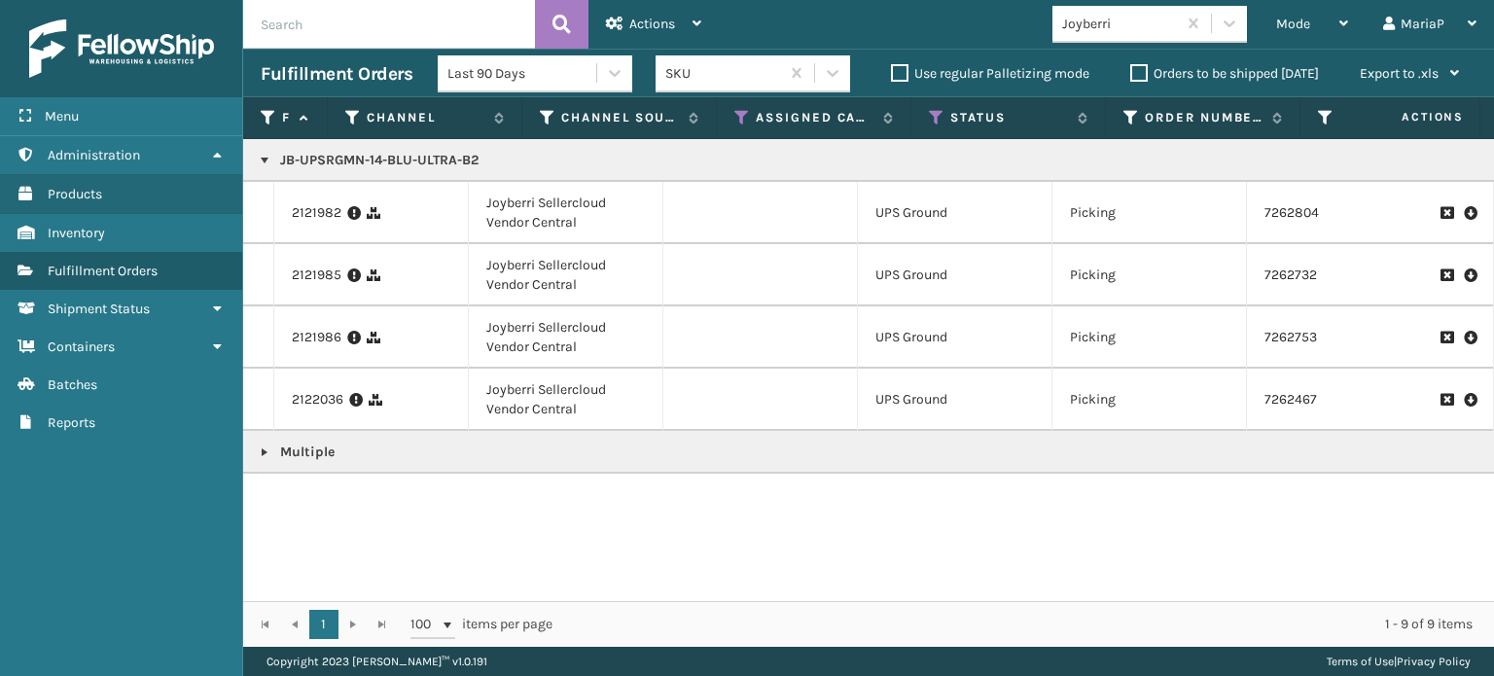
click at [317, 285] on td "2121985" at bounding box center [371, 275] width 195 height 62
click at [315, 279] on link "2121985" at bounding box center [317, 275] width 50 height 19
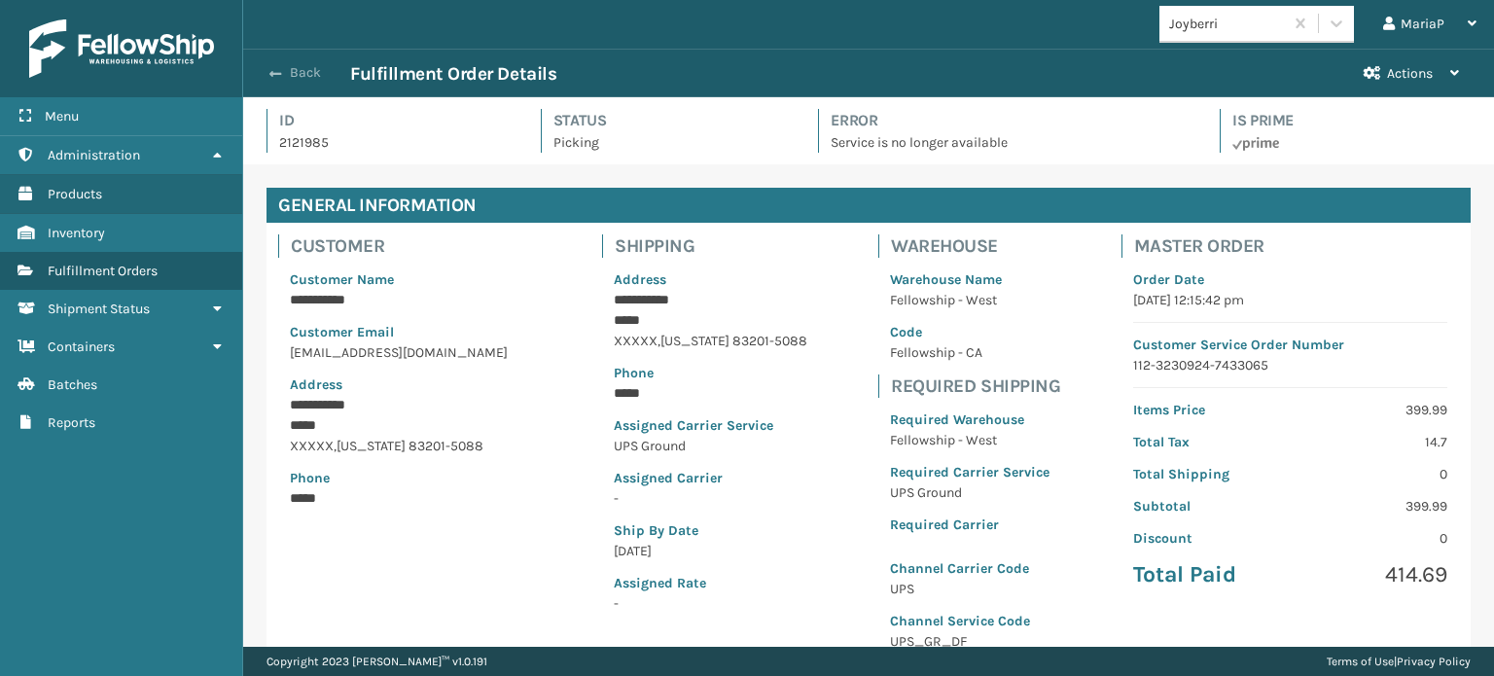
click at [271, 72] on span "button" at bounding box center [275, 74] width 12 height 14
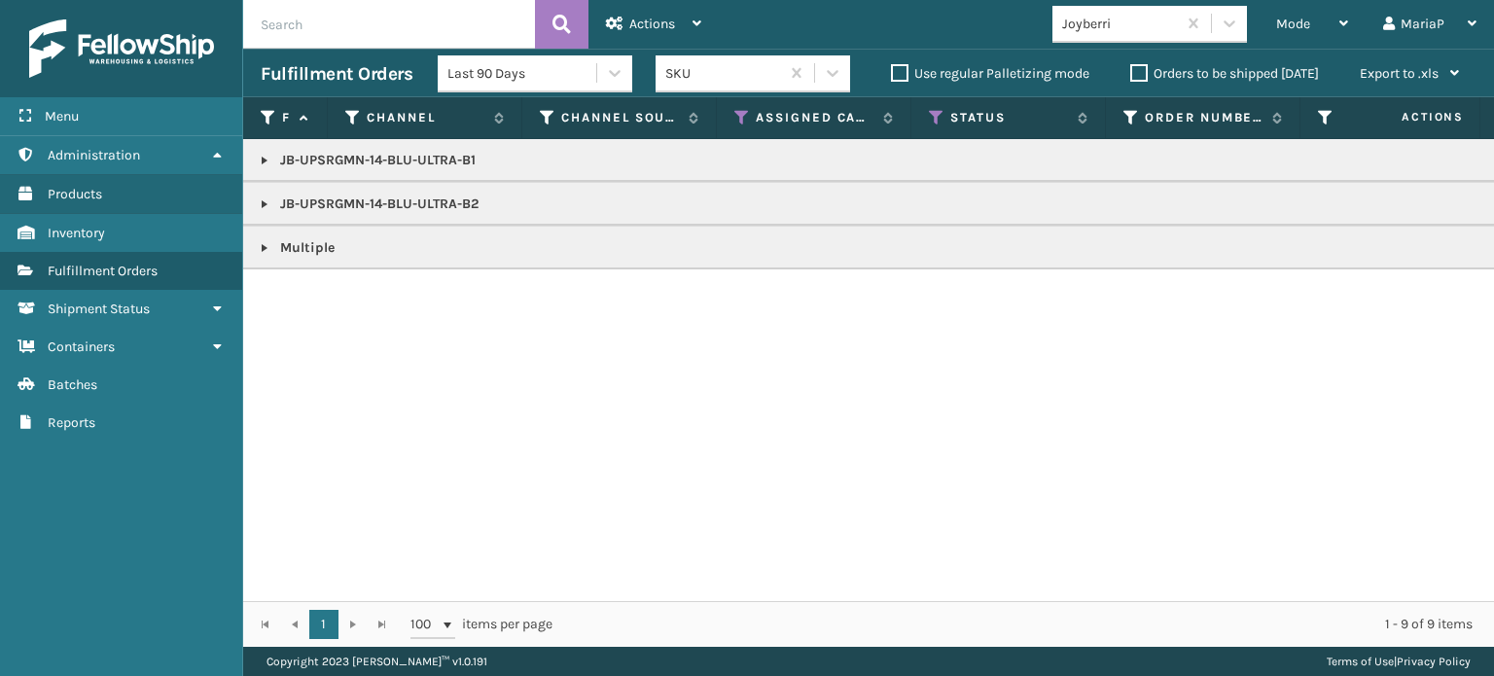
click at [264, 202] on link at bounding box center [265, 205] width 16 height 16
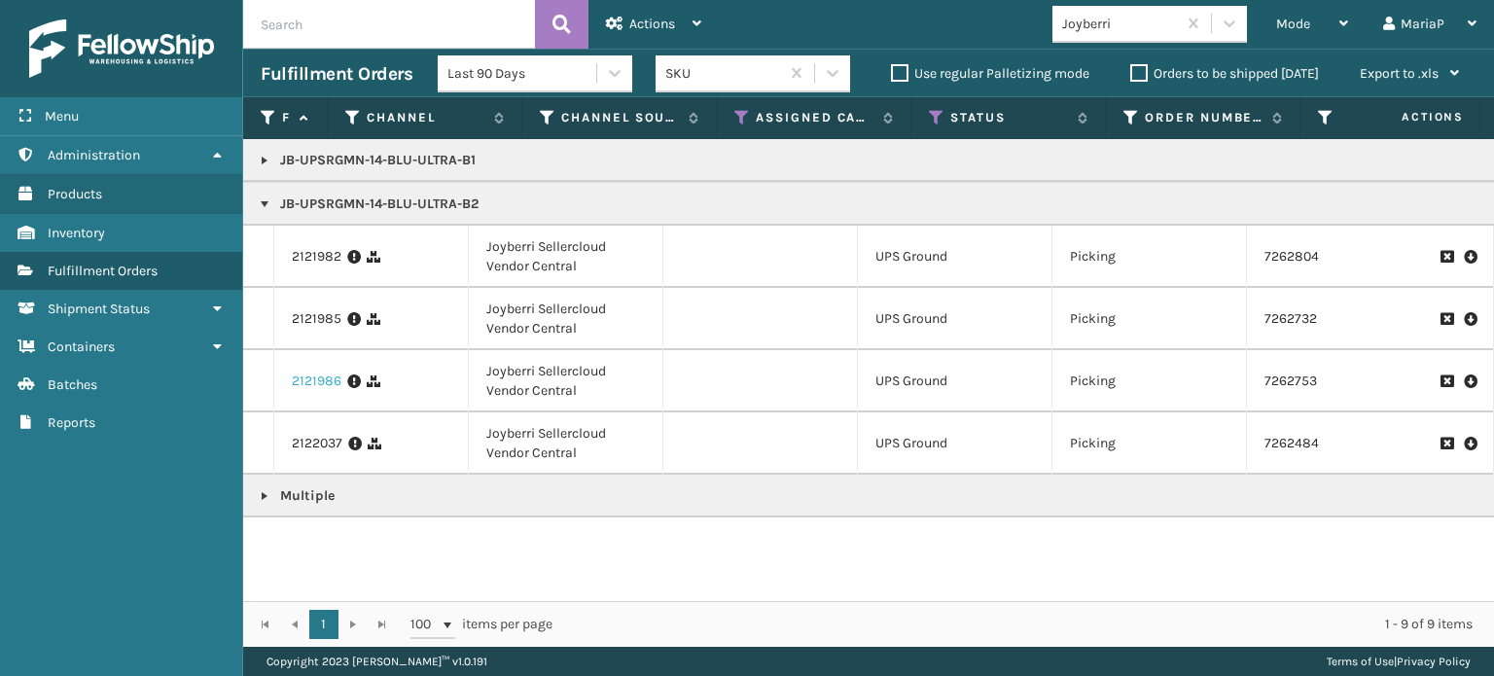
click at [313, 376] on link "2121986" at bounding box center [317, 381] width 50 height 19
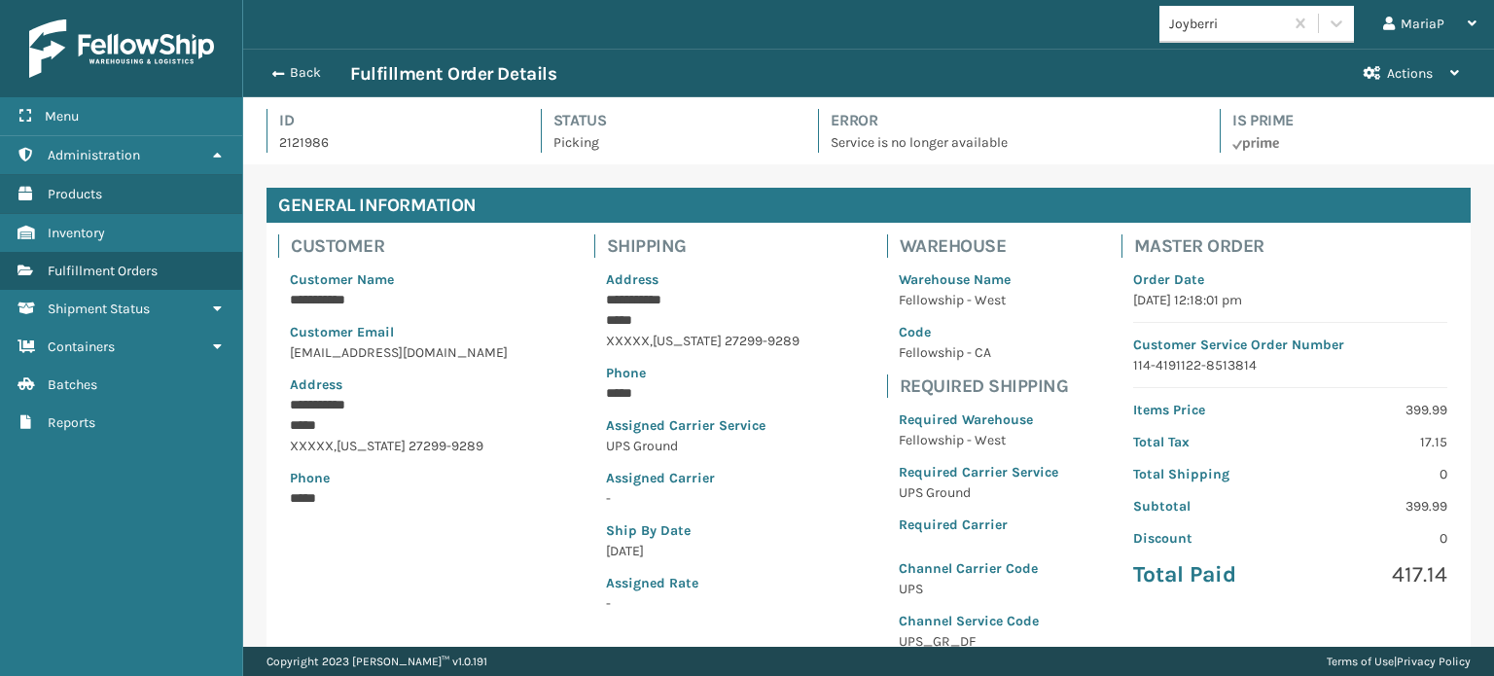
scroll to position [47, 1250]
click at [276, 69] on span "button" at bounding box center [275, 74] width 12 height 14
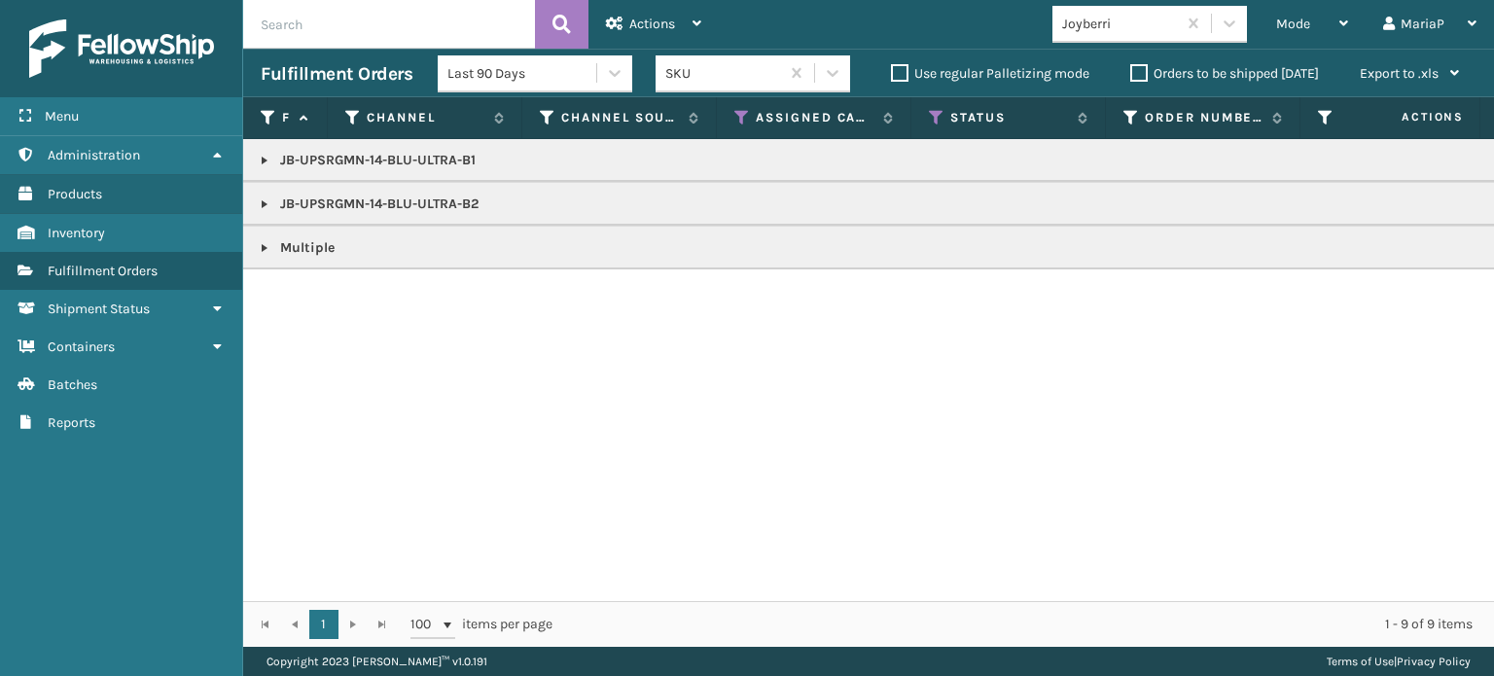
drag, startPoint x: 265, startPoint y: 194, endPoint x: 263, endPoint y: 213, distance: 19.6
click at [258, 207] on link at bounding box center [265, 205] width 16 height 16
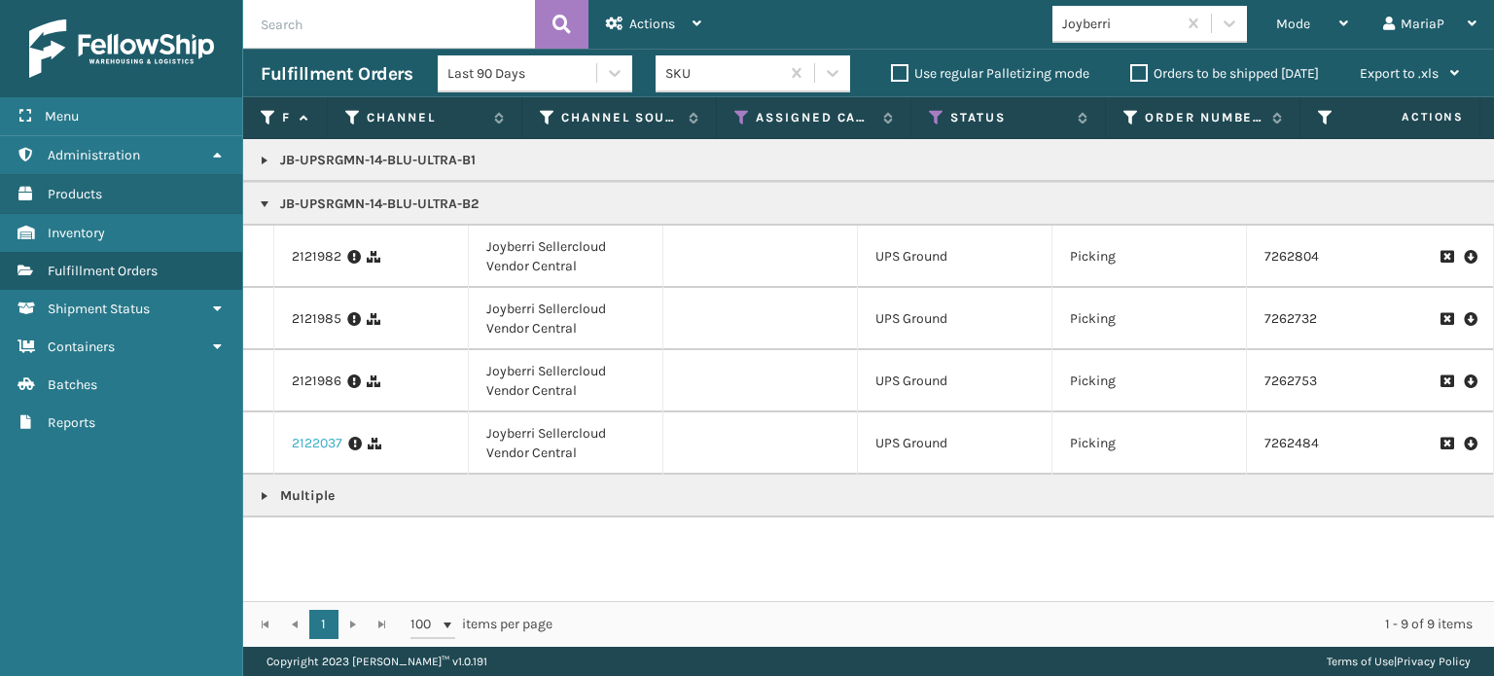
click at [311, 447] on link "2122037" at bounding box center [317, 443] width 51 height 19
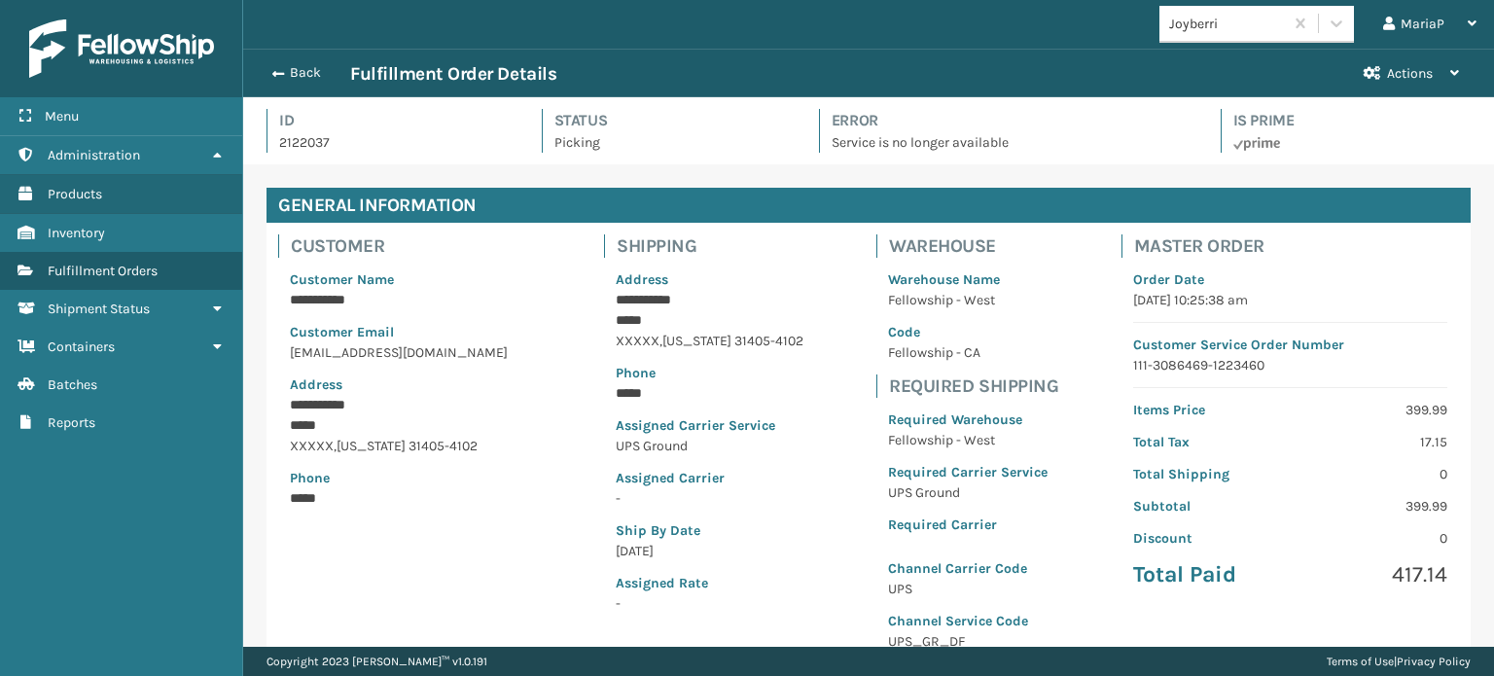
scroll to position [47, 1250]
click at [273, 70] on span "button" at bounding box center [275, 74] width 12 height 14
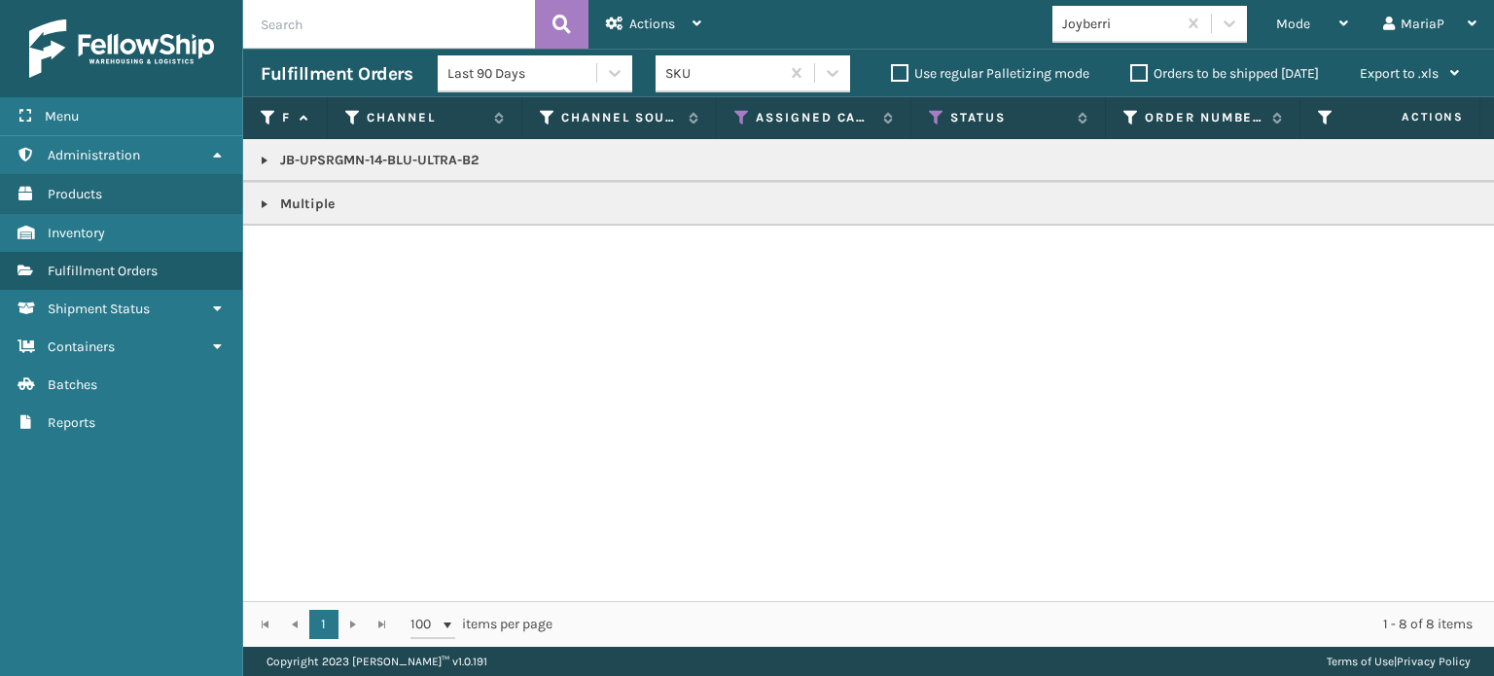
click at [261, 204] on link at bounding box center [265, 205] width 16 height 16
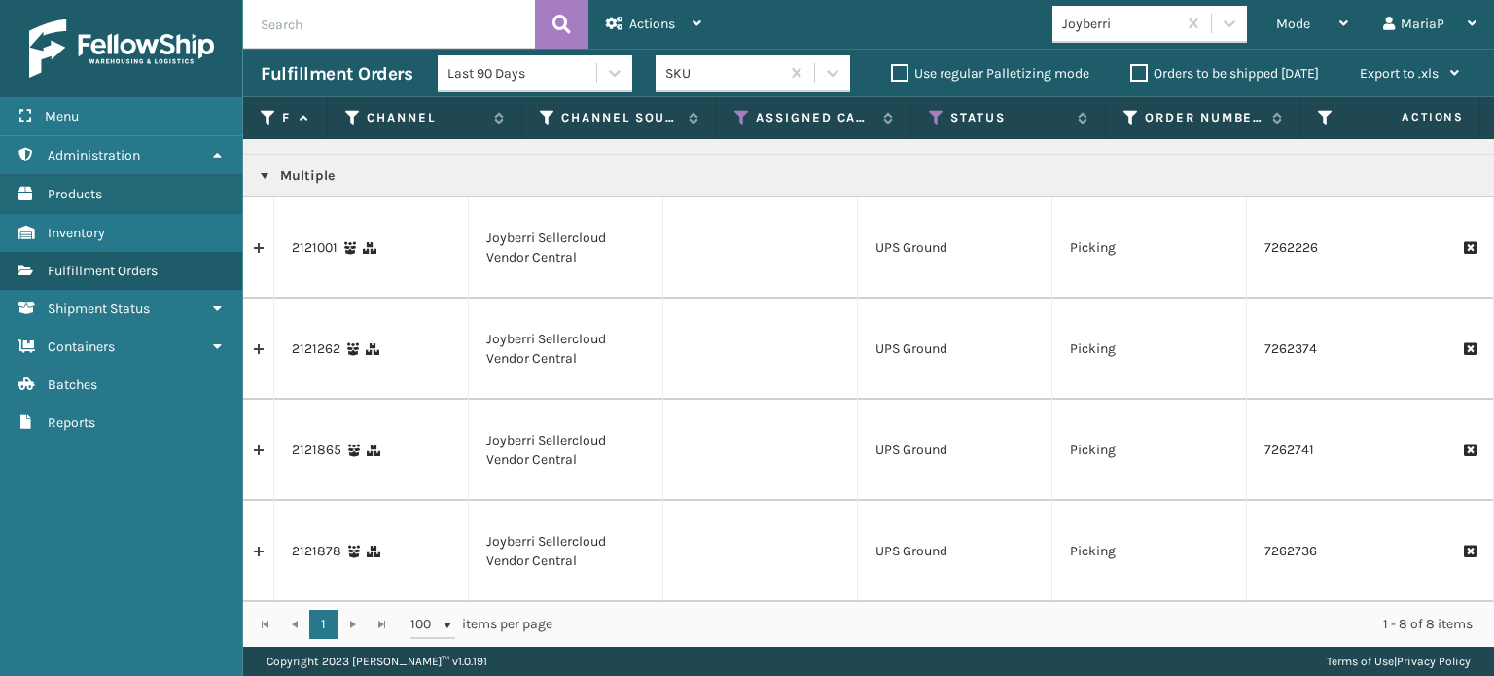
scroll to position [43, 0]
click at [267, 167] on link at bounding box center [265, 175] width 16 height 16
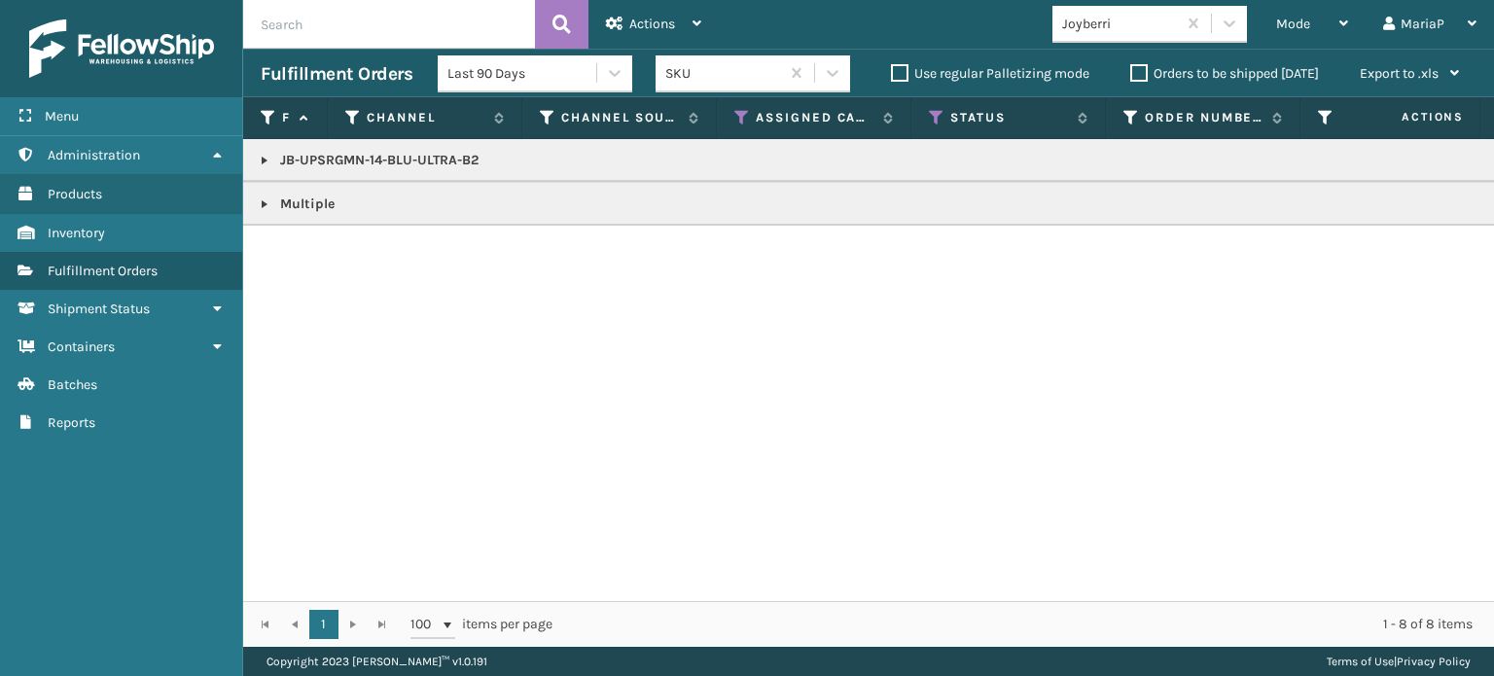
scroll to position [0, 0]
click at [265, 156] on link at bounding box center [265, 161] width 16 height 16
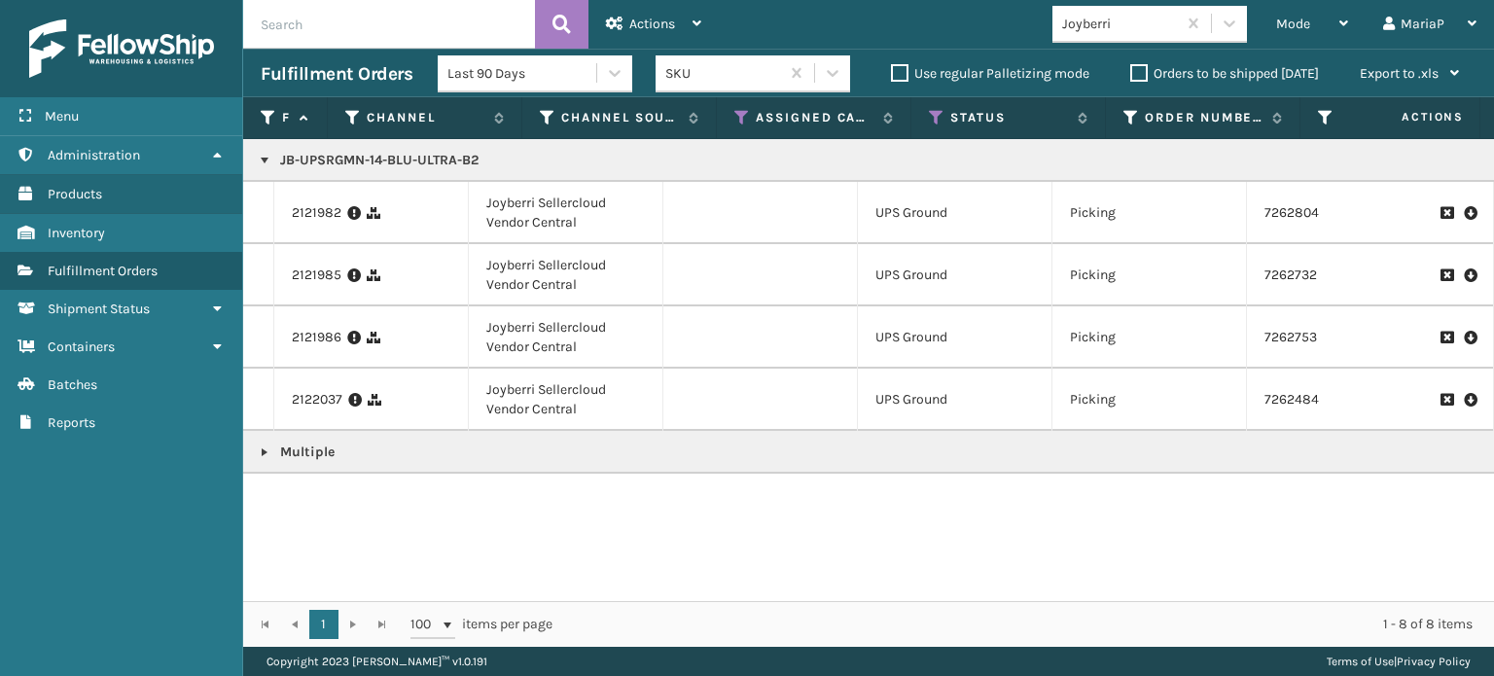
click at [1086, 26] on div "Joyberri" at bounding box center [1120, 24] width 116 height 20
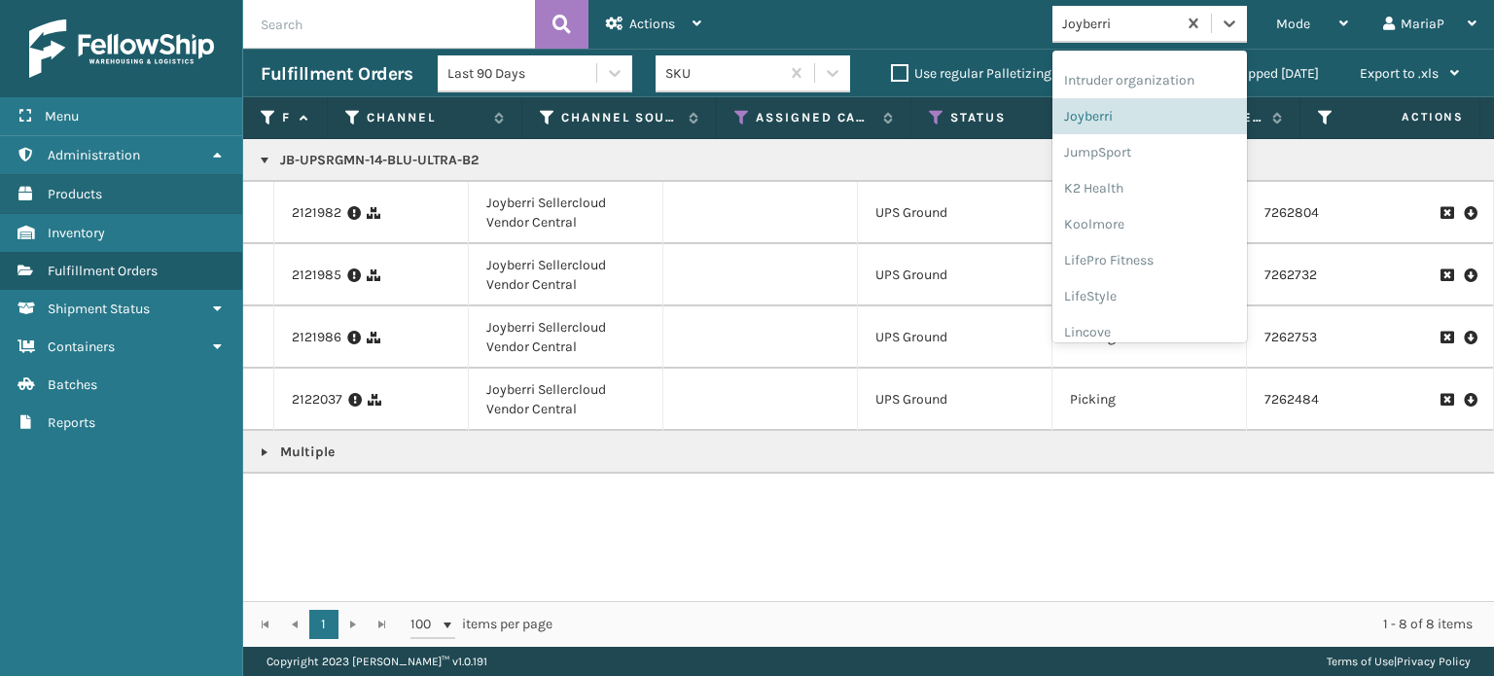
scroll to position [615, 0]
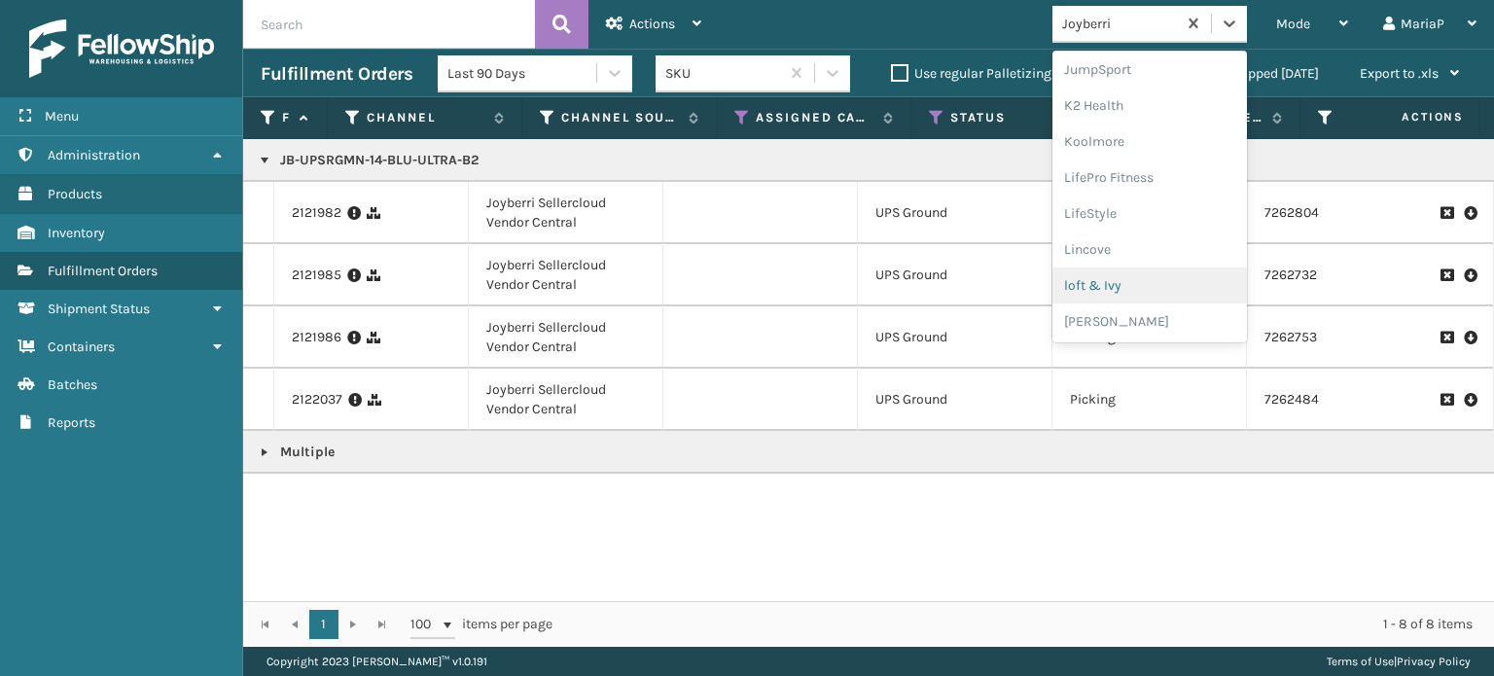
click at [1103, 295] on div "loft & Ivy" at bounding box center [1150, 286] width 195 height 36
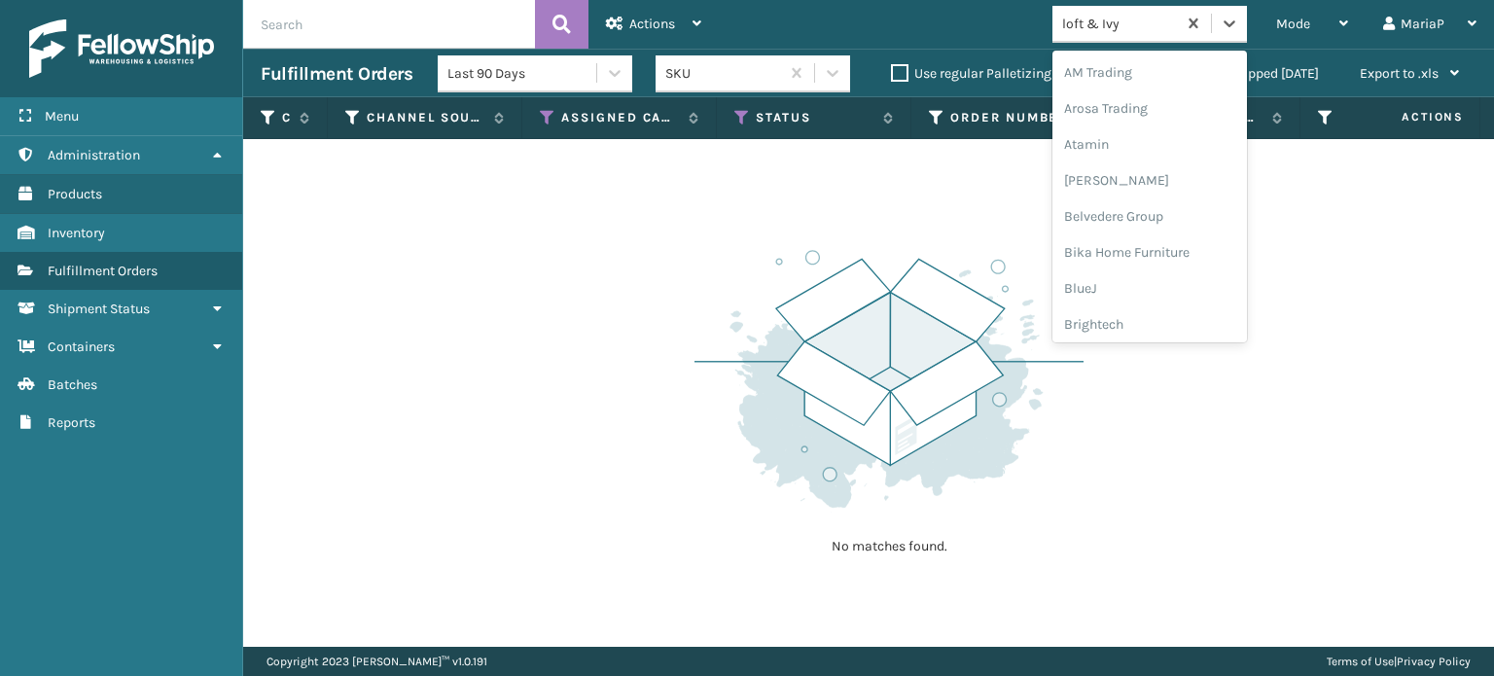
click at [1123, 27] on div "loft & Ivy" at bounding box center [1120, 24] width 116 height 20
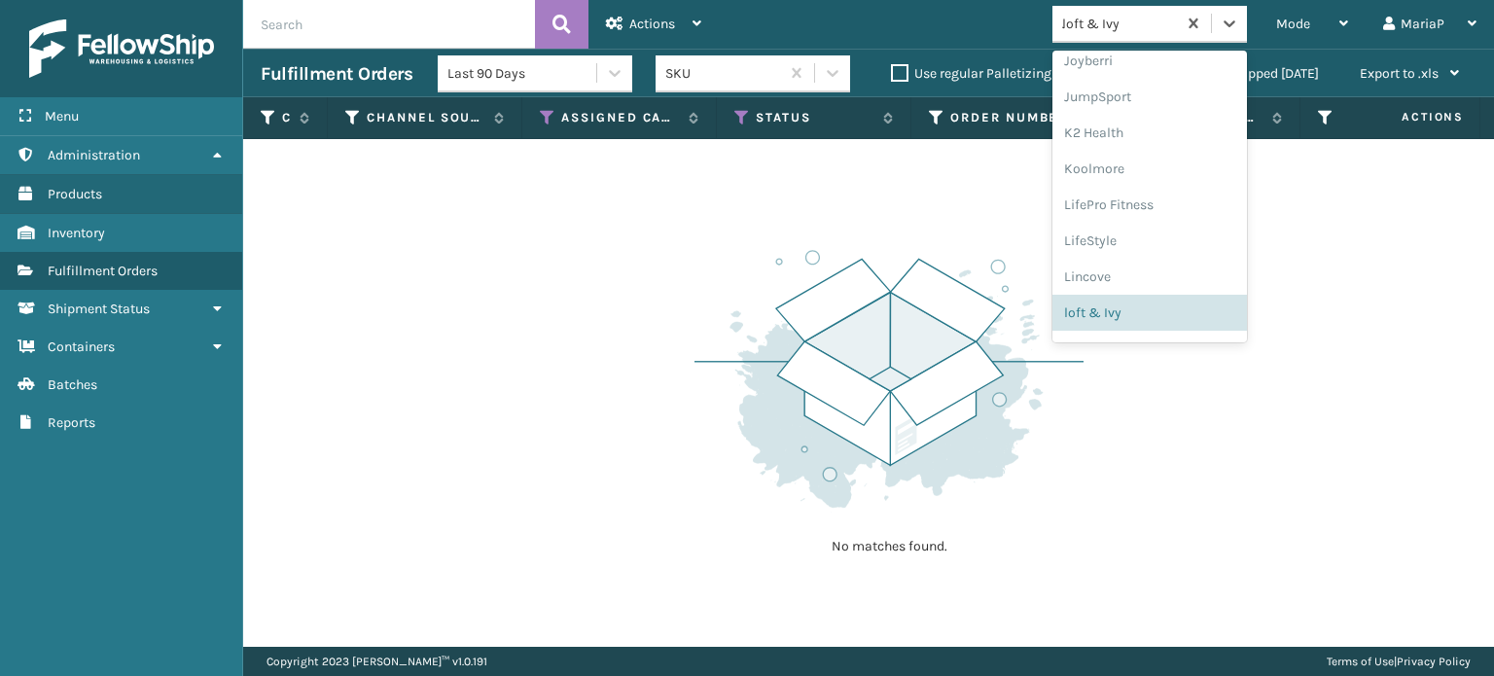
scroll to position [256, 0]
type input "[PERSON_NAME]"
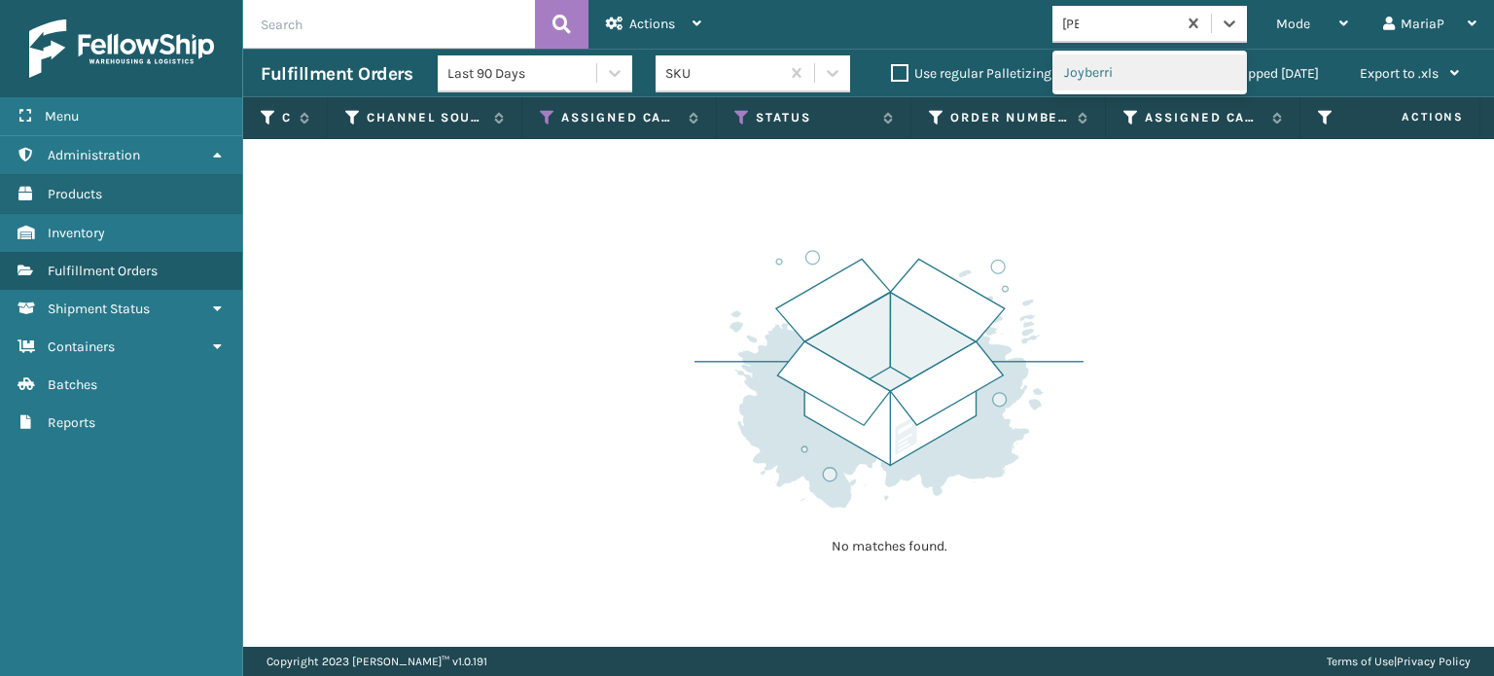
scroll to position [0, 0]
click at [1117, 66] on div "Joyberri" at bounding box center [1150, 72] width 195 height 36
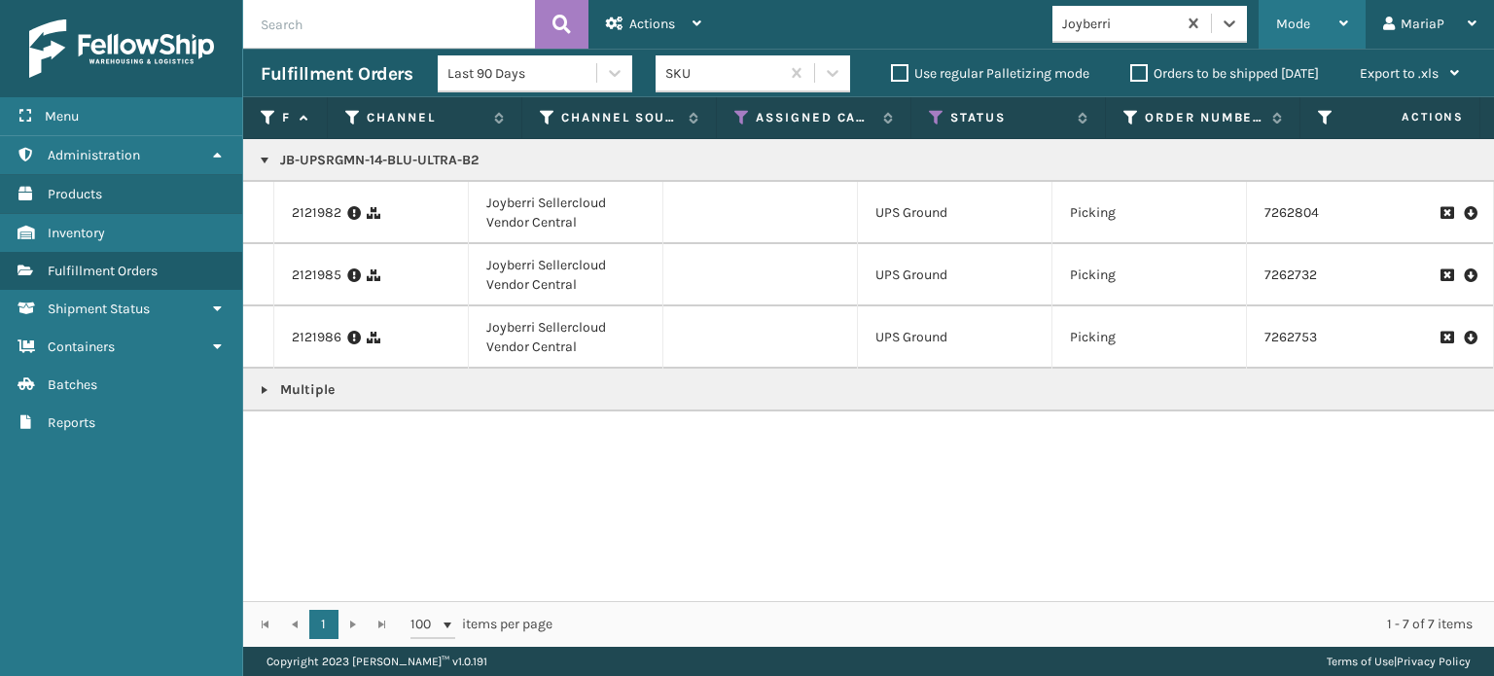
click at [1296, 14] on div "Mode" at bounding box center [1312, 24] width 72 height 49
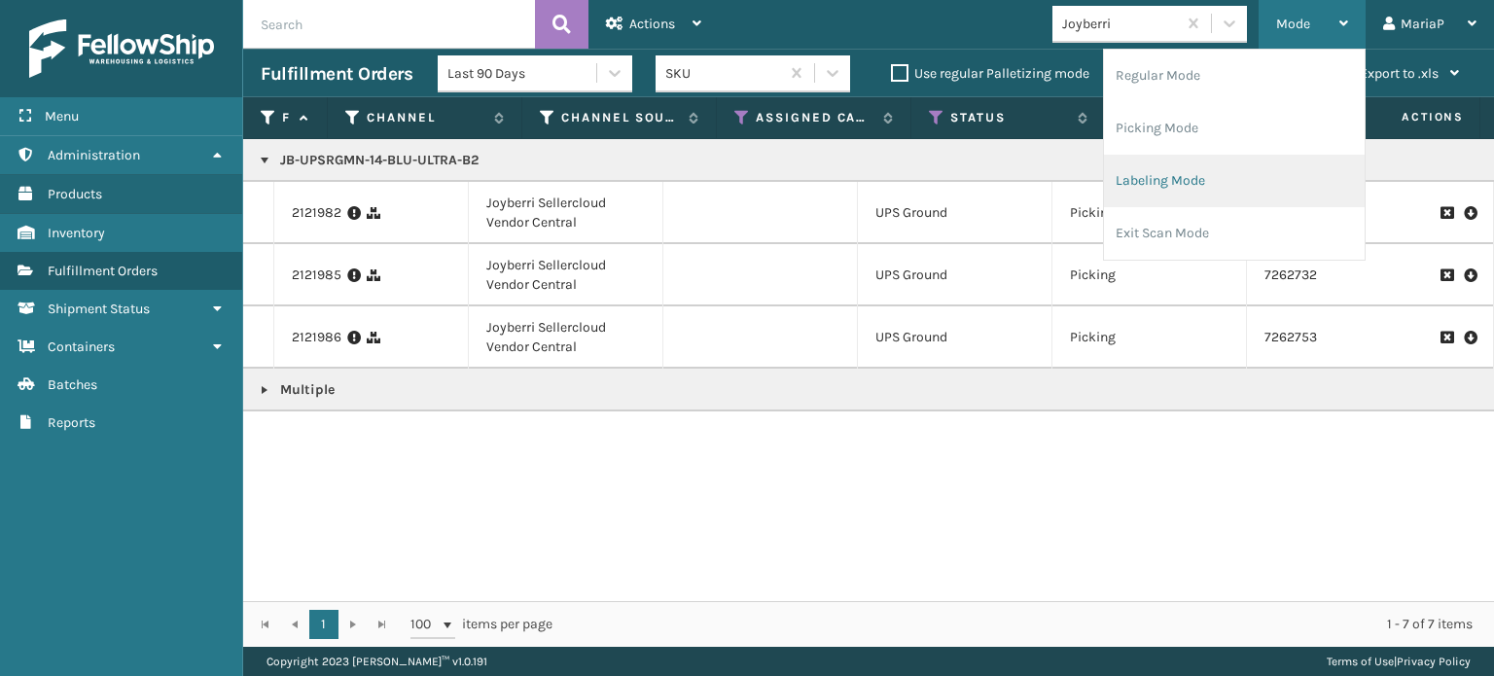
click at [1217, 181] on li "Labeling Mode" at bounding box center [1234, 181] width 261 height 53
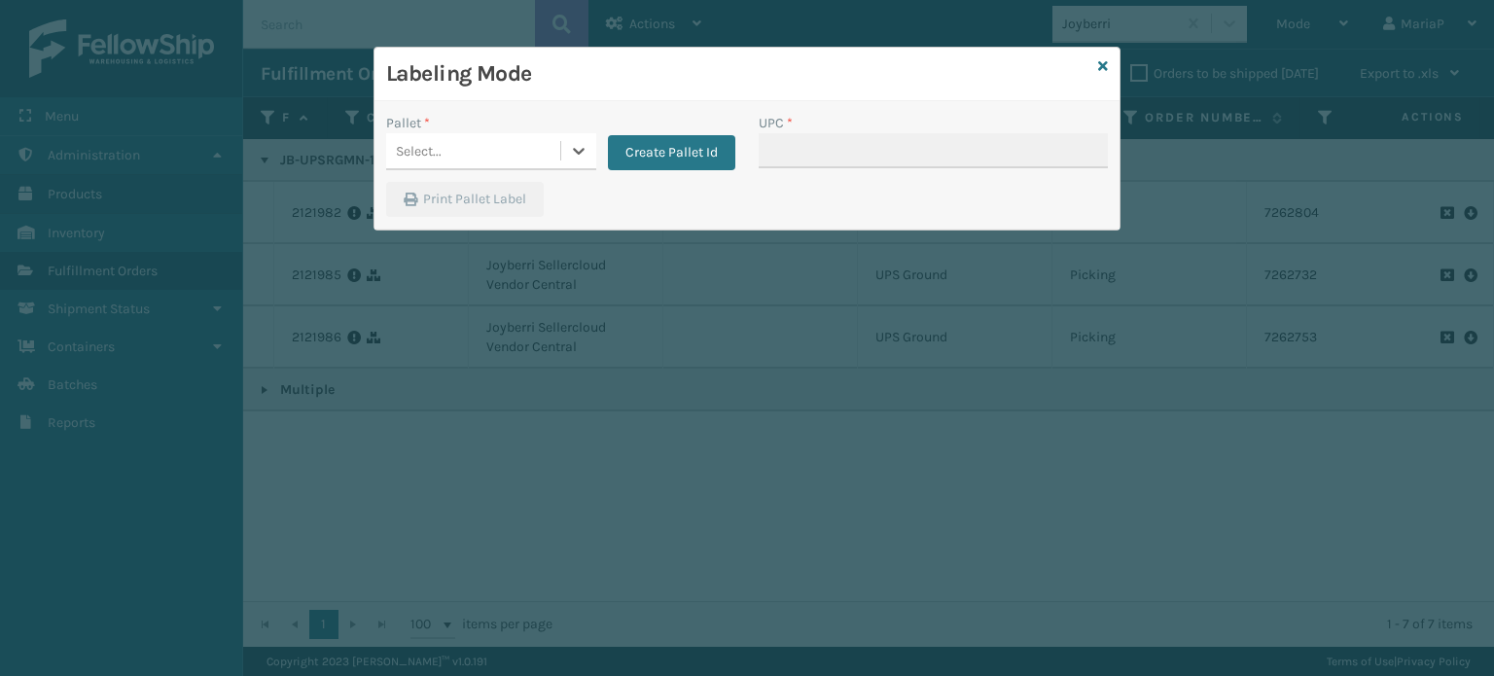
click at [521, 148] on div "Select..." at bounding box center [473, 151] width 174 height 32
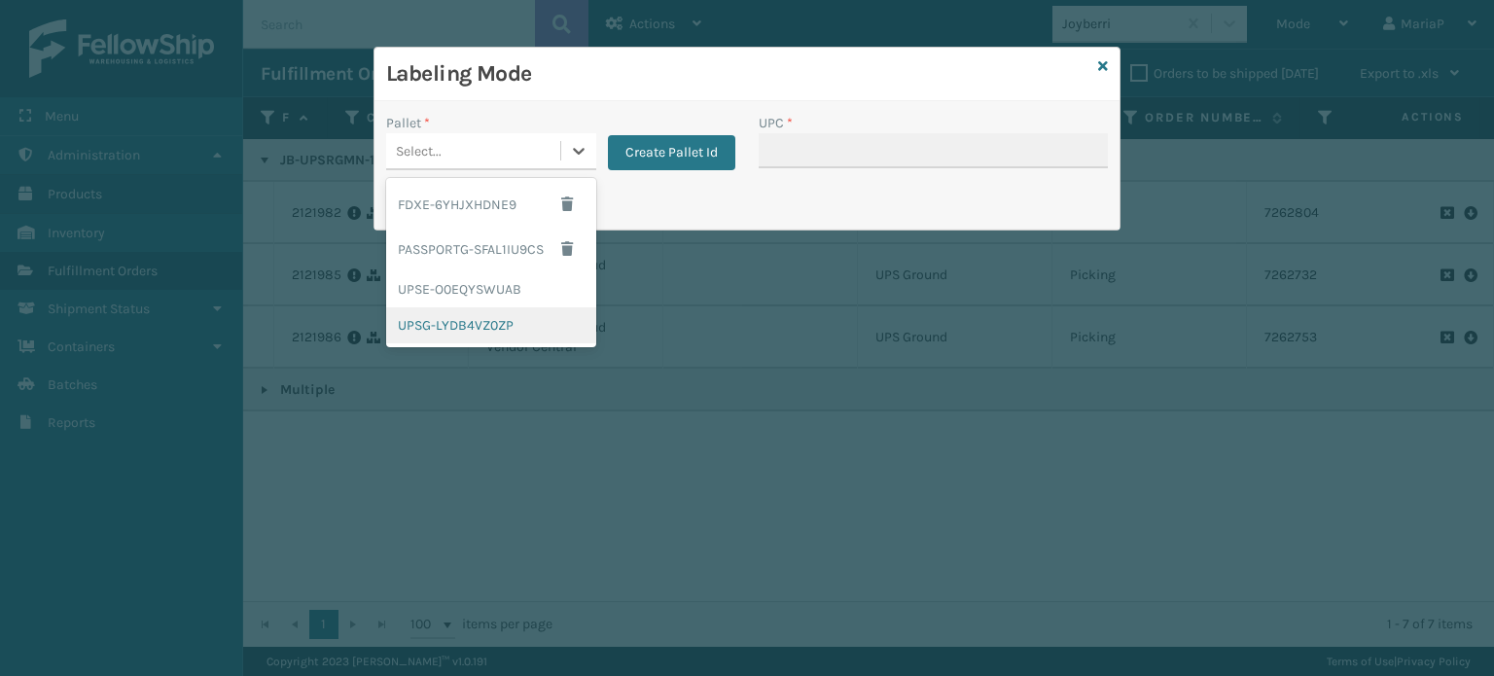
click at [463, 330] on div "UPSG-LYDB4VZ0ZP" at bounding box center [491, 325] width 210 height 36
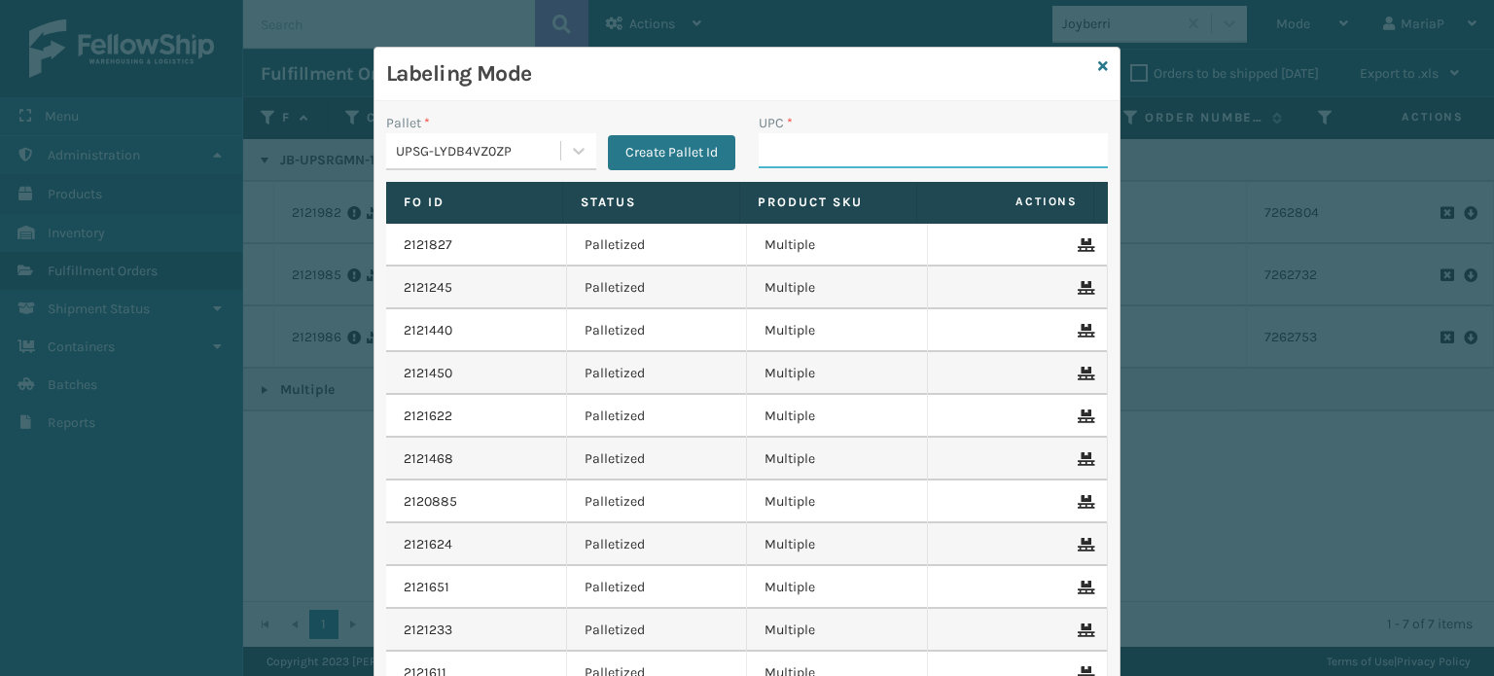
click at [812, 151] on input "UPC *" at bounding box center [933, 150] width 349 height 35
paste input "JB-UPSRGMN-14-BLU-ULTRA-B2"
type input "JB-UPSRGMN-14-BLU-ULTRA-B2"
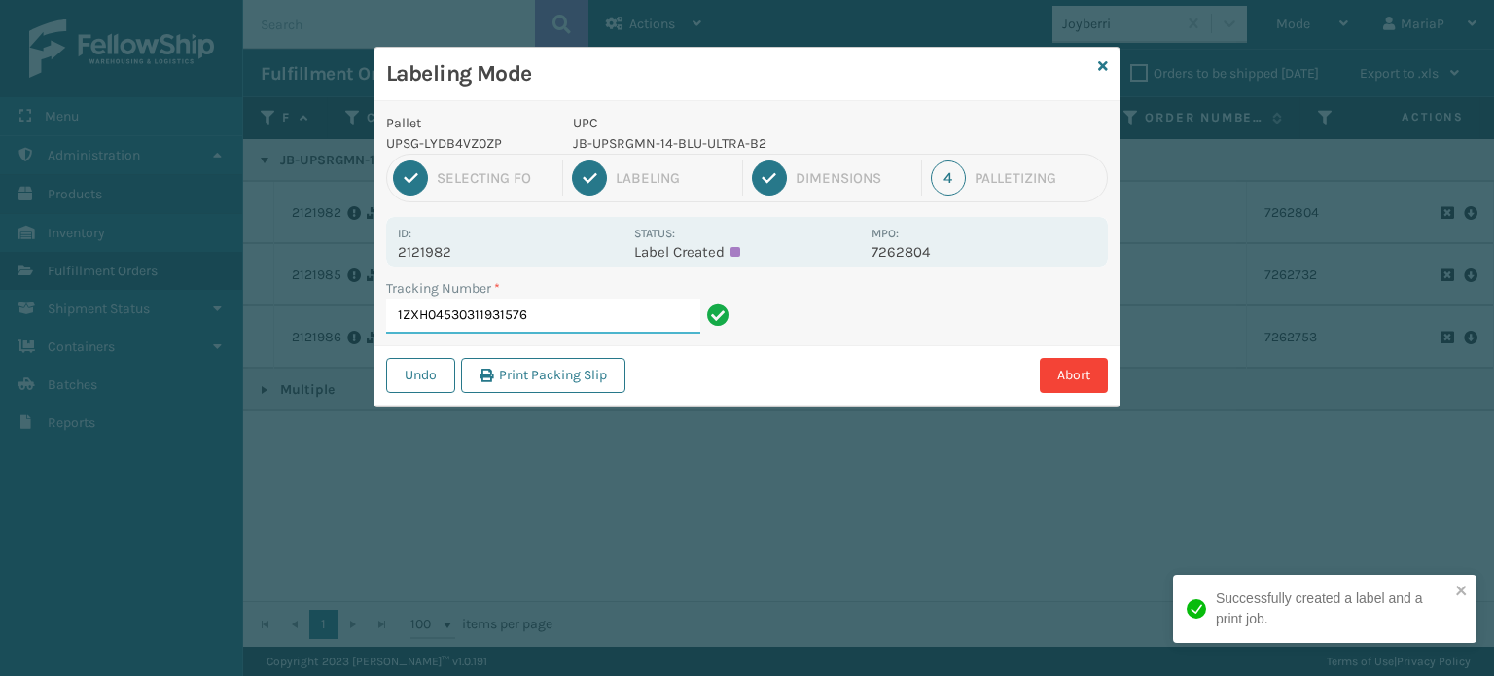
click at [544, 322] on input "1ZXH04530311931576" at bounding box center [543, 316] width 314 height 35
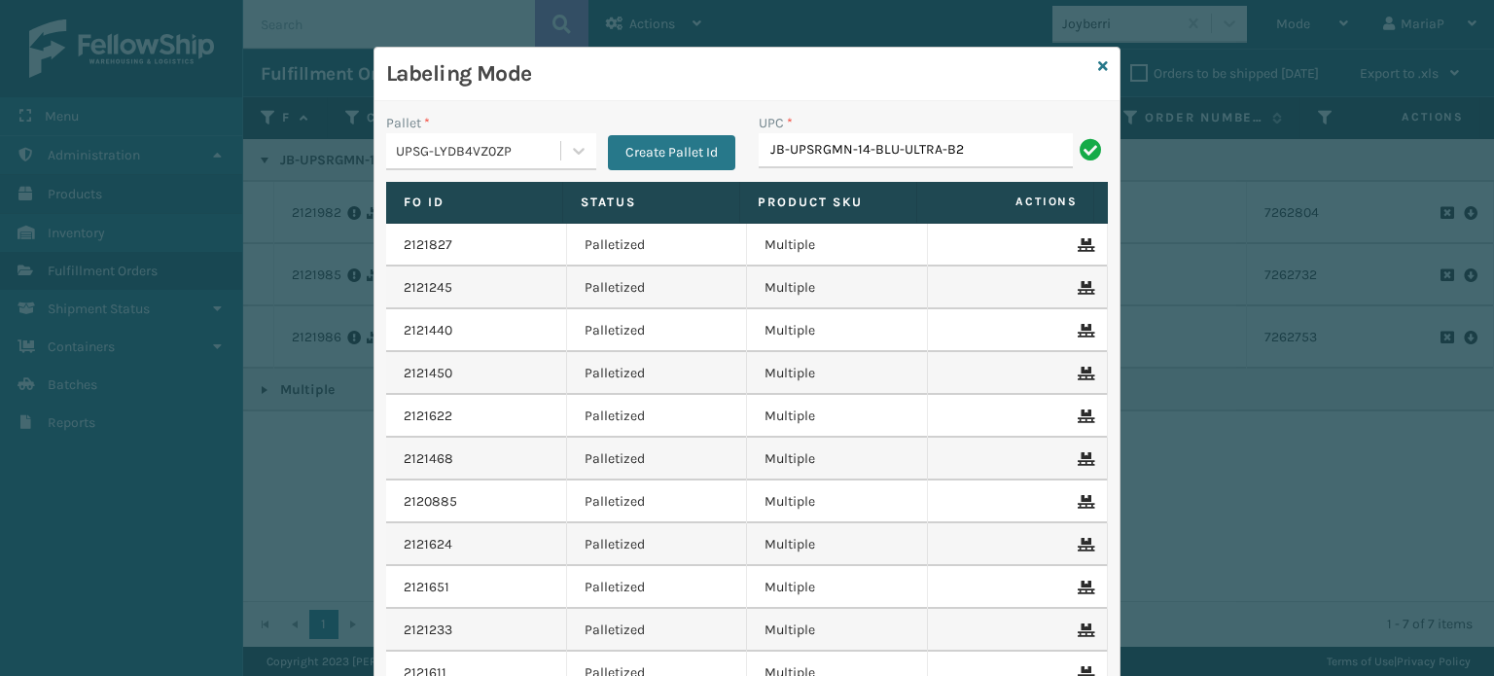
type input "JB-UPSRGMN-14-BLU-ULTRA-B2"
paste input "JB-UPSRGMN-14-BLU-ULTRA-B2"
type input "JB-UPSRGMN-14-BLU-ULTRA-B2"
type input "8100909"
